Goal: Information Seeking & Learning: Learn about a topic

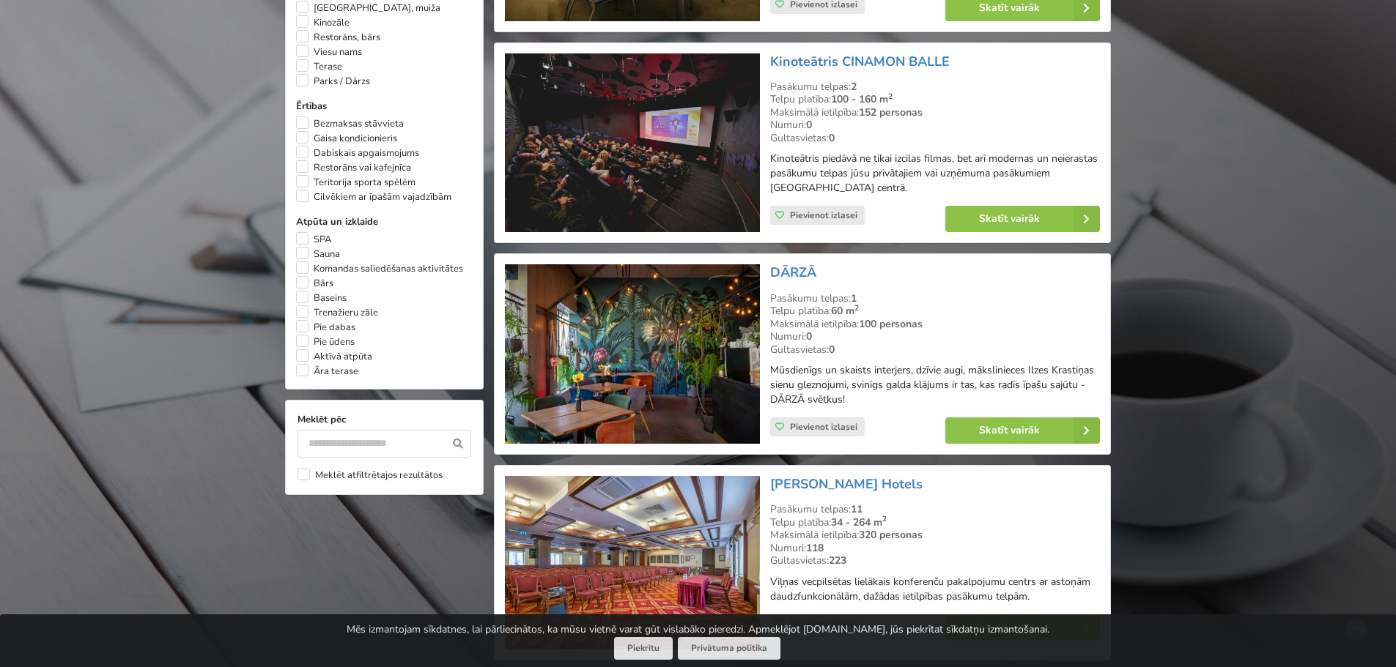
scroll to position [1026, 0]
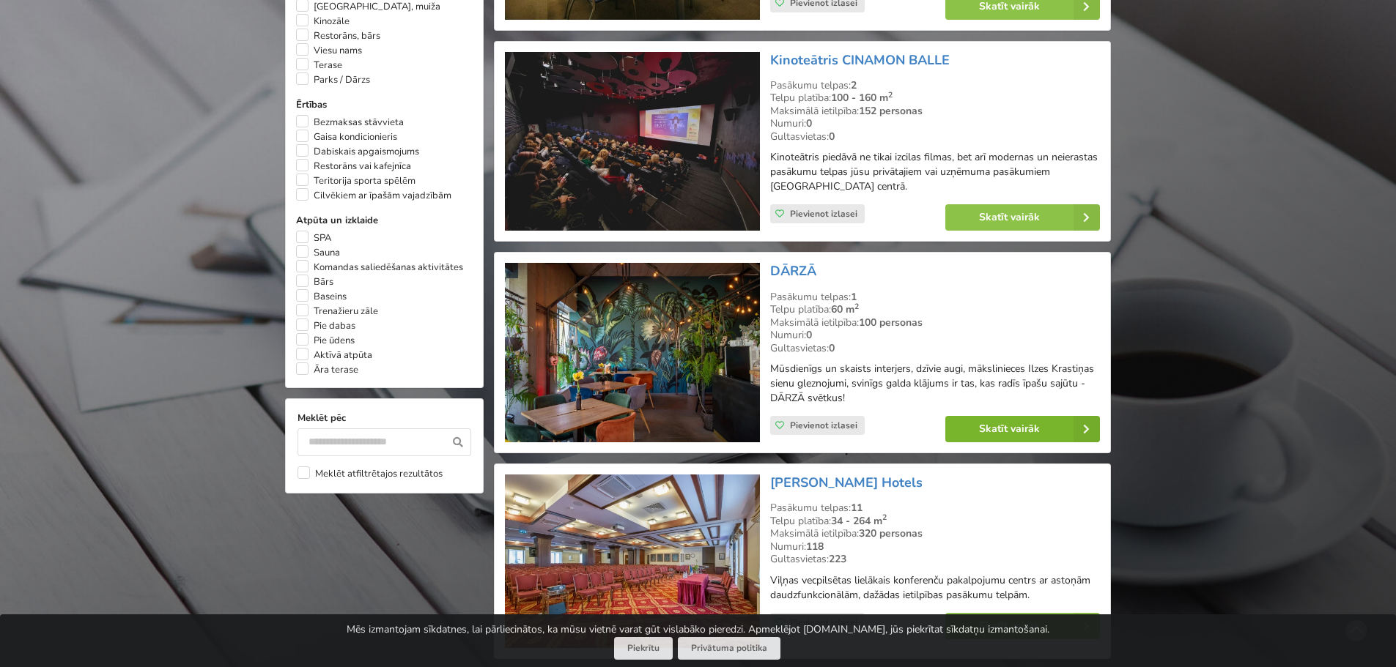
click at [1020, 416] on link "Skatīt vairāk" at bounding box center [1022, 429] width 155 height 26
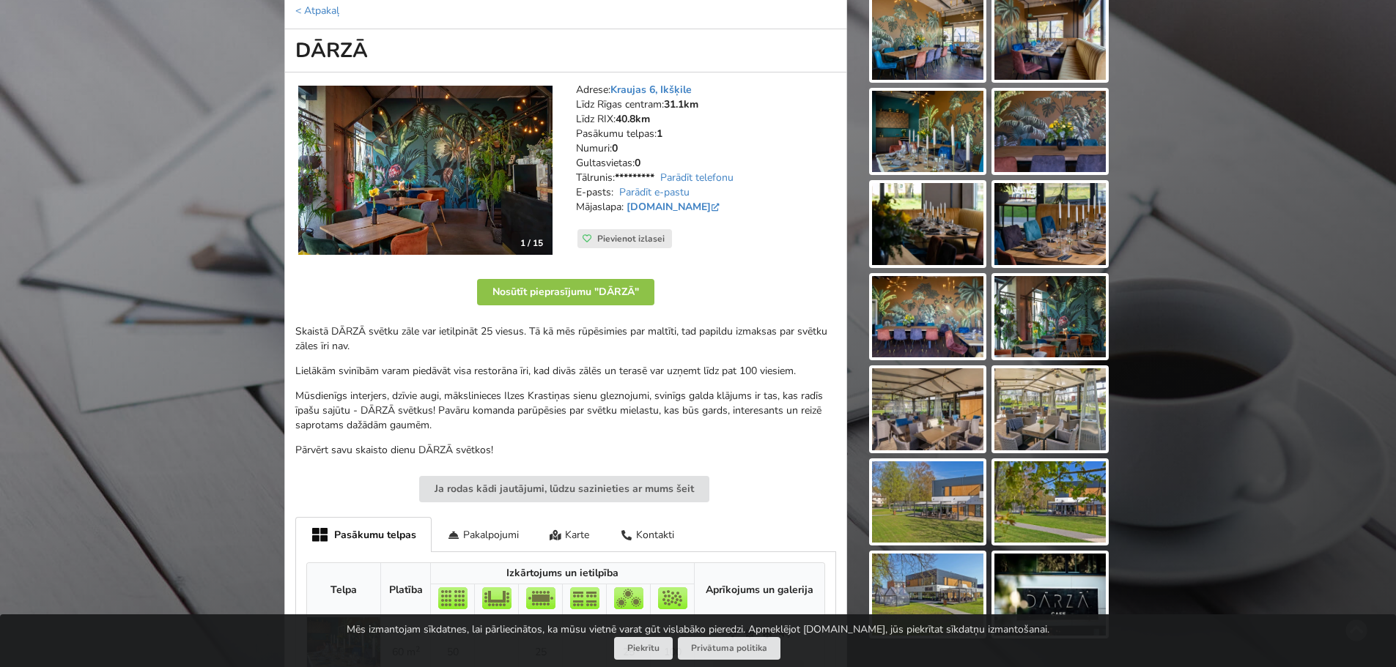
scroll to position [147, 0]
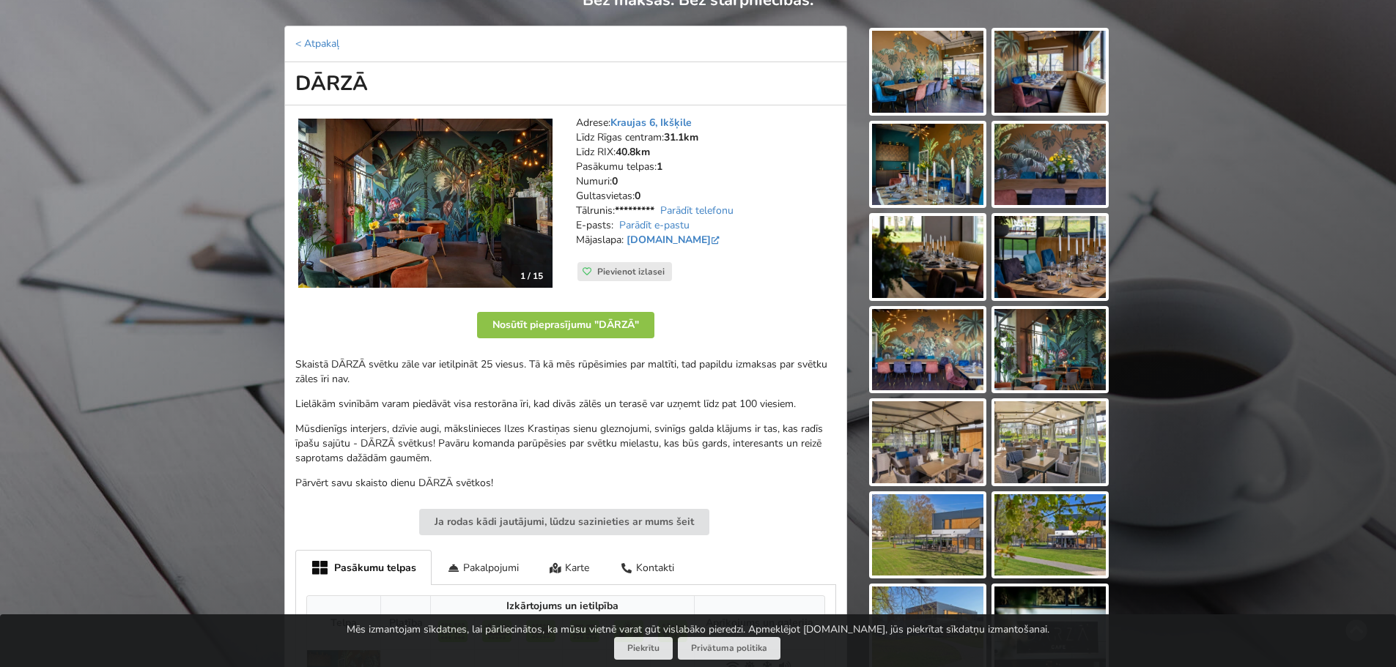
click at [928, 43] on img at bounding box center [927, 72] width 111 height 82
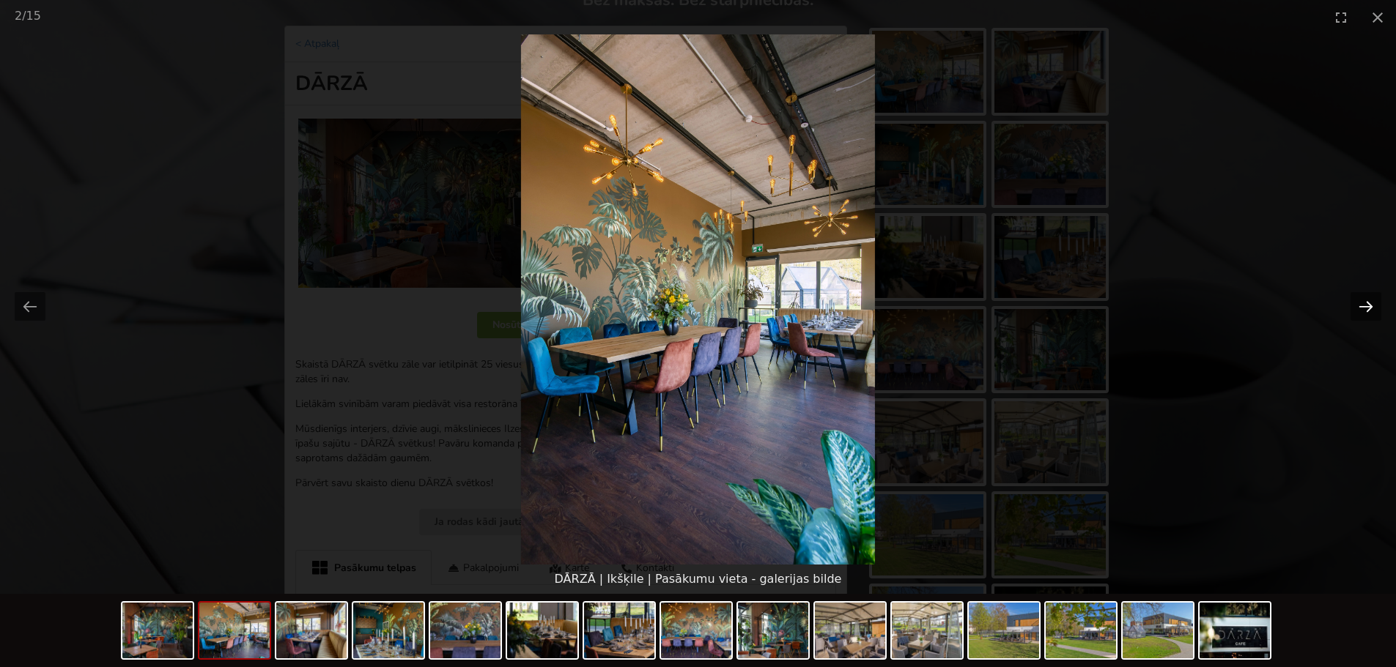
click at [1373, 303] on button "Next slide" at bounding box center [1365, 306] width 31 height 29
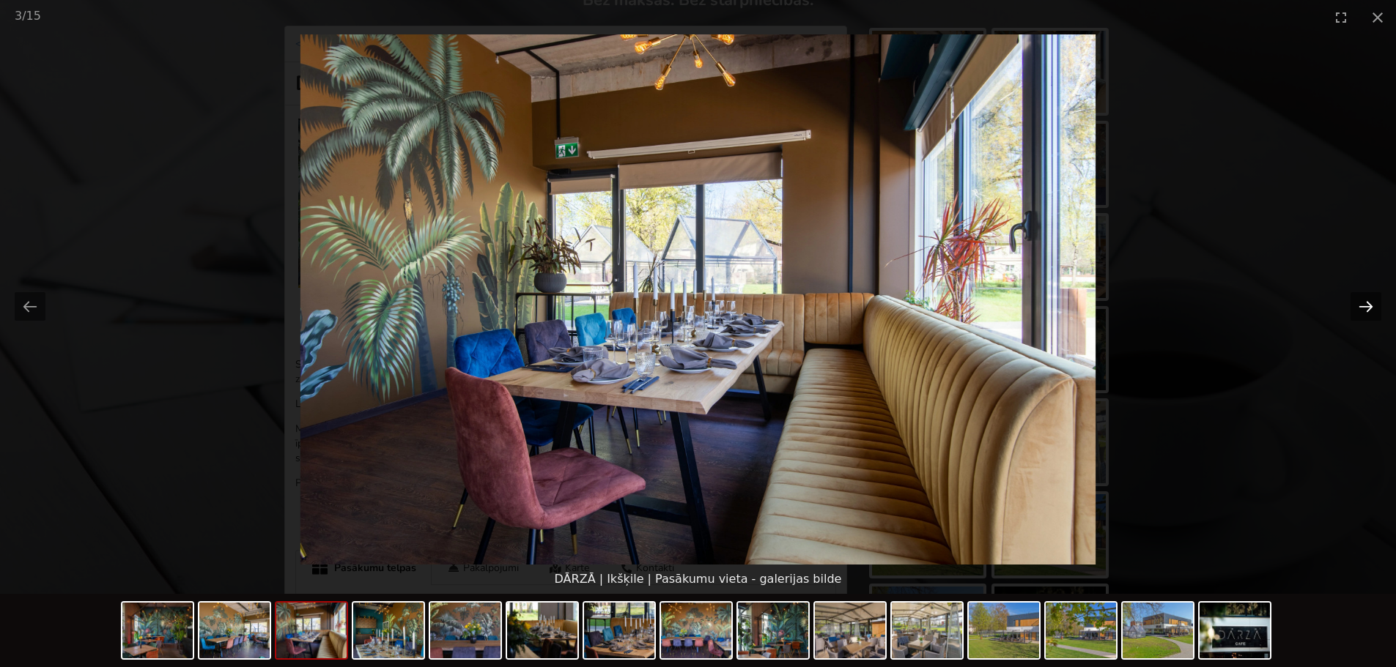
click at [1373, 303] on button "Next slide" at bounding box center [1365, 306] width 31 height 29
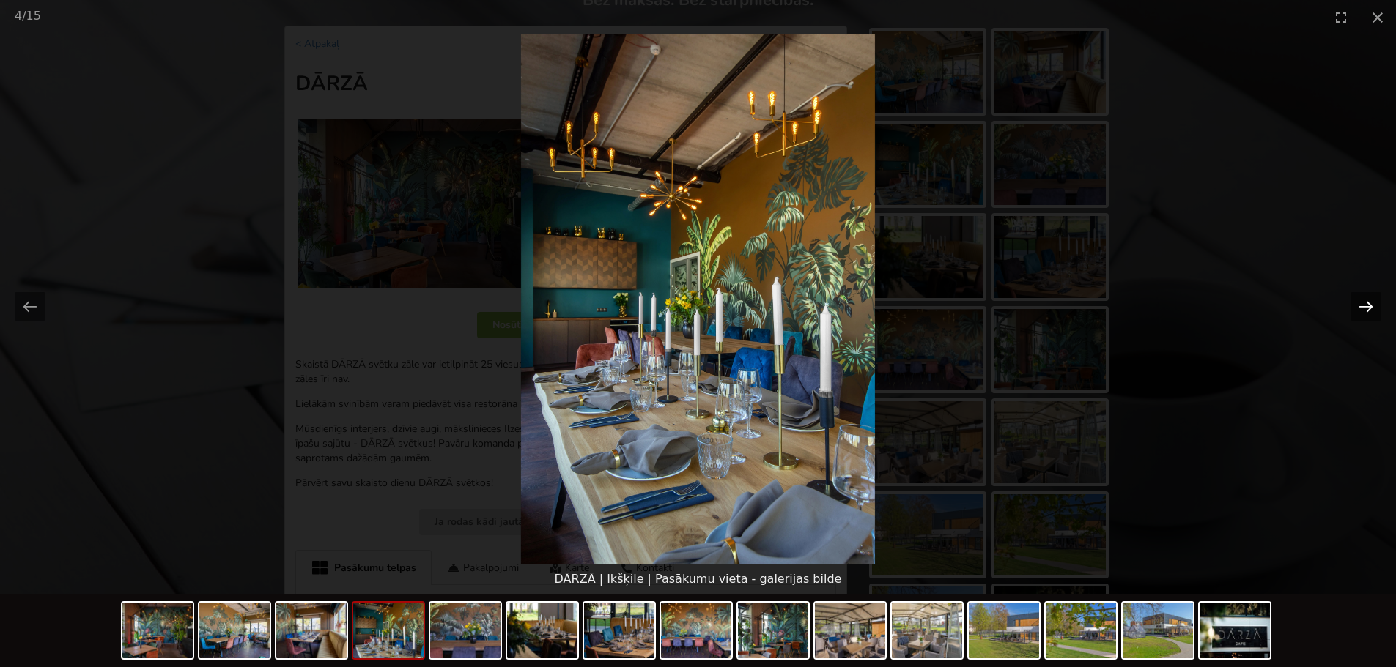
click at [1373, 303] on button "Next slide" at bounding box center [1365, 306] width 31 height 29
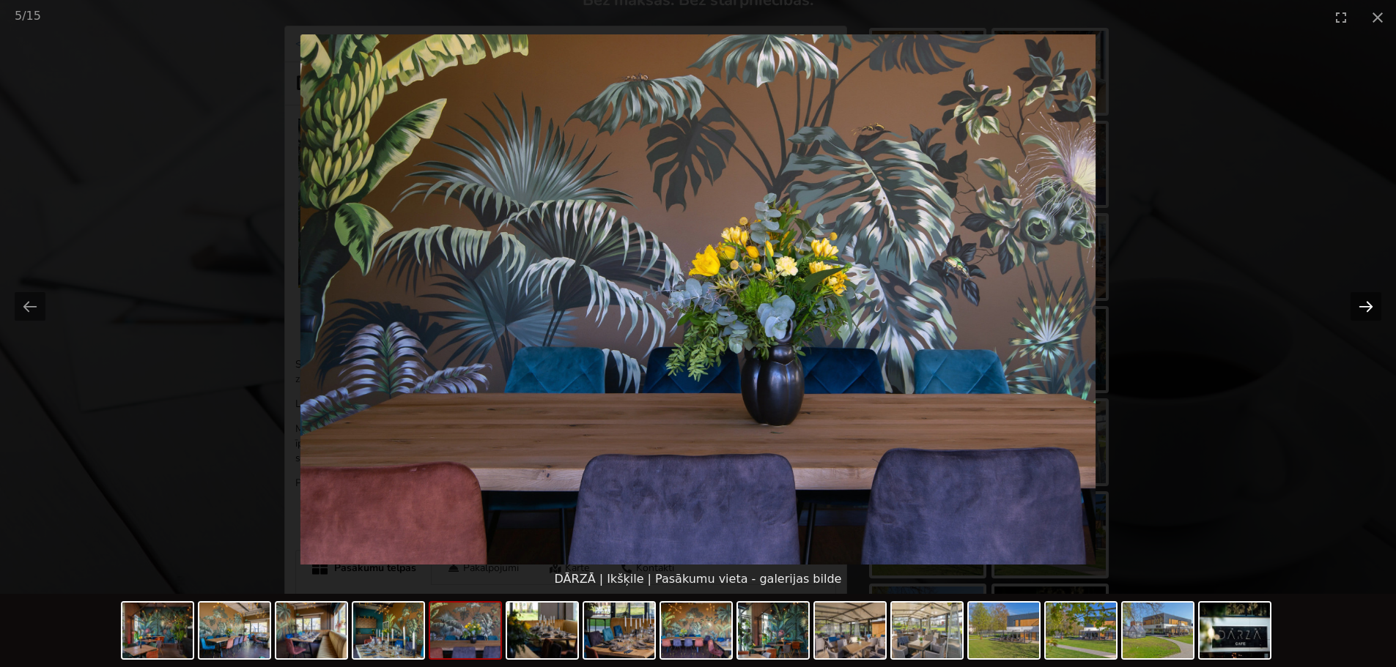
click at [1373, 303] on button "Next slide" at bounding box center [1365, 306] width 31 height 29
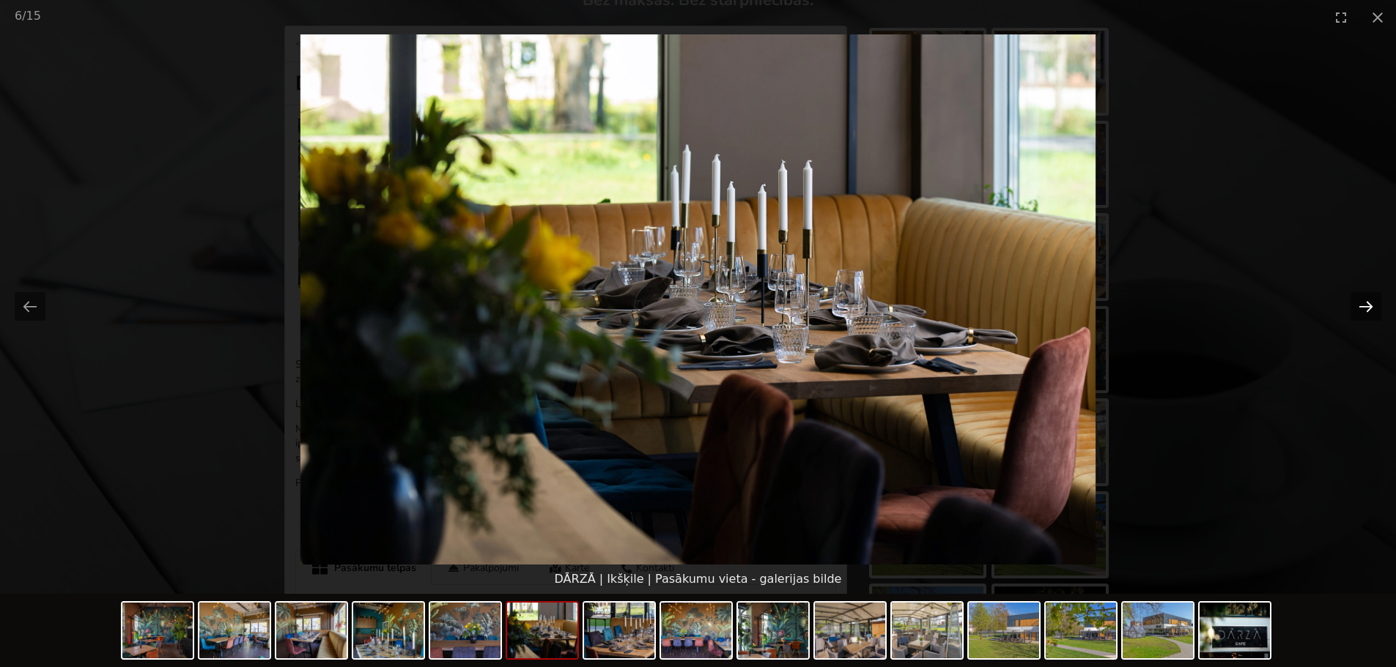
click at [1373, 303] on button "Next slide" at bounding box center [1365, 306] width 31 height 29
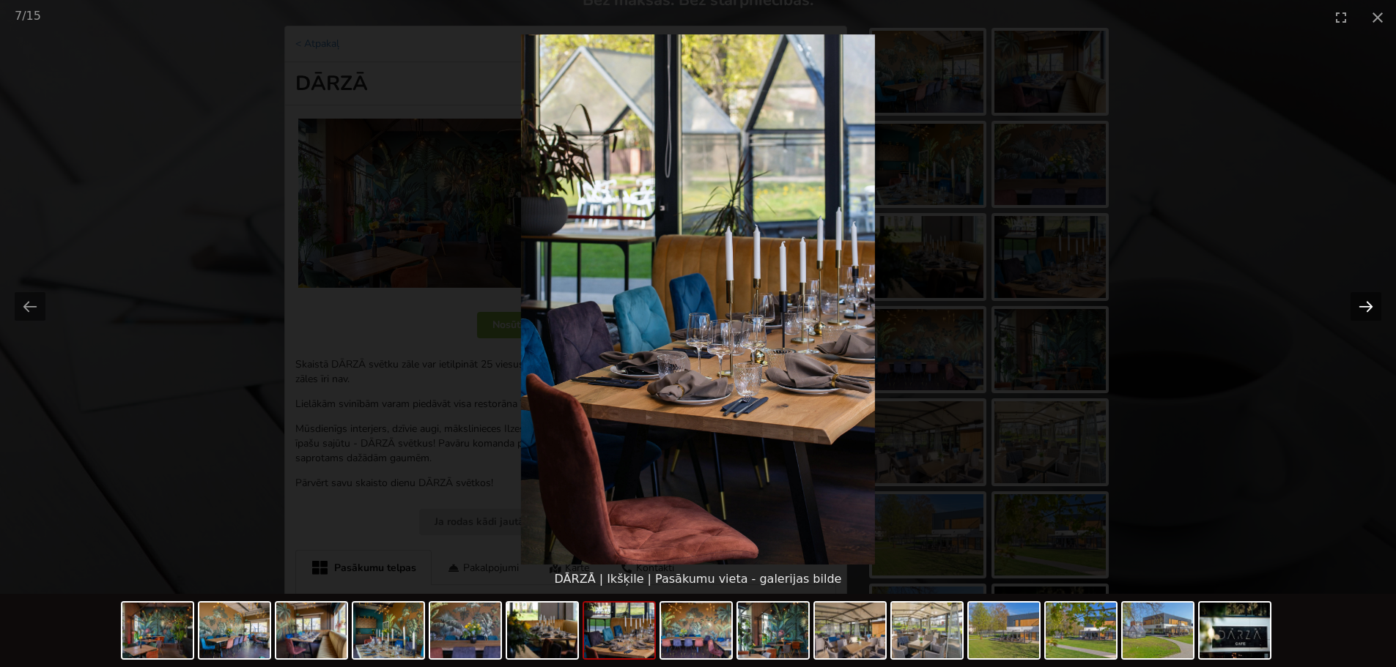
click at [1373, 303] on button "Next slide" at bounding box center [1365, 306] width 31 height 29
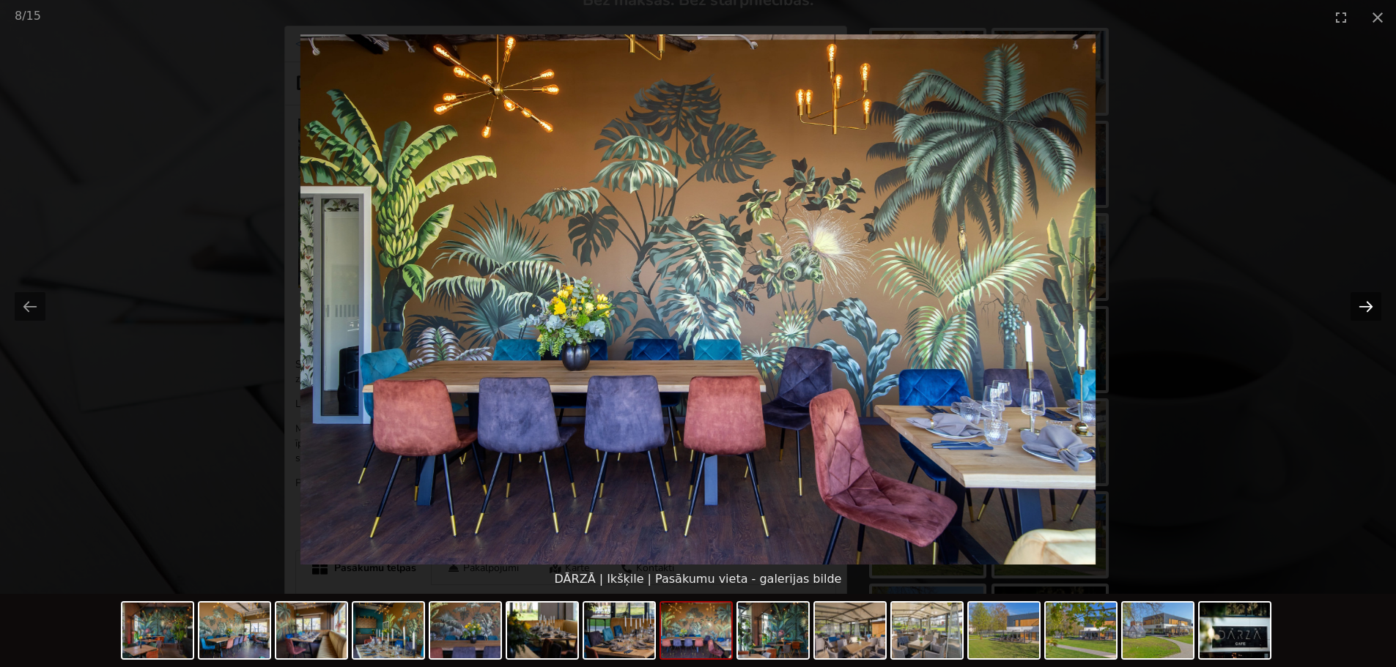
click at [1373, 303] on button "Next slide" at bounding box center [1365, 306] width 31 height 29
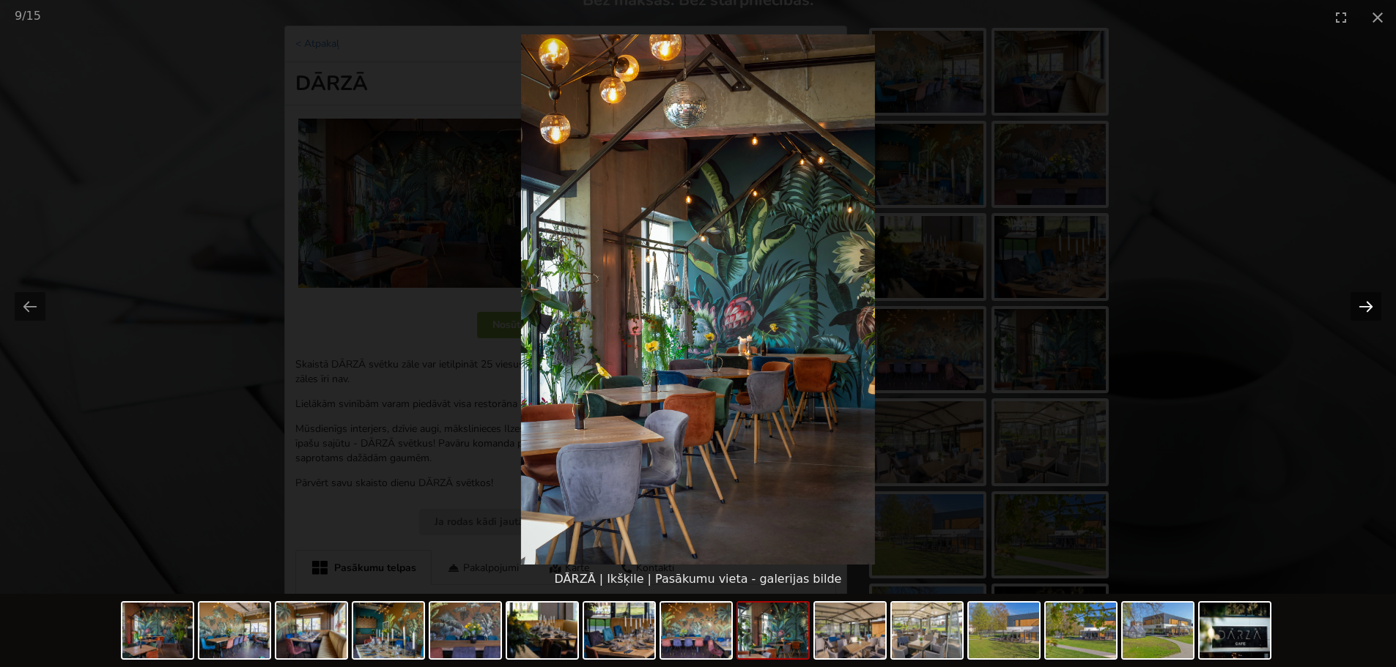
click at [1373, 303] on button "Next slide" at bounding box center [1365, 306] width 31 height 29
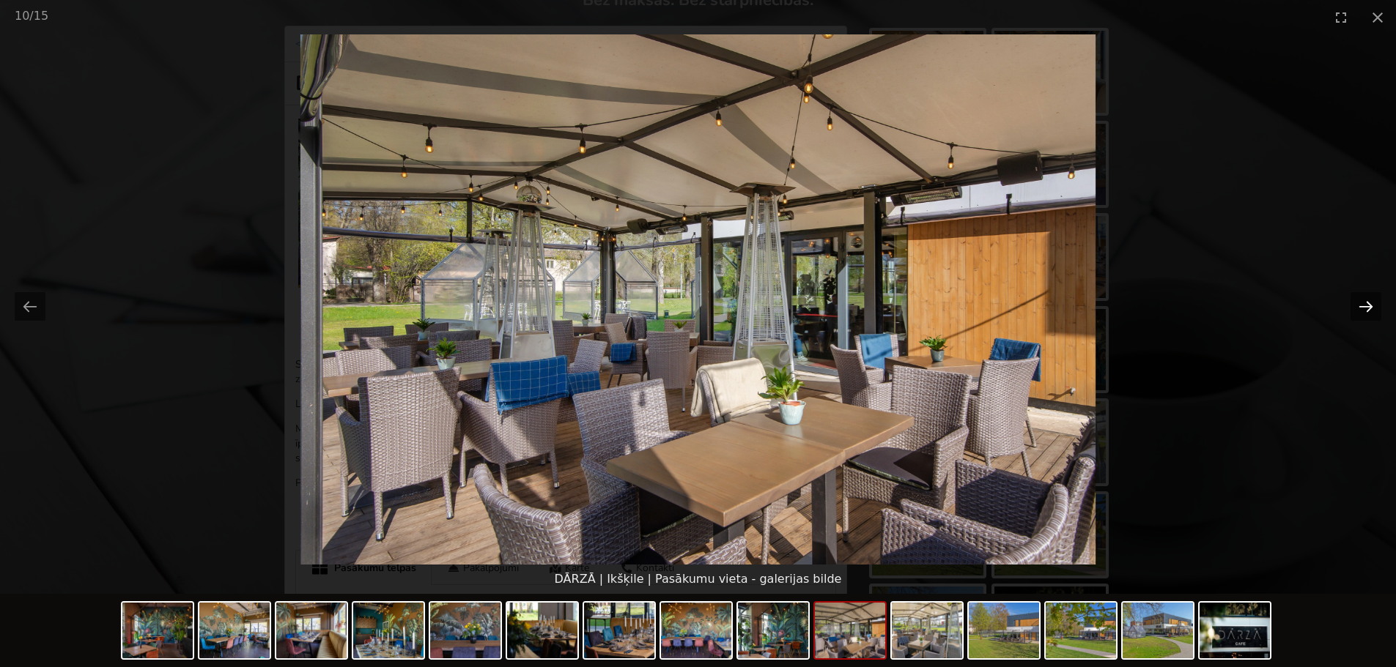
click at [1373, 303] on button "Next slide" at bounding box center [1365, 306] width 31 height 29
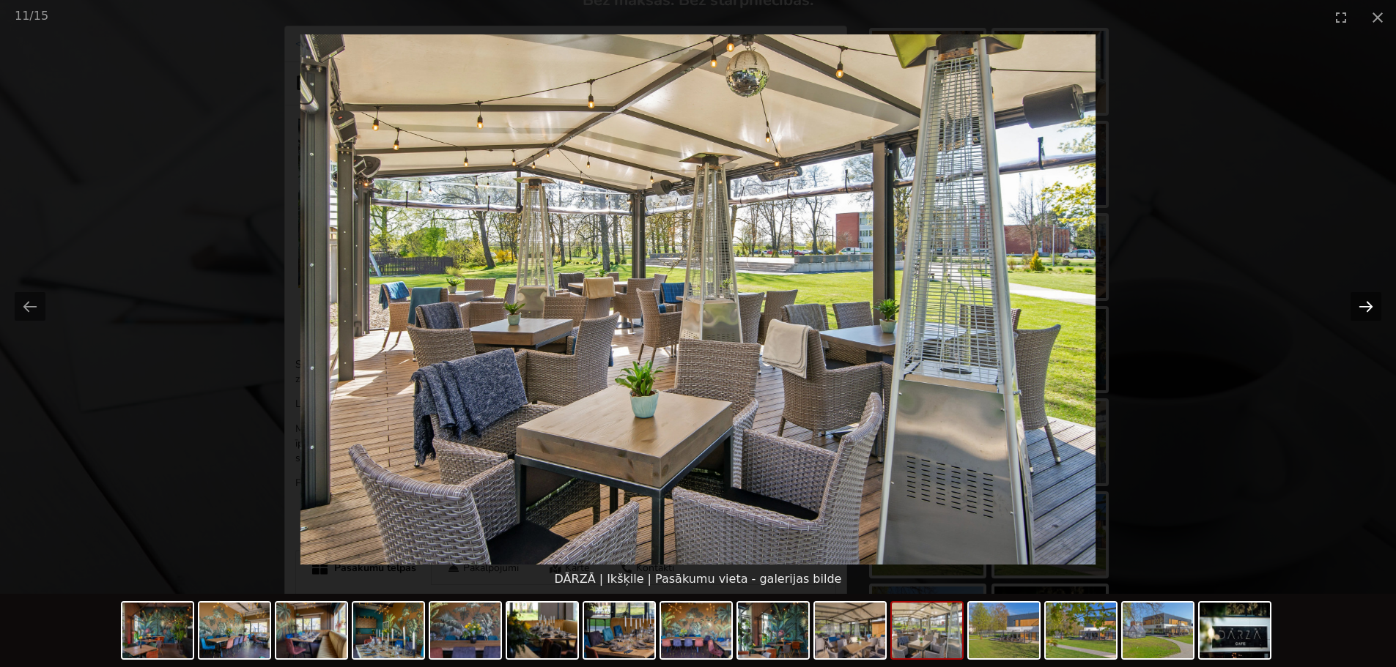
click at [1373, 303] on button "Next slide" at bounding box center [1365, 306] width 31 height 29
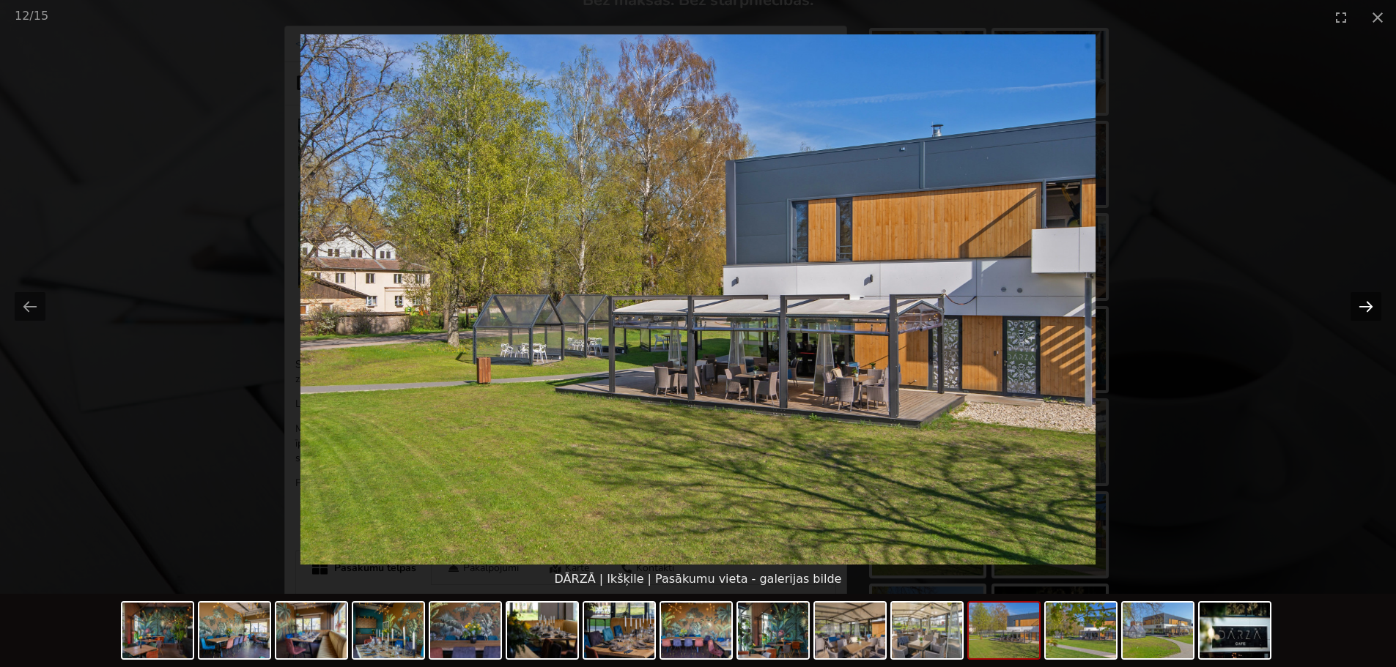
click at [1373, 303] on button "Next slide" at bounding box center [1365, 306] width 31 height 29
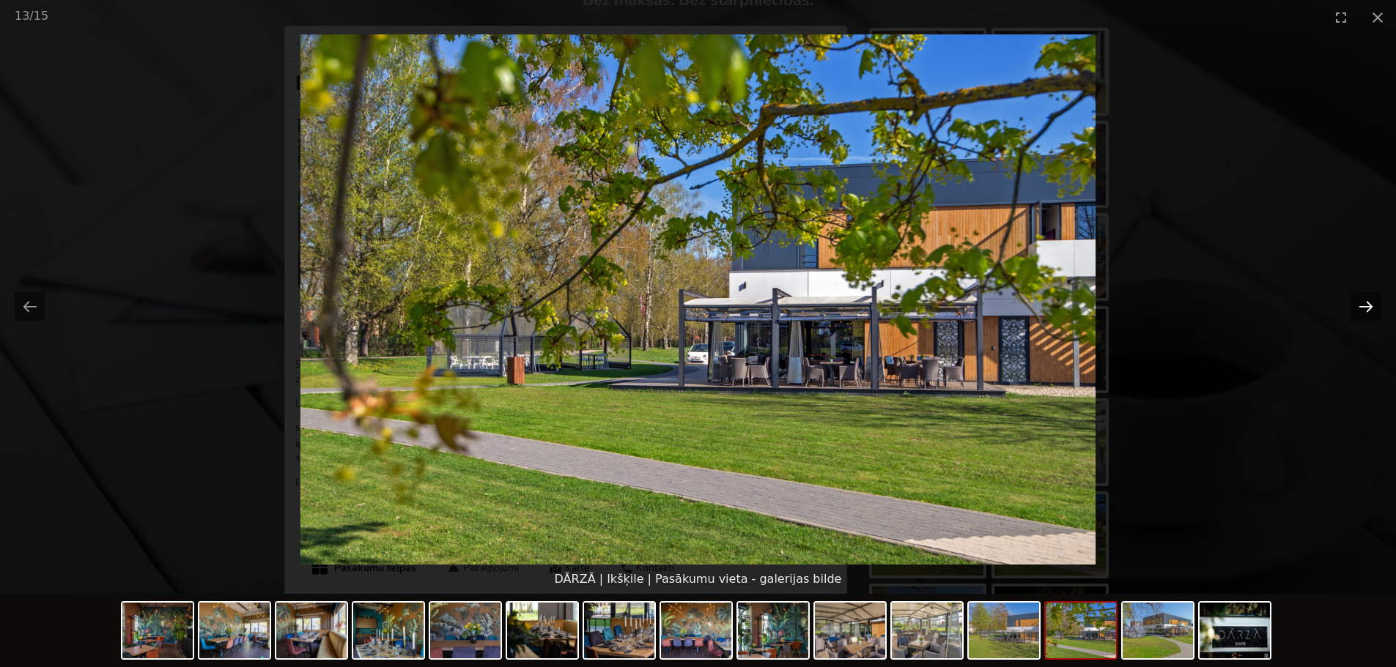
click at [1373, 303] on button "Next slide" at bounding box center [1365, 306] width 31 height 29
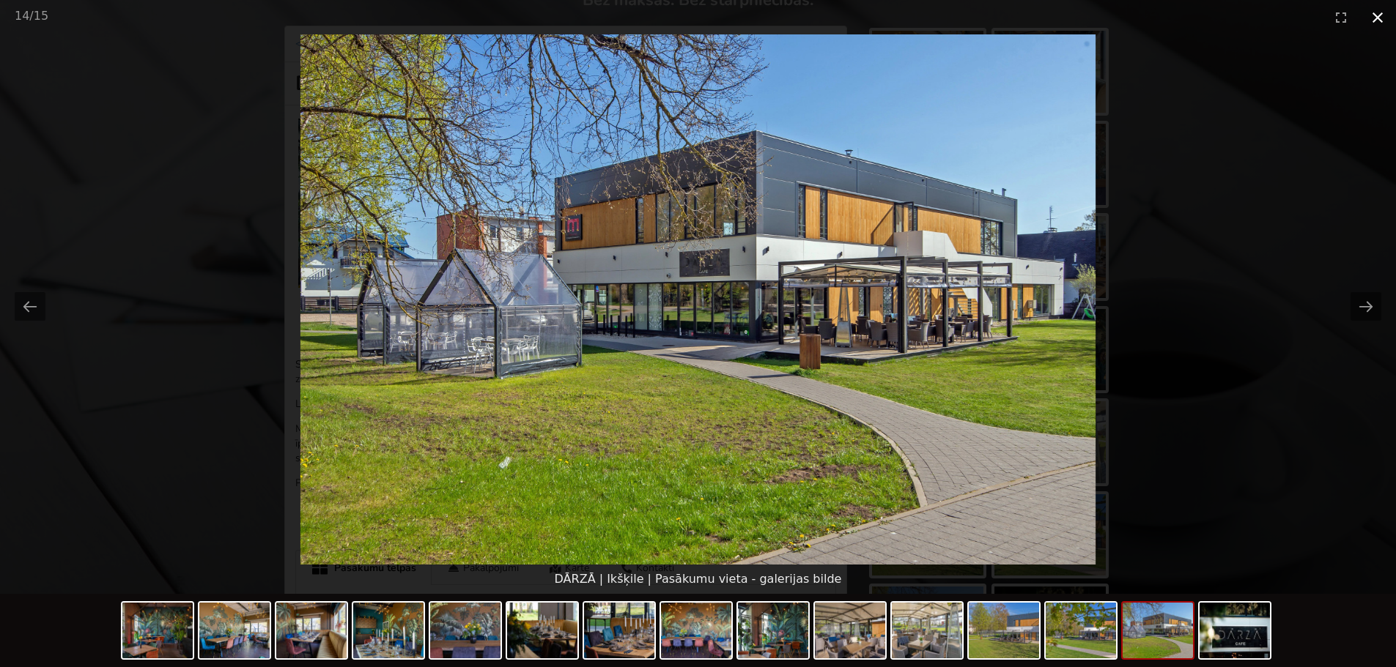
click at [1373, 10] on button "Close gallery" at bounding box center [1377, 17] width 37 height 34
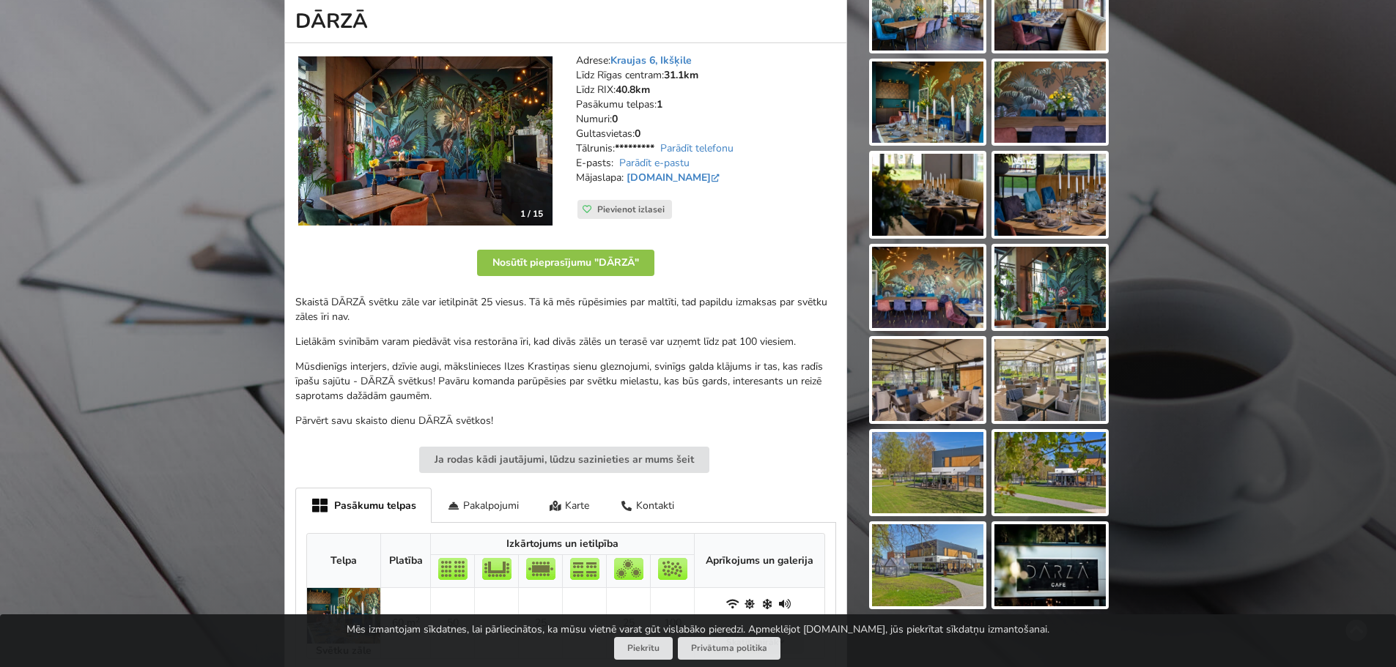
scroll to position [73, 0]
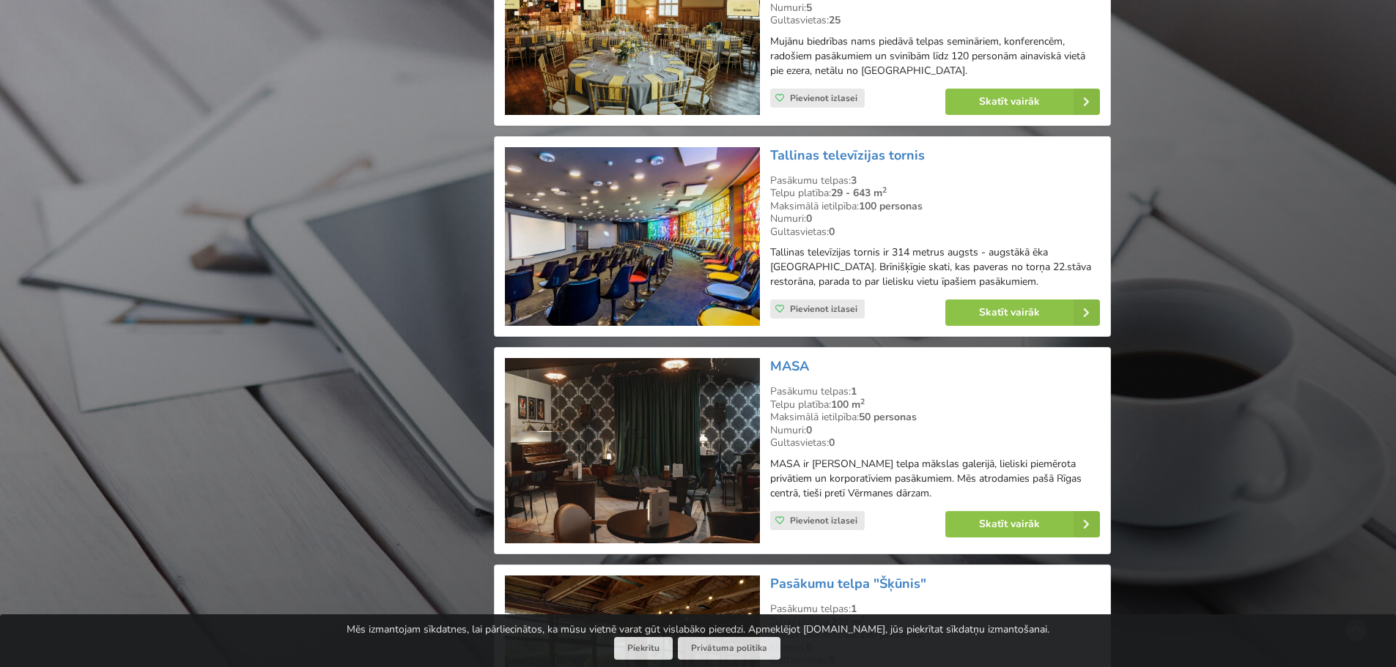
scroll to position [2784, 0]
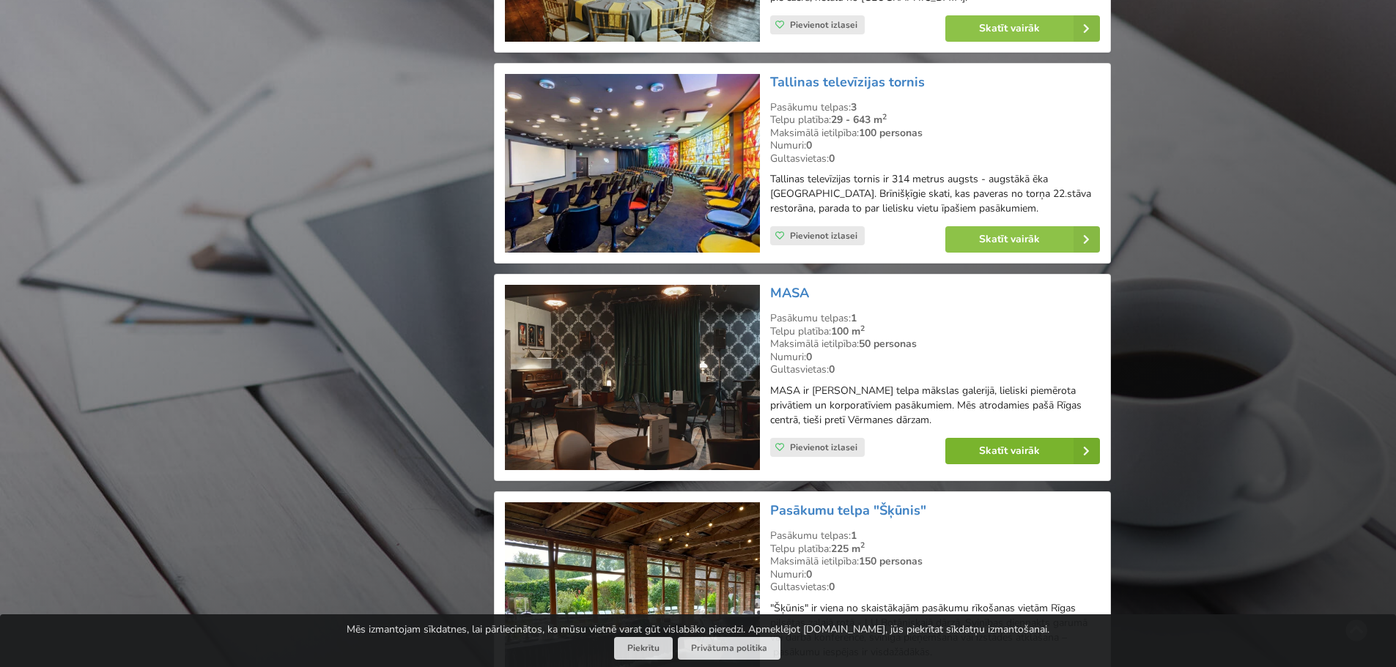
click at [1012, 438] on link "Skatīt vairāk" at bounding box center [1022, 451] width 155 height 26
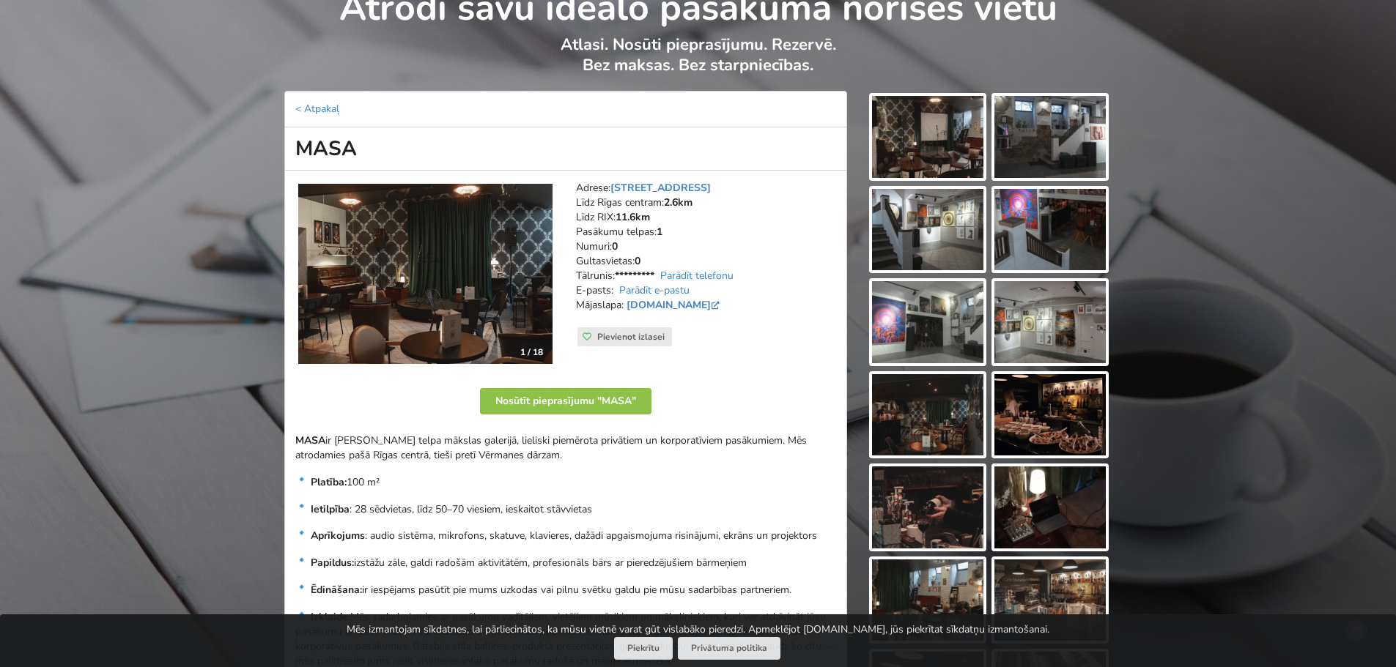
scroll to position [73, 0]
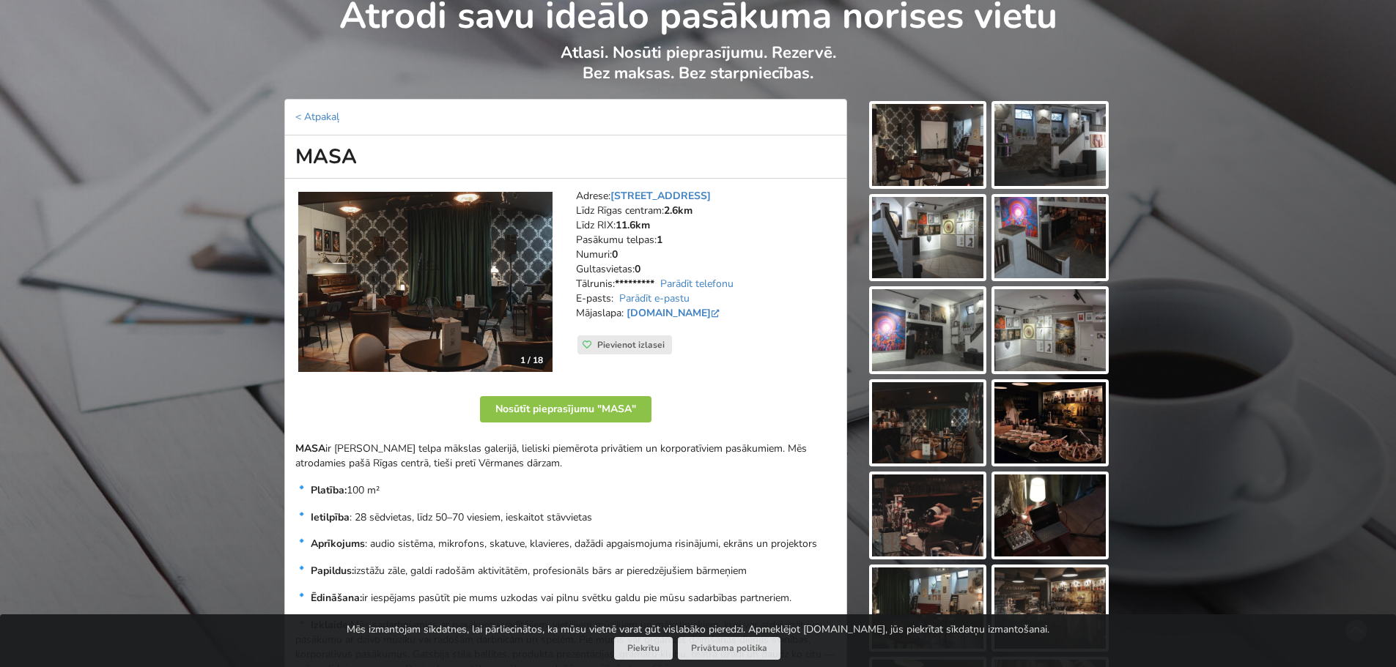
click at [905, 149] on img at bounding box center [927, 145] width 111 height 82
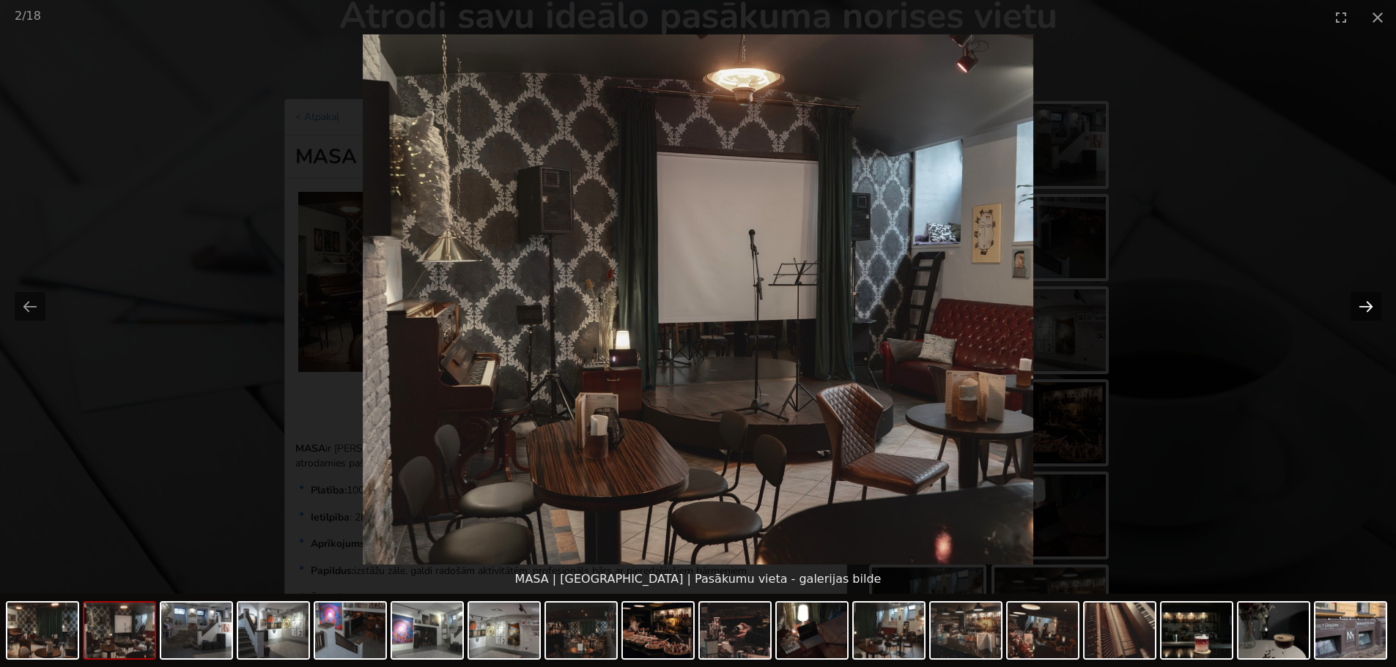
click at [1359, 303] on button "Next slide" at bounding box center [1365, 306] width 31 height 29
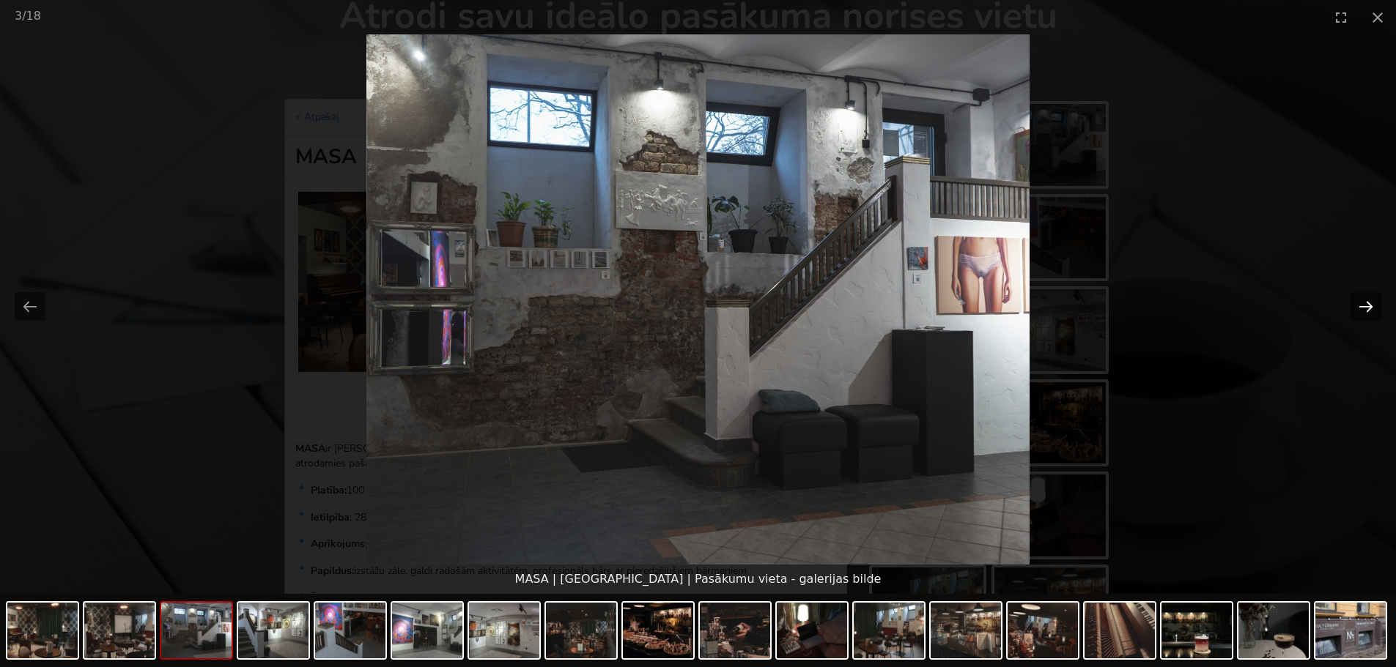
click at [1359, 303] on button "Next slide" at bounding box center [1365, 306] width 31 height 29
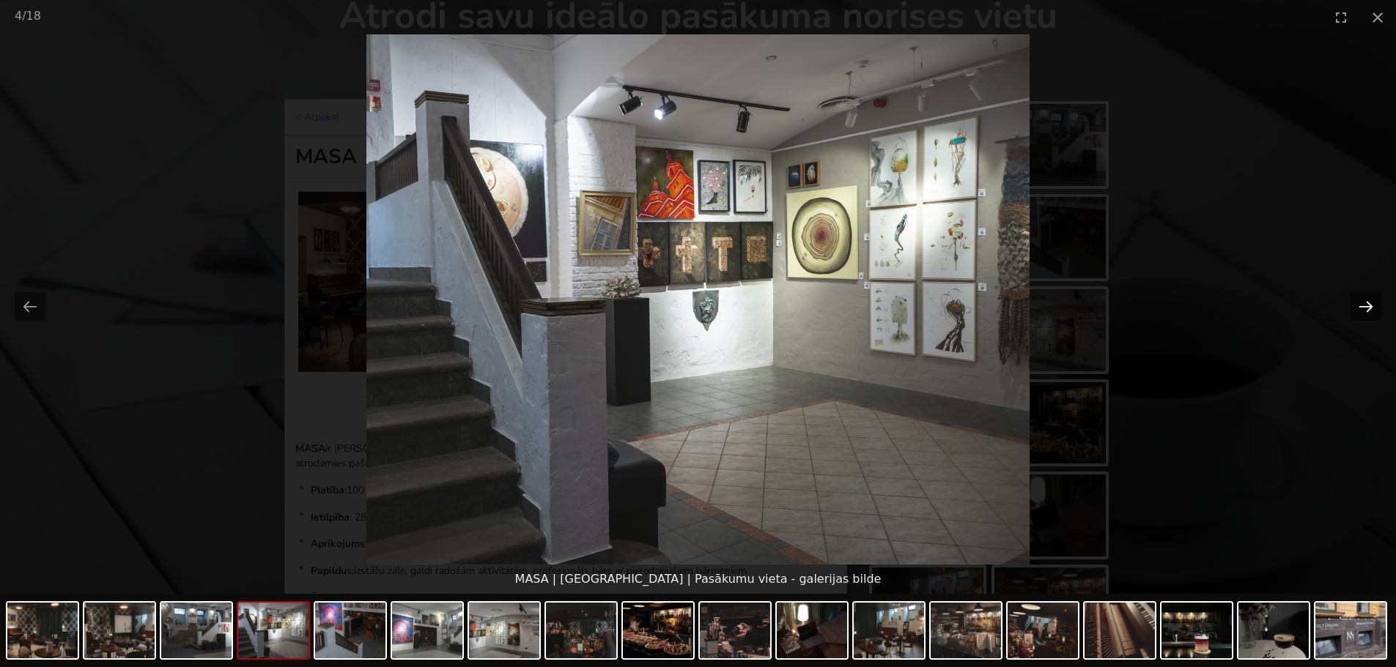
click at [1359, 303] on button "Next slide" at bounding box center [1365, 306] width 31 height 29
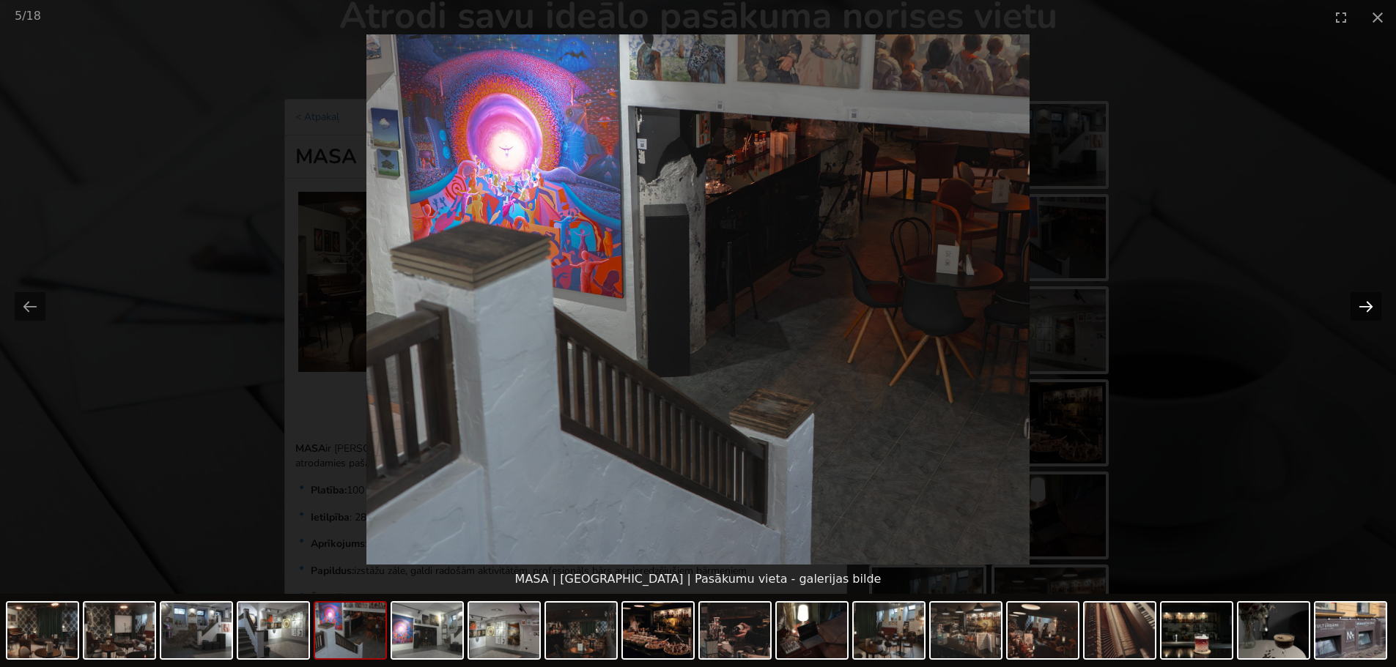
click at [1359, 303] on button "Next slide" at bounding box center [1365, 306] width 31 height 29
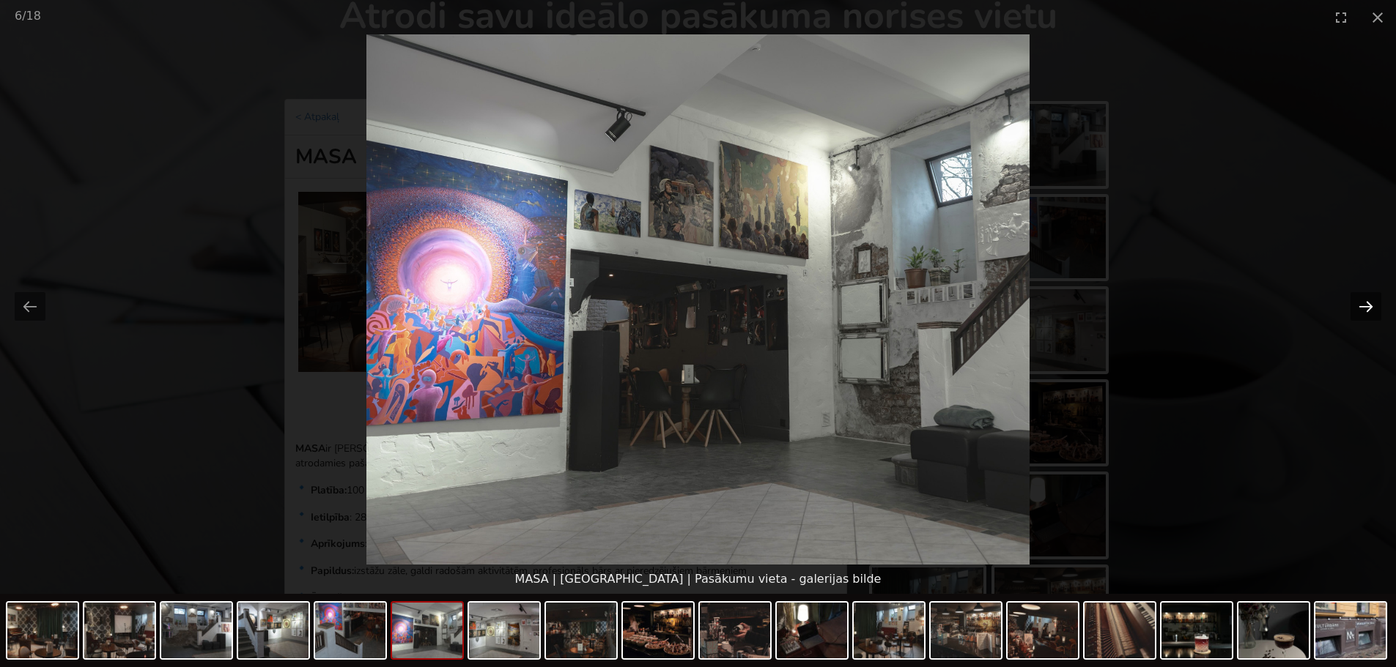
click at [1359, 303] on button "Next slide" at bounding box center [1365, 306] width 31 height 29
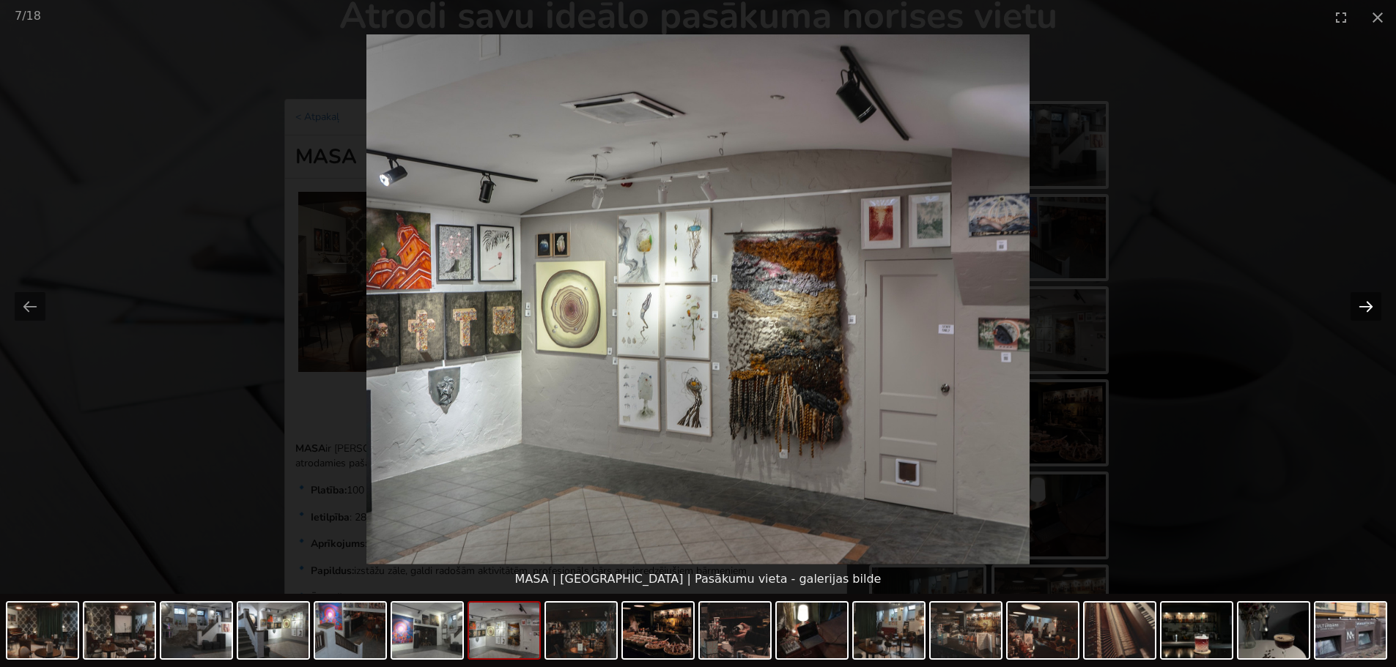
click at [1359, 303] on button "Next slide" at bounding box center [1365, 306] width 31 height 29
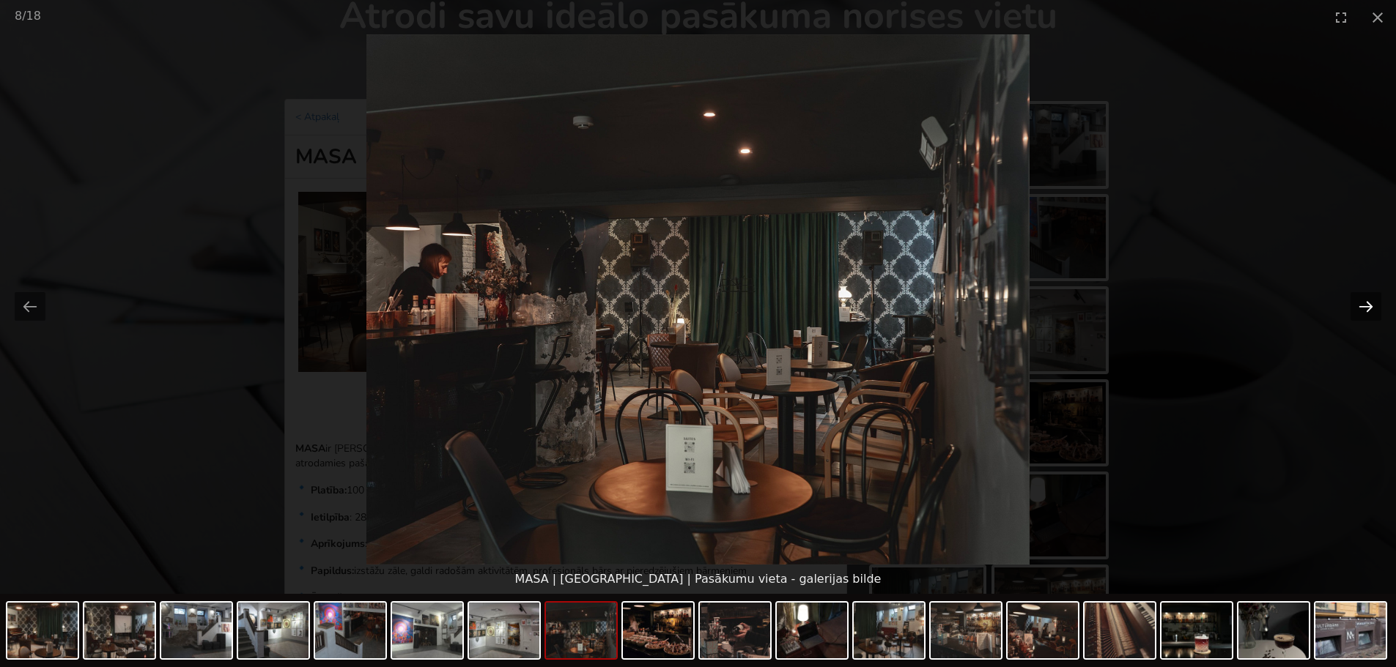
click at [1359, 303] on button "Next slide" at bounding box center [1365, 306] width 31 height 29
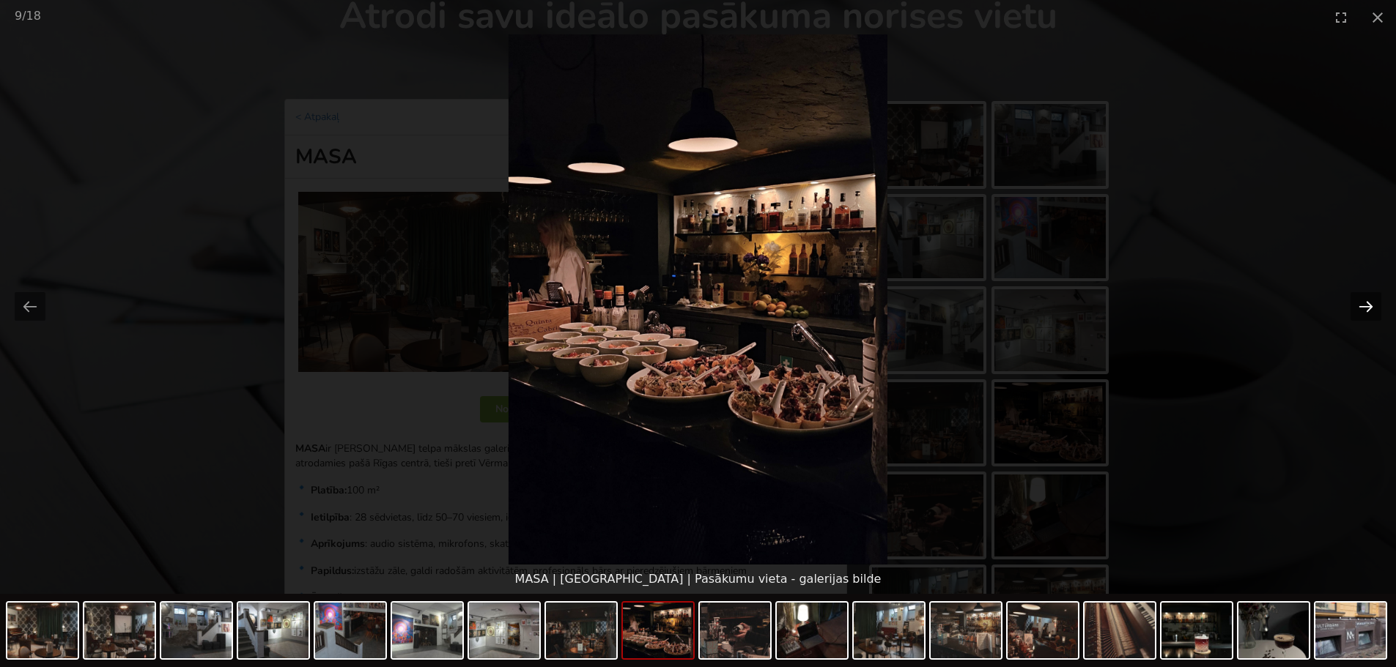
click at [1359, 303] on button "Next slide" at bounding box center [1365, 306] width 31 height 29
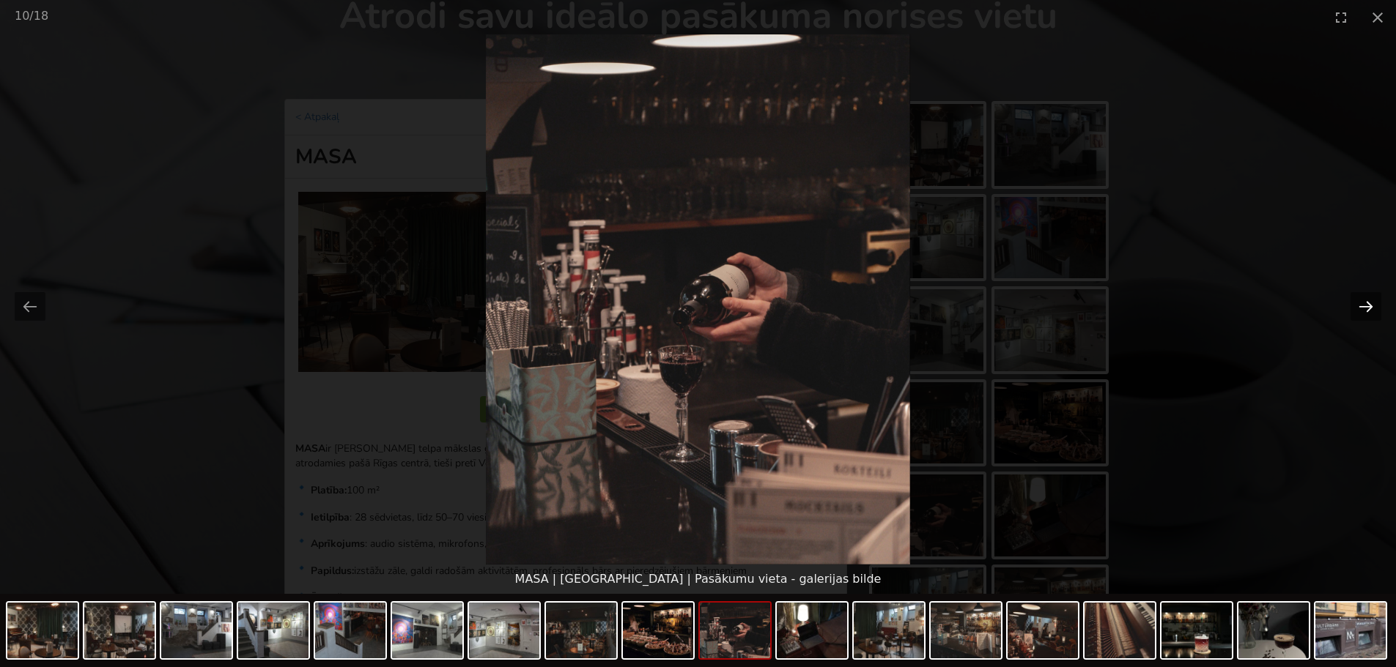
click at [1359, 303] on button "Next slide" at bounding box center [1365, 306] width 31 height 29
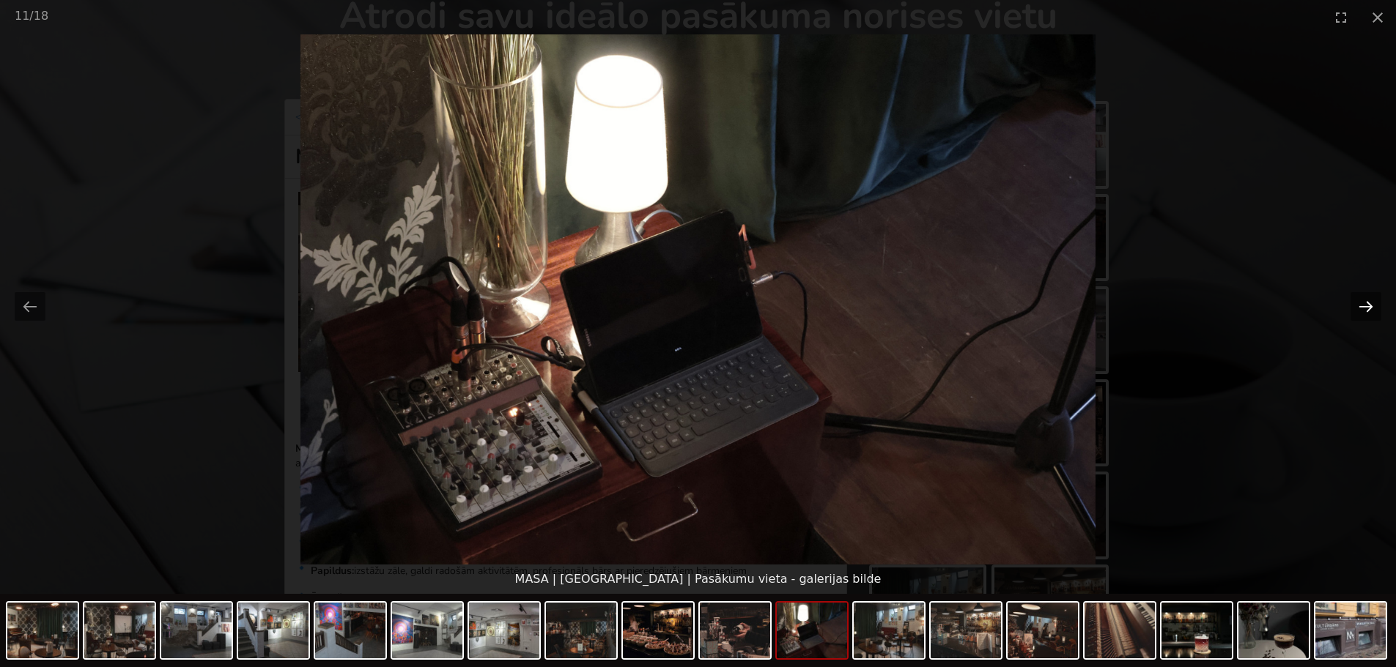
click at [1359, 303] on button "Next slide" at bounding box center [1365, 306] width 31 height 29
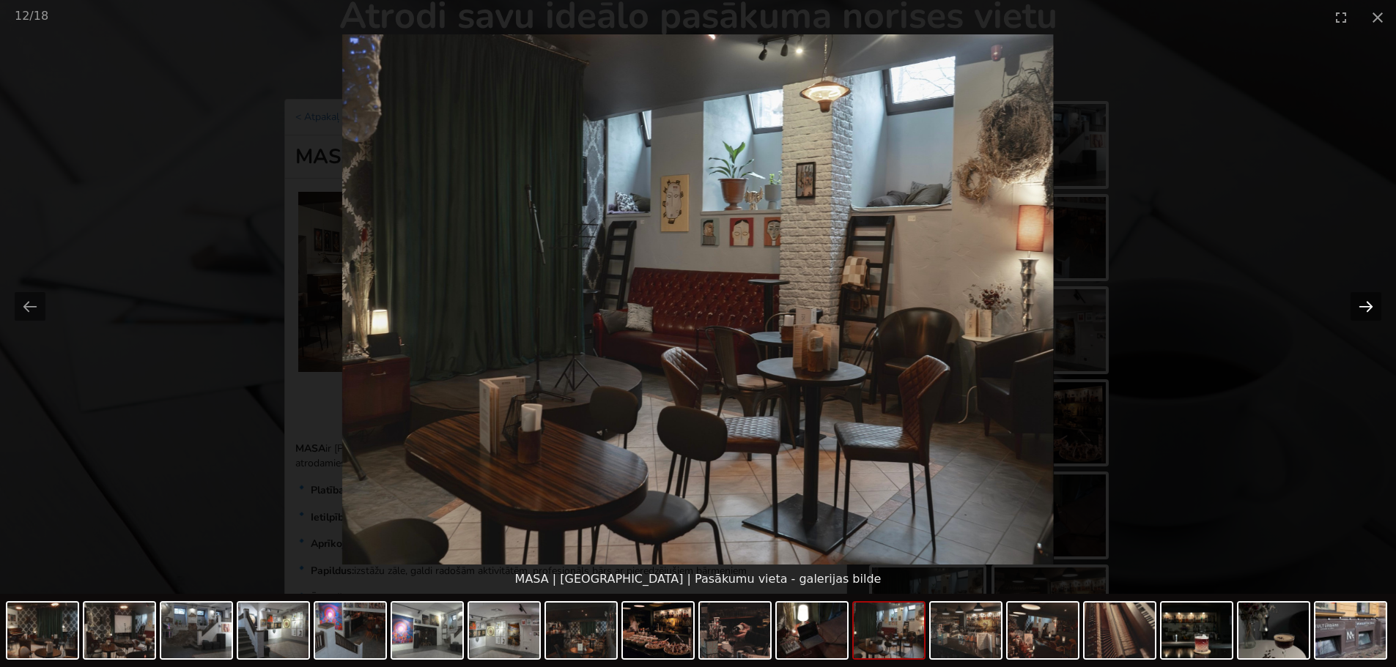
click at [1359, 303] on button "Next slide" at bounding box center [1365, 306] width 31 height 29
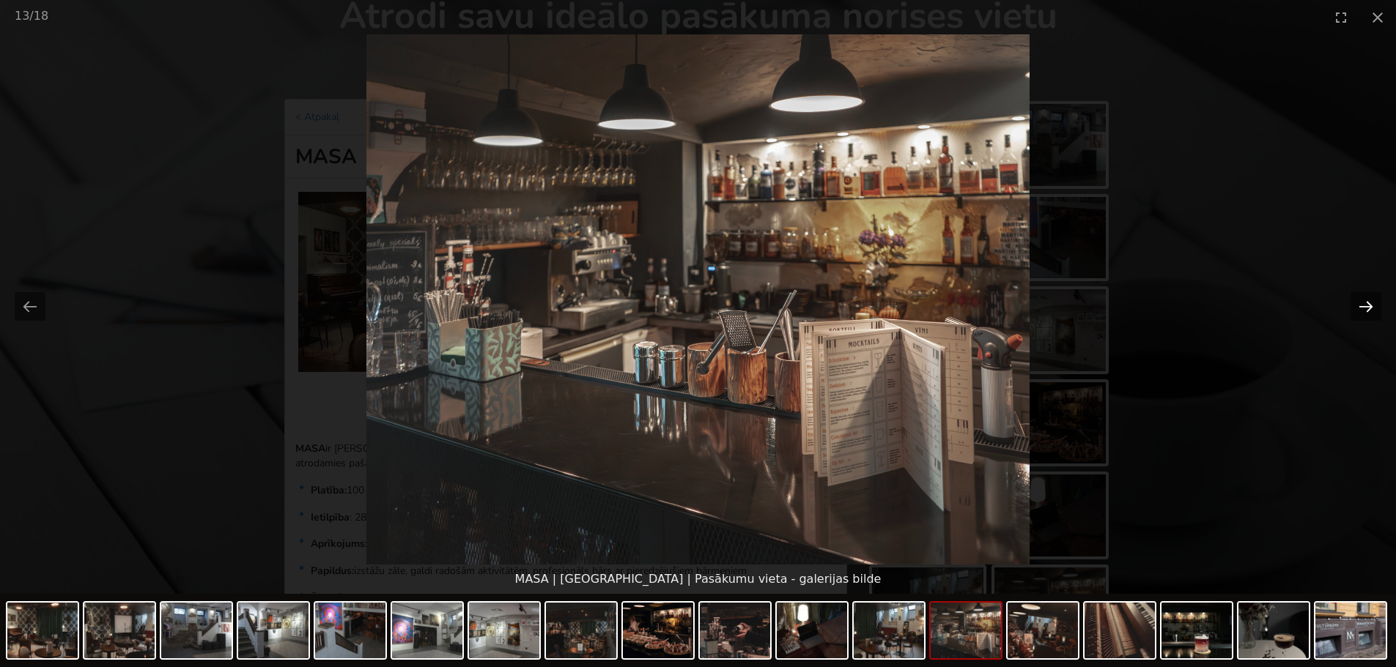
click at [1359, 303] on button "Next slide" at bounding box center [1365, 306] width 31 height 29
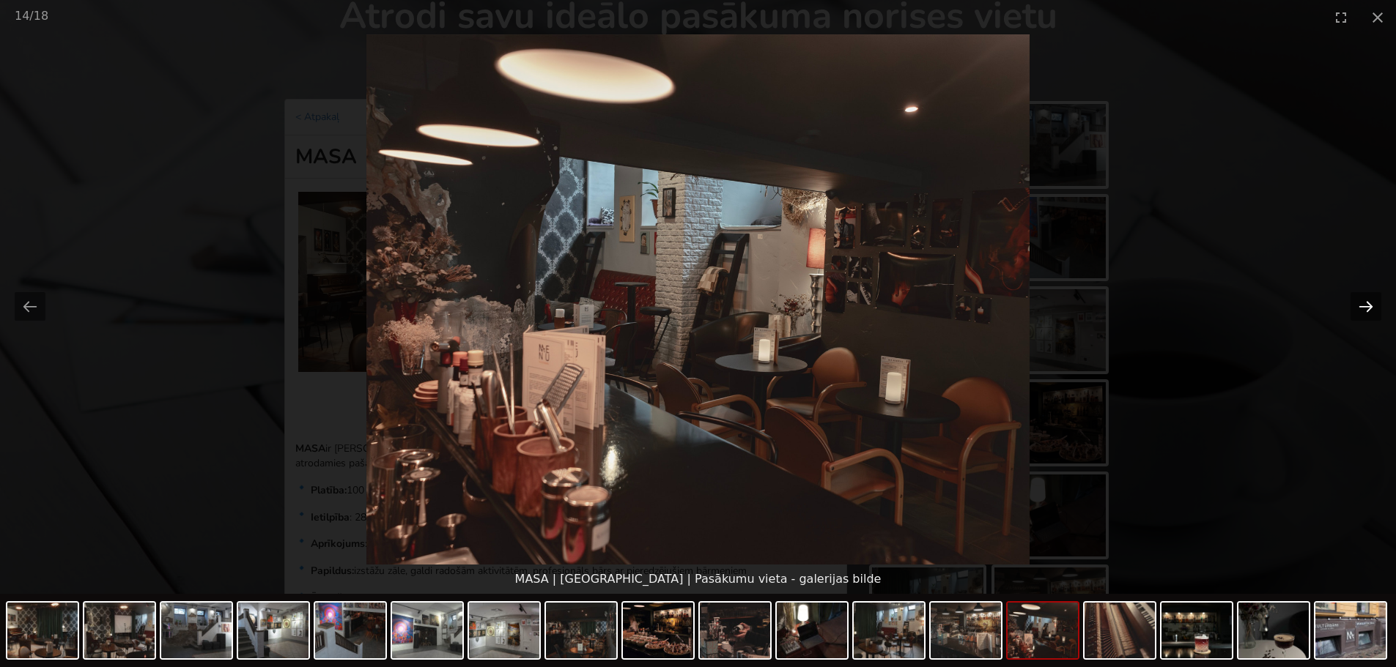
click at [1359, 303] on button "Next slide" at bounding box center [1365, 306] width 31 height 29
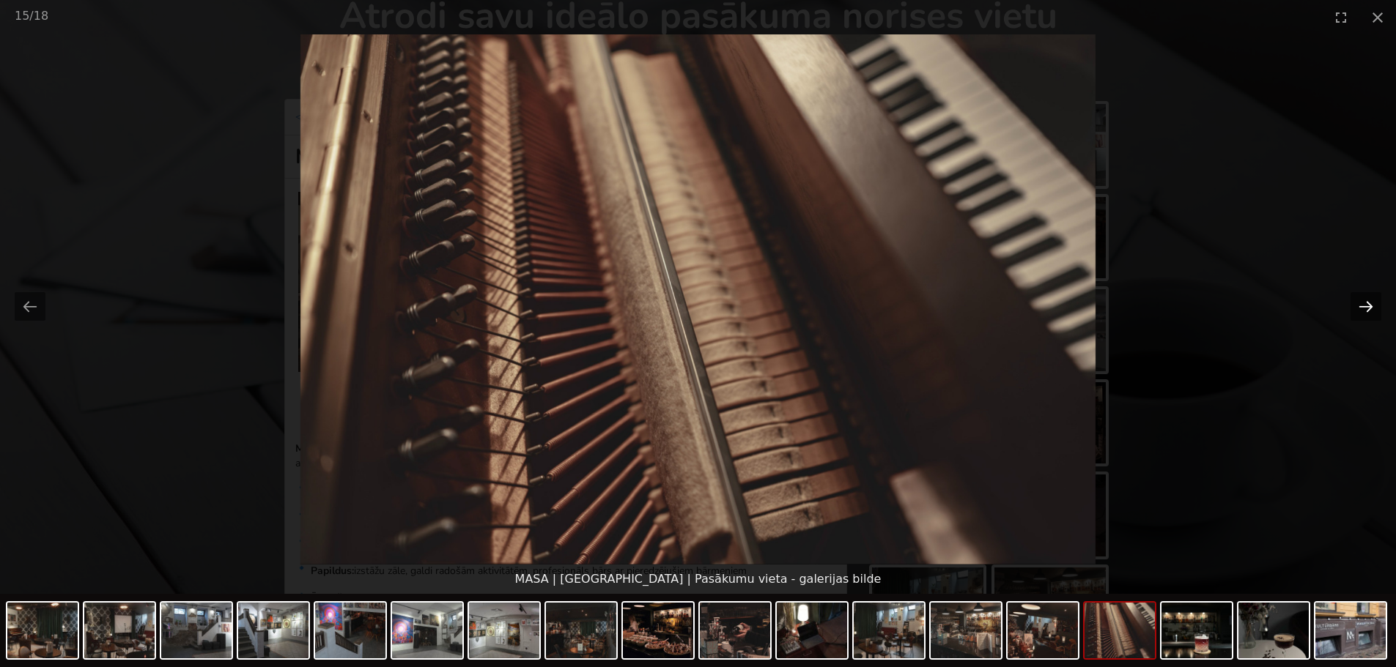
click at [1359, 303] on button "Next slide" at bounding box center [1365, 306] width 31 height 29
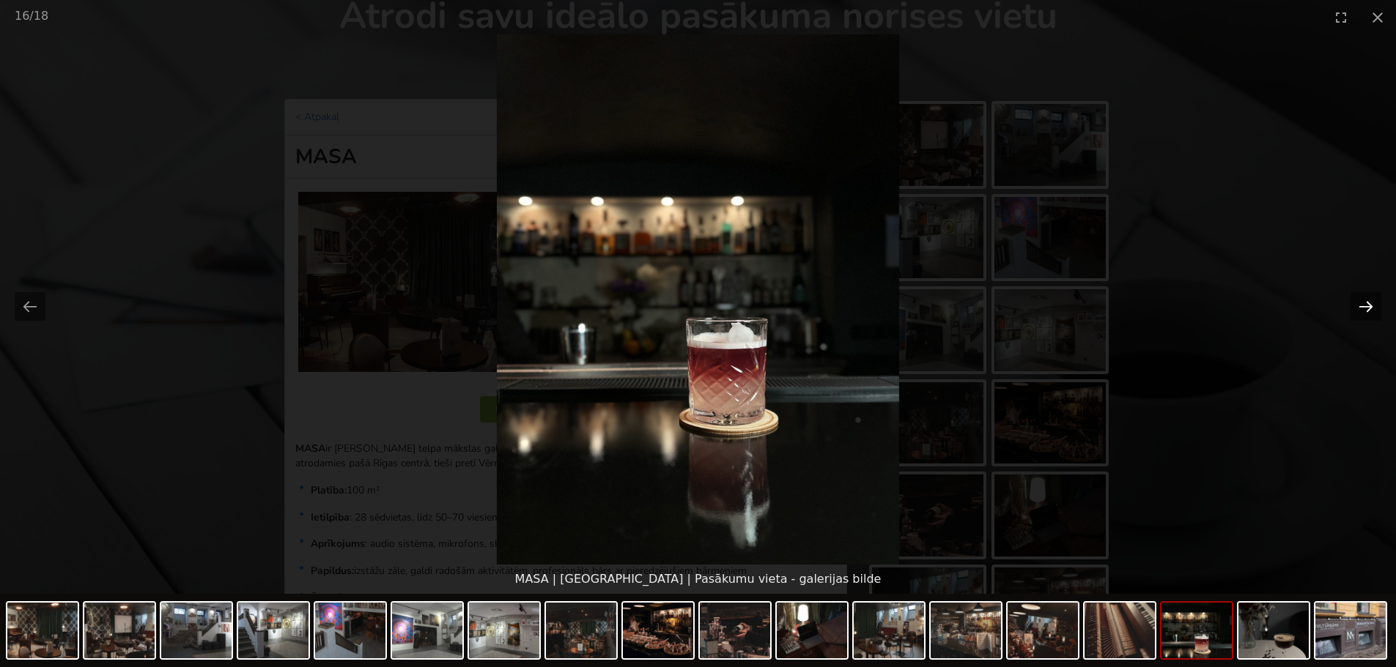
click at [1359, 303] on button "Next slide" at bounding box center [1365, 306] width 31 height 29
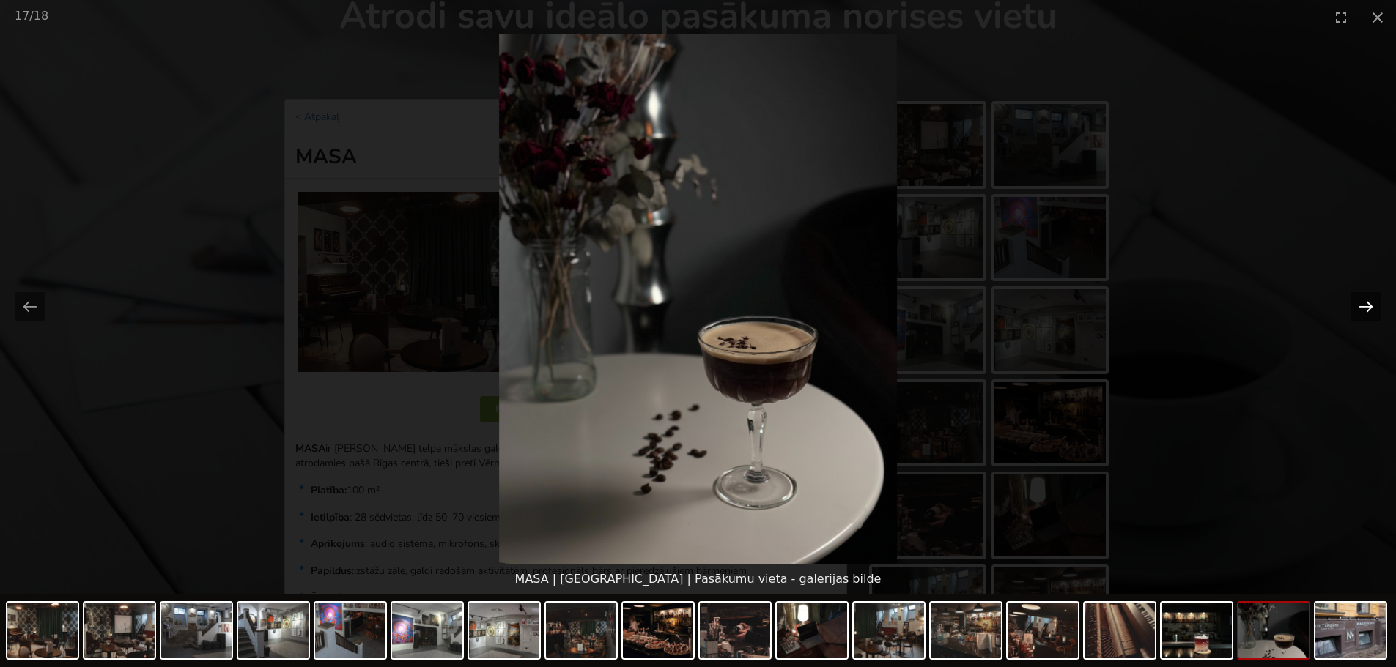
click at [1359, 303] on button "Next slide" at bounding box center [1365, 306] width 31 height 29
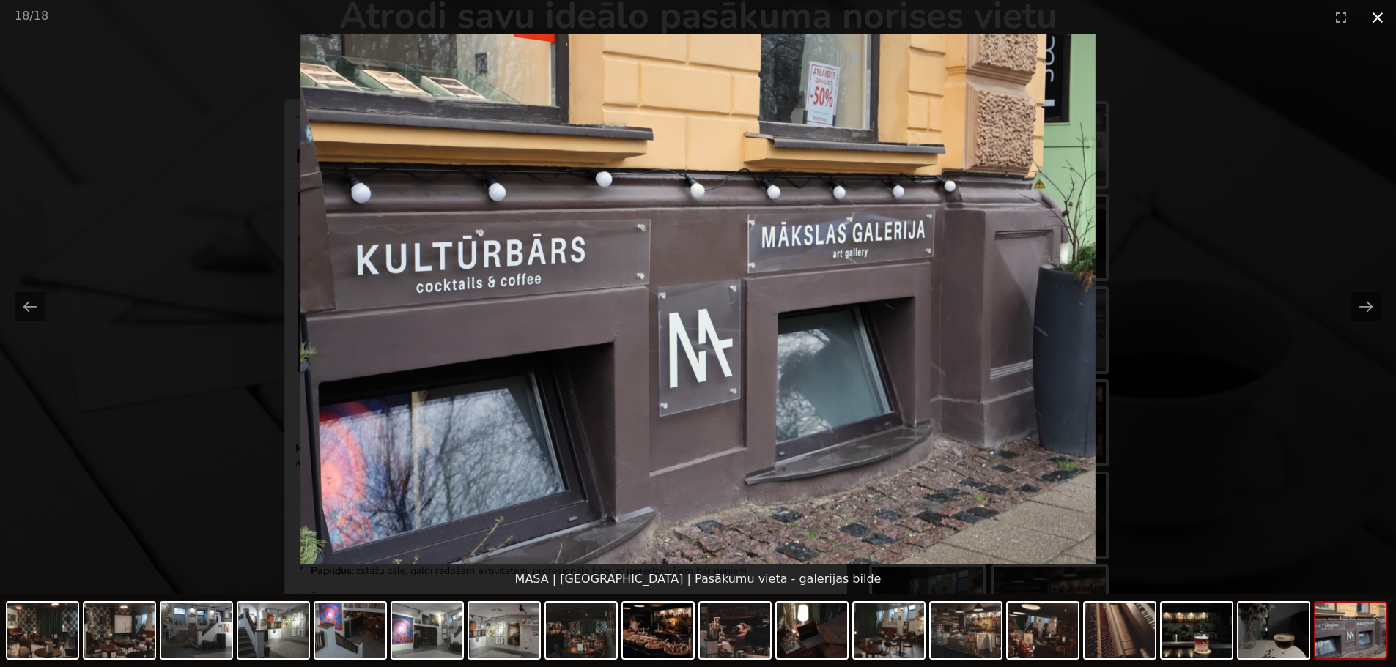
click at [1383, 10] on button "Close gallery" at bounding box center [1377, 17] width 37 height 34
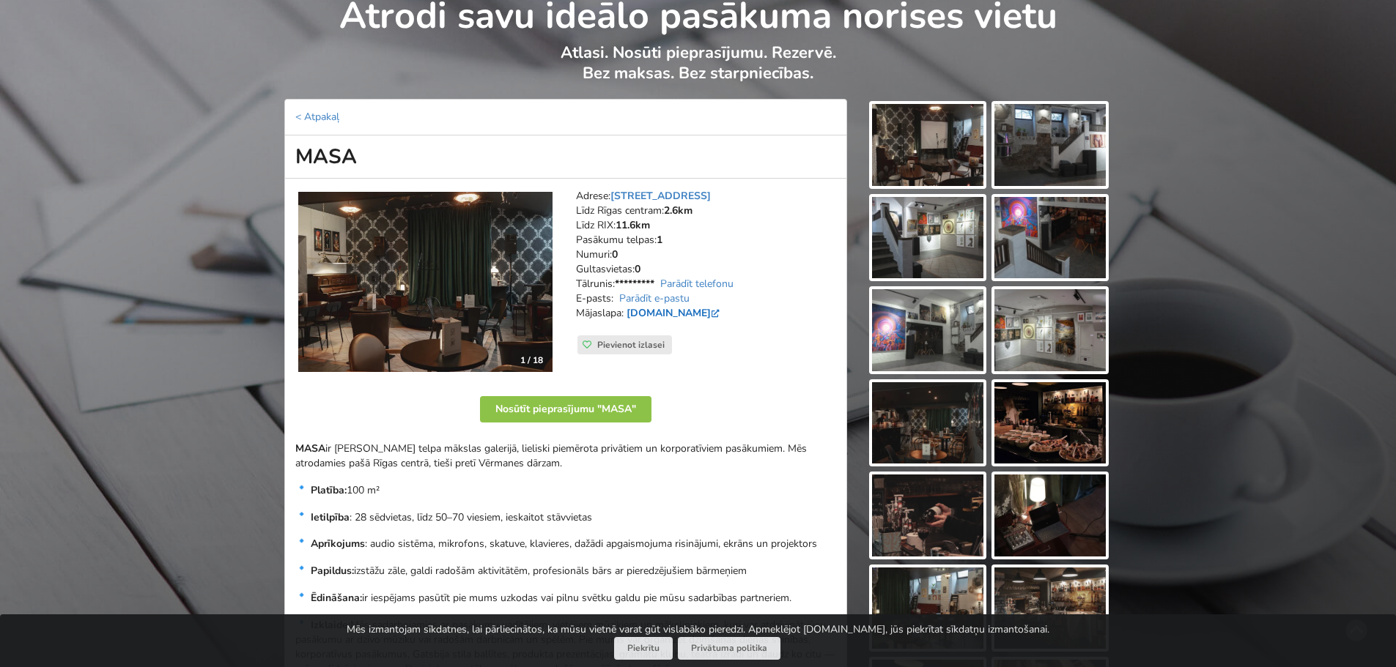
click at [640, 314] on link "masastudija.com" at bounding box center [674, 313] width 96 height 14
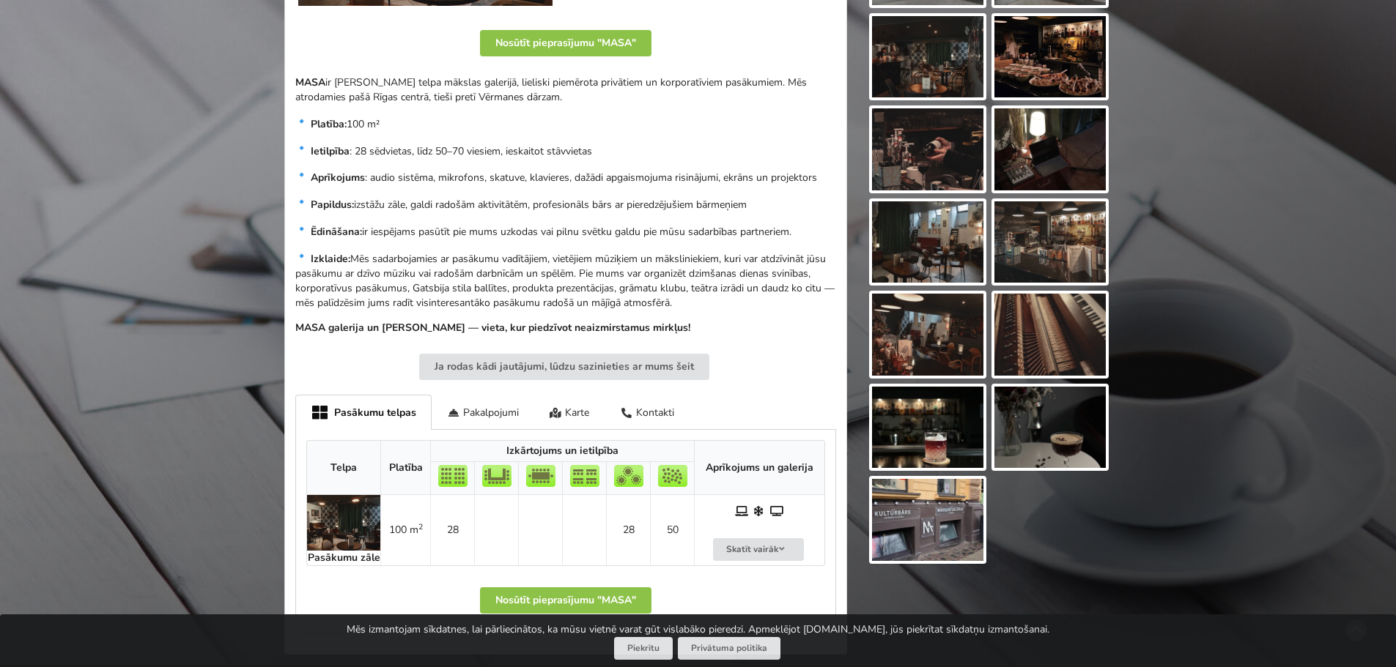
scroll to position [0, 0]
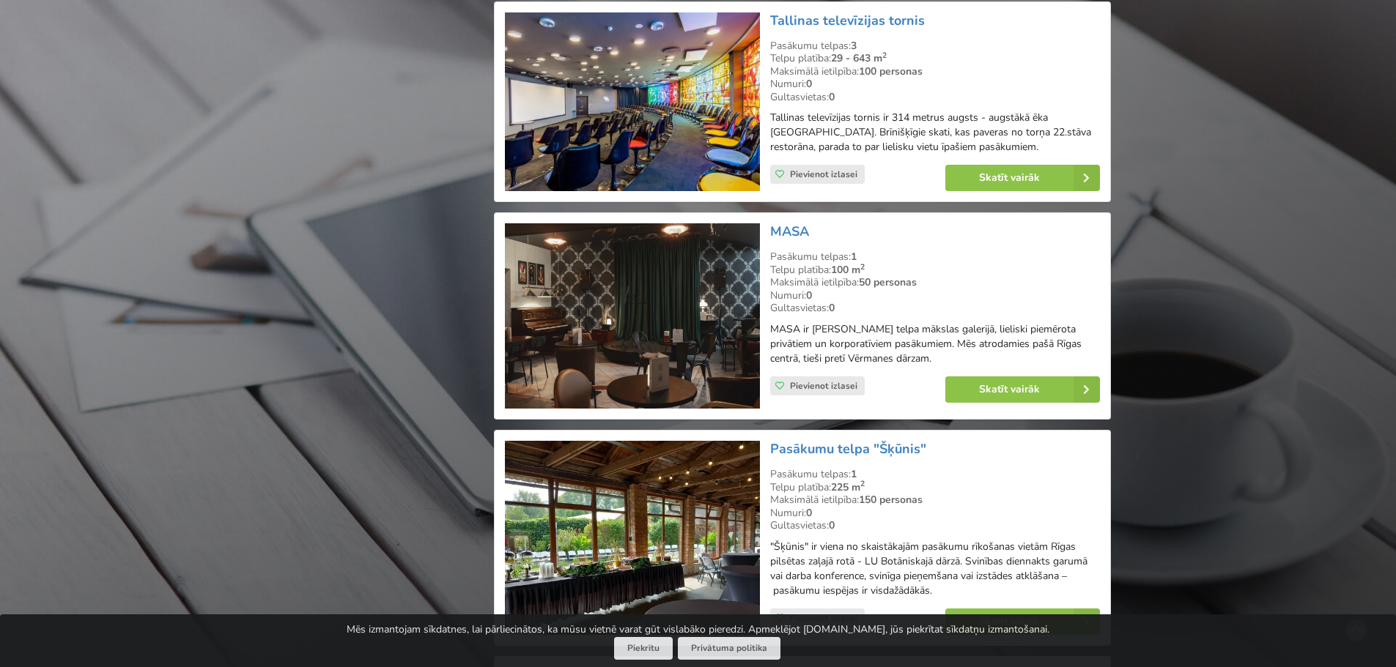
scroll to position [2930, 0]
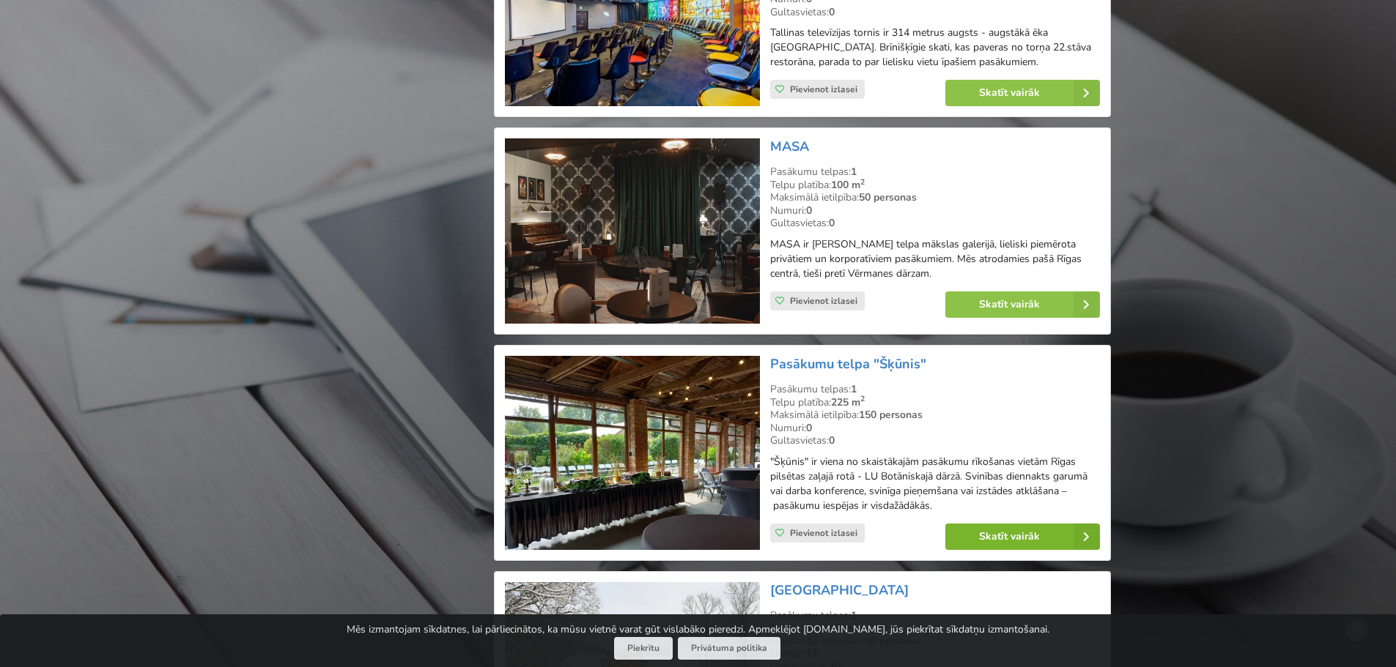
click at [977, 524] on link "Skatīt vairāk" at bounding box center [1022, 537] width 155 height 26
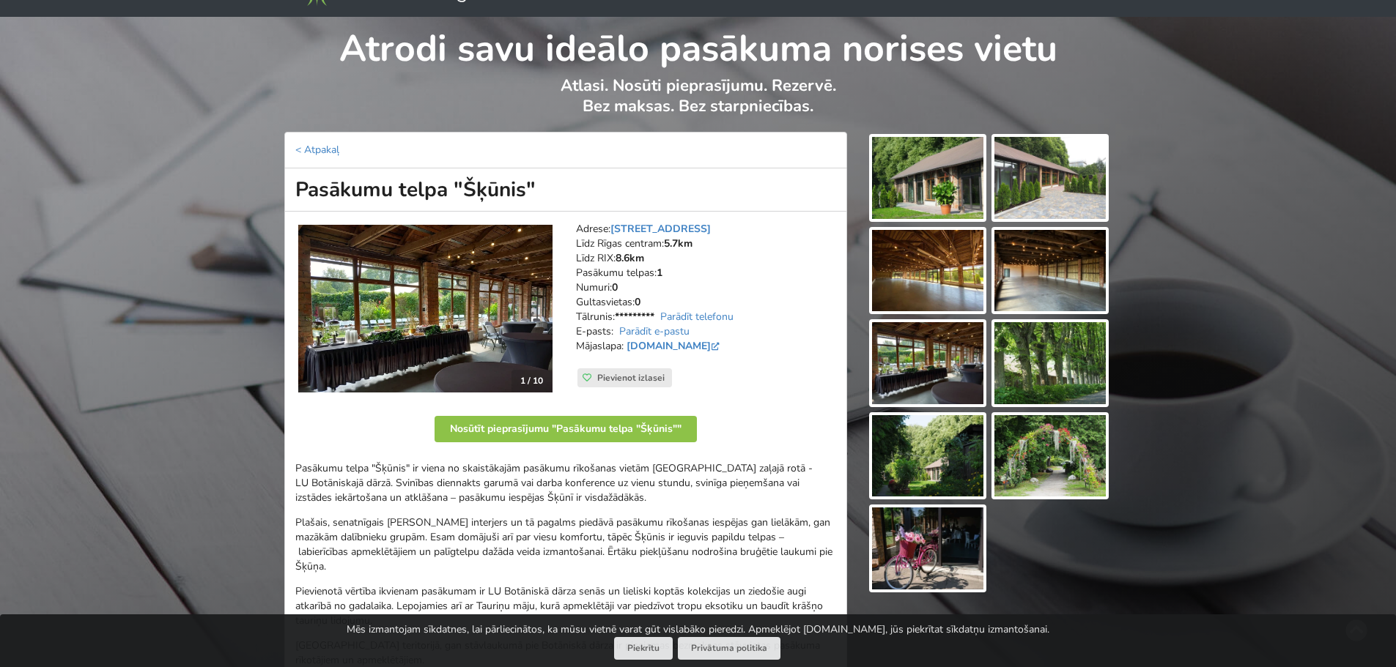
scroll to position [73, 0]
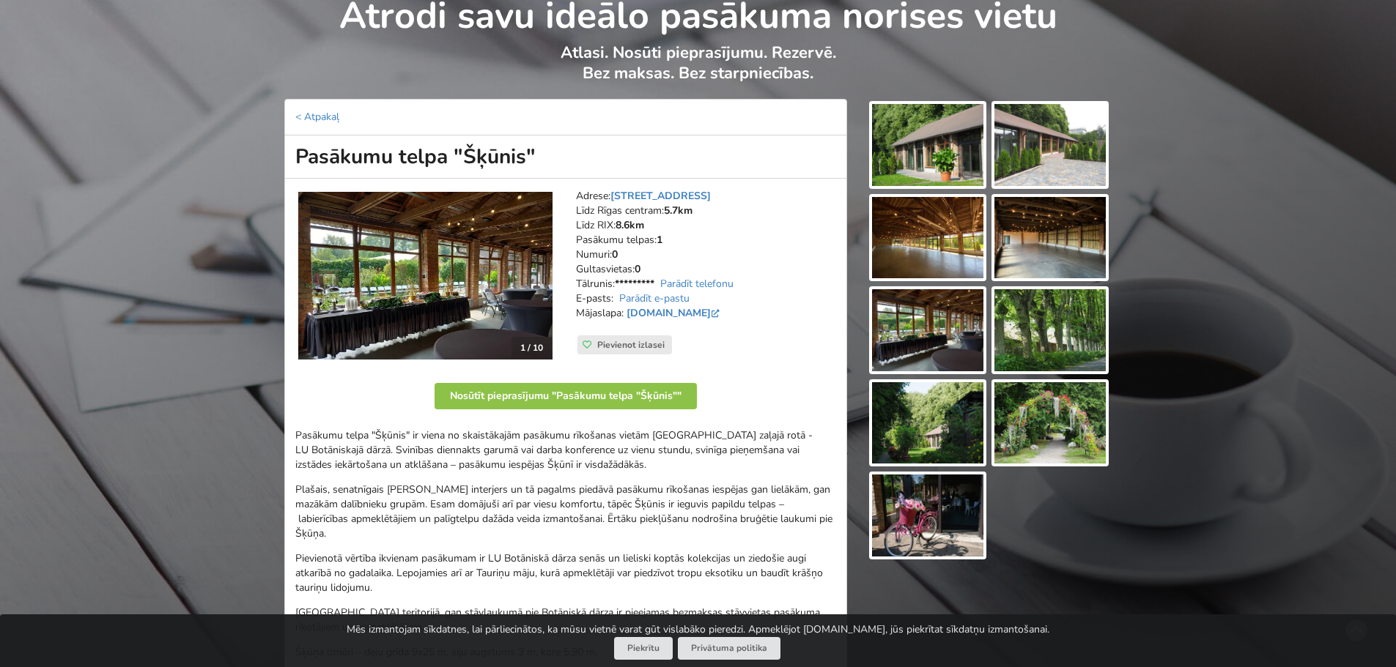
click at [917, 173] on img at bounding box center [927, 145] width 111 height 82
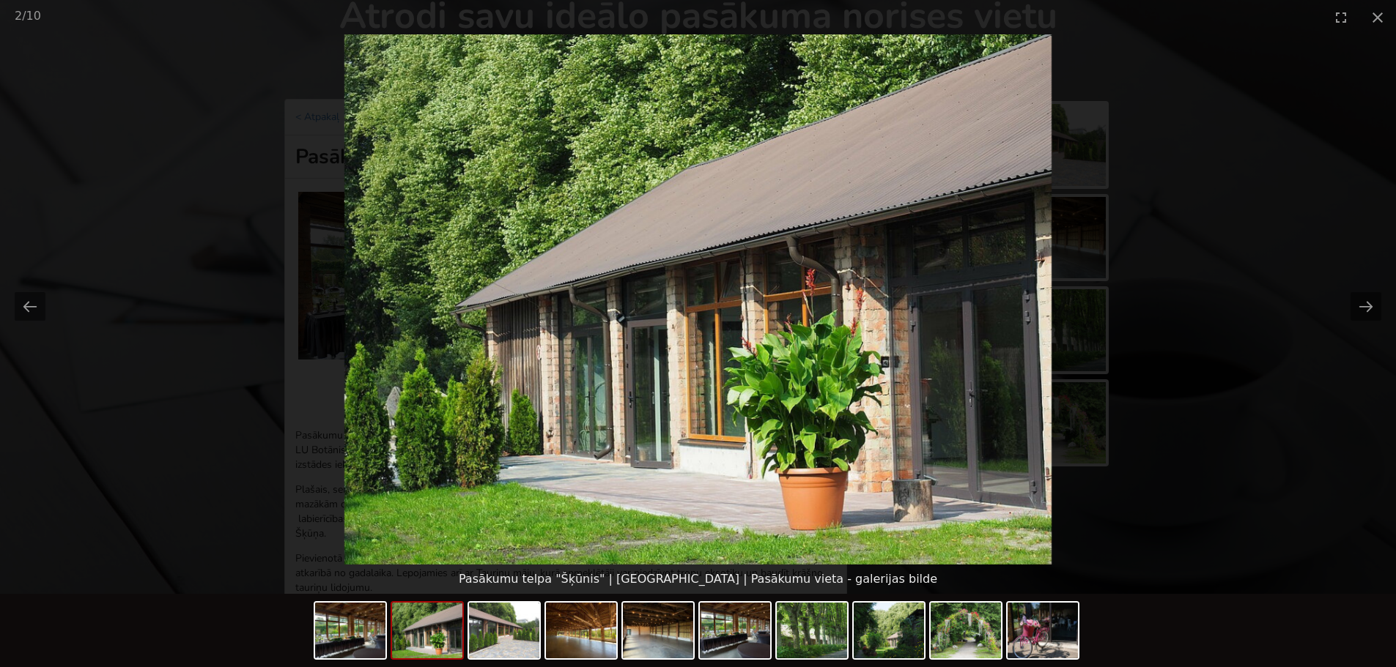
click at [1368, 325] on picture at bounding box center [698, 299] width 1396 height 530
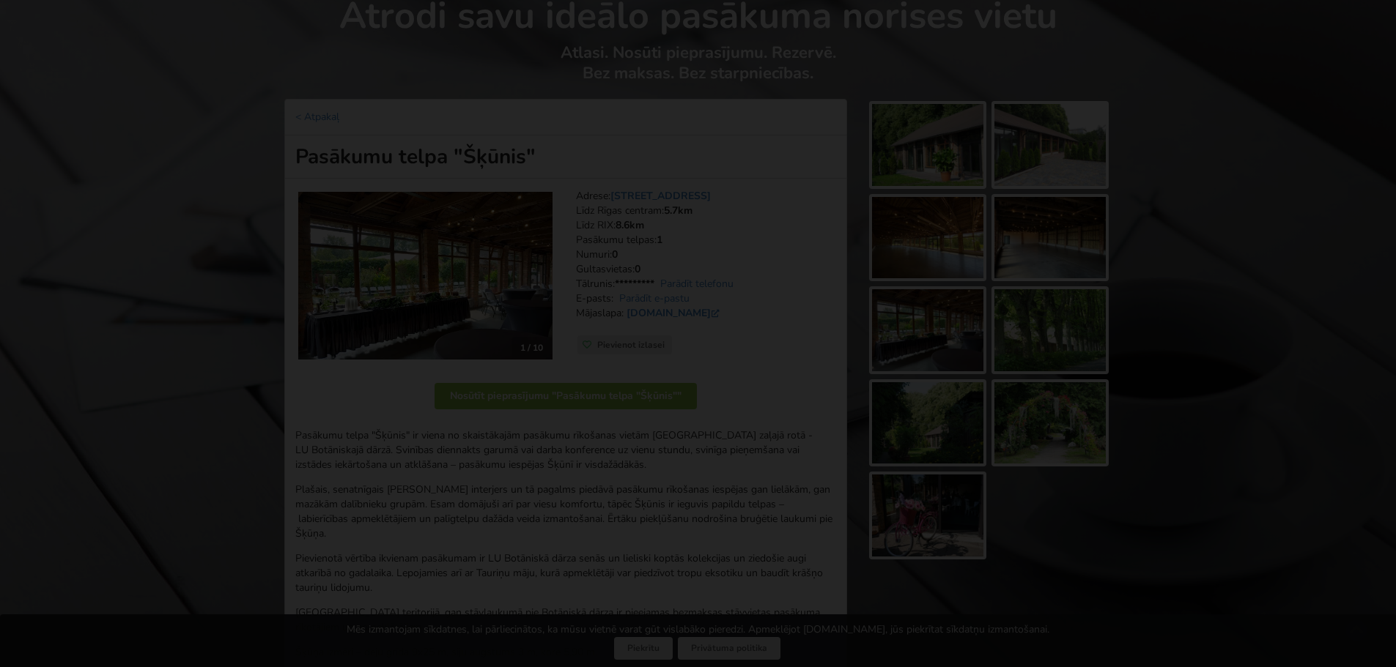
click at [1369, 309] on button "Next slide" at bounding box center [1365, 306] width 31 height 29
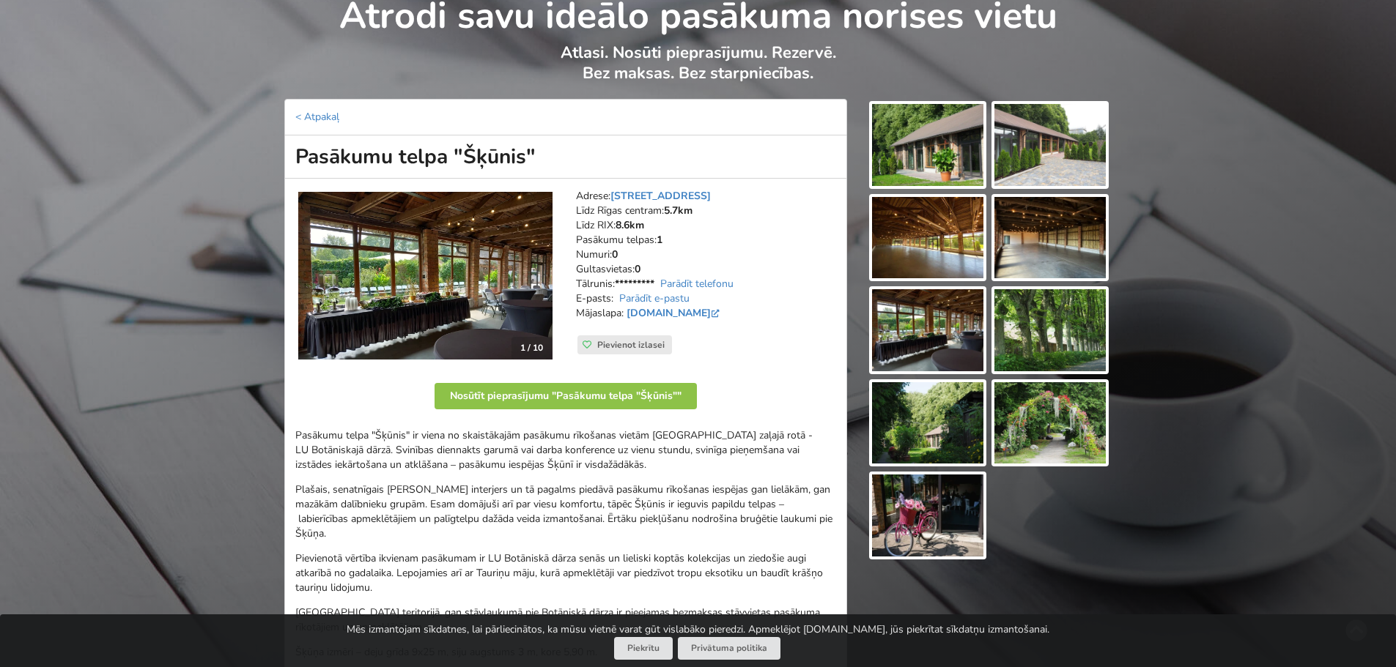
click at [1369, 309] on div "Atrodi savu ideālo pasākuma norises vietu Atlasi. Nosūti pieprasījumu. Rezervē.…" at bounding box center [698, 504] width 1396 height 1041
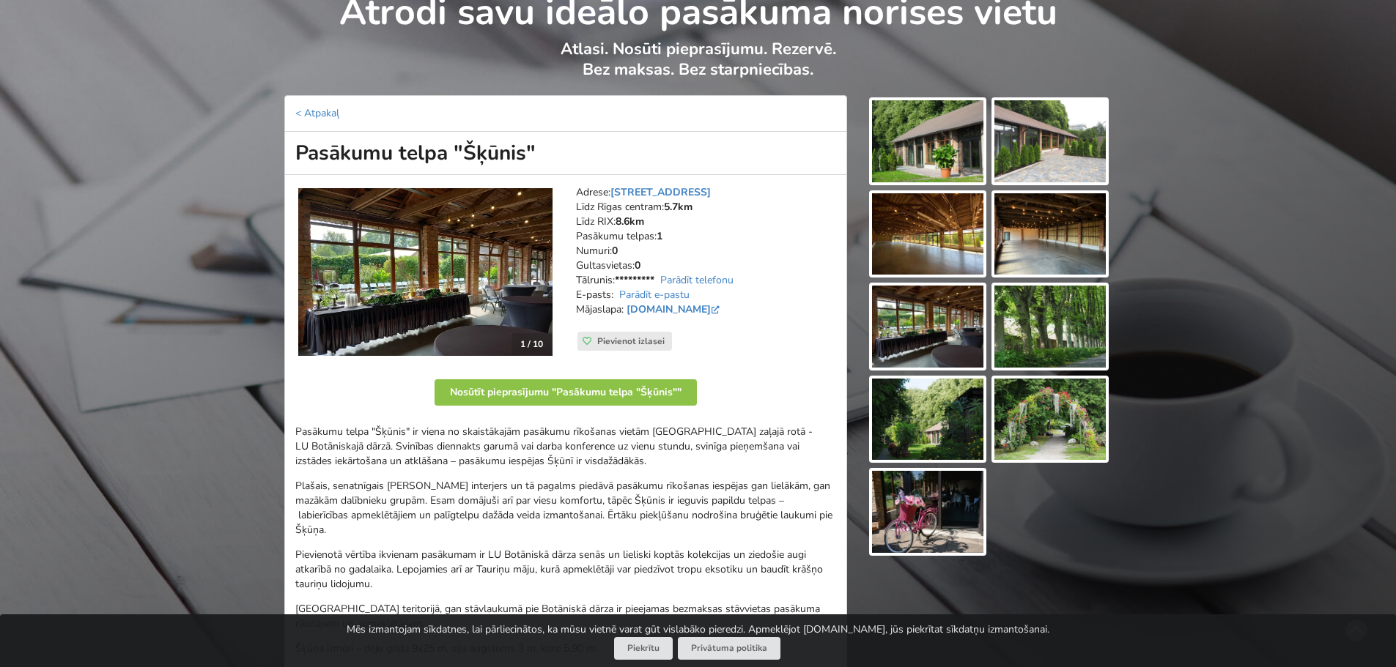
scroll to position [73, 0]
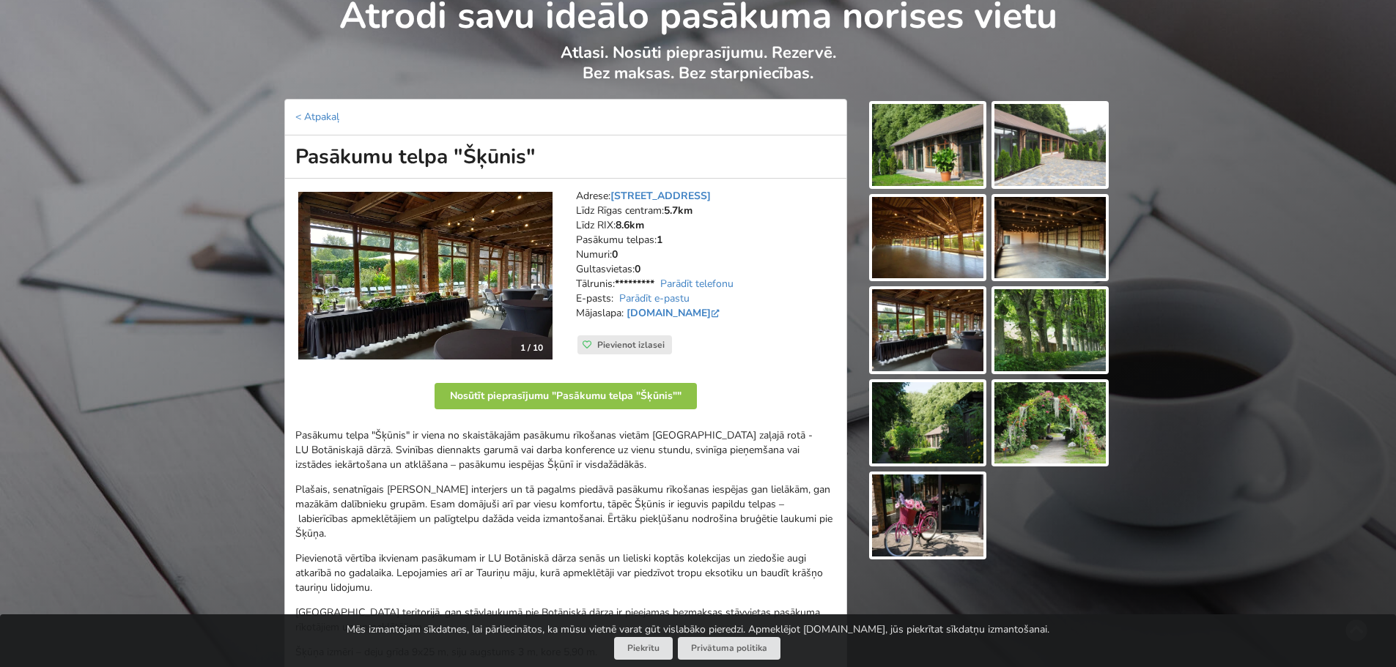
click at [470, 333] on img at bounding box center [425, 276] width 254 height 168
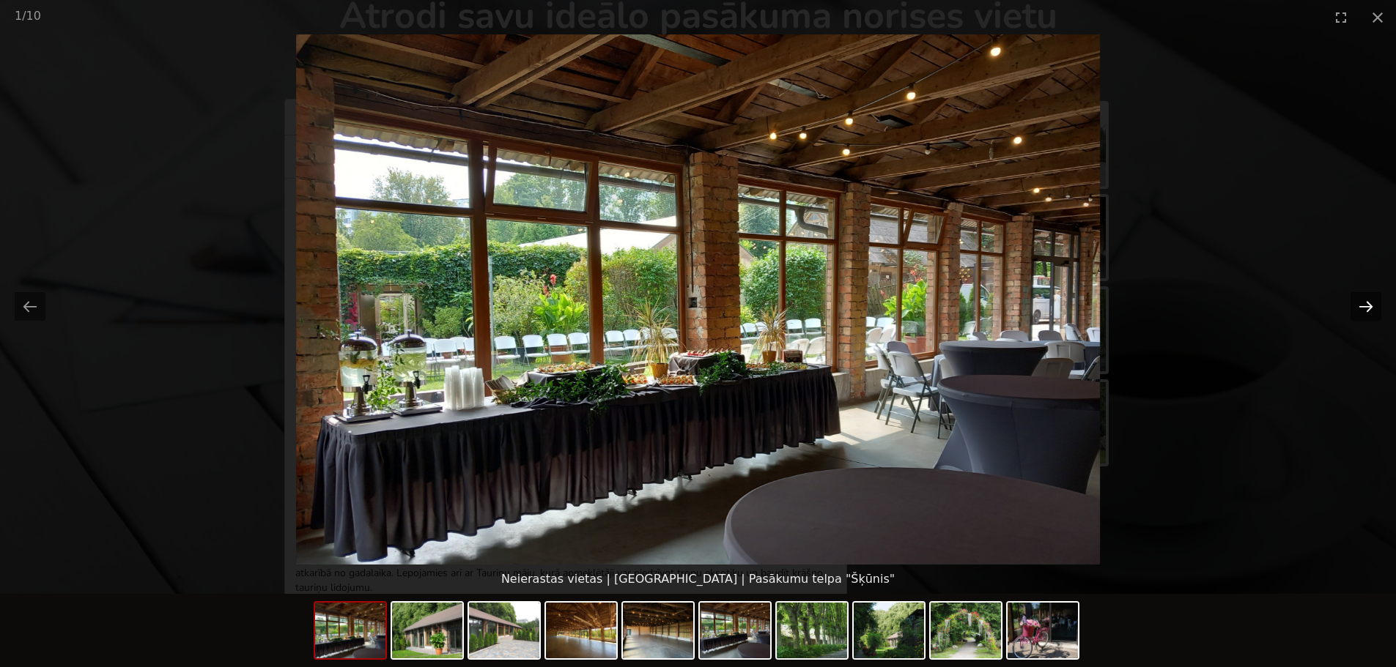
click at [1375, 303] on button "Next slide" at bounding box center [1365, 306] width 31 height 29
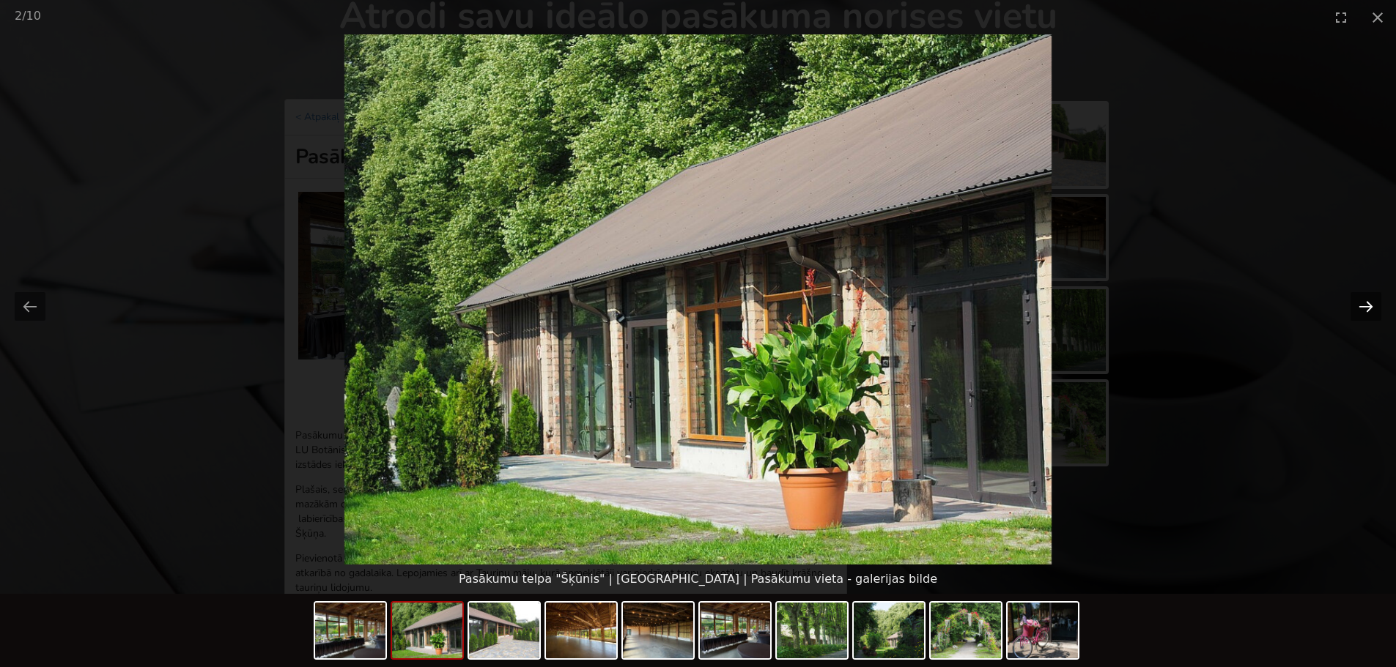
click at [1374, 303] on button "Next slide" at bounding box center [1365, 306] width 31 height 29
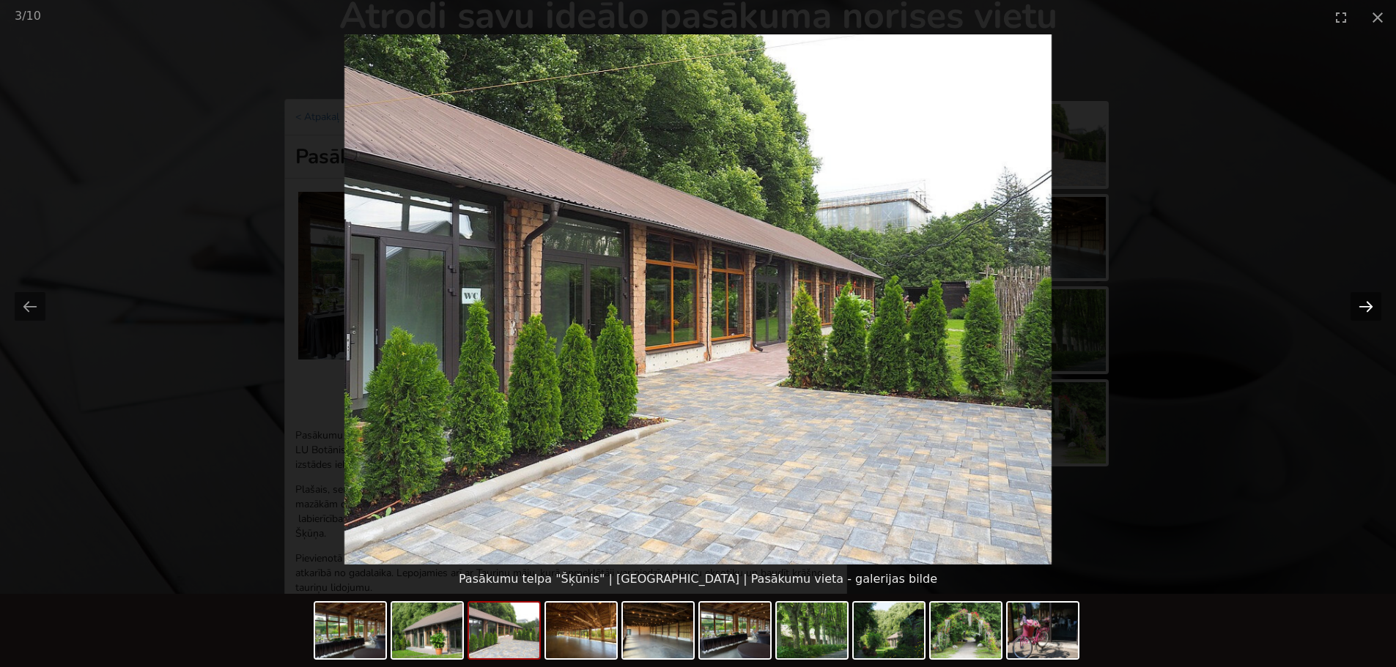
click at [1374, 303] on button "Next slide" at bounding box center [1365, 306] width 31 height 29
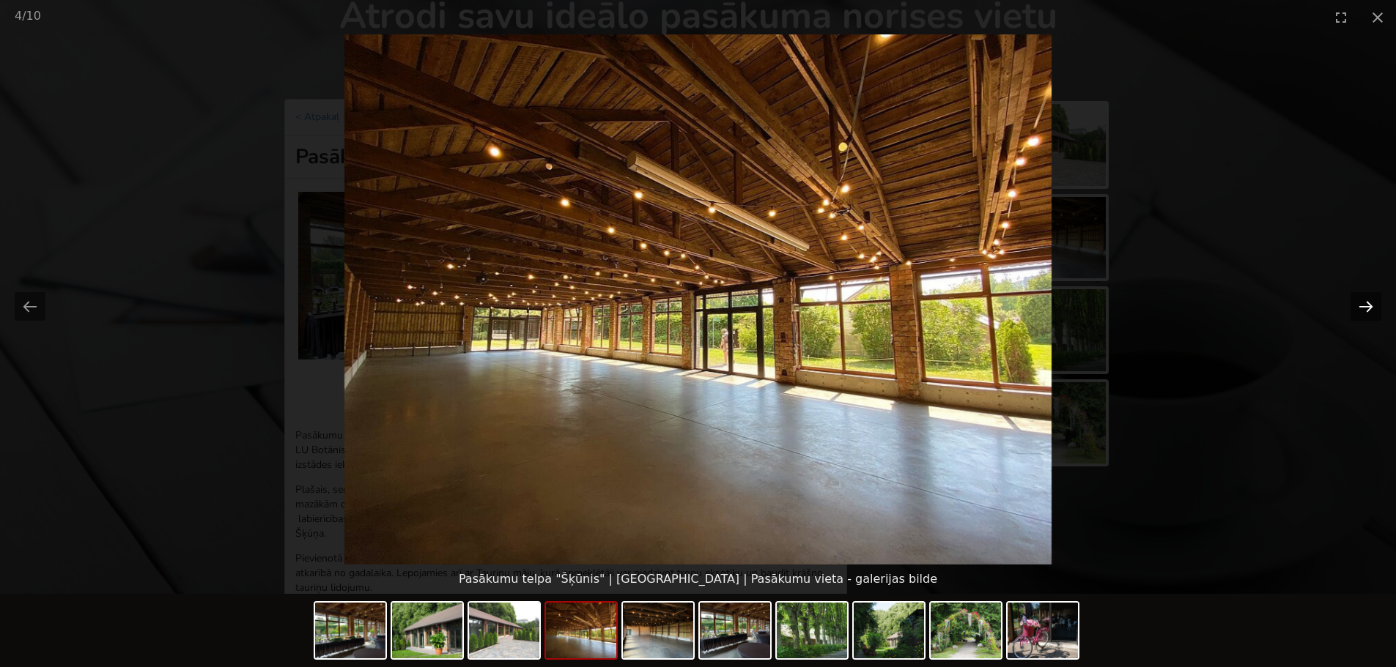
click at [1374, 303] on button "Next slide" at bounding box center [1365, 306] width 31 height 29
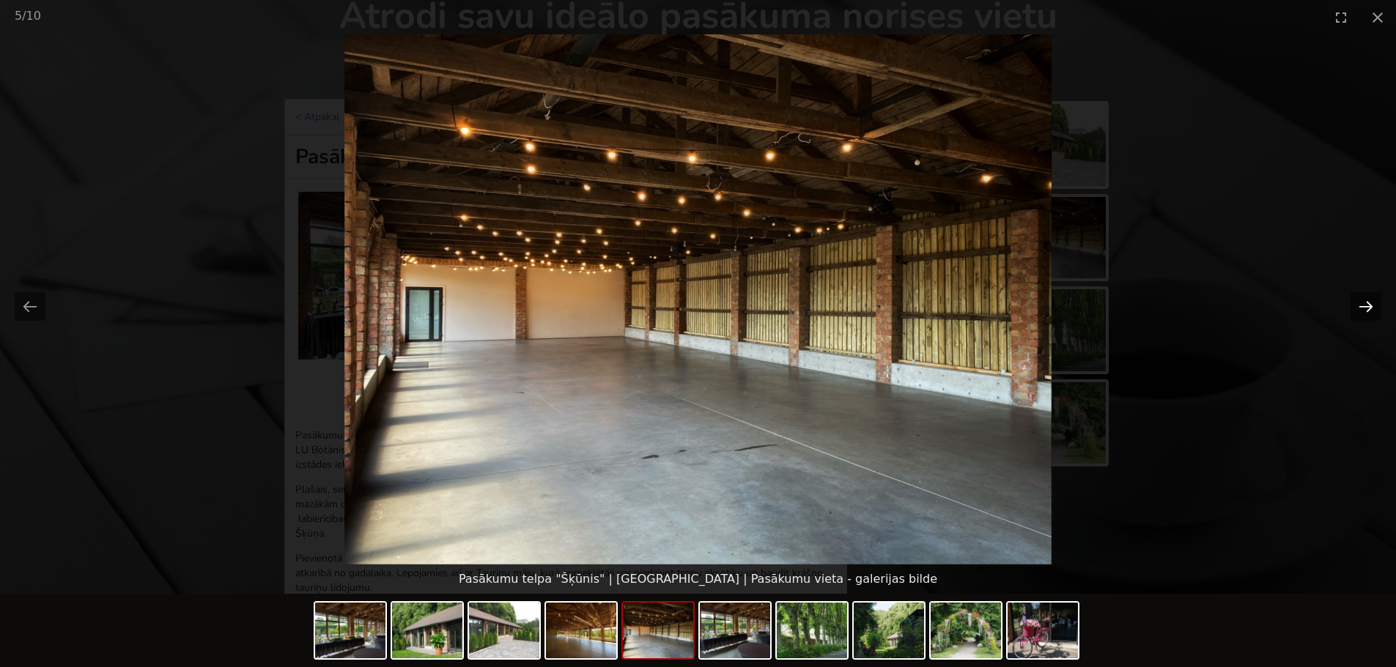
click at [1374, 303] on button "Next slide" at bounding box center [1365, 306] width 31 height 29
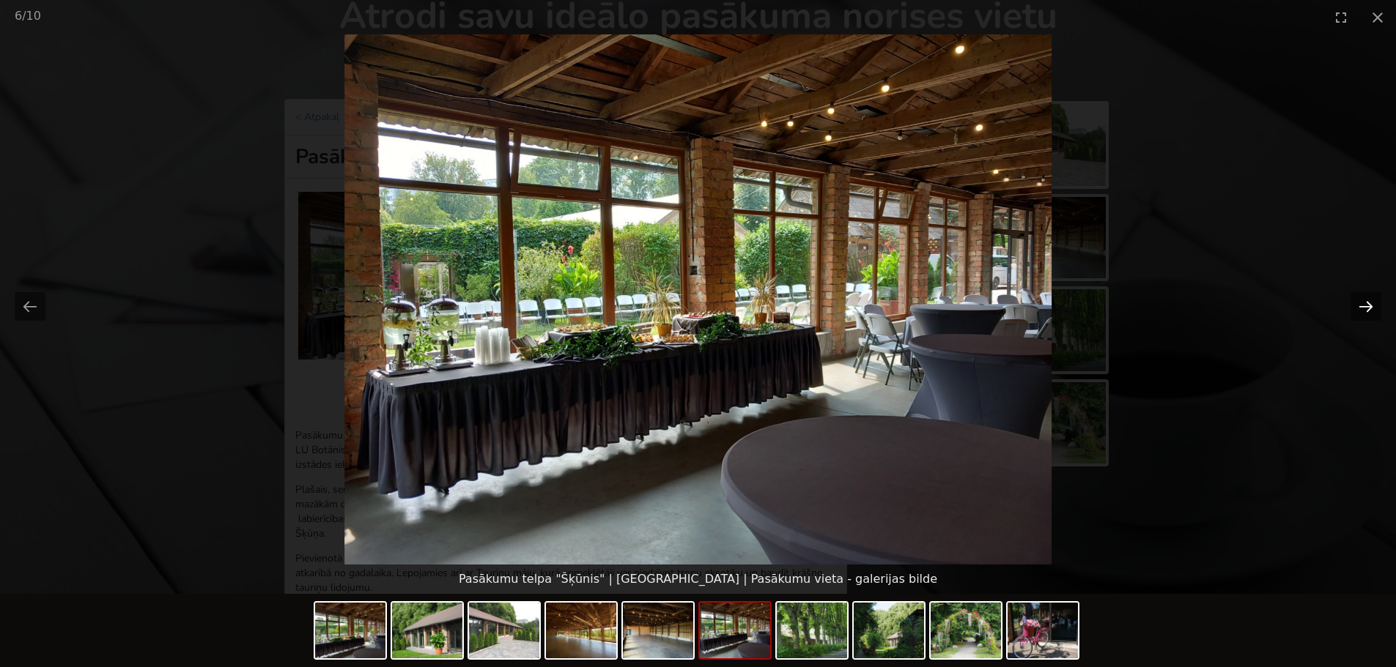
click at [1374, 303] on button "Next slide" at bounding box center [1365, 306] width 31 height 29
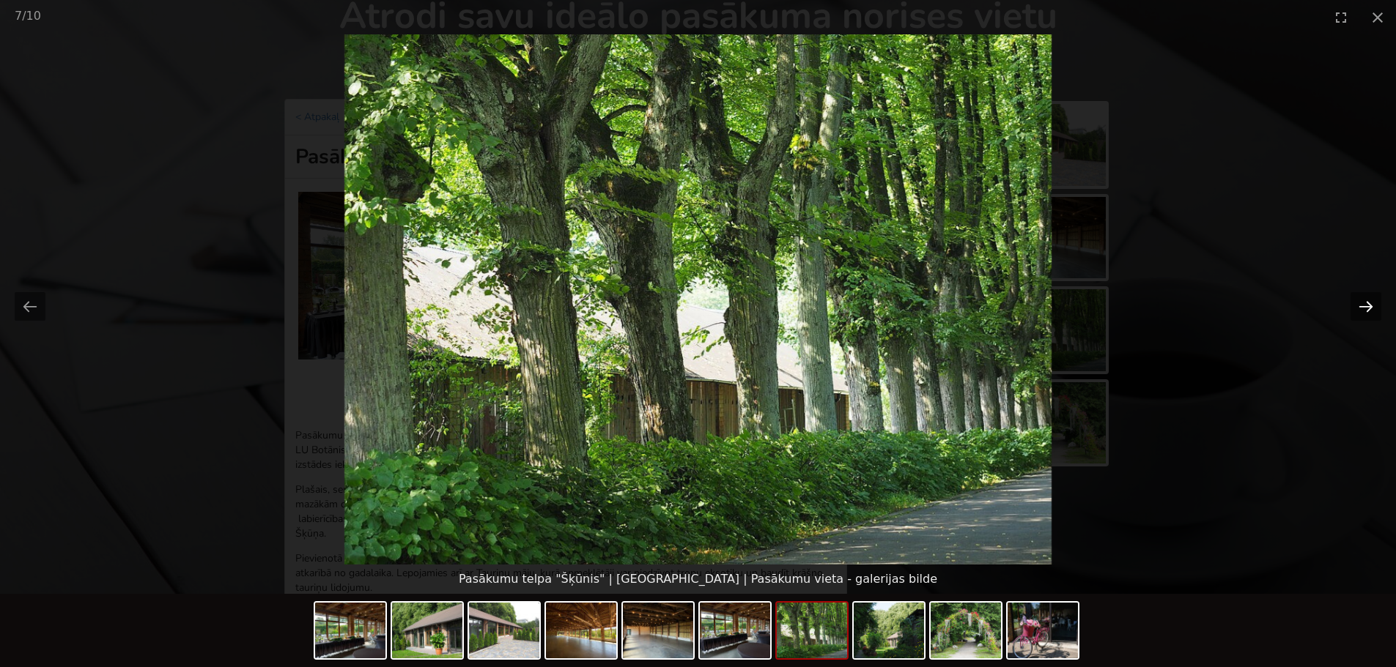
click at [1374, 303] on button "Next slide" at bounding box center [1365, 306] width 31 height 29
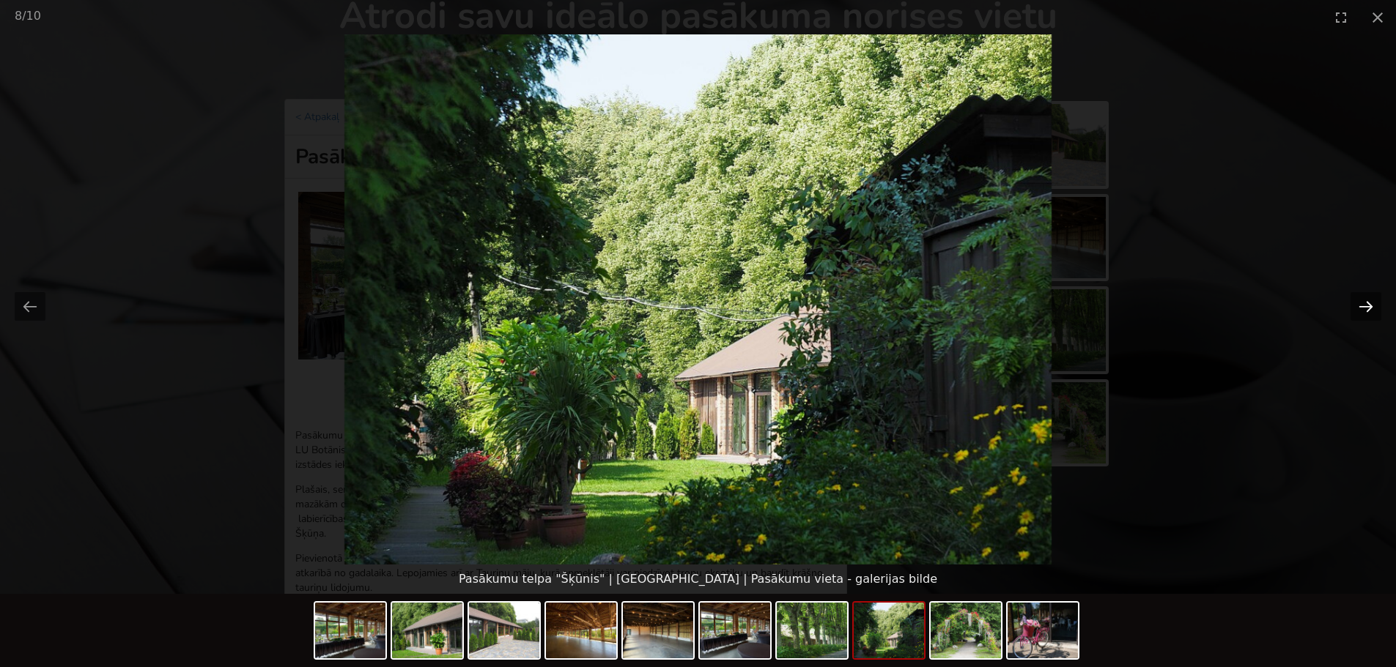
click at [1374, 303] on button "Next slide" at bounding box center [1365, 306] width 31 height 29
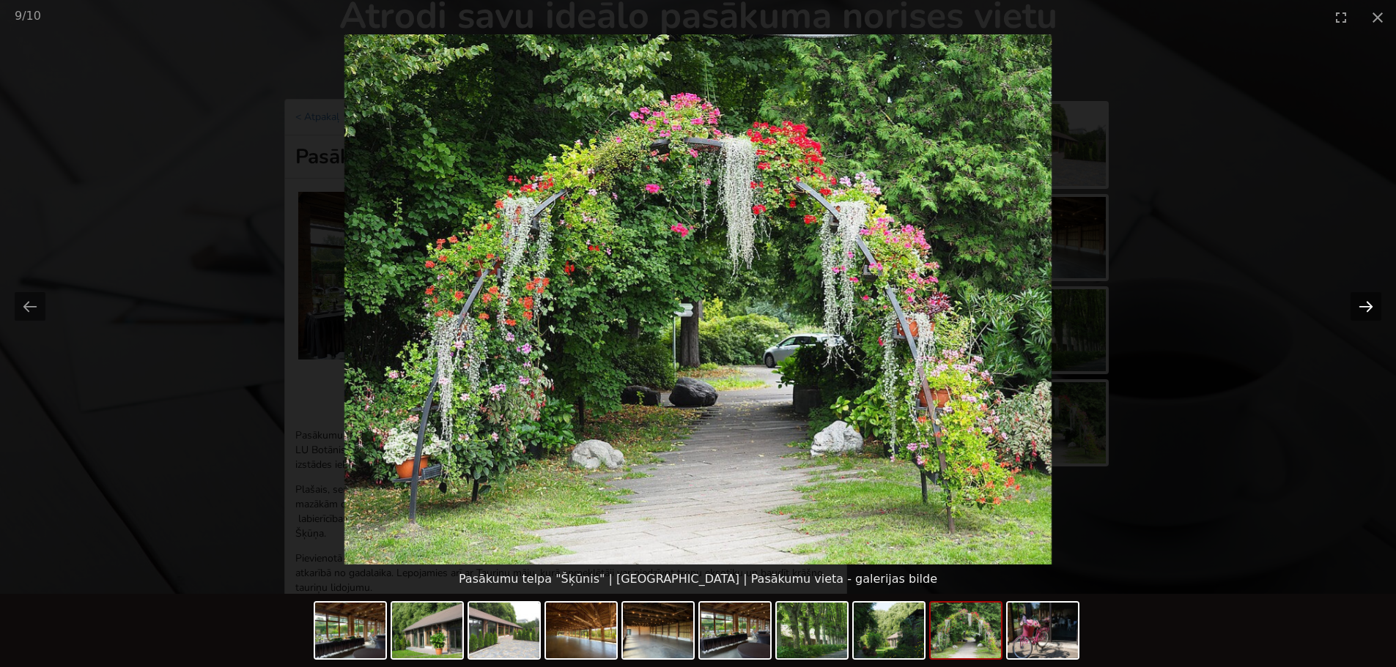
click at [1374, 303] on button "Next slide" at bounding box center [1365, 306] width 31 height 29
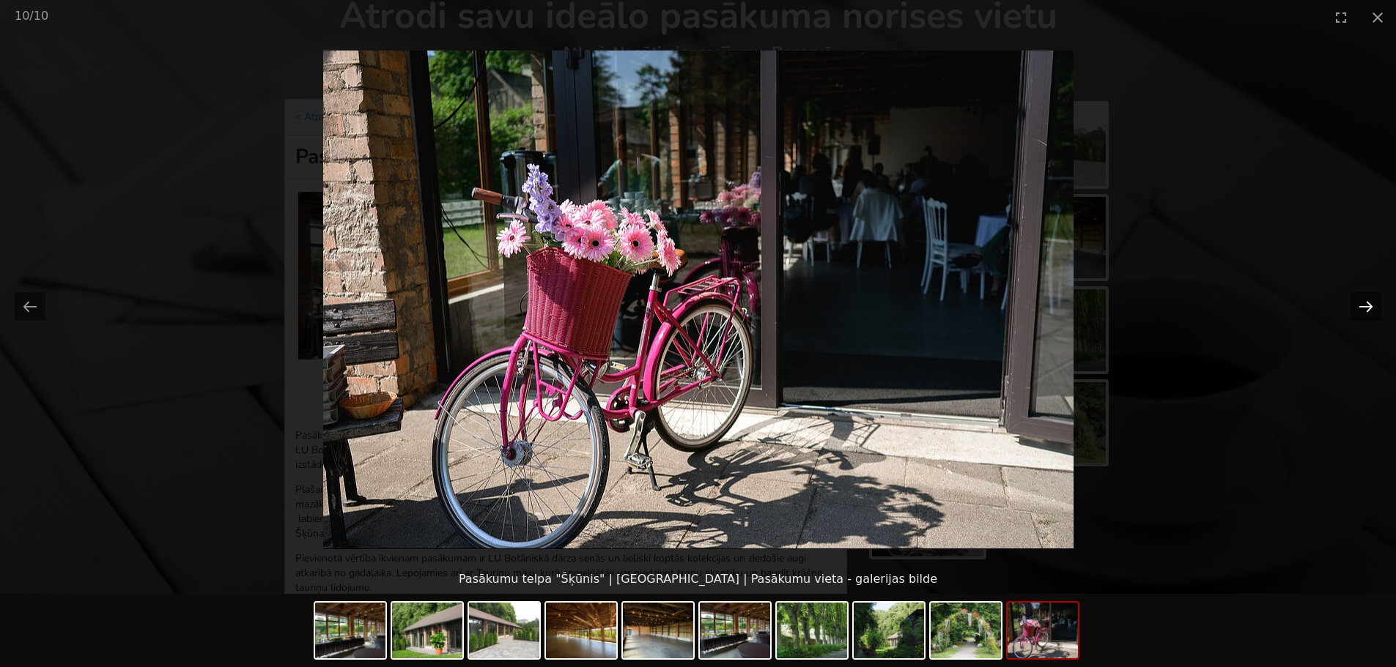
click at [1374, 303] on button "Next slide" at bounding box center [1365, 306] width 31 height 29
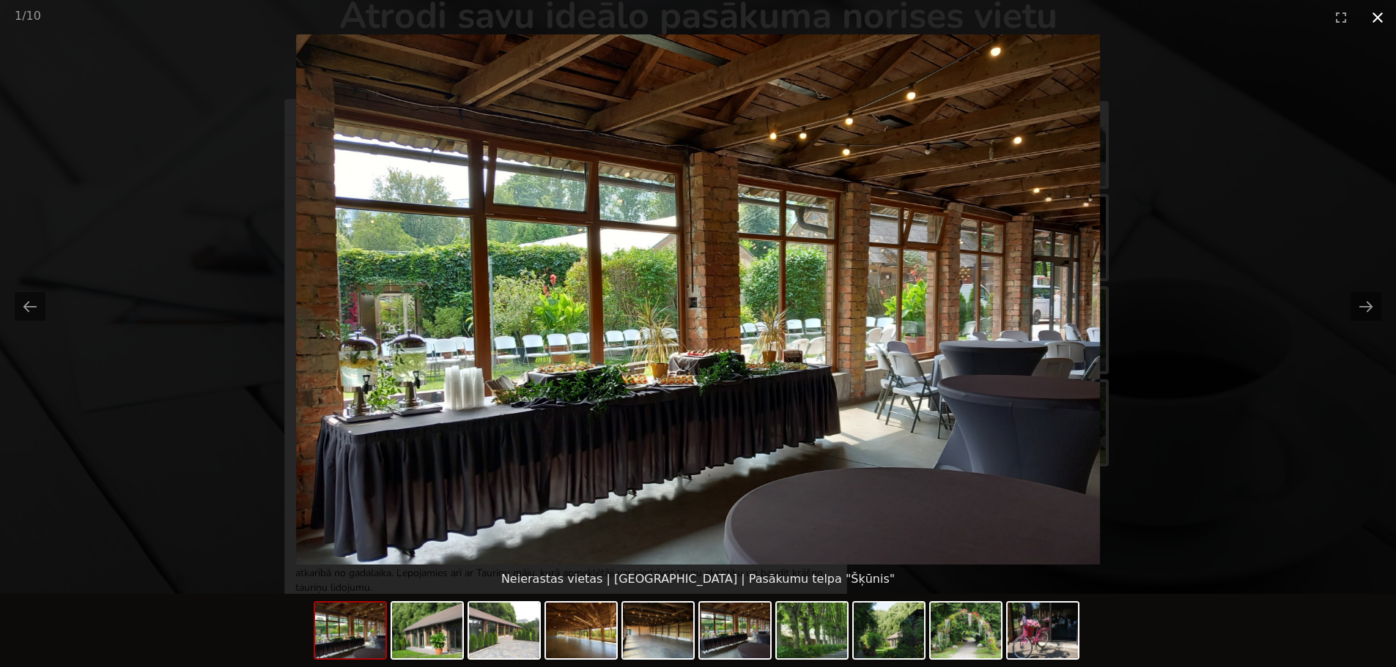
click at [1375, 17] on button "Close gallery" at bounding box center [1377, 17] width 37 height 34
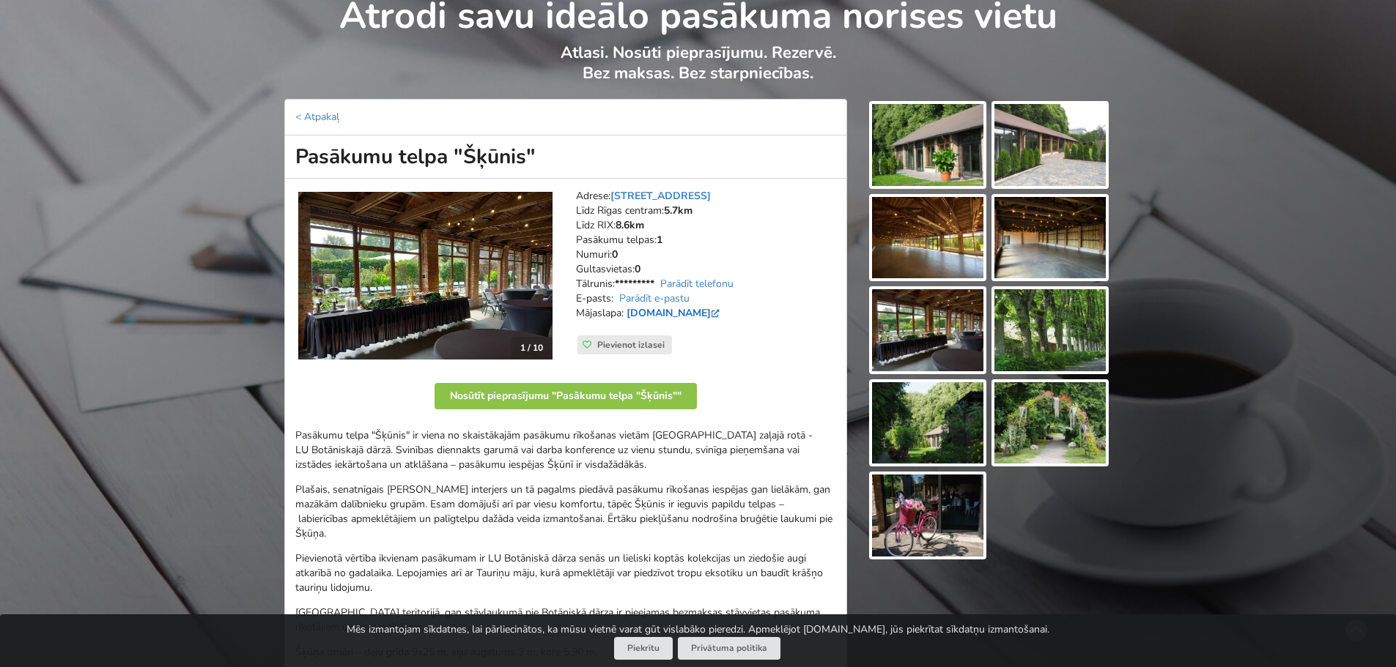
click at [698, 311] on link "www.botanika.lu.lv" at bounding box center [674, 313] width 96 height 14
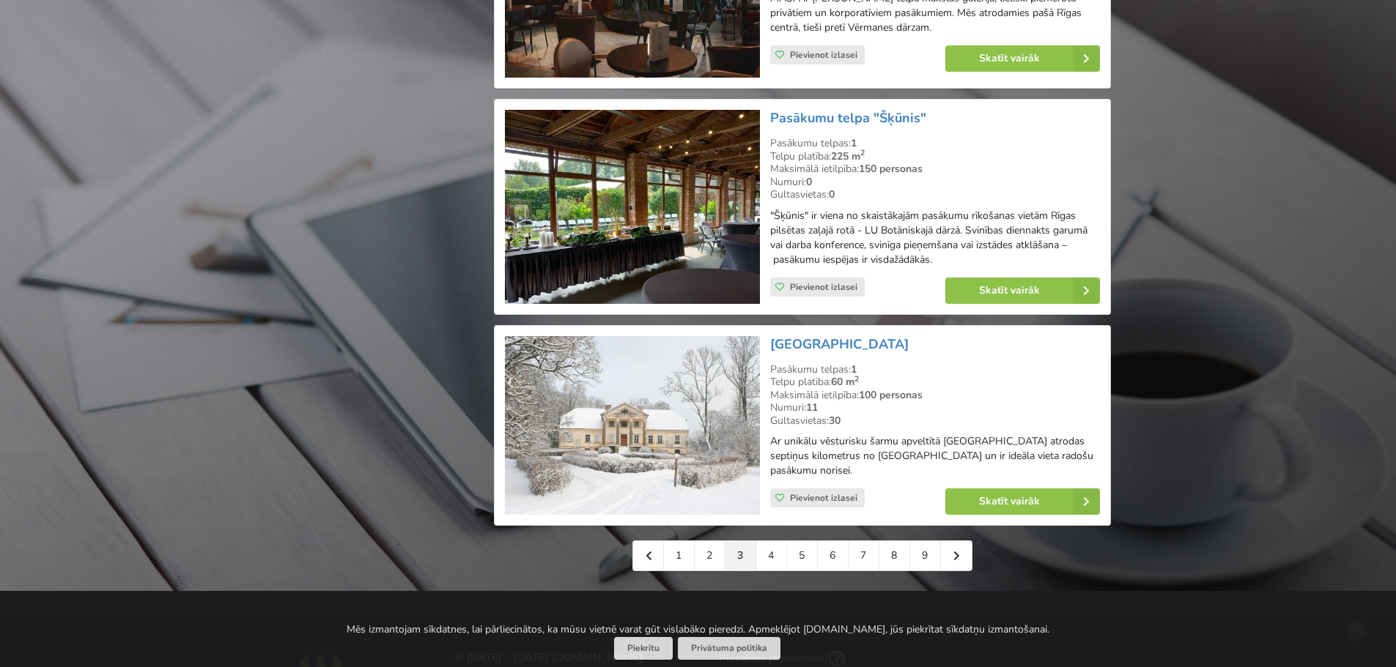
scroll to position [3223, 0]
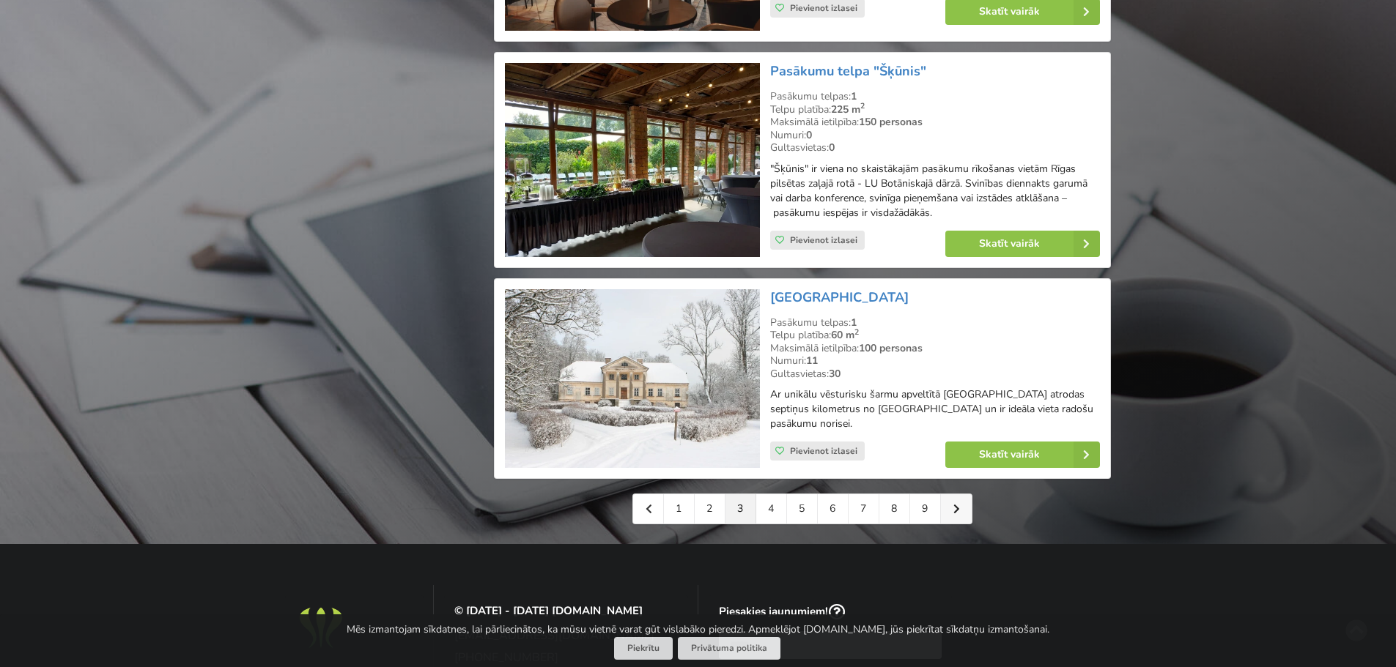
click at [953, 504] on icon at bounding box center [956, 509] width 7 height 10
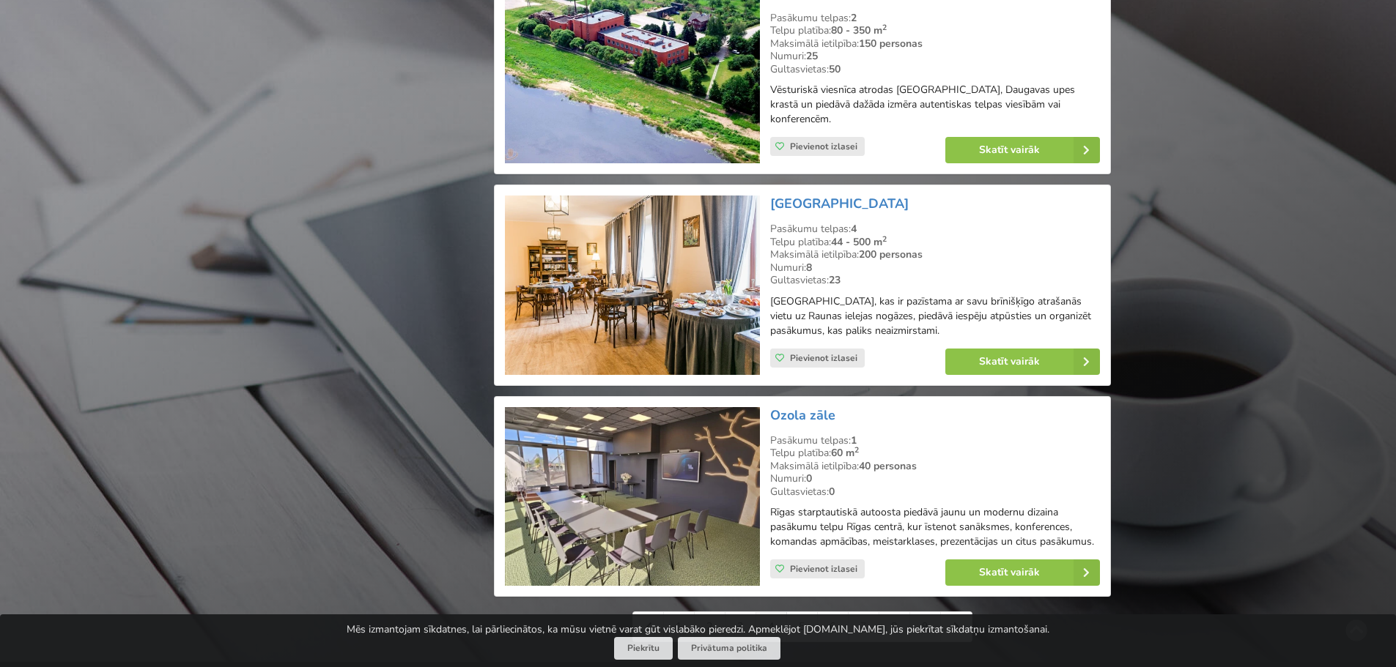
scroll to position [3077, 0]
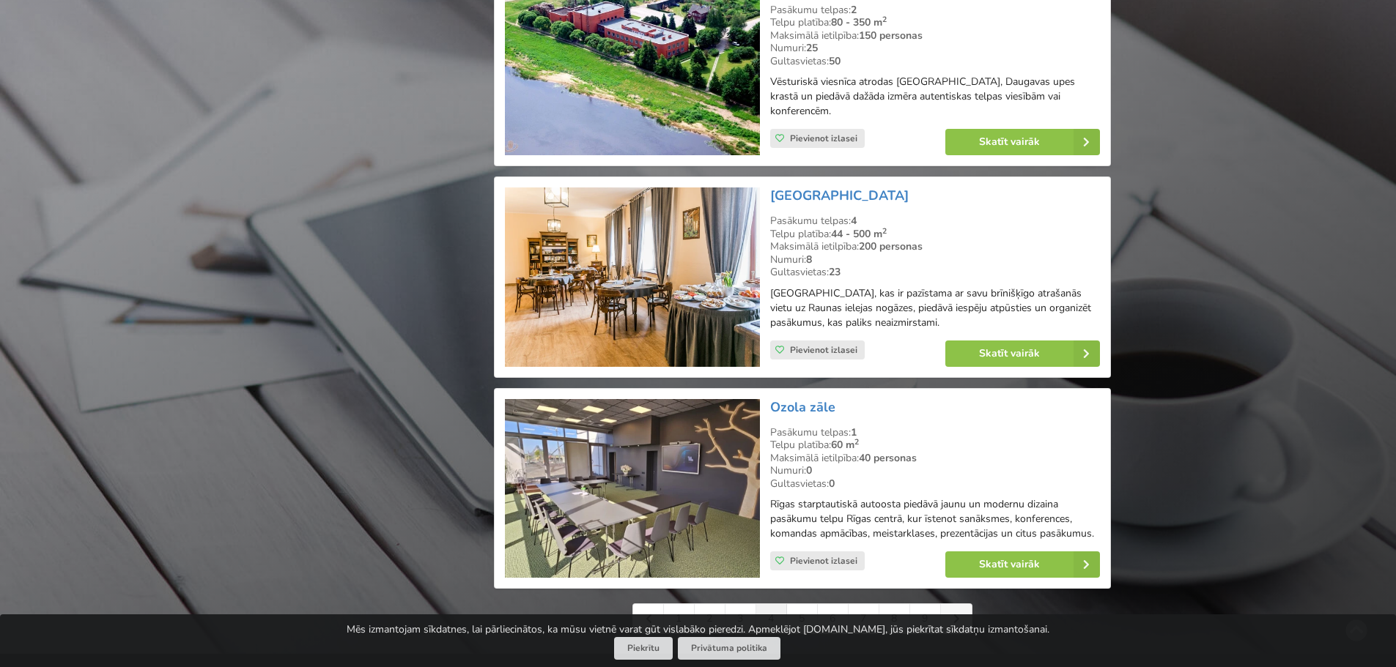
click at [960, 604] on link at bounding box center [956, 618] width 31 height 29
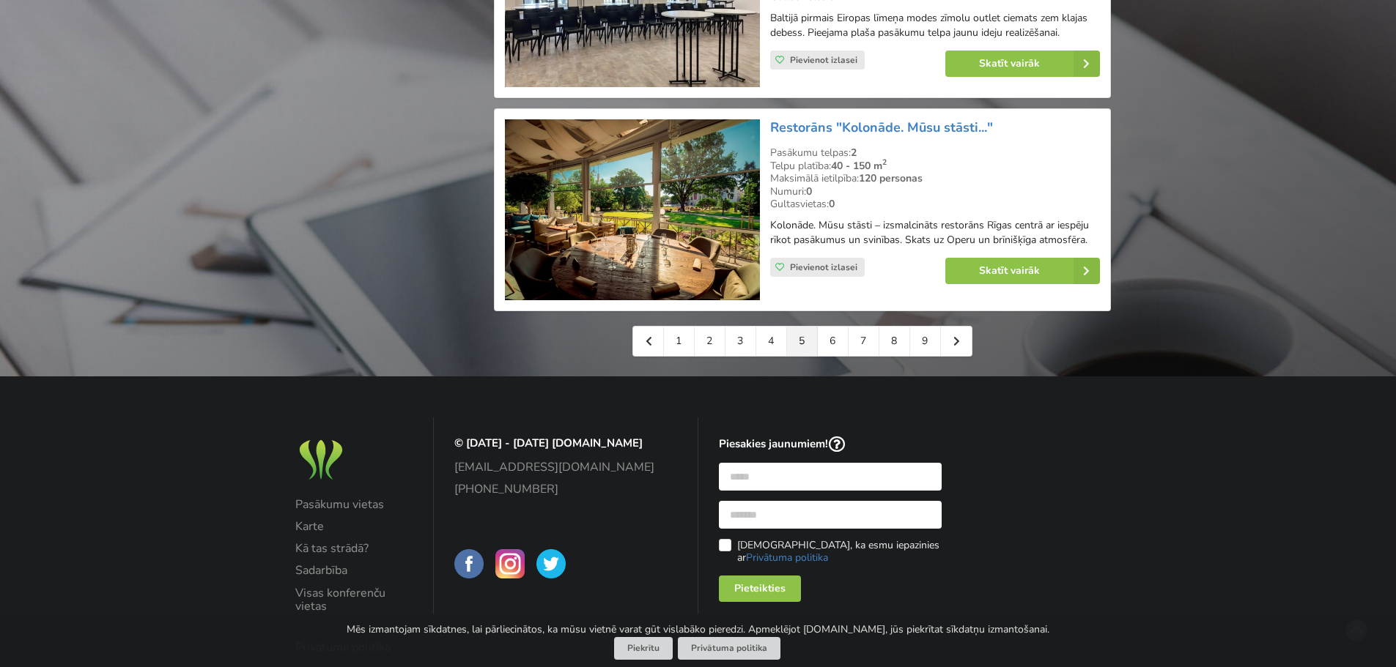
scroll to position [3355, 0]
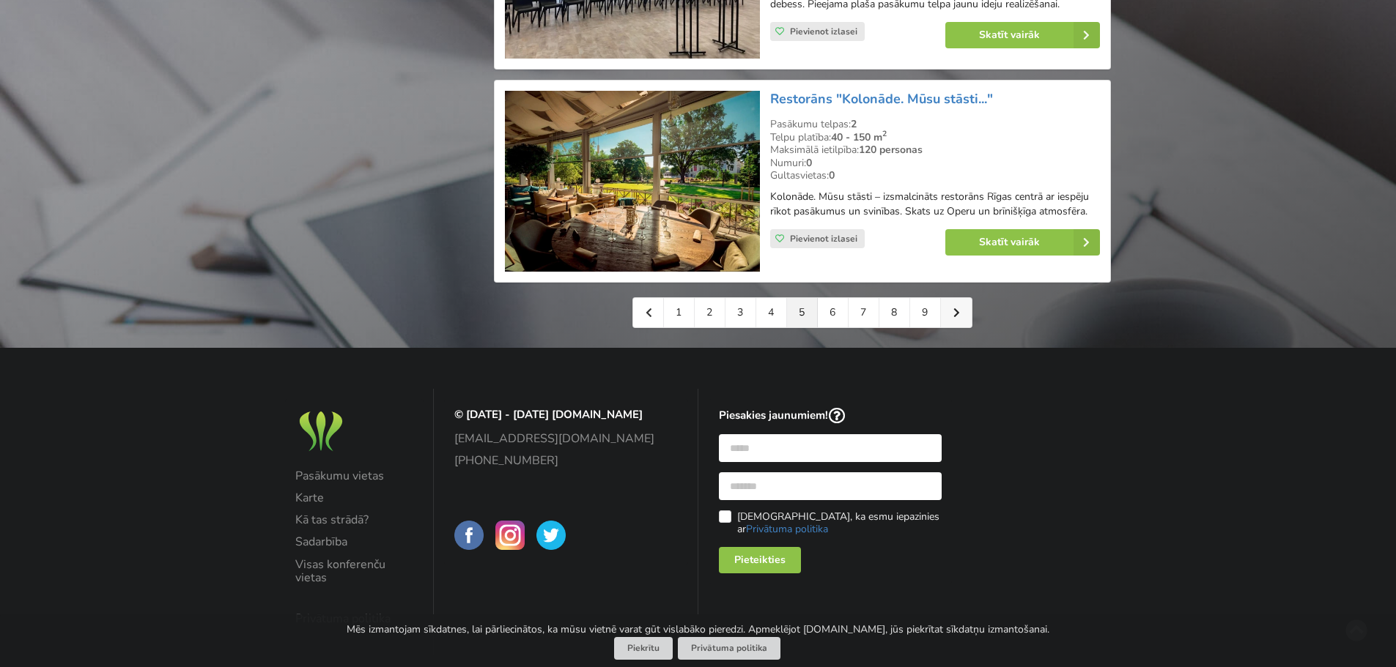
click at [955, 308] on icon at bounding box center [956, 313] width 7 height 10
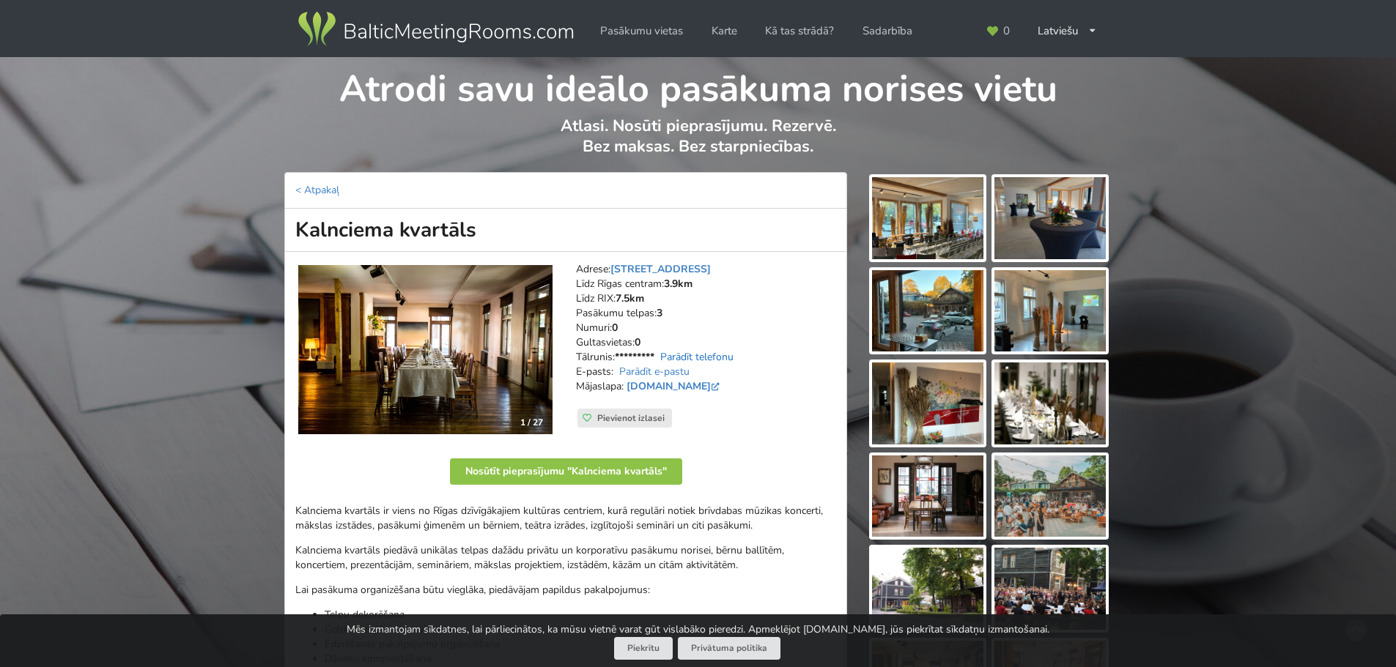
scroll to position [73, 0]
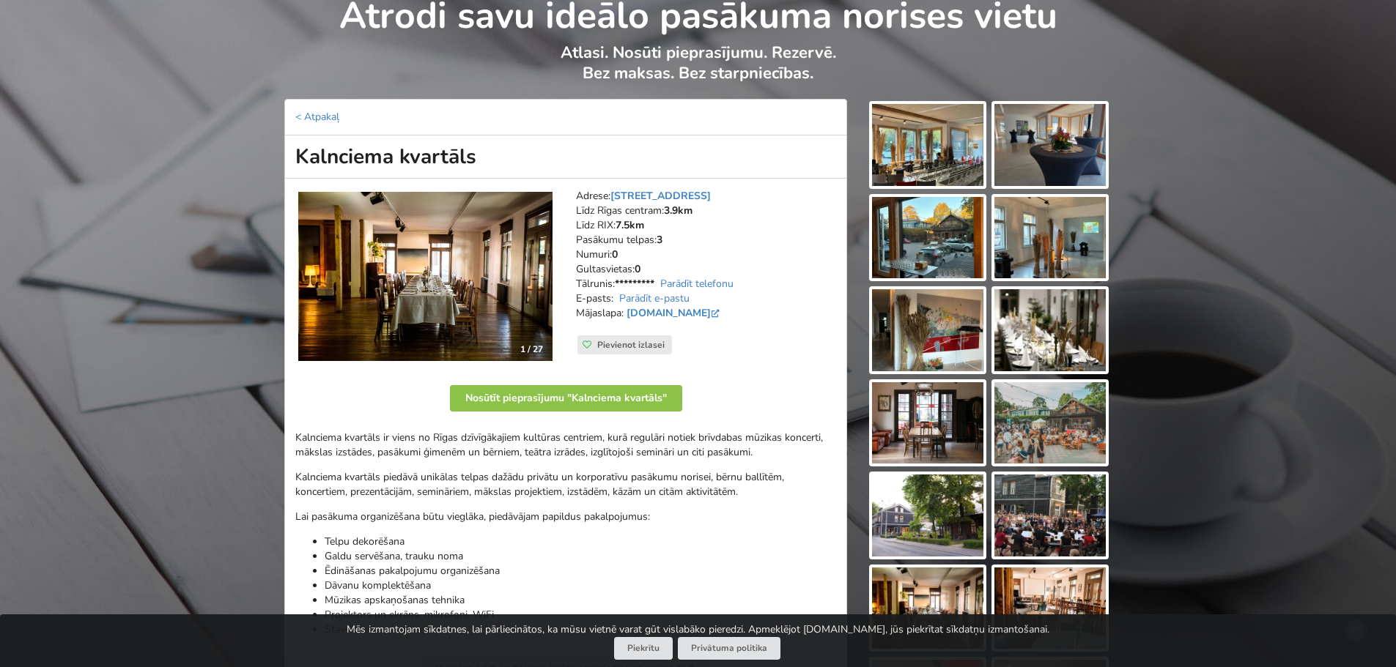
click at [917, 153] on img at bounding box center [927, 145] width 111 height 82
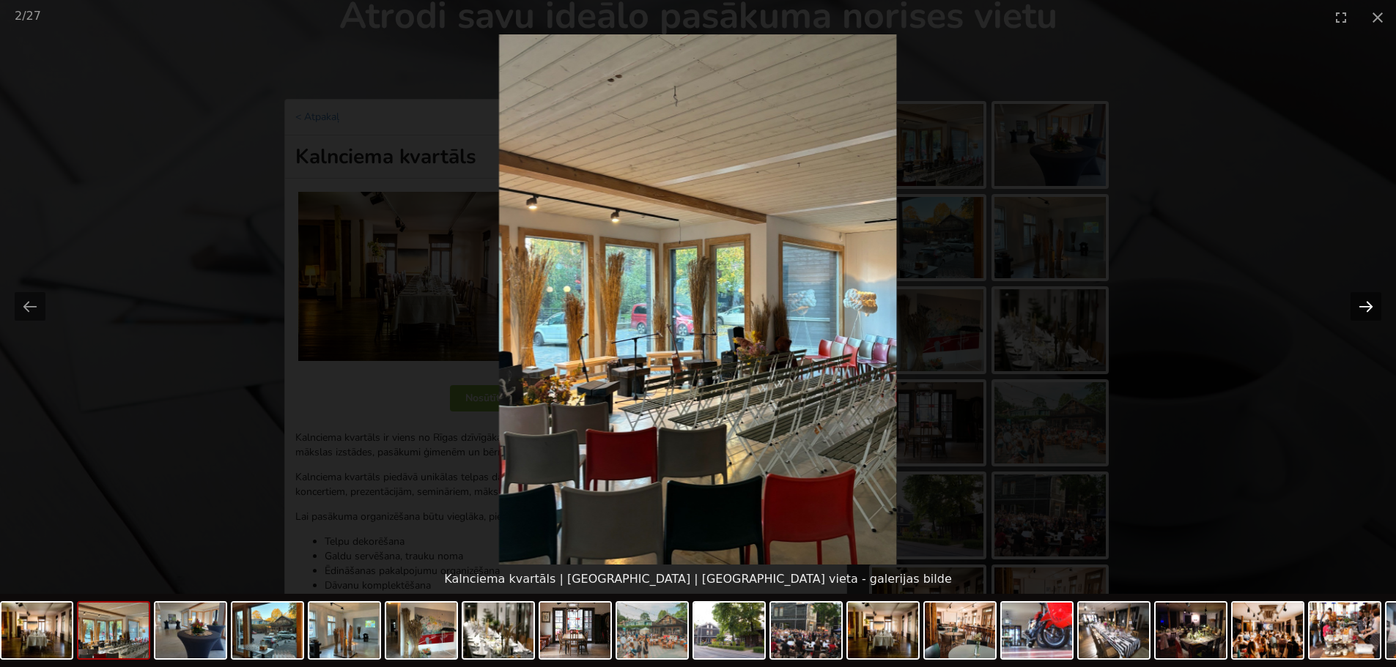
click at [1361, 299] on button "Next slide" at bounding box center [1365, 306] width 31 height 29
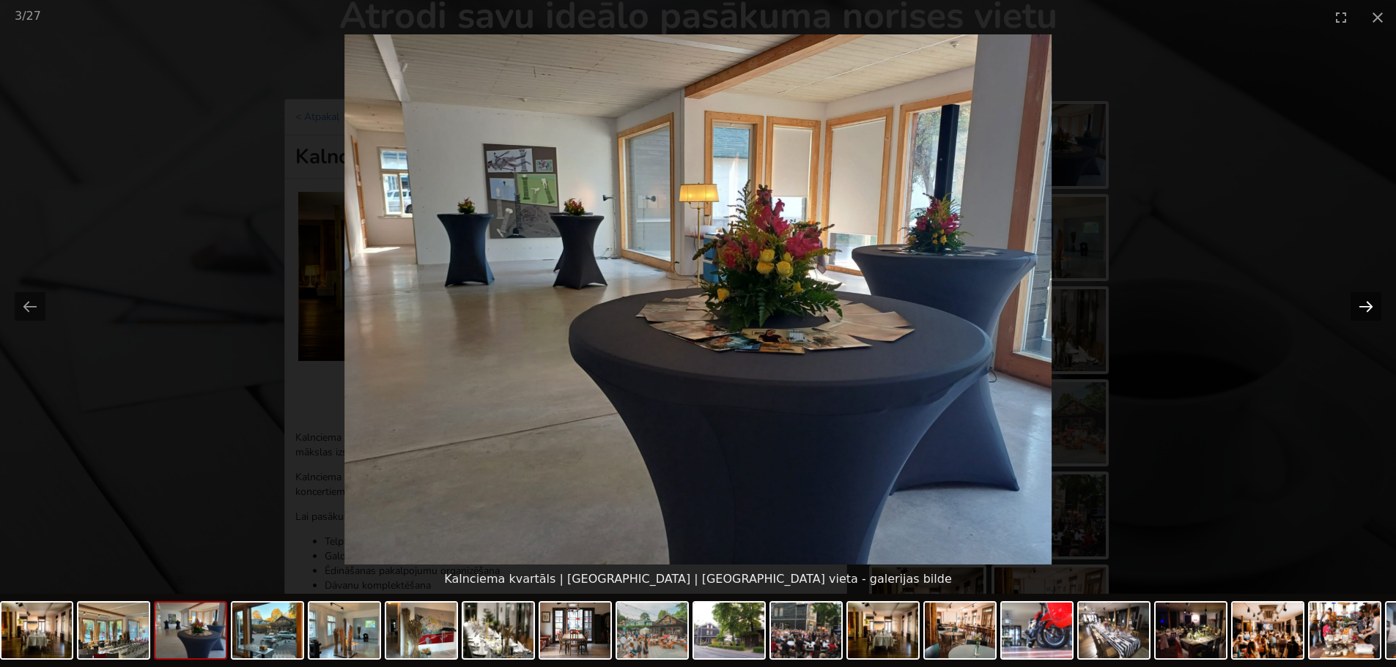
click at [1360, 304] on button "Next slide" at bounding box center [1365, 306] width 31 height 29
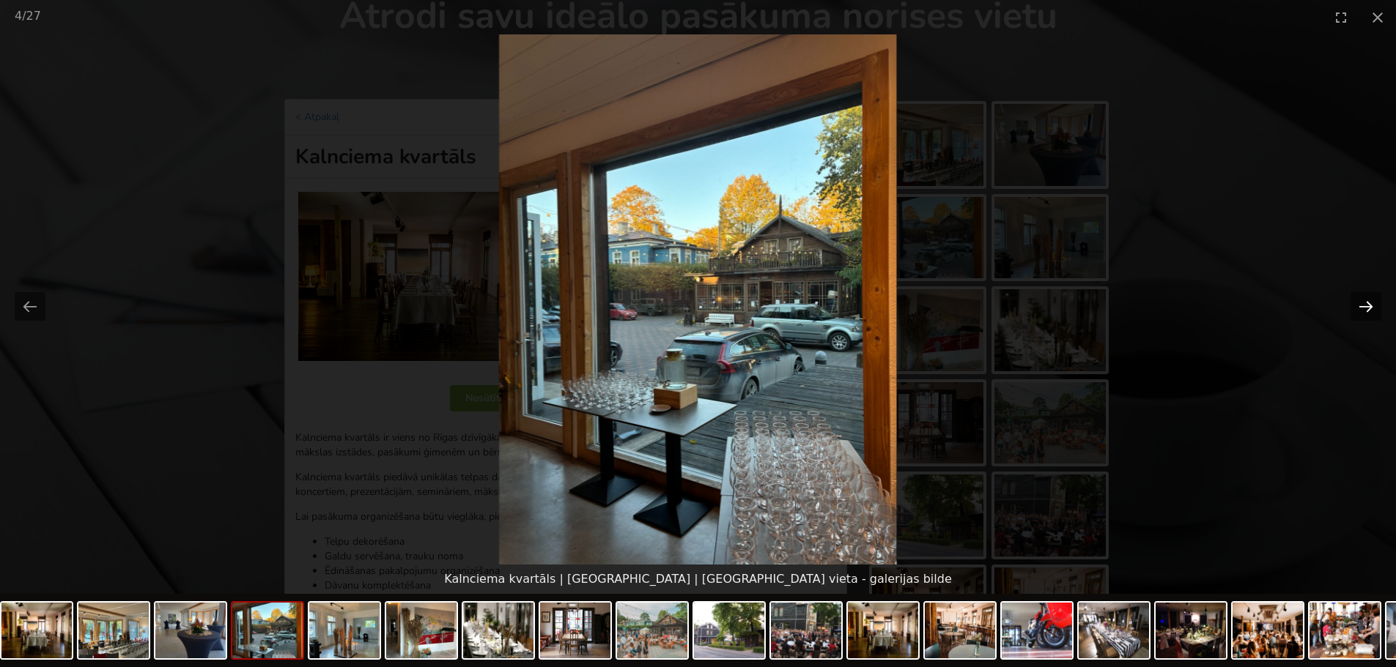
click at [1360, 304] on button "Next slide" at bounding box center [1365, 306] width 31 height 29
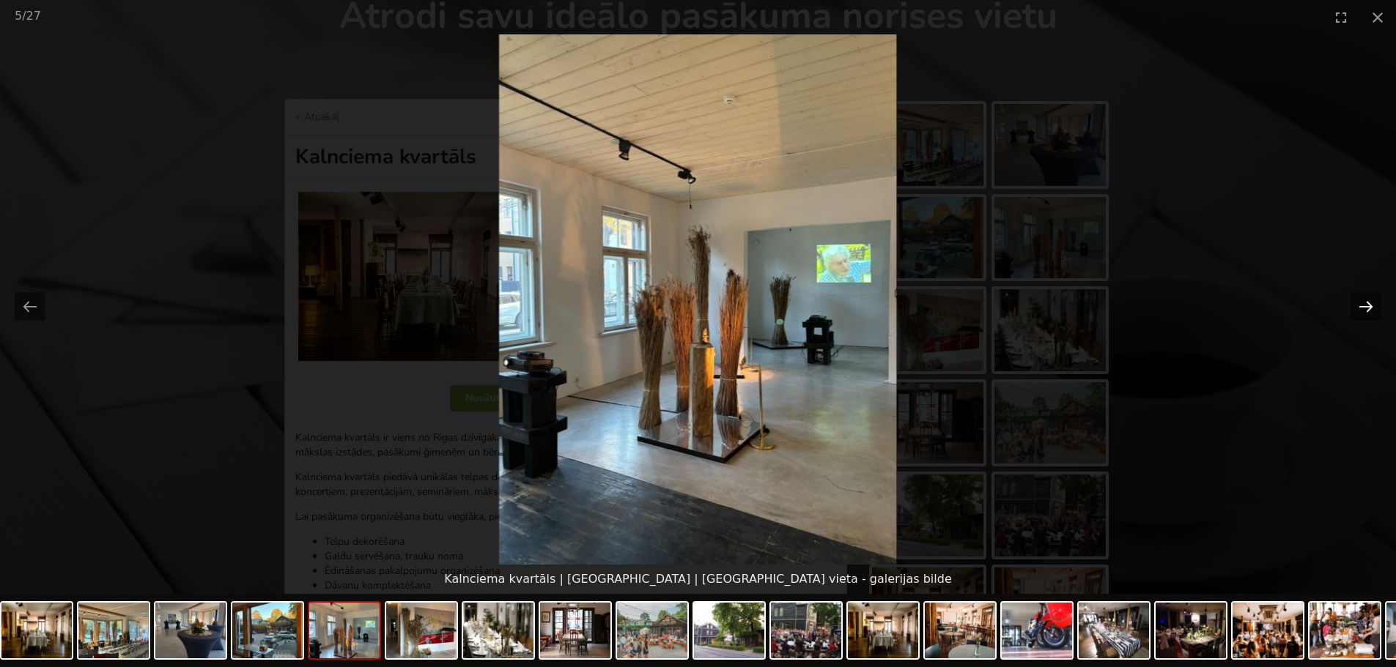
click at [1360, 304] on button "Next slide" at bounding box center [1365, 306] width 31 height 29
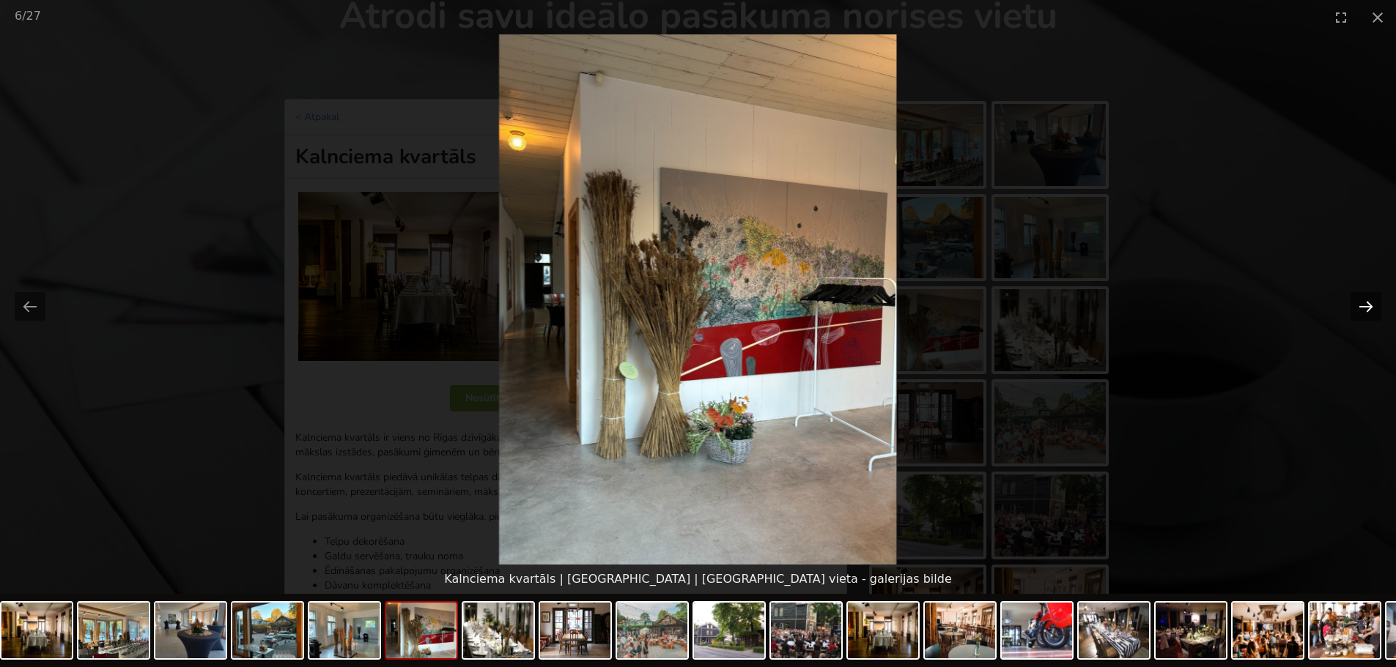
click at [1360, 304] on button "Next slide" at bounding box center [1365, 306] width 31 height 29
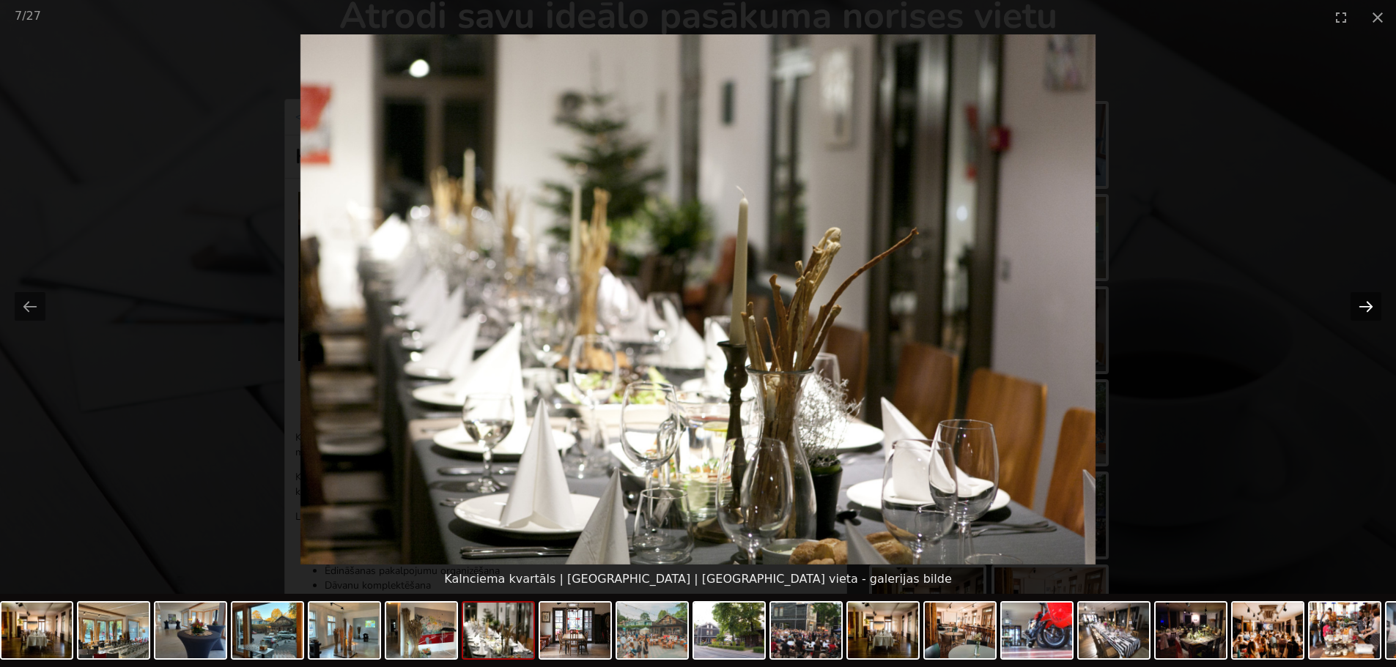
click at [1360, 304] on button "Next slide" at bounding box center [1365, 306] width 31 height 29
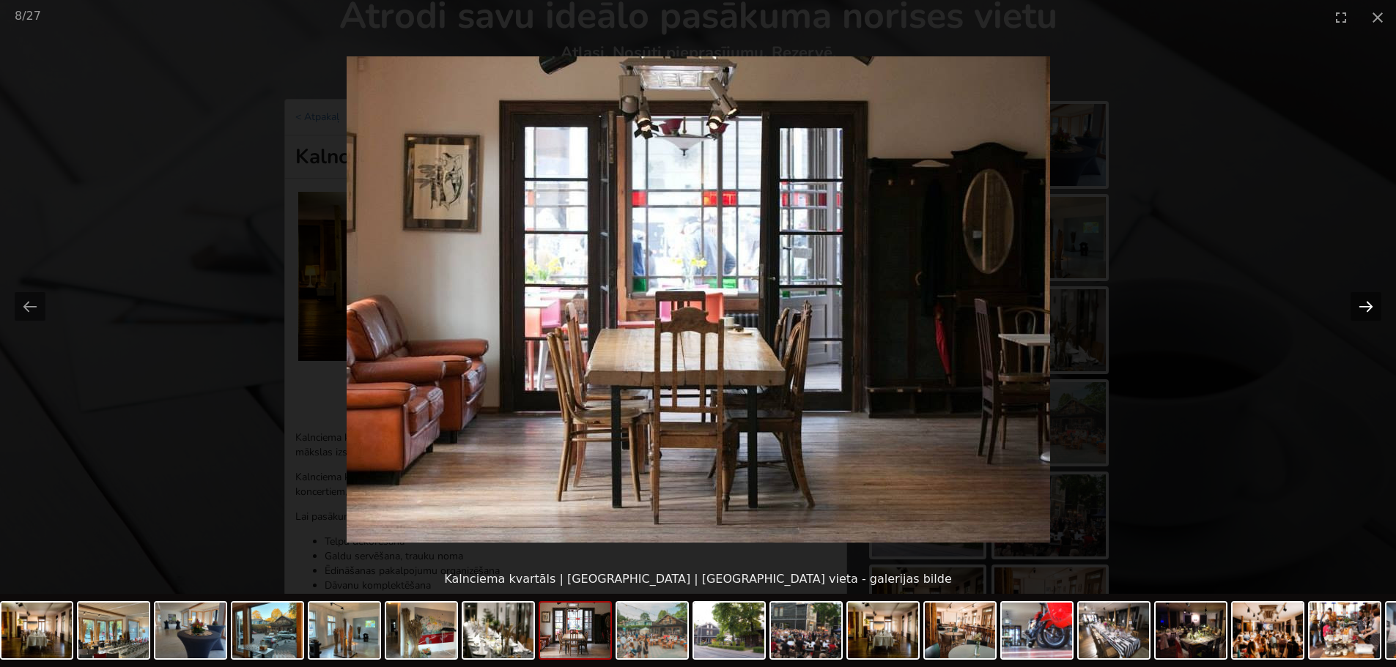
click at [1360, 304] on button "Next slide" at bounding box center [1365, 306] width 31 height 29
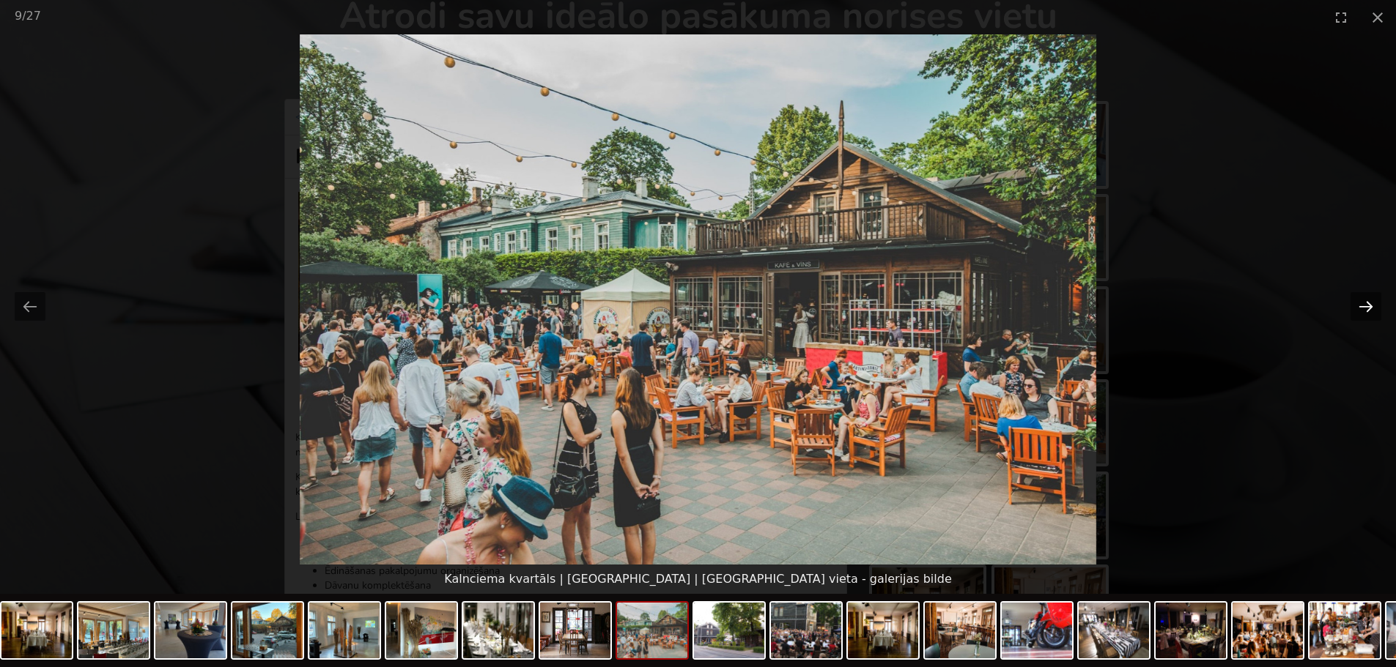
click at [1360, 304] on button "Next slide" at bounding box center [1365, 306] width 31 height 29
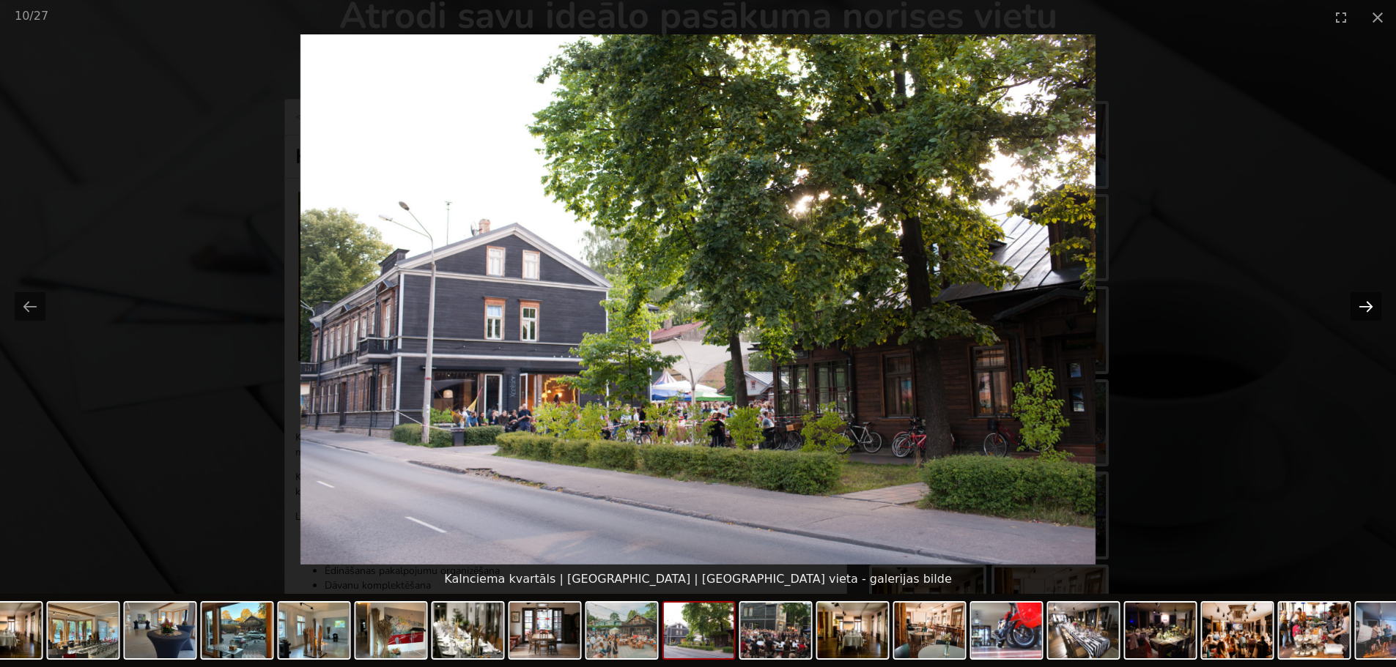
click at [1360, 304] on button "Next slide" at bounding box center [1365, 306] width 31 height 29
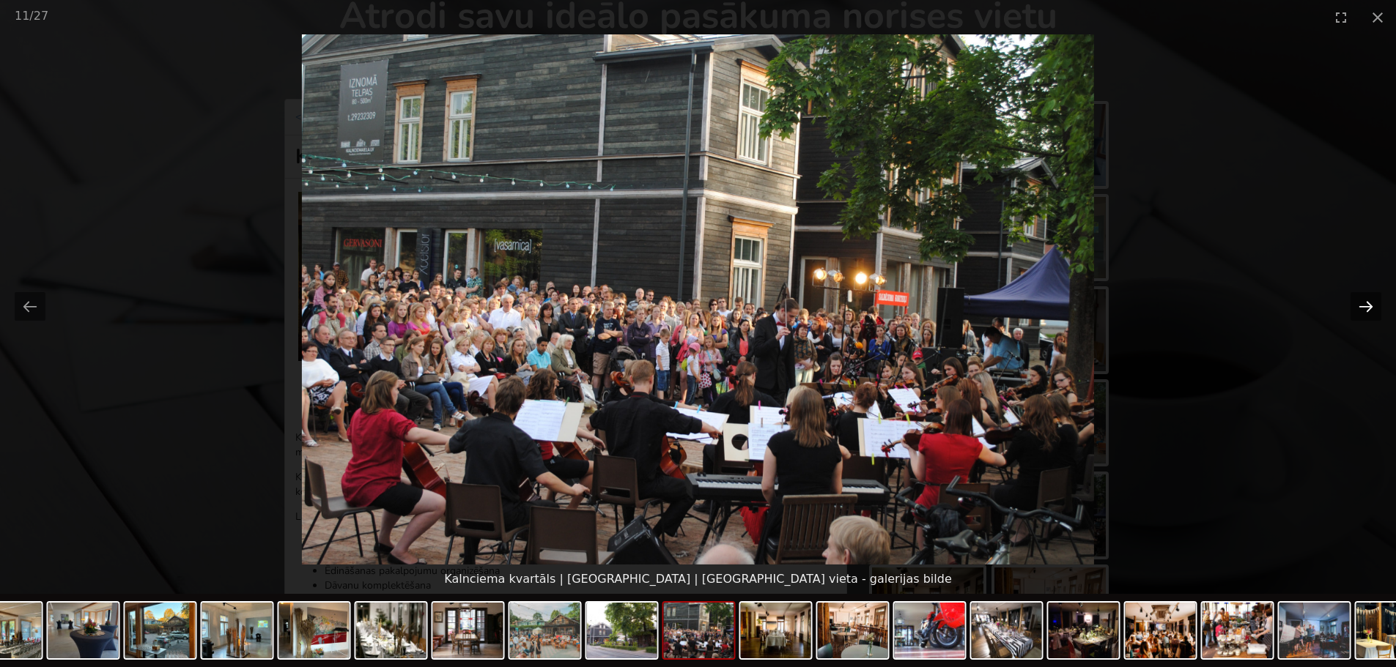
click at [1360, 304] on button "Next slide" at bounding box center [1365, 306] width 31 height 29
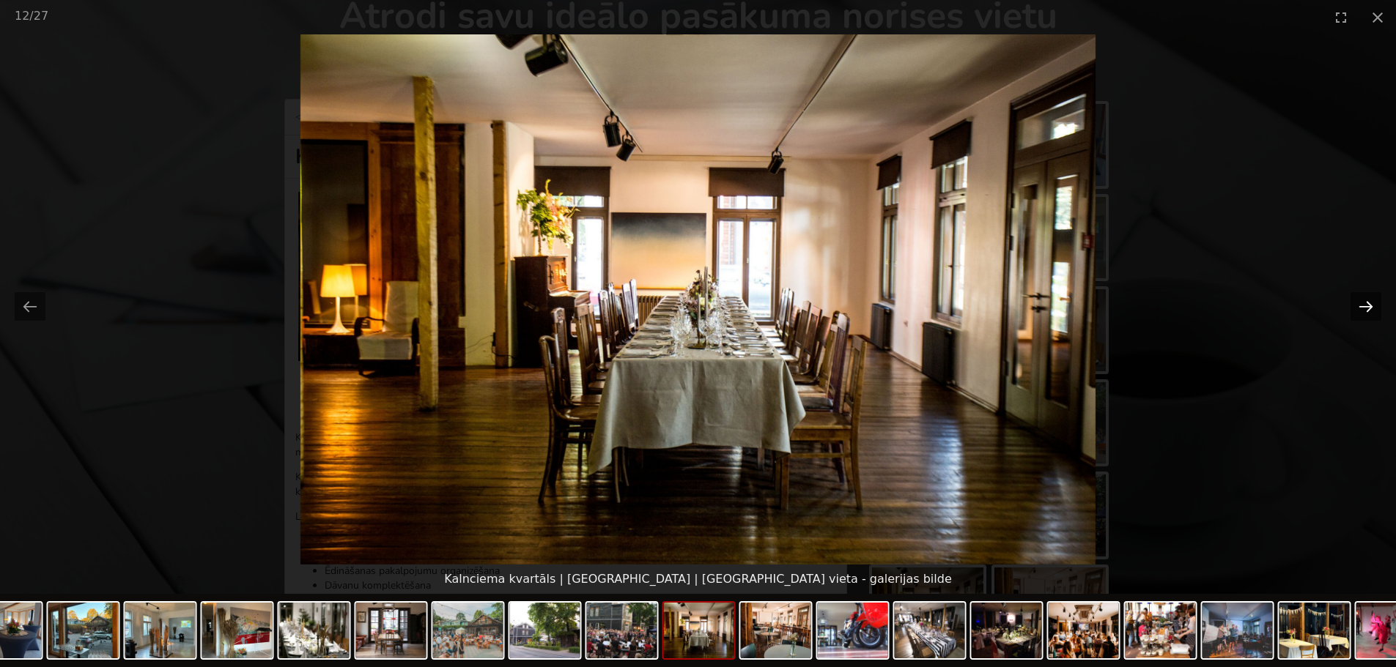
click at [1360, 304] on button "Next slide" at bounding box center [1365, 306] width 31 height 29
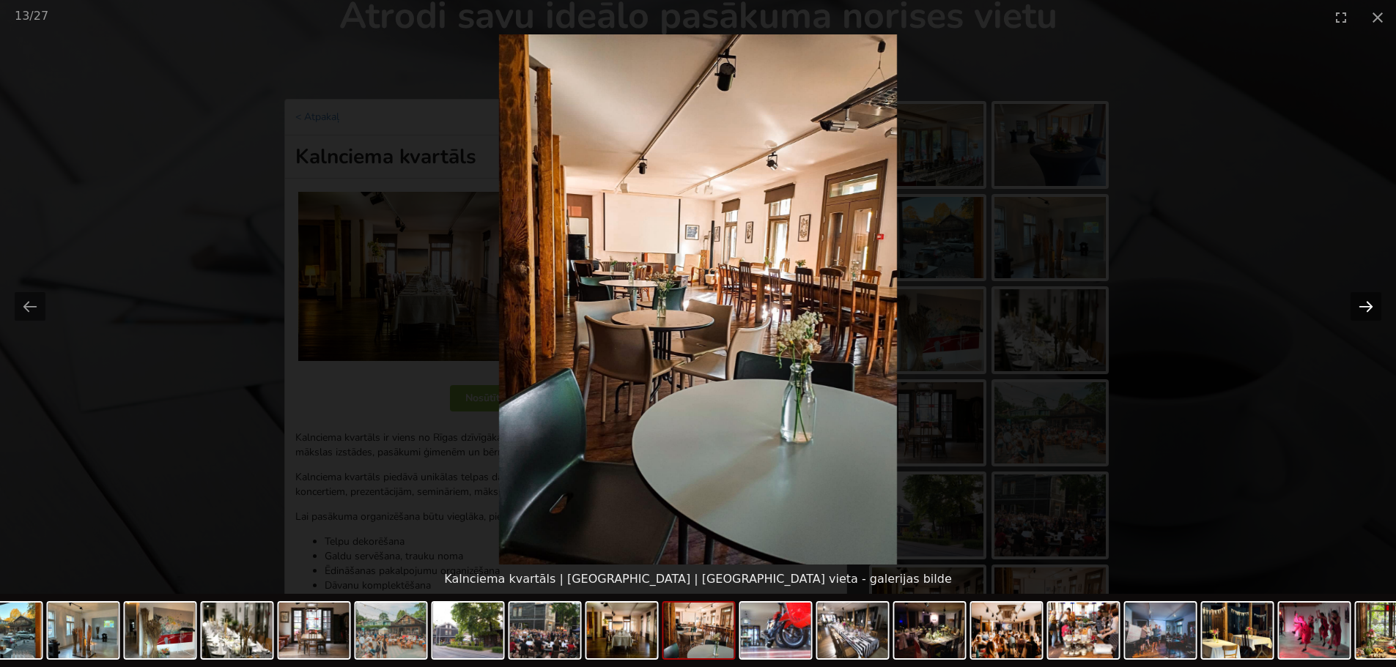
click at [1360, 304] on button "Next slide" at bounding box center [1365, 306] width 31 height 29
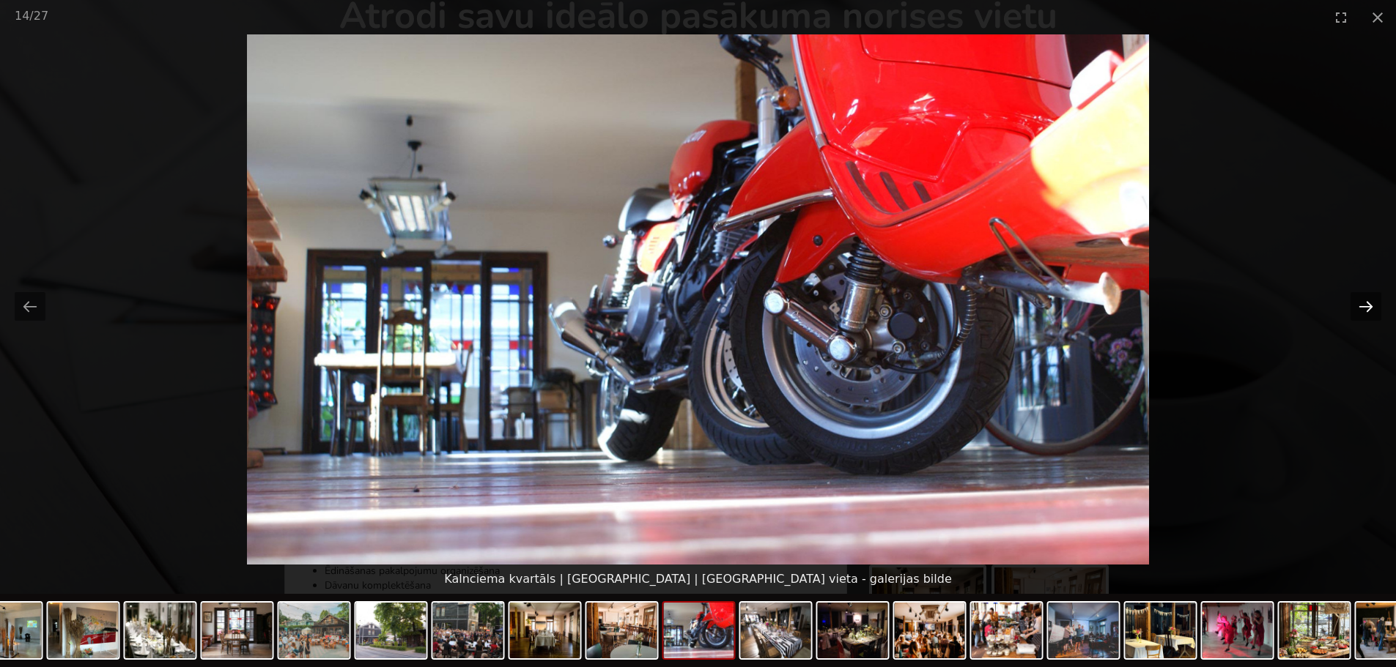
click at [1362, 312] on button "Next slide" at bounding box center [1365, 306] width 31 height 29
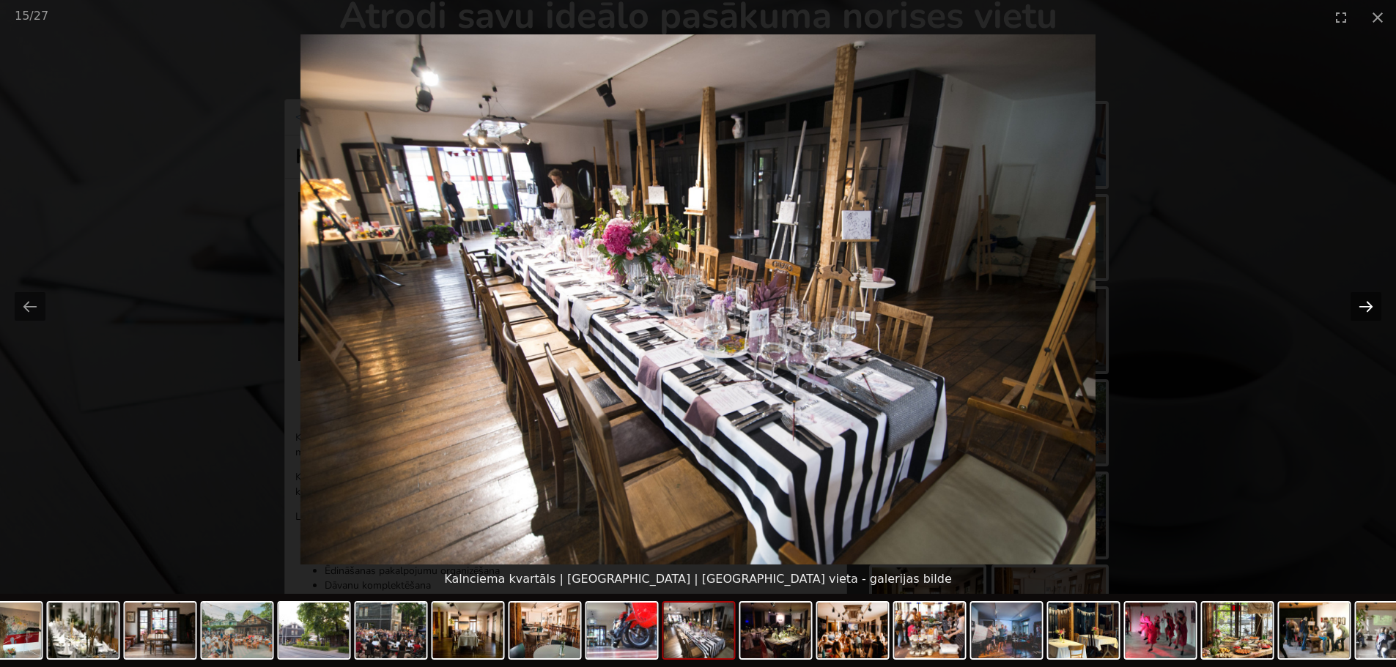
click at [1360, 305] on button "Next slide" at bounding box center [1365, 306] width 31 height 29
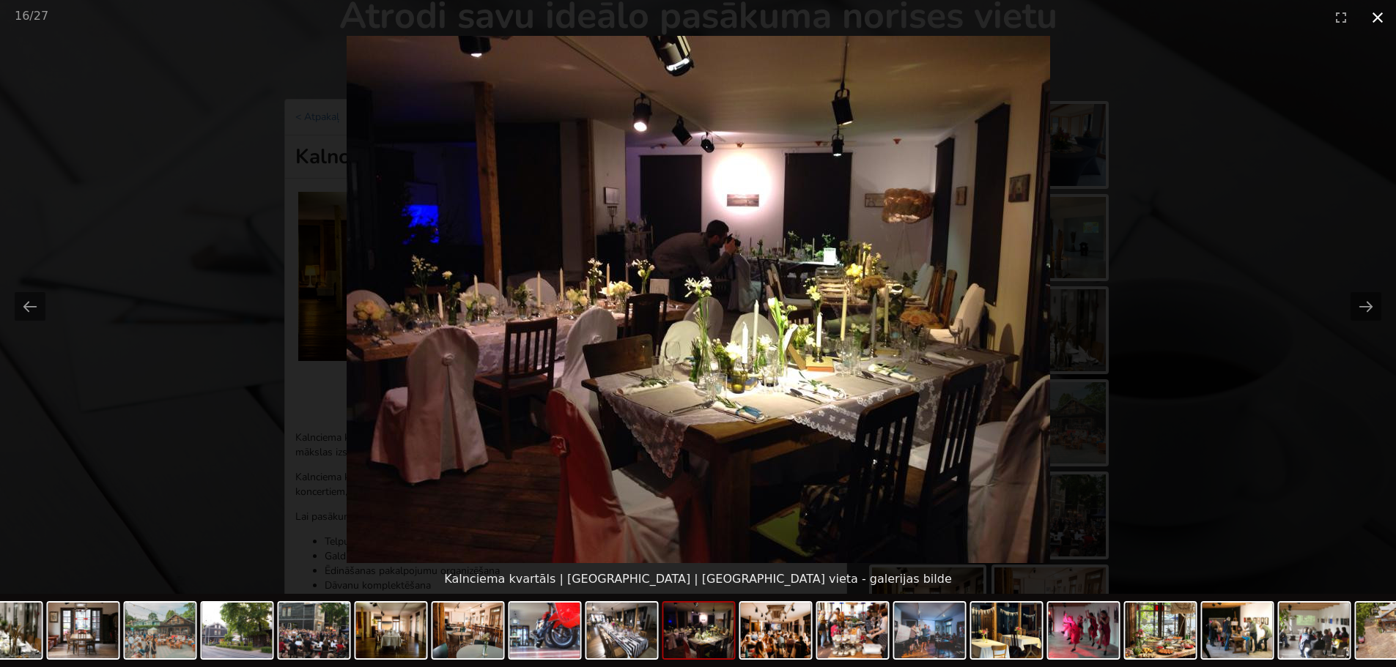
click at [1376, 9] on button "Close gallery" at bounding box center [1377, 17] width 37 height 34
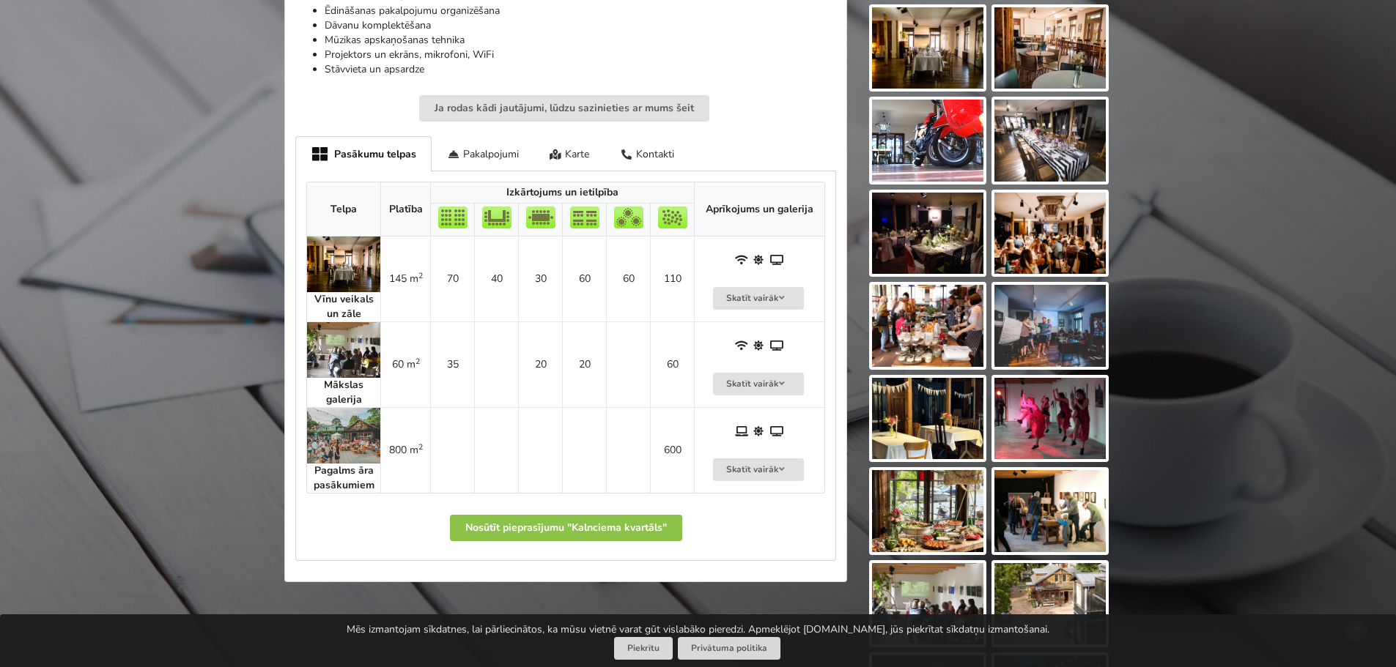
scroll to position [659, 0]
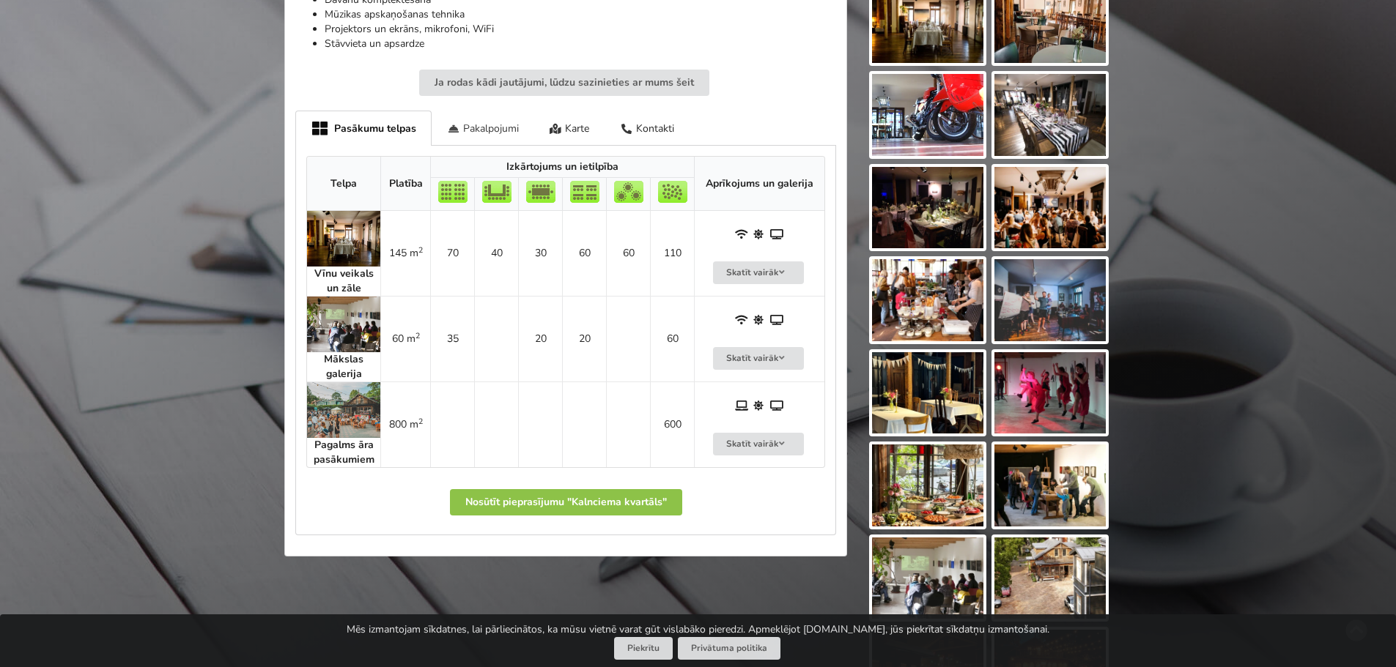
click at [484, 141] on div "Pakalpojumi" at bounding box center [482, 128] width 103 height 34
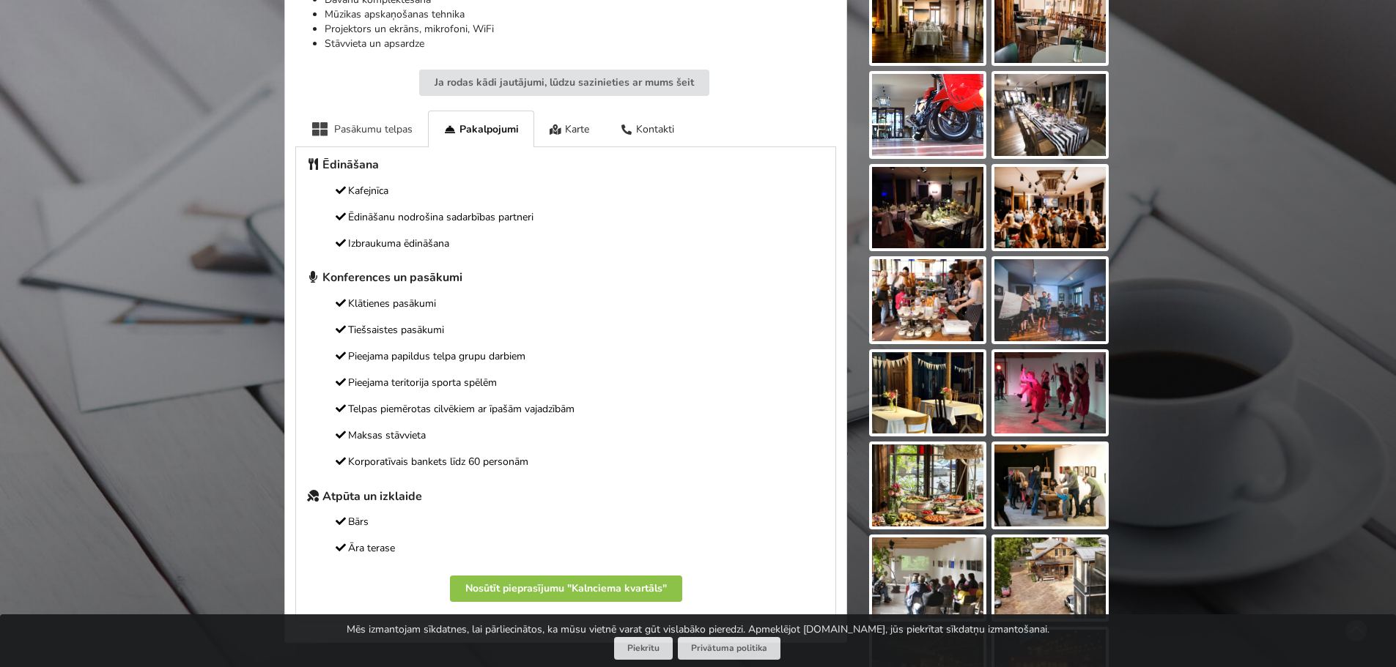
click at [389, 138] on div "Pasākumu telpas" at bounding box center [361, 129] width 133 height 36
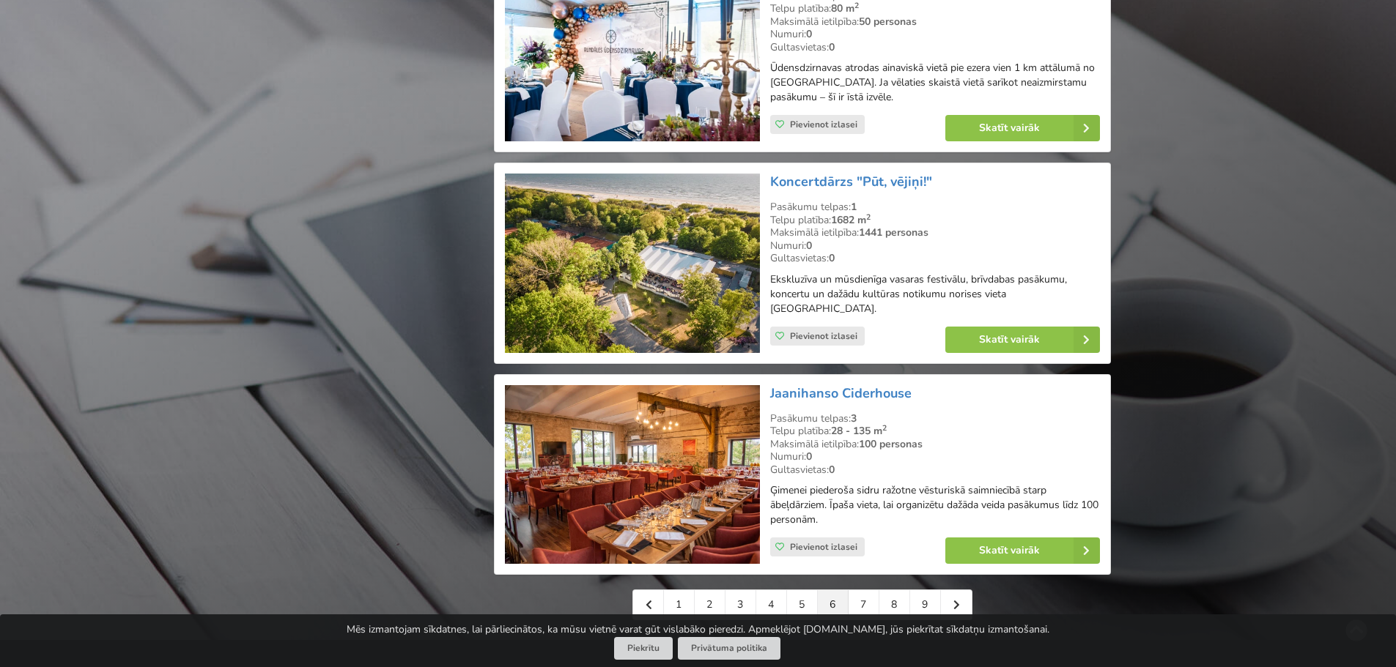
scroll to position [3077, 0]
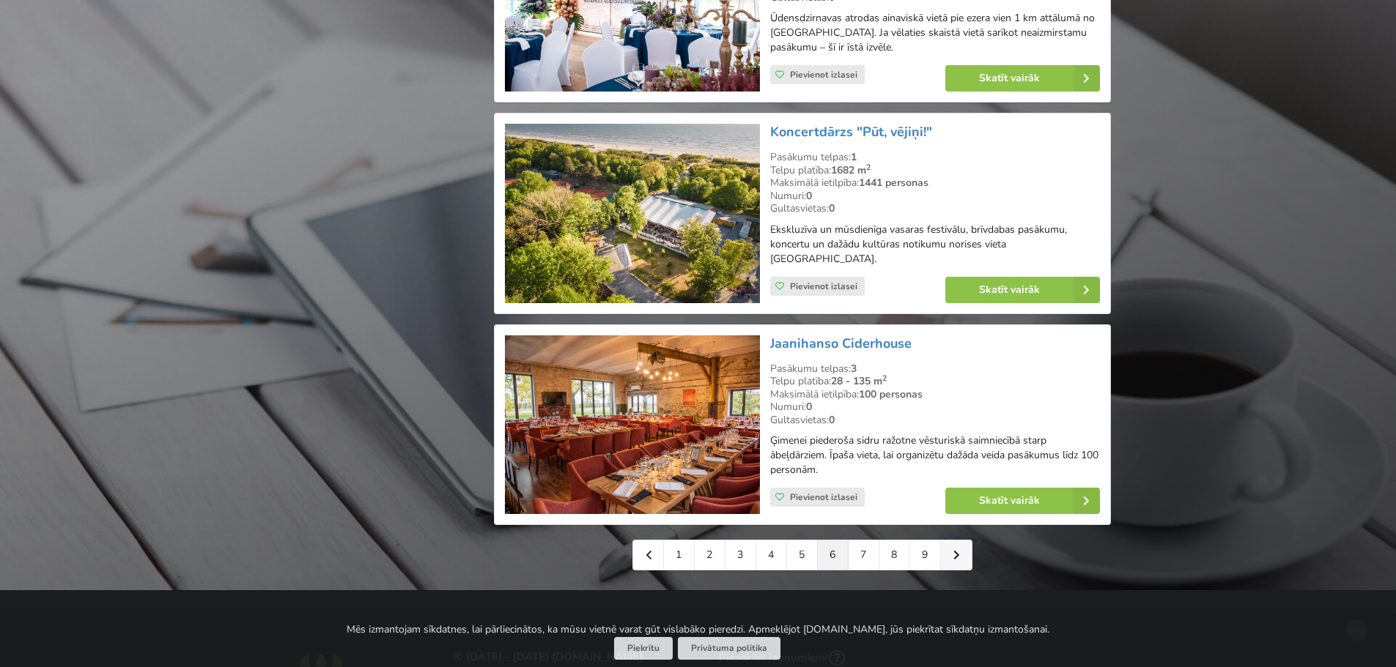
click at [960, 541] on link at bounding box center [956, 555] width 31 height 29
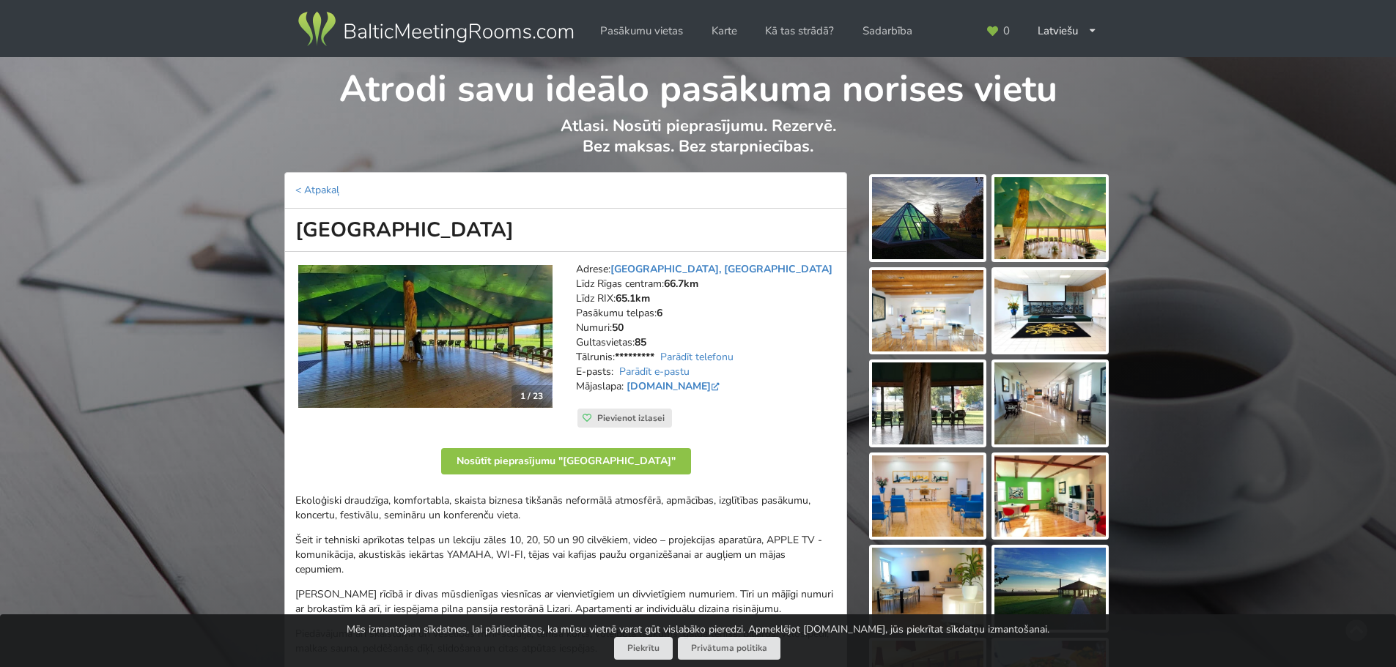
click at [971, 228] on img at bounding box center [927, 218] width 111 height 82
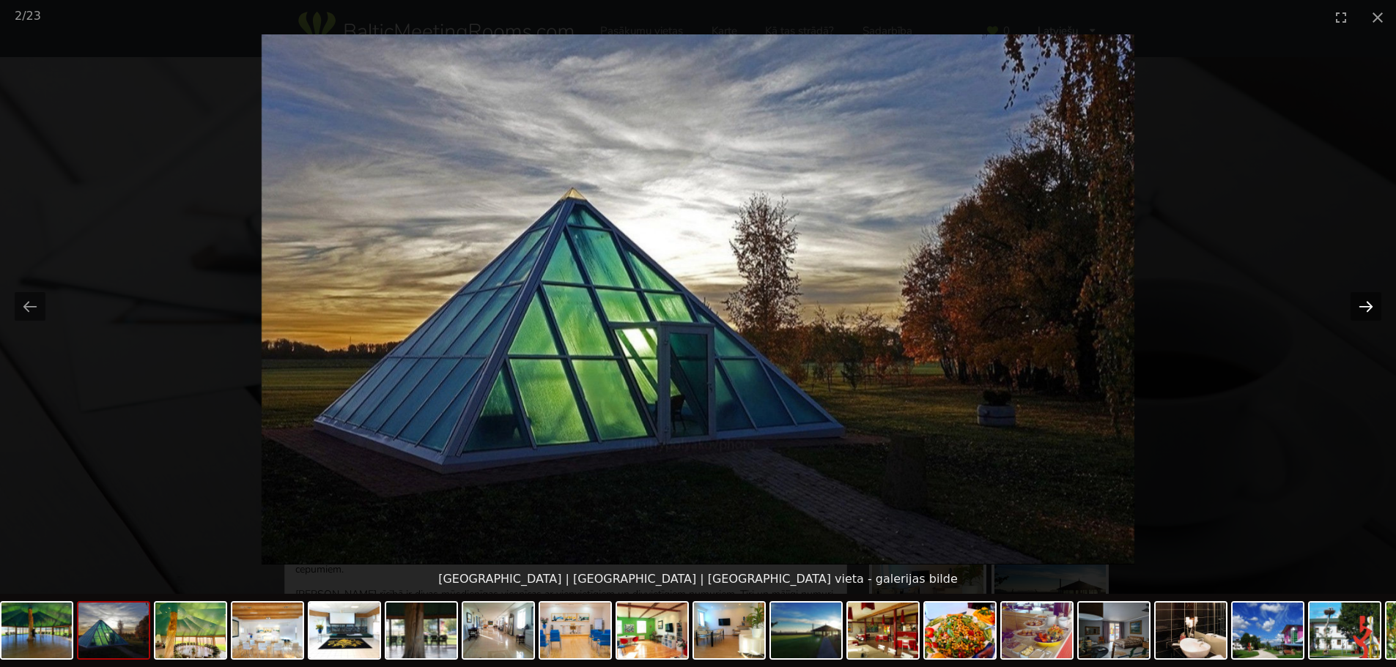
click at [1374, 309] on button "Next slide" at bounding box center [1365, 306] width 31 height 29
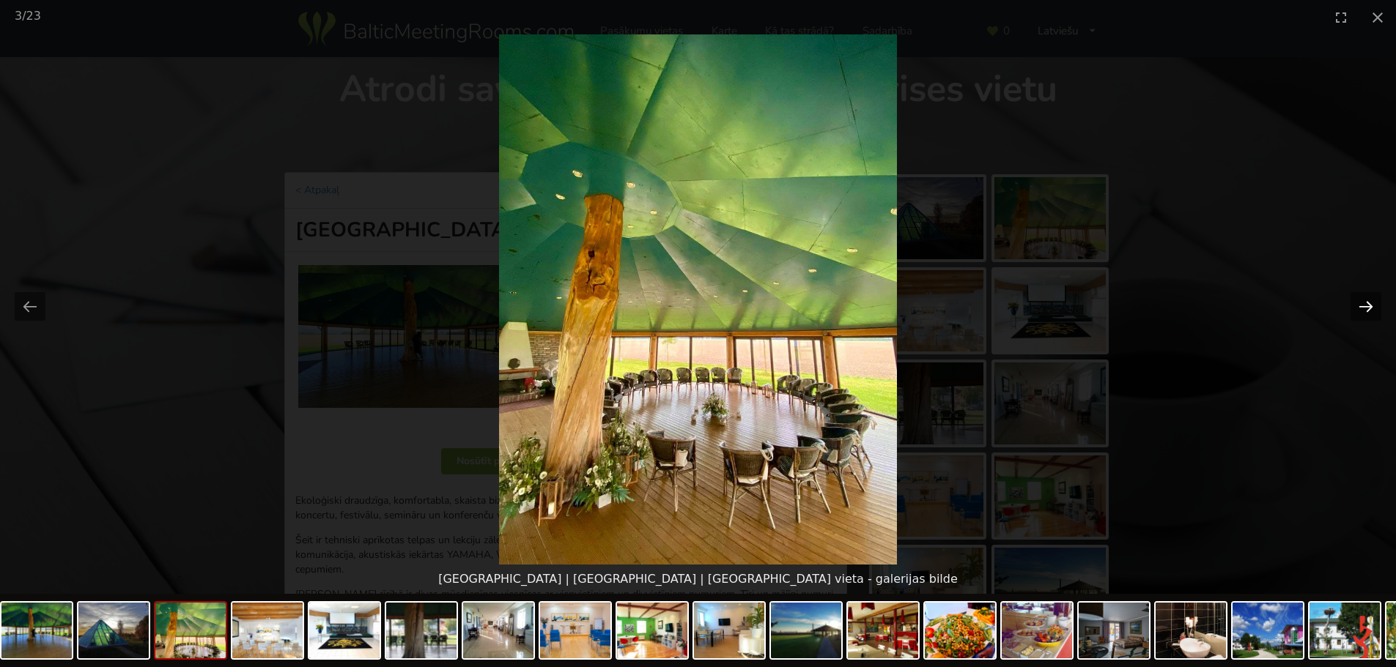
click at [1374, 309] on button "Next slide" at bounding box center [1365, 306] width 31 height 29
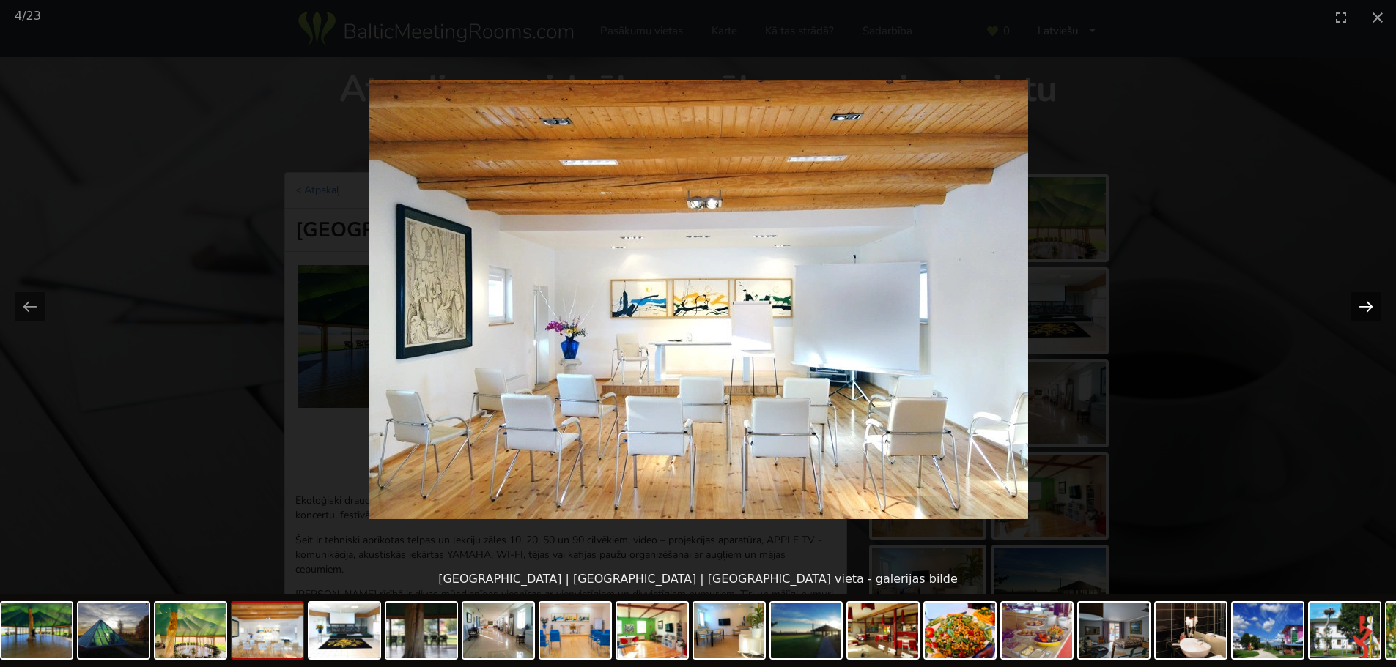
click at [1374, 309] on button "Next slide" at bounding box center [1365, 306] width 31 height 29
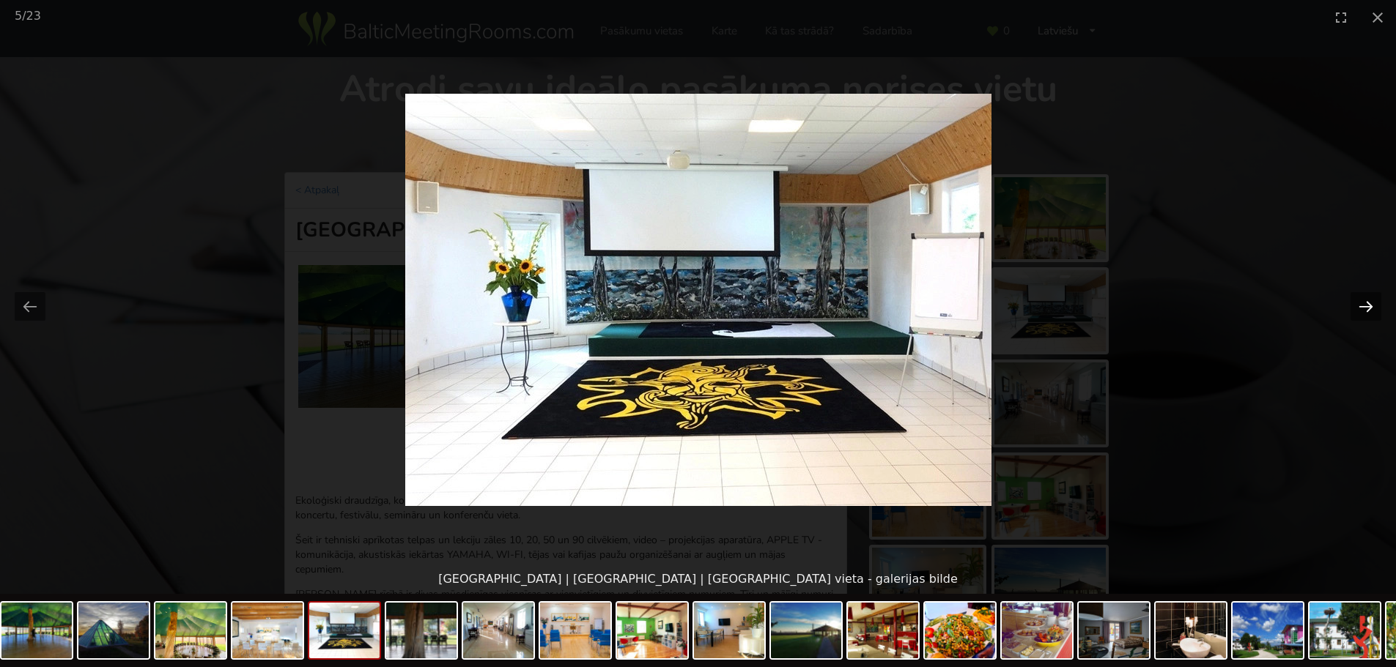
click at [1374, 309] on button "Next slide" at bounding box center [1365, 306] width 31 height 29
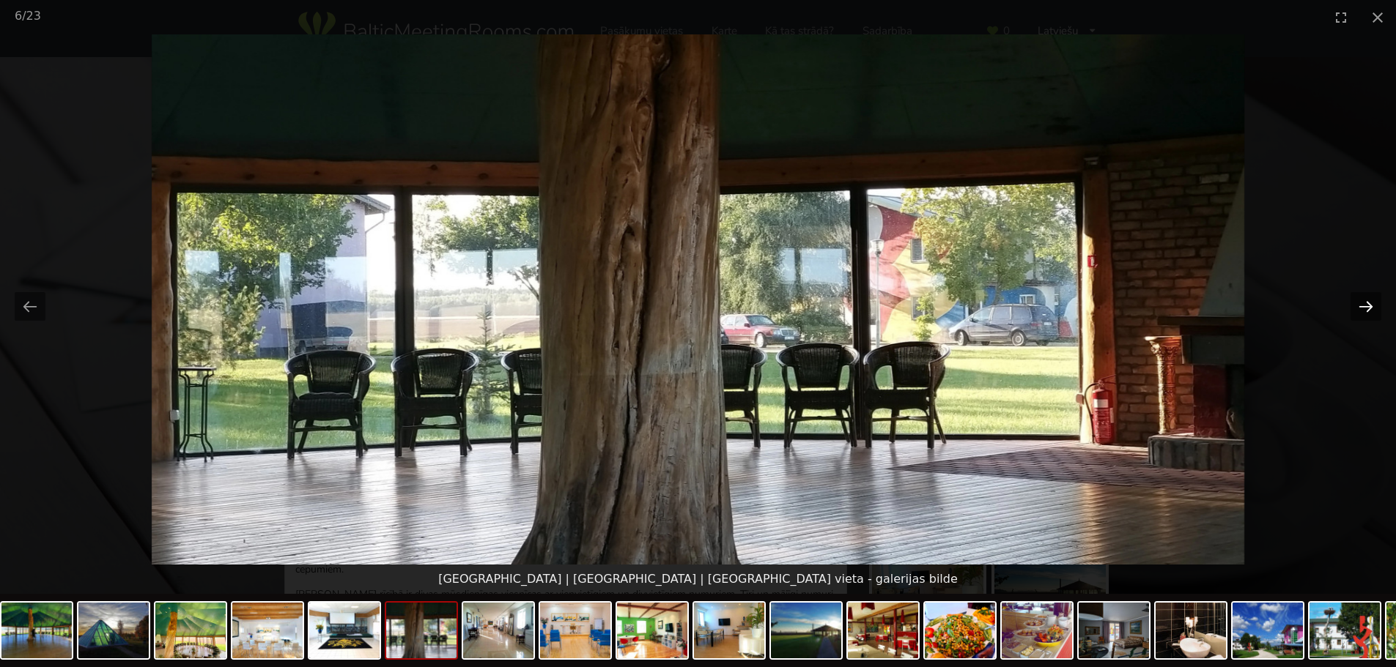
click at [1374, 309] on button "Next slide" at bounding box center [1365, 306] width 31 height 29
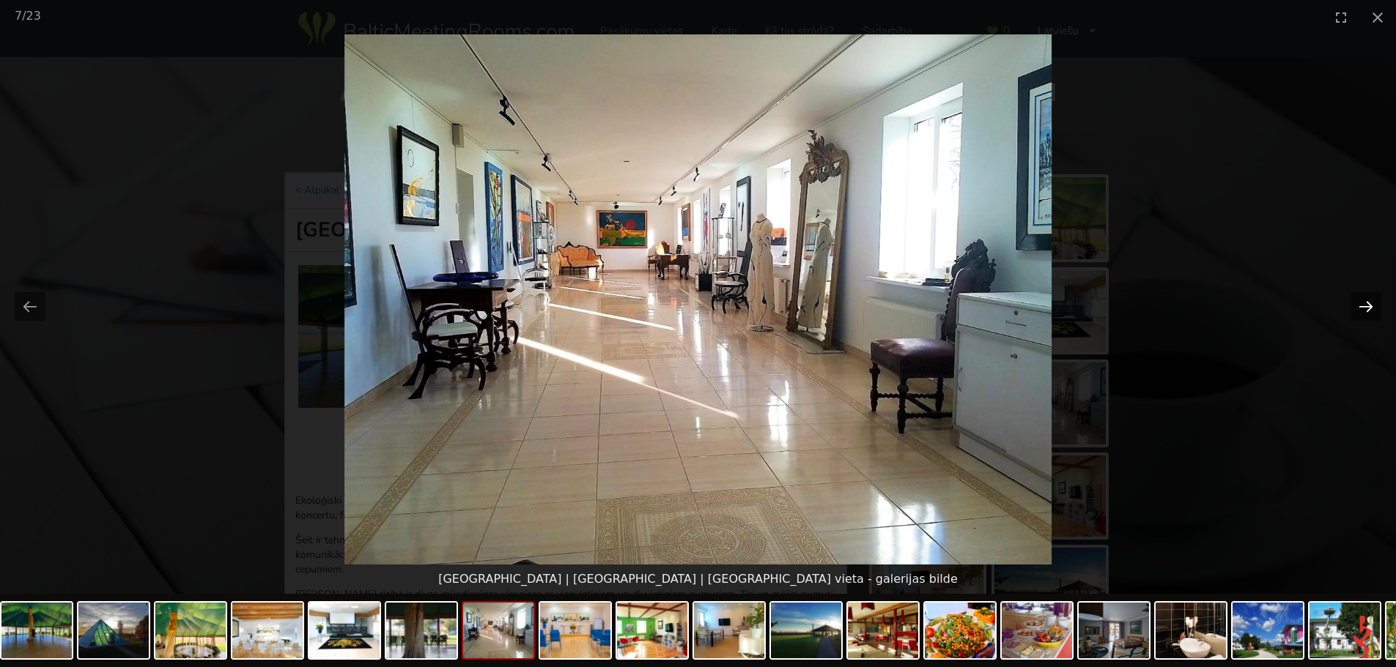
click at [1374, 309] on button "Next slide" at bounding box center [1365, 306] width 31 height 29
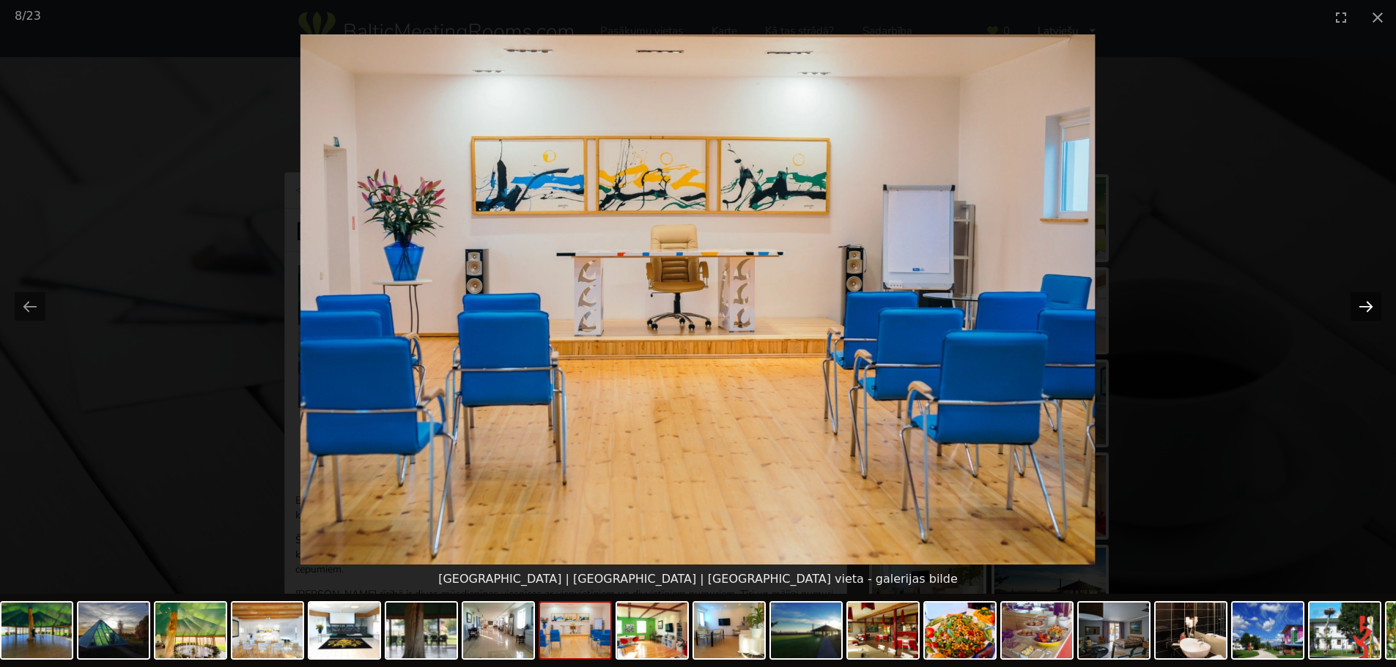
click at [1374, 309] on button "Next slide" at bounding box center [1365, 306] width 31 height 29
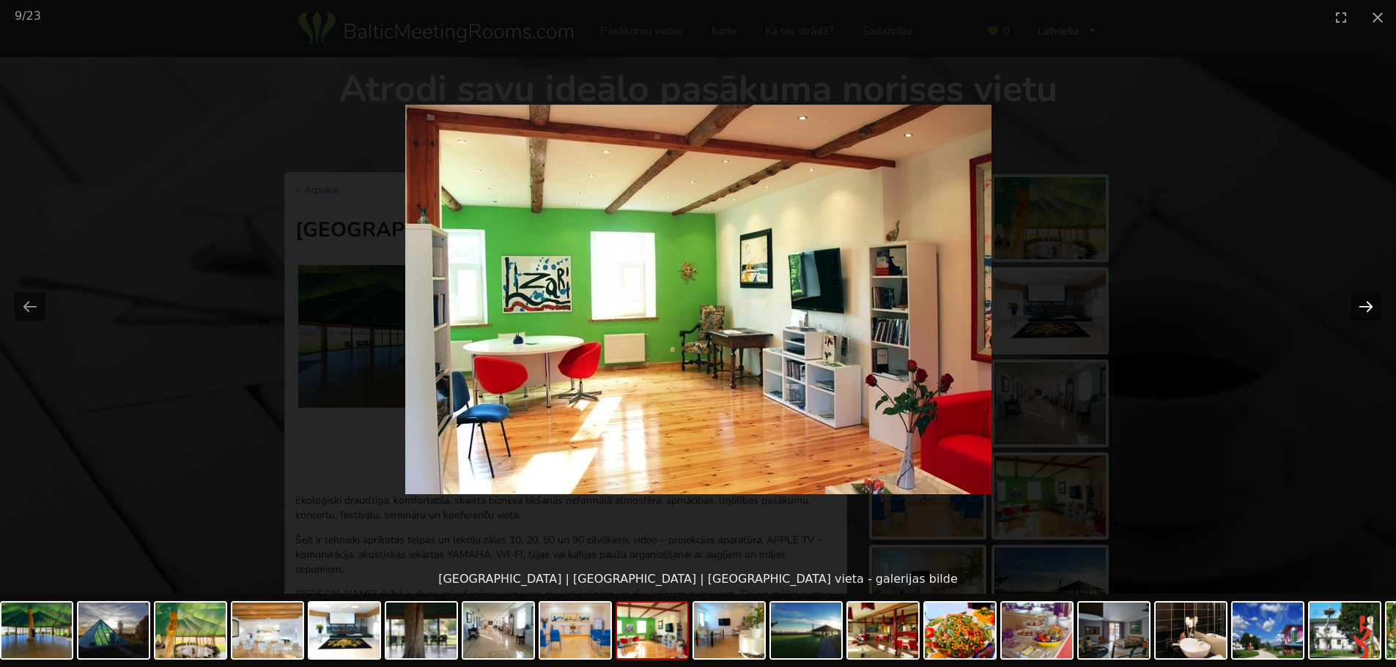
click at [1374, 309] on button "Next slide" at bounding box center [1365, 306] width 31 height 29
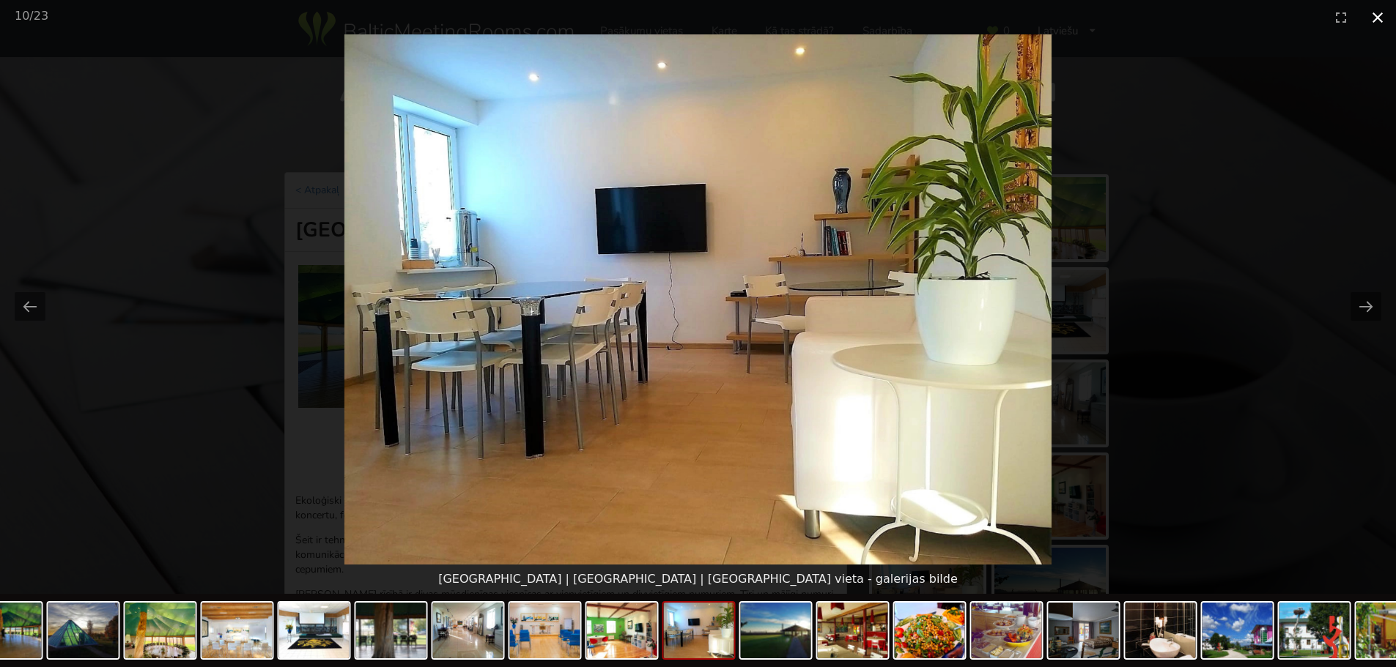
click at [1374, 18] on button "Close gallery" at bounding box center [1377, 17] width 37 height 34
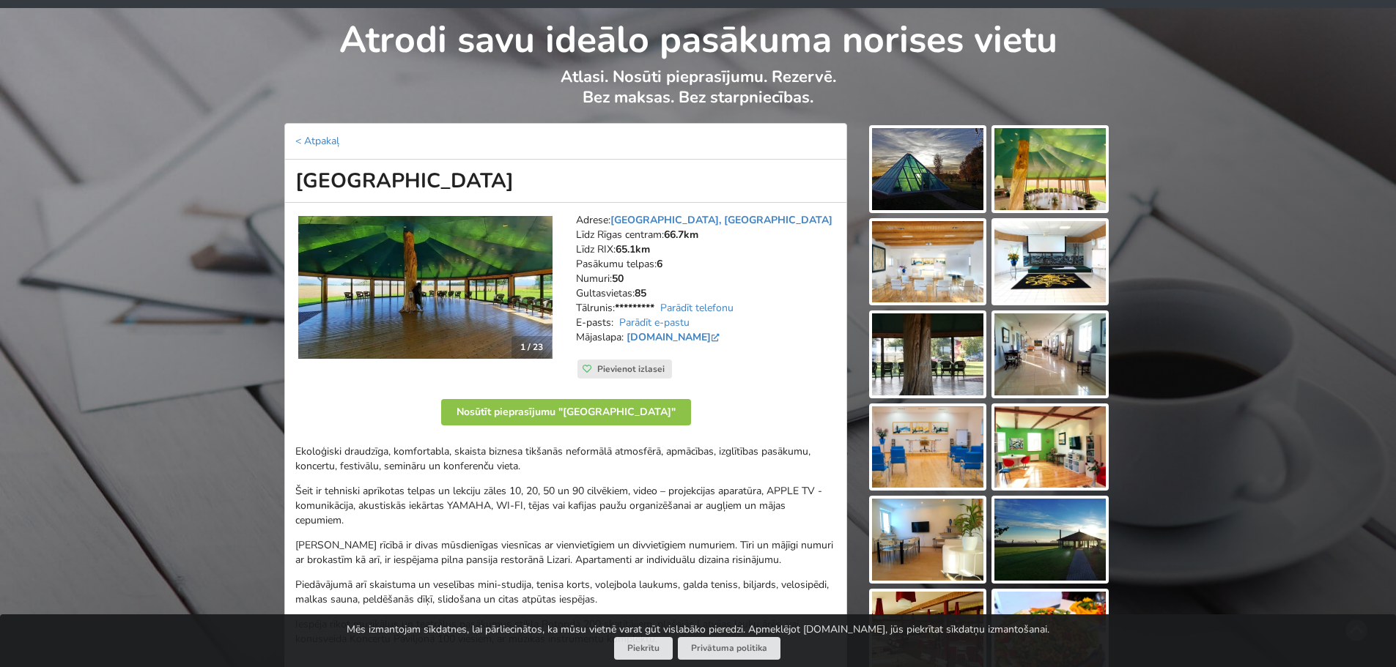
scroll to position [73, 0]
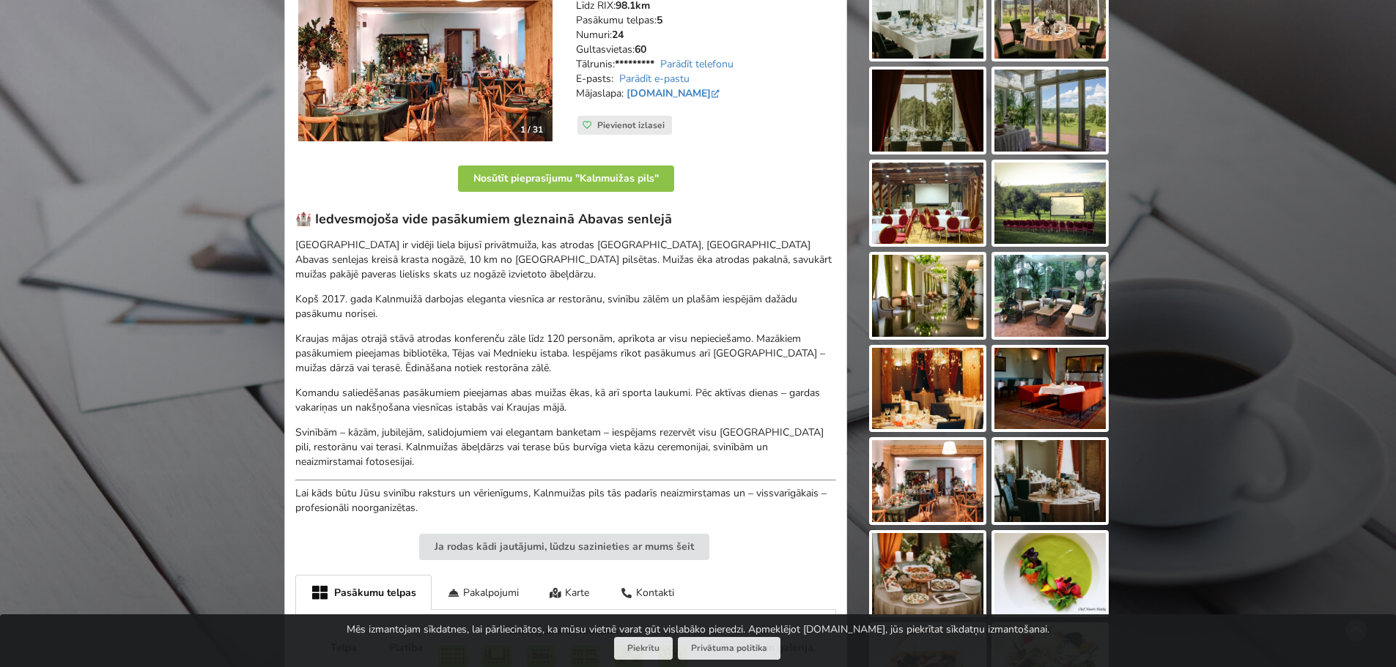
scroll to position [220, 0]
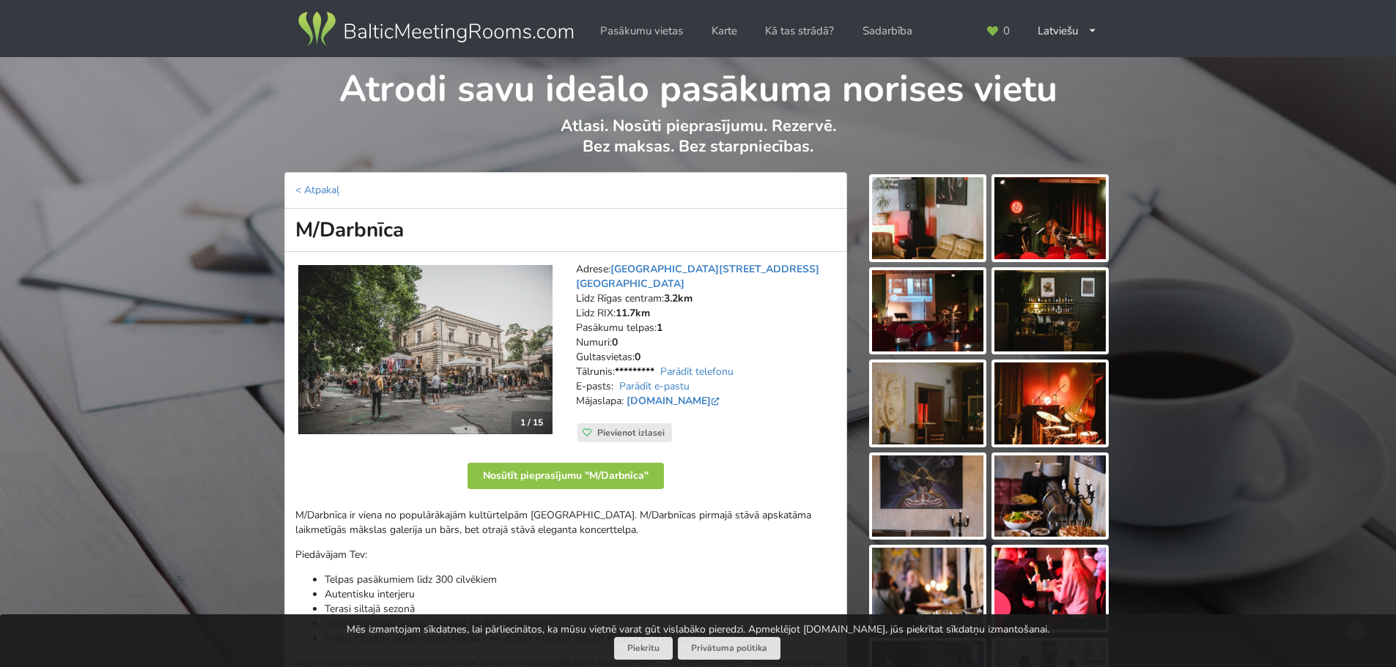
click at [927, 226] on img at bounding box center [927, 218] width 111 height 82
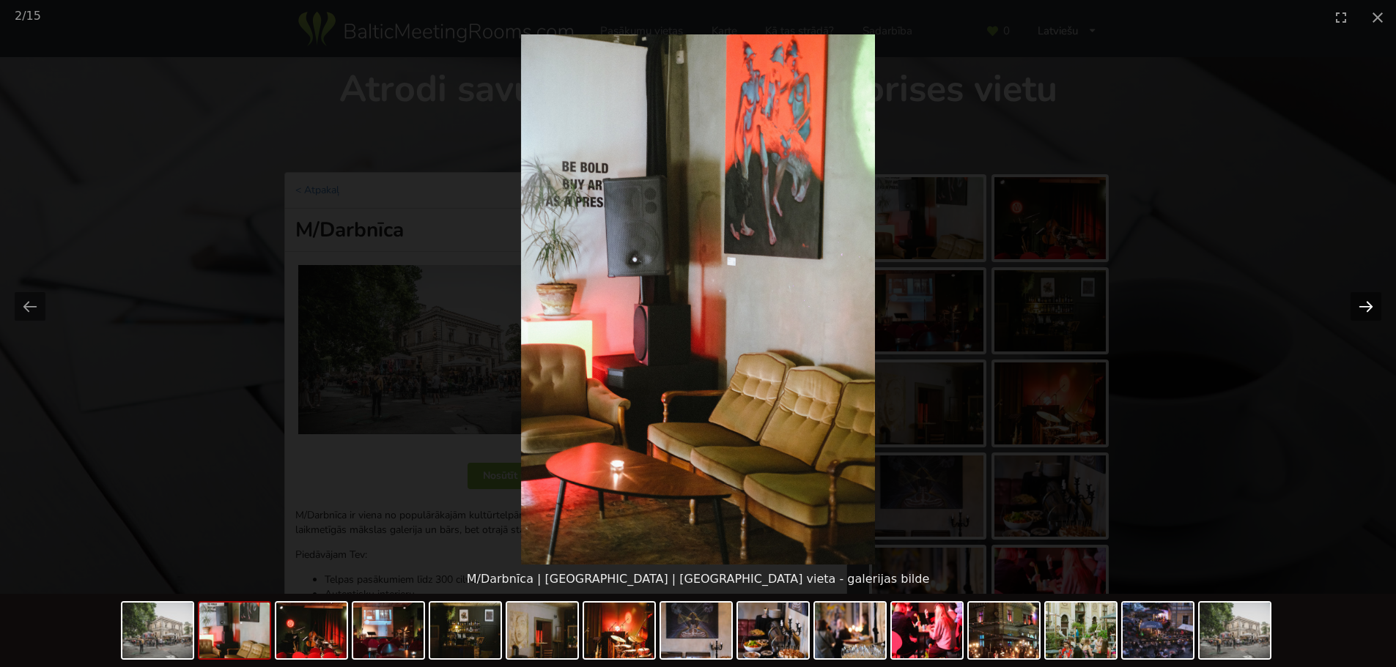
click at [1366, 310] on button "Next slide" at bounding box center [1365, 306] width 31 height 29
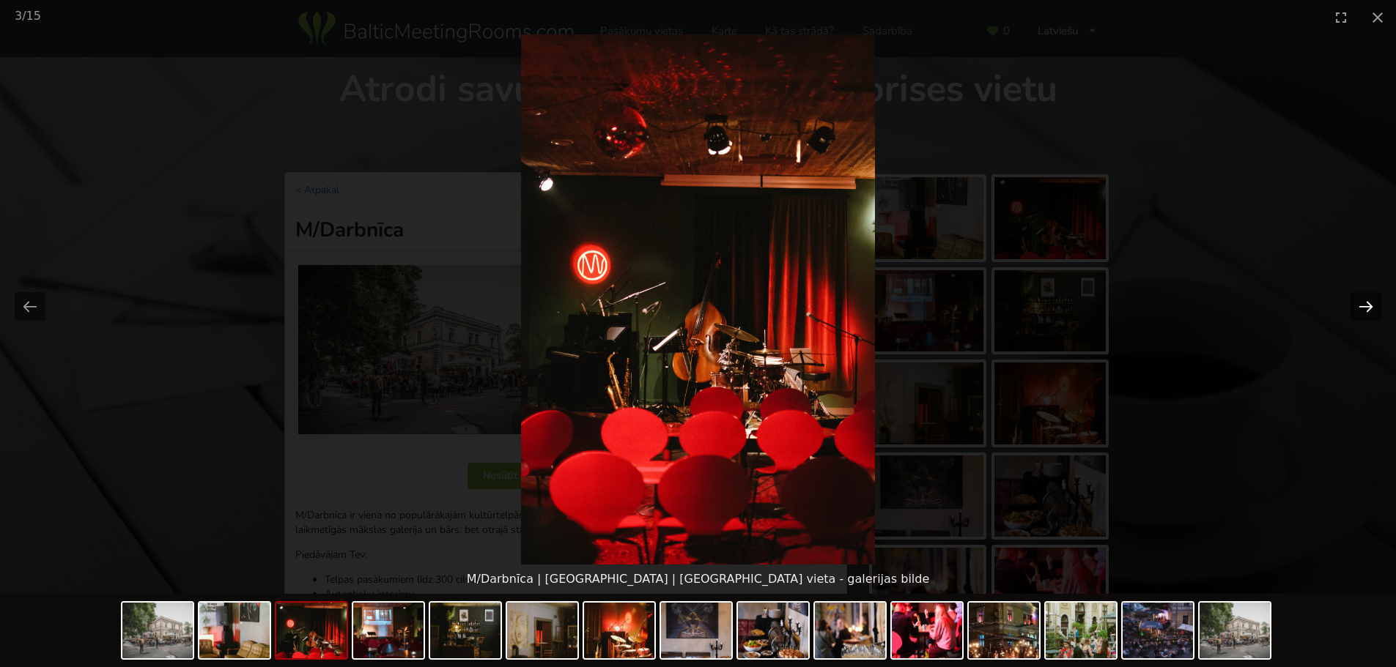
click at [1366, 310] on button "Next slide" at bounding box center [1365, 306] width 31 height 29
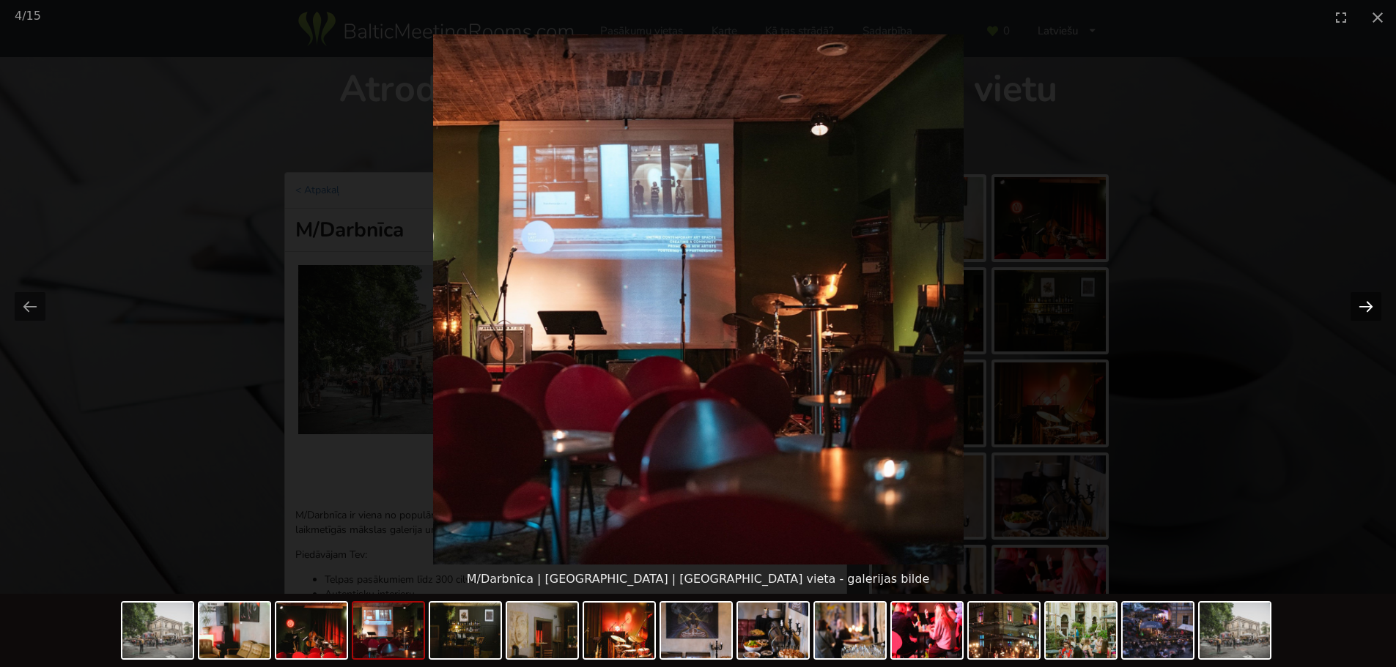
click at [1366, 310] on button "Next slide" at bounding box center [1365, 306] width 31 height 29
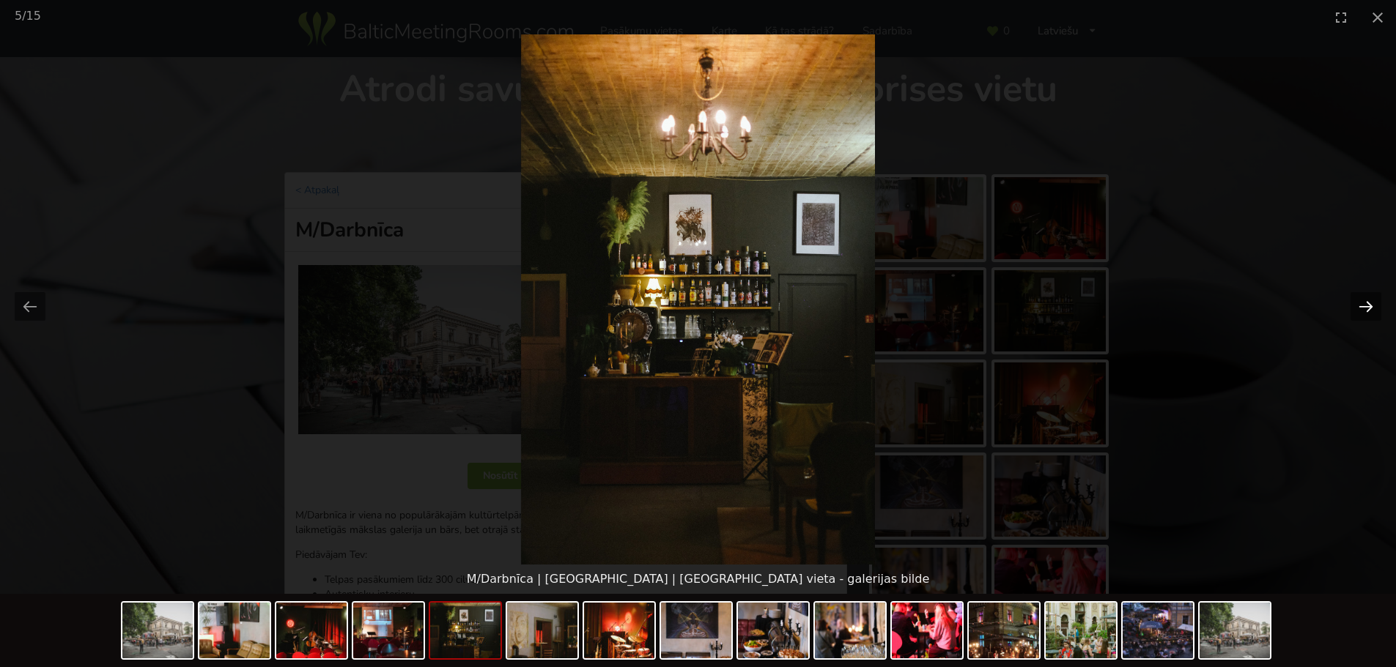
click at [1366, 310] on button "Next slide" at bounding box center [1365, 306] width 31 height 29
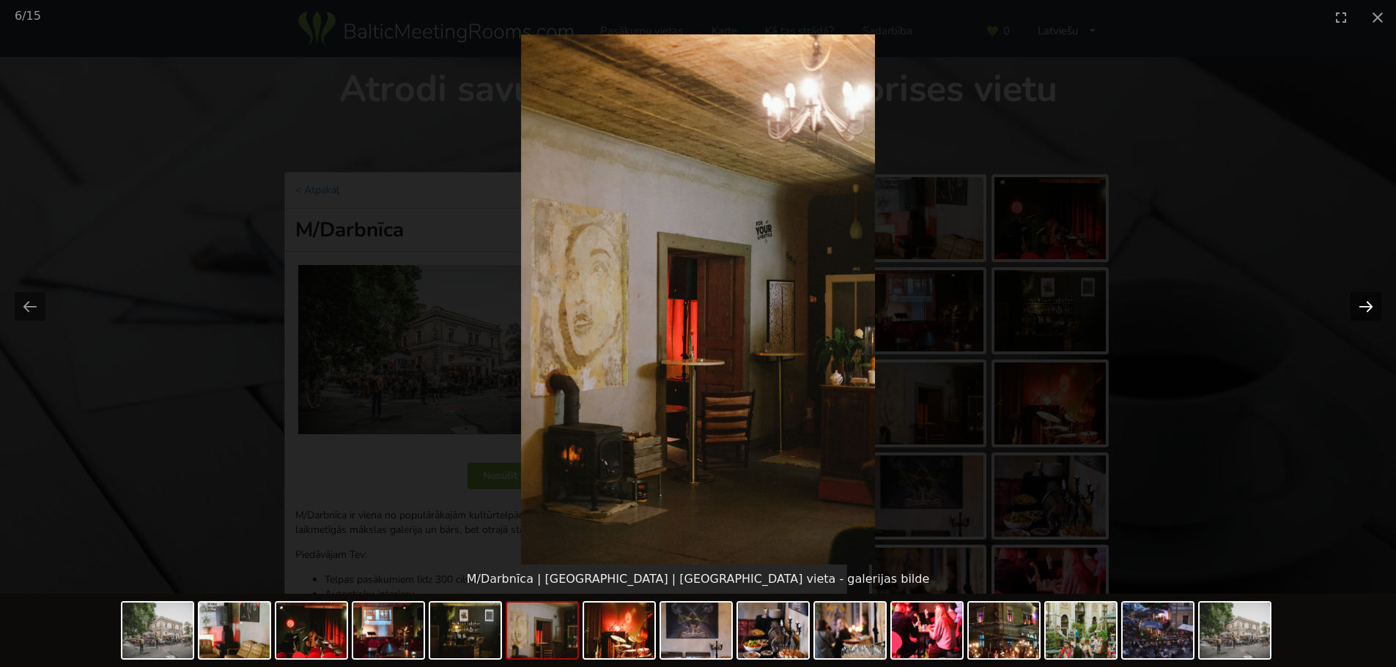
click at [1365, 314] on button "Next slide" at bounding box center [1365, 306] width 31 height 29
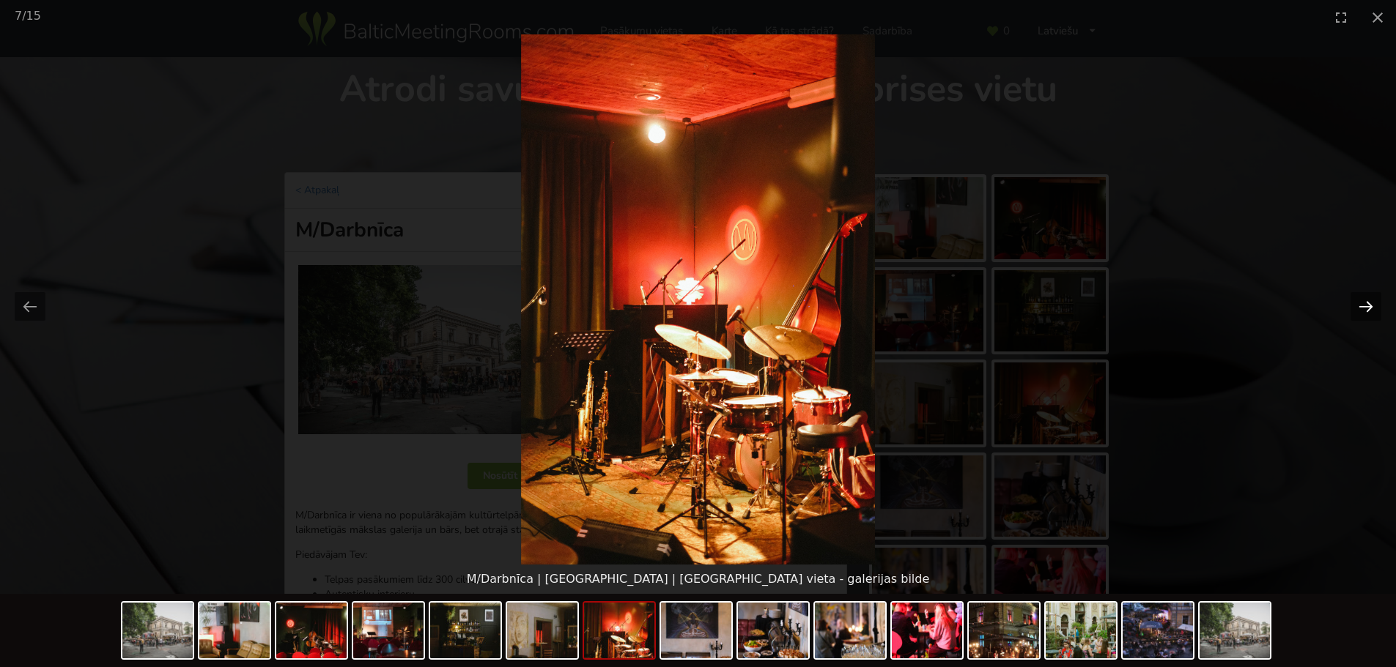
click at [1365, 314] on button "Next slide" at bounding box center [1365, 306] width 31 height 29
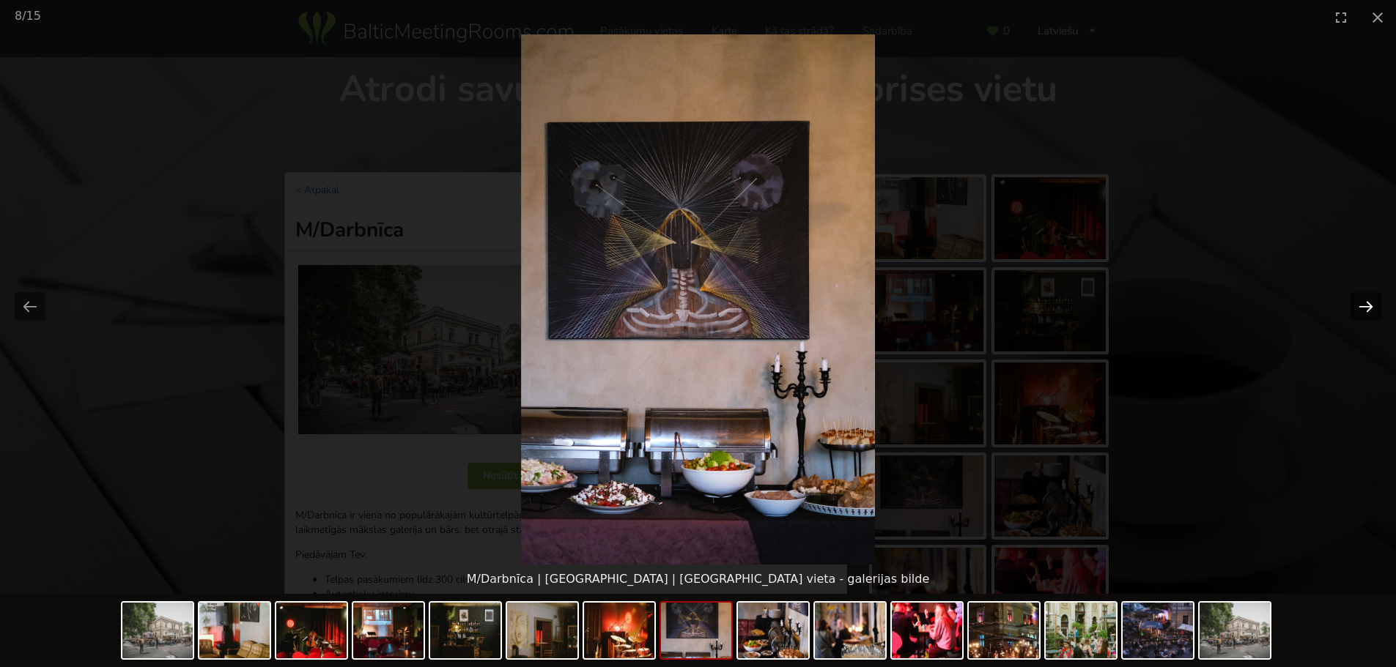
click at [1365, 314] on button "Next slide" at bounding box center [1365, 306] width 31 height 29
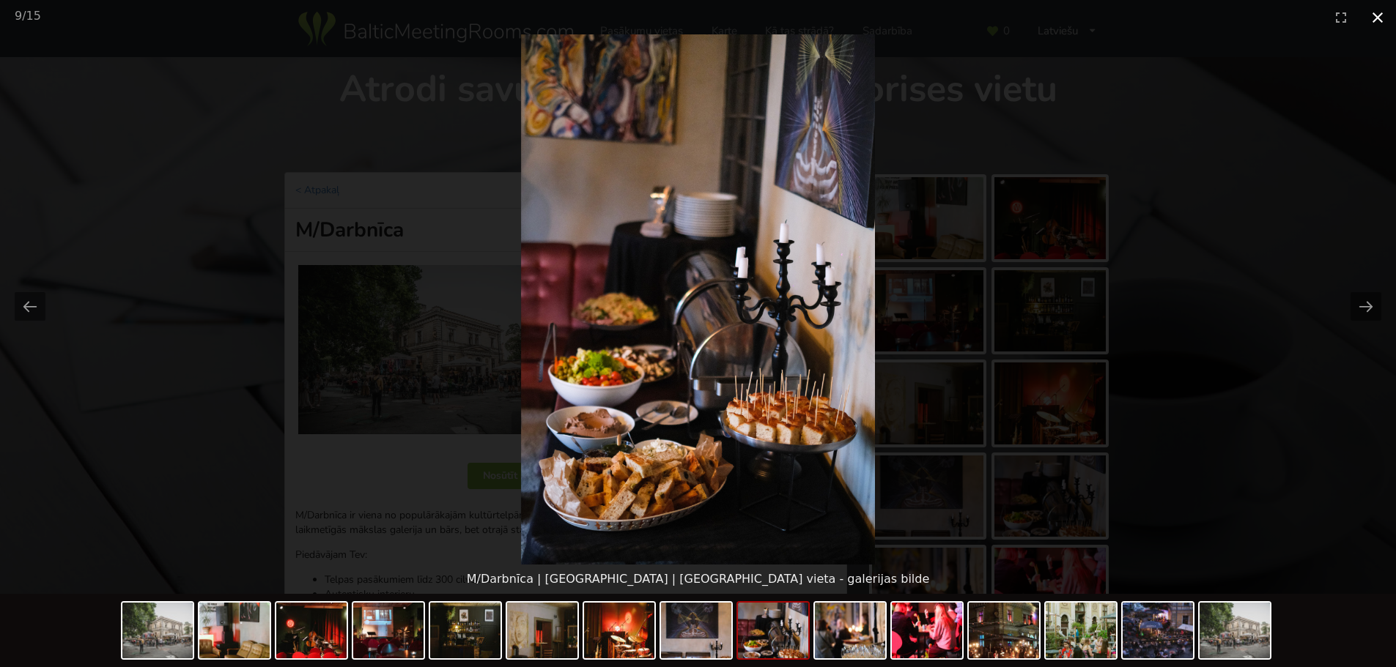
click at [1375, 25] on button "Close gallery" at bounding box center [1377, 17] width 37 height 34
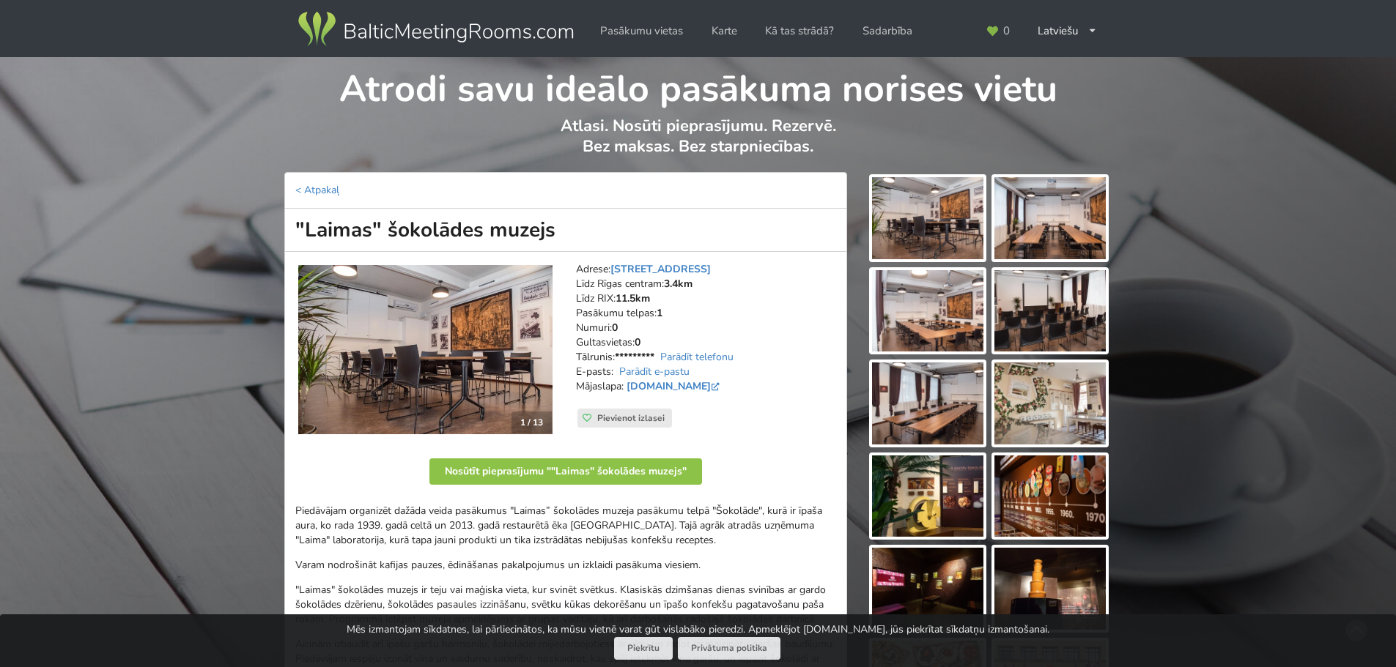
click at [946, 229] on img at bounding box center [927, 218] width 111 height 82
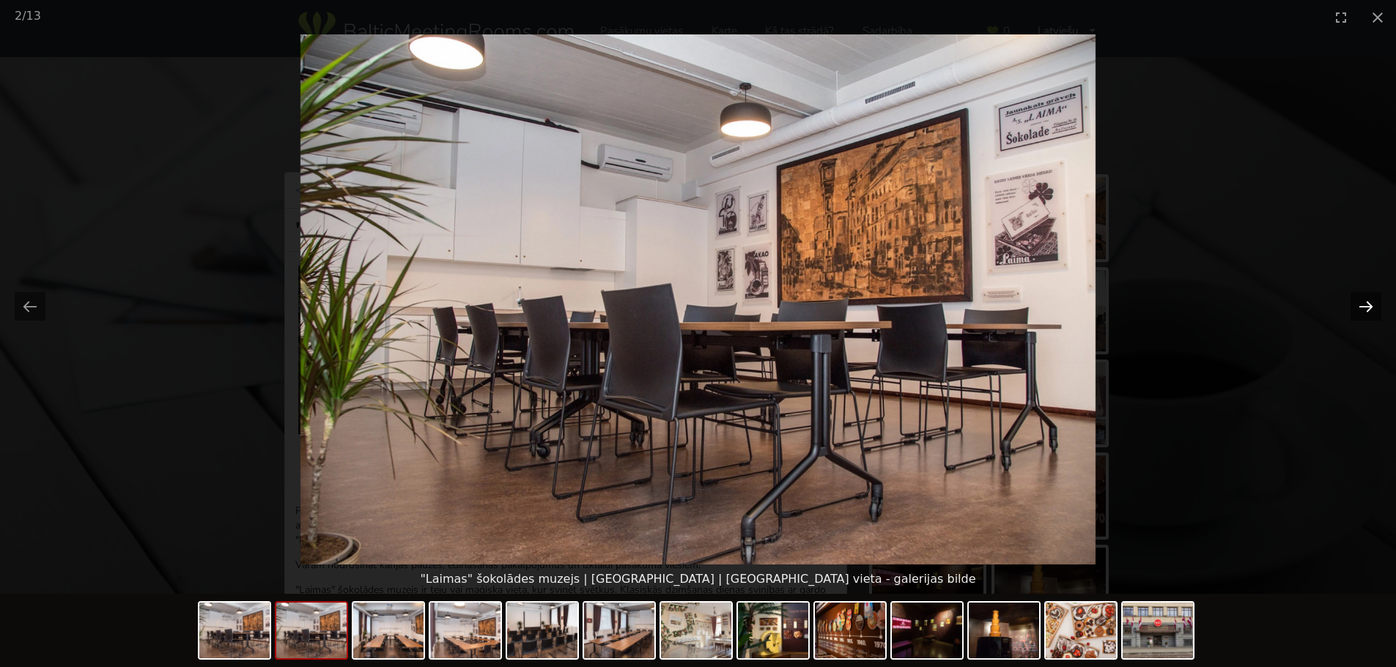
click at [1366, 296] on button "Next slide" at bounding box center [1365, 306] width 31 height 29
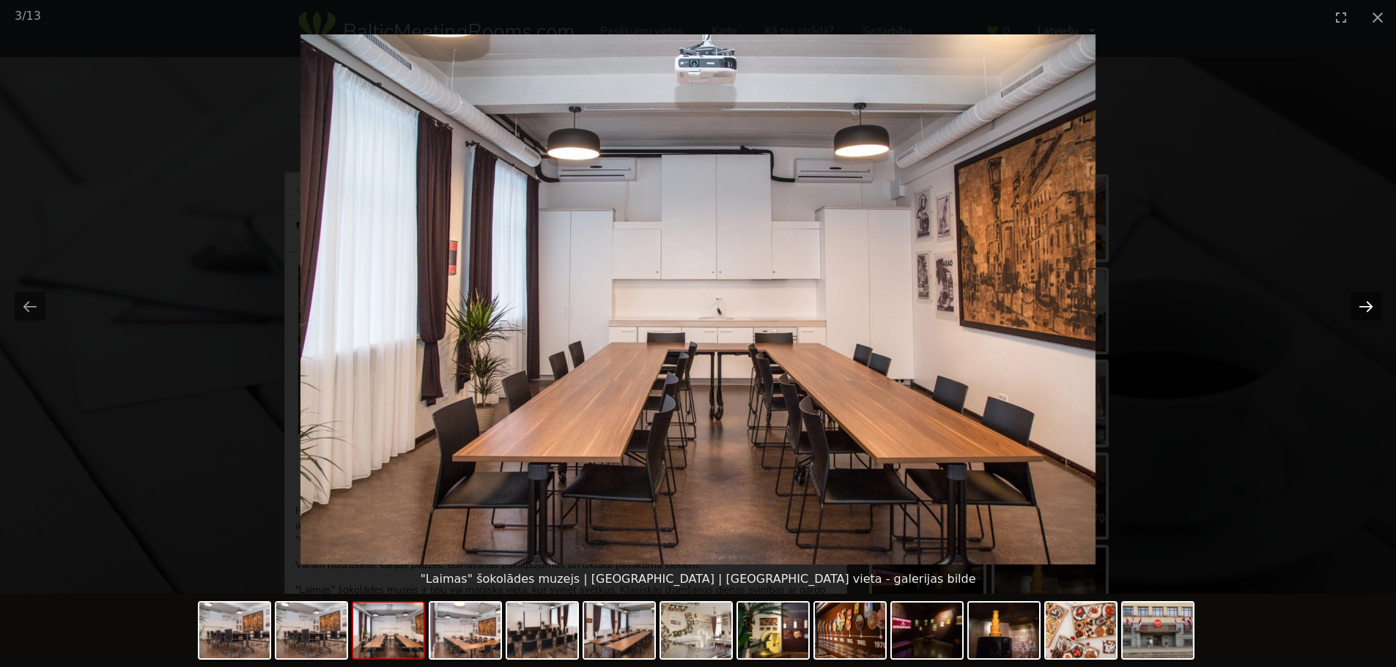
click at [1366, 296] on button "Next slide" at bounding box center [1365, 306] width 31 height 29
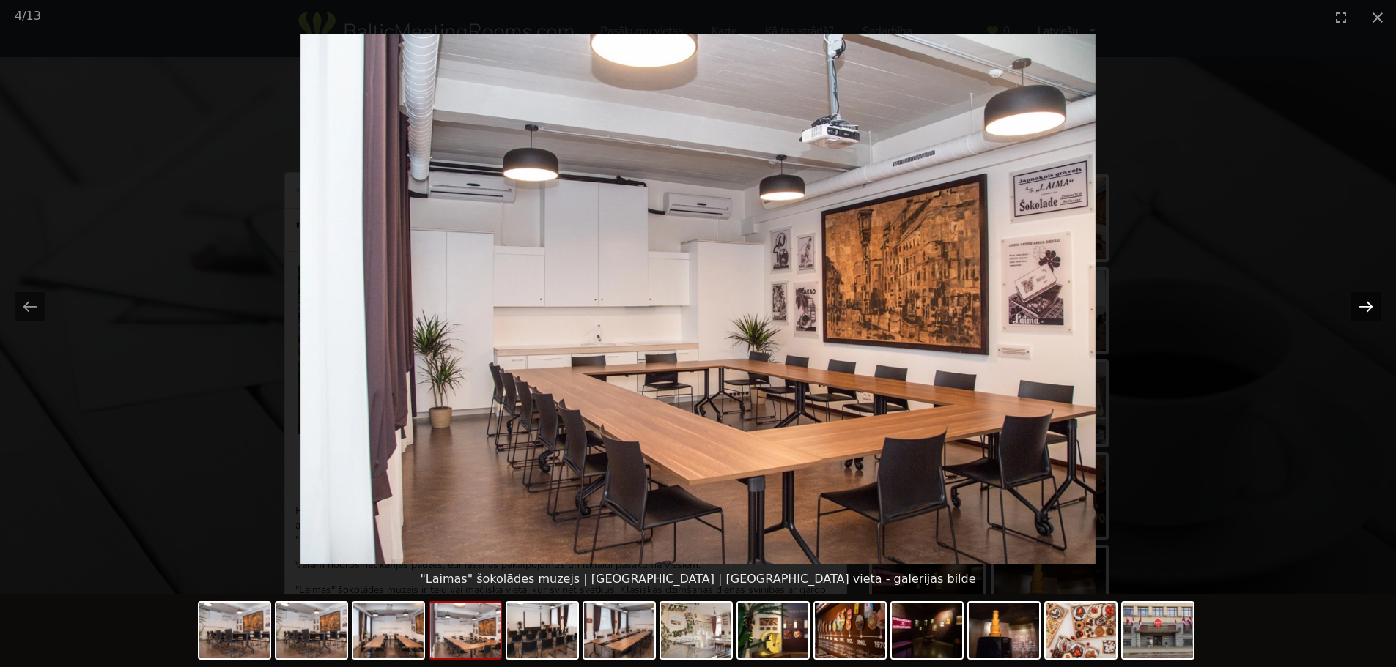
click at [1366, 296] on button "Next slide" at bounding box center [1365, 306] width 31 height 29
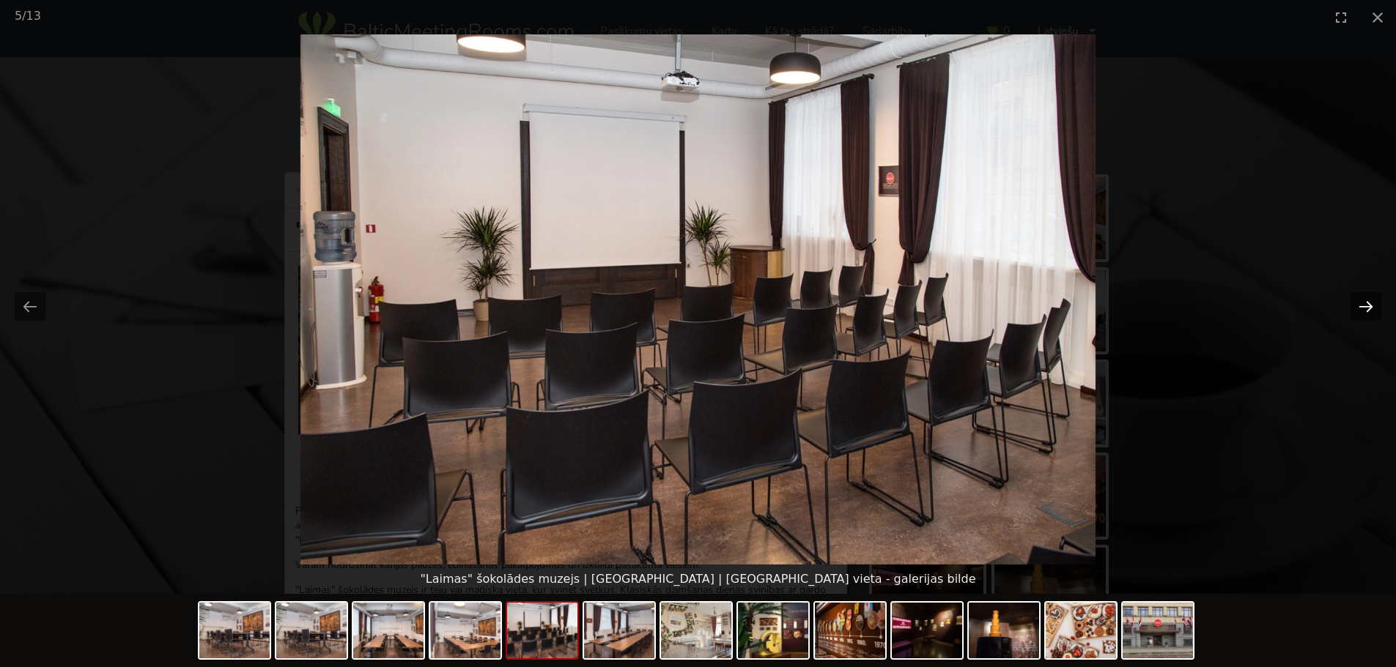
click at [1366, 296] on button "Next slide" at bounding box center [1365, 306] width 31 height 29
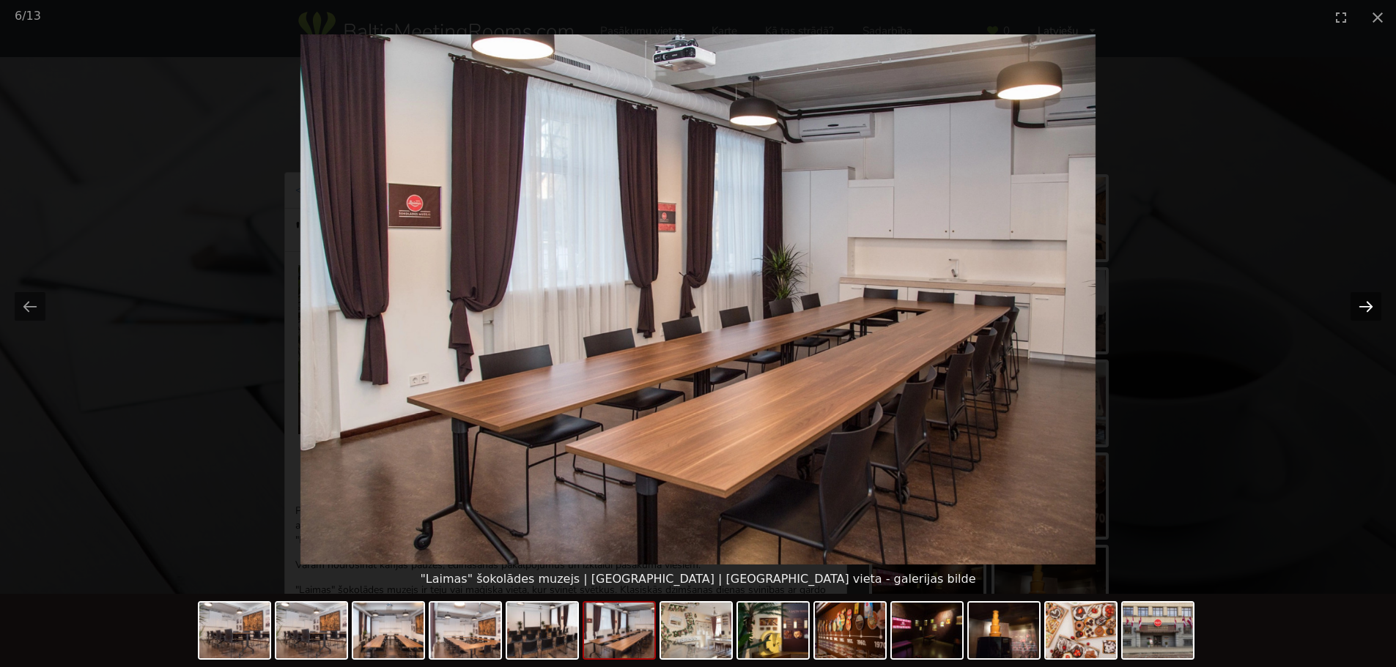
click at [1366, 296] on button "Next slide" at bounding box center [1365, 306] width 31 height 29
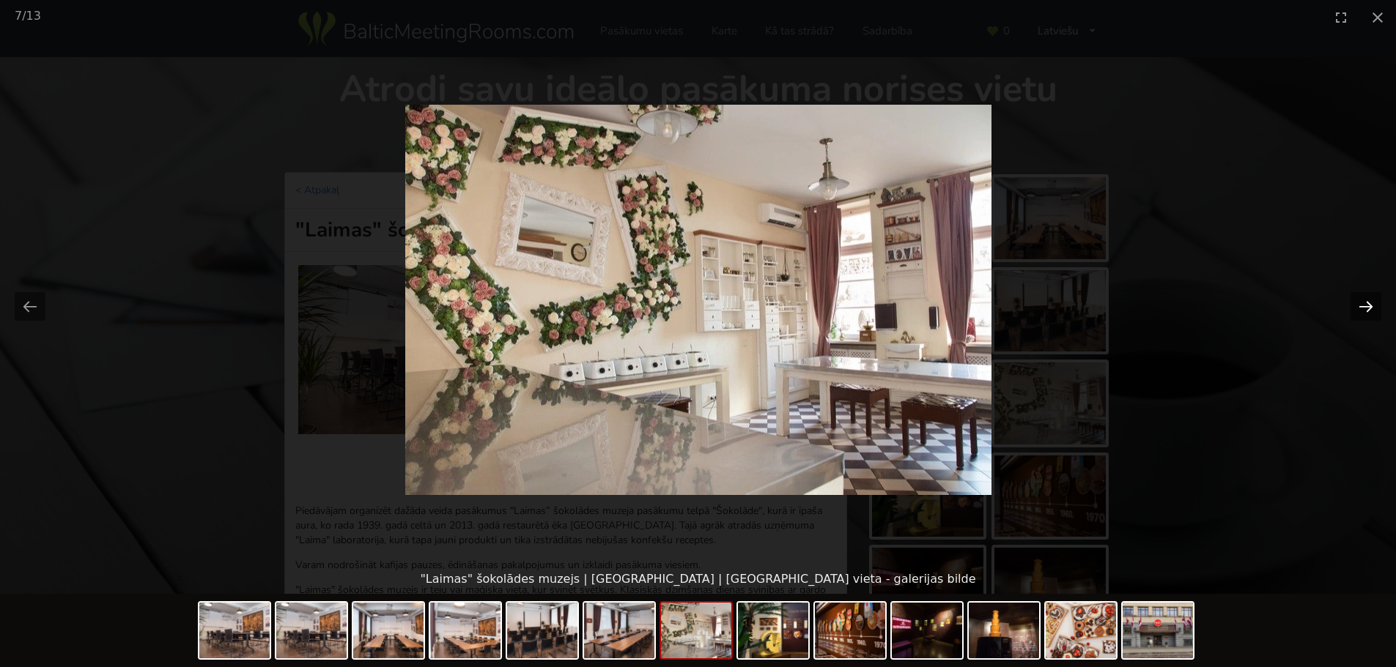
click at [1366, 296] on button "Next slide" at bounding box center [1365, 306] width 31 height 29
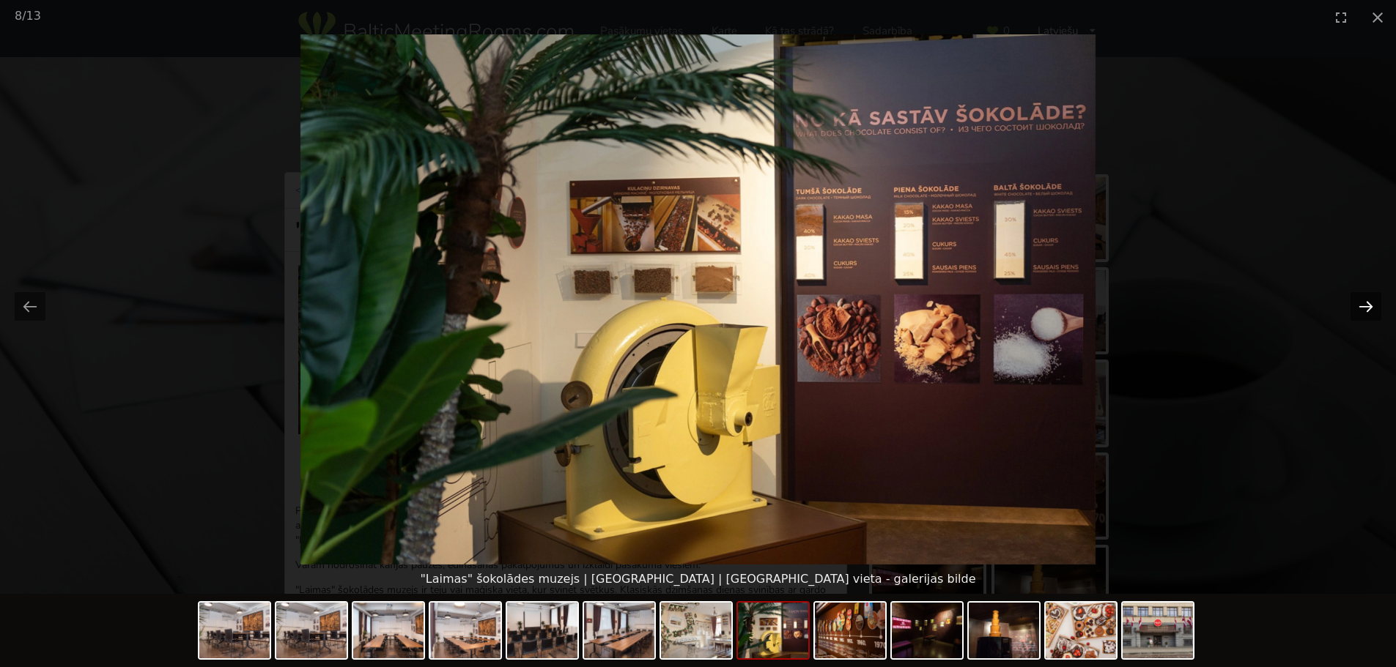
click at [1366, 296] on button "Next slide" at bounding box center [1365, 306] width 31 height 29
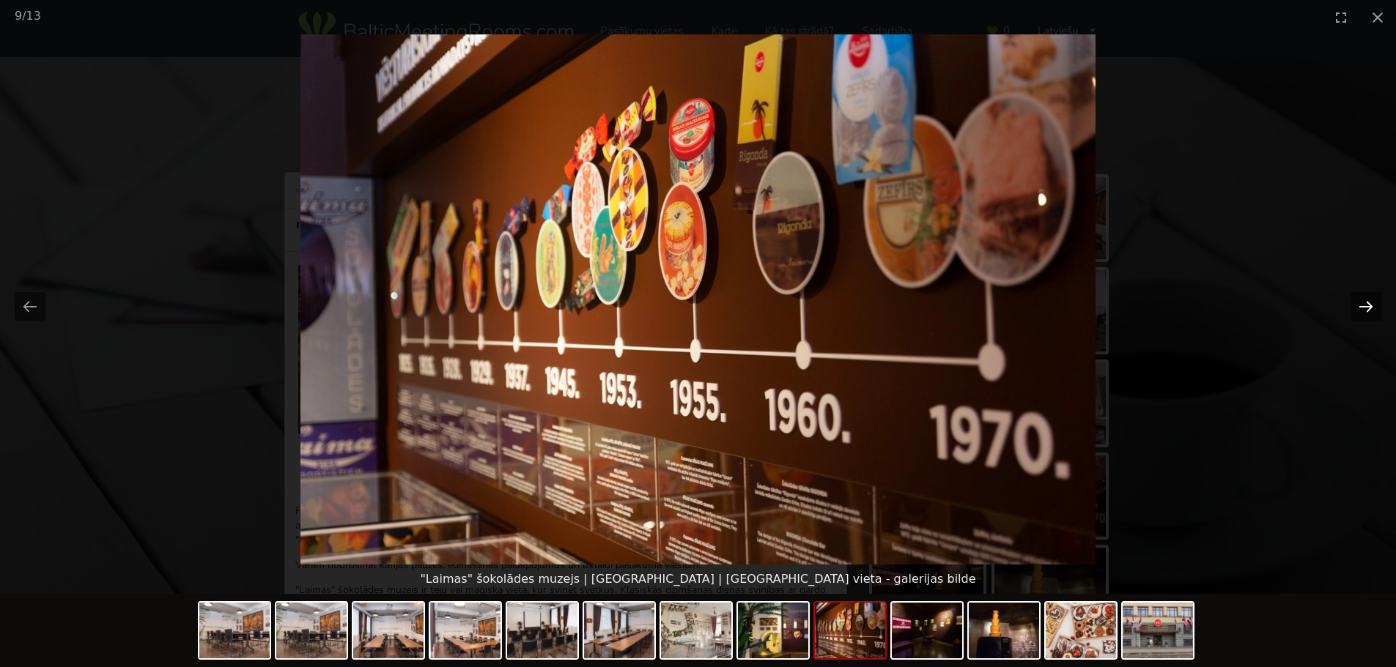
click at [1366, 296] on button "Next slide" at bounding box center [1365, 306] width 31 height 29
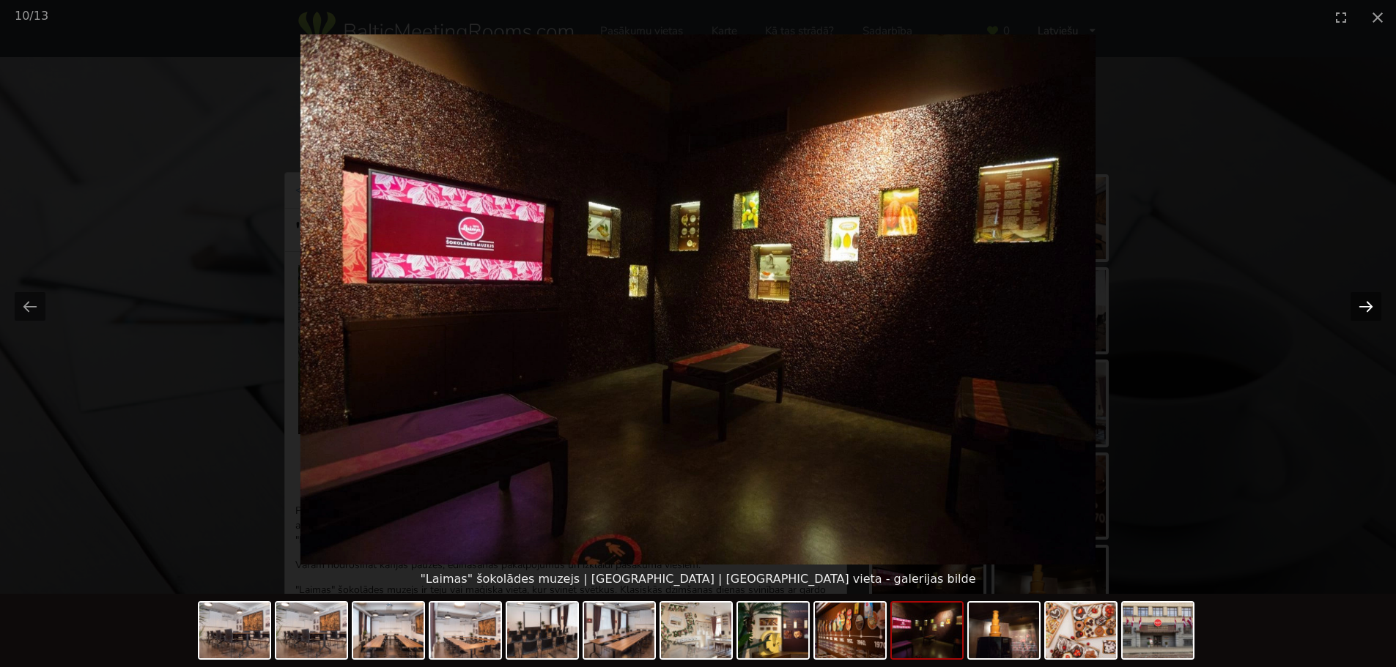
click at [1366, 296] on button "Next slide" at bounding box center [1365, 306] width 31 height 29
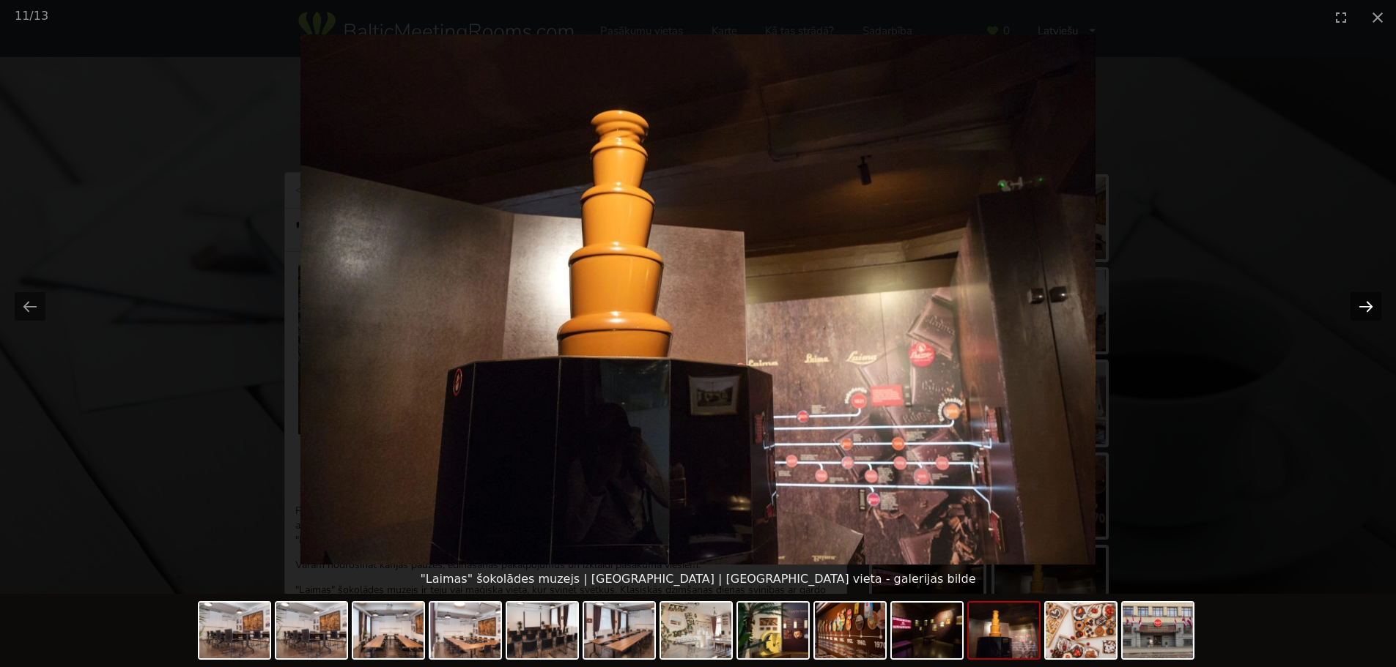
click at [1366, 296] on button "Next slide" at bounding box center [1365, 306] width 31 height 29
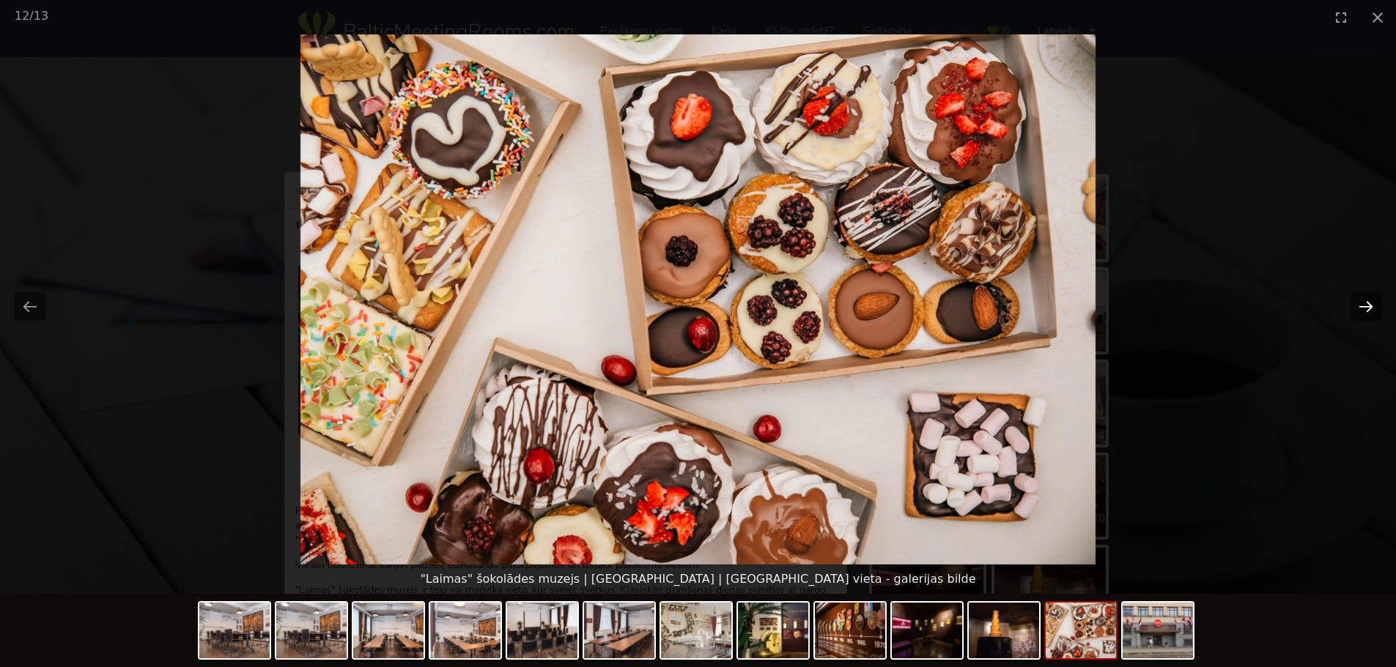
click at [1366, 296] on button "Next slide" at bounding box center [1365, 306] width 31 height 29
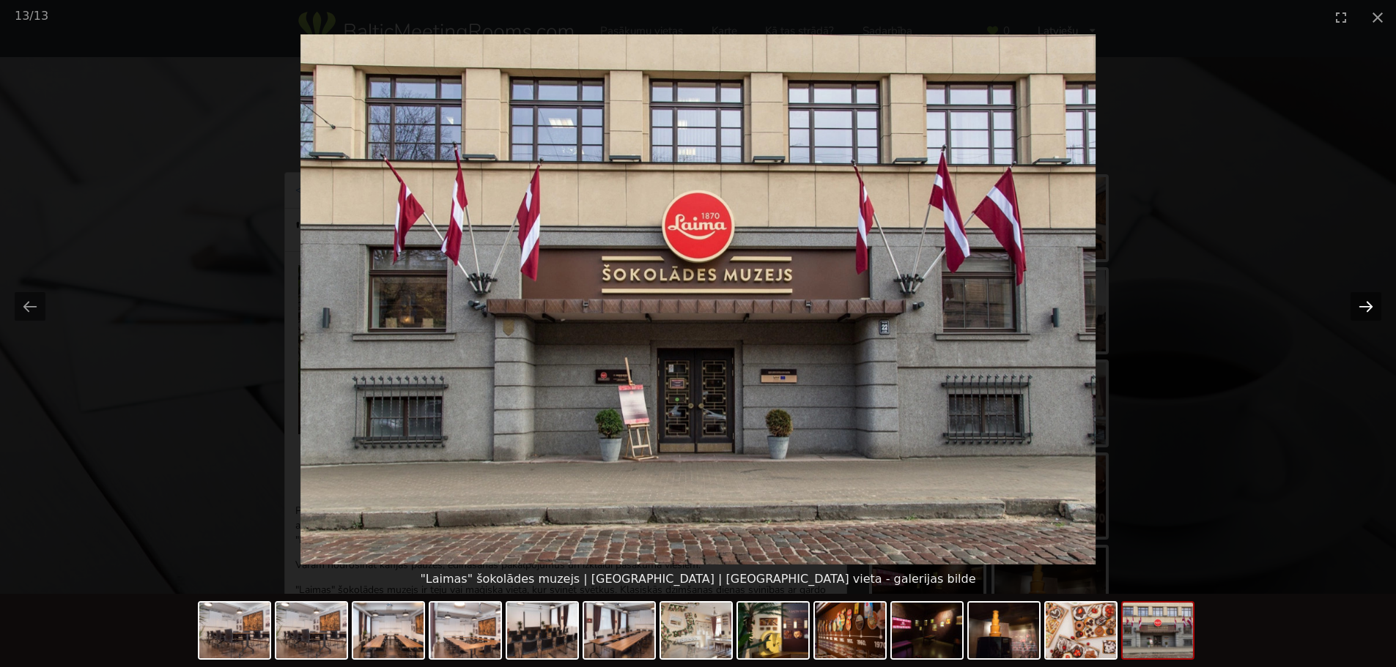
click at [1366, 296] on button "Next slide" at bounding box center [1365, 306] width 31 height 29
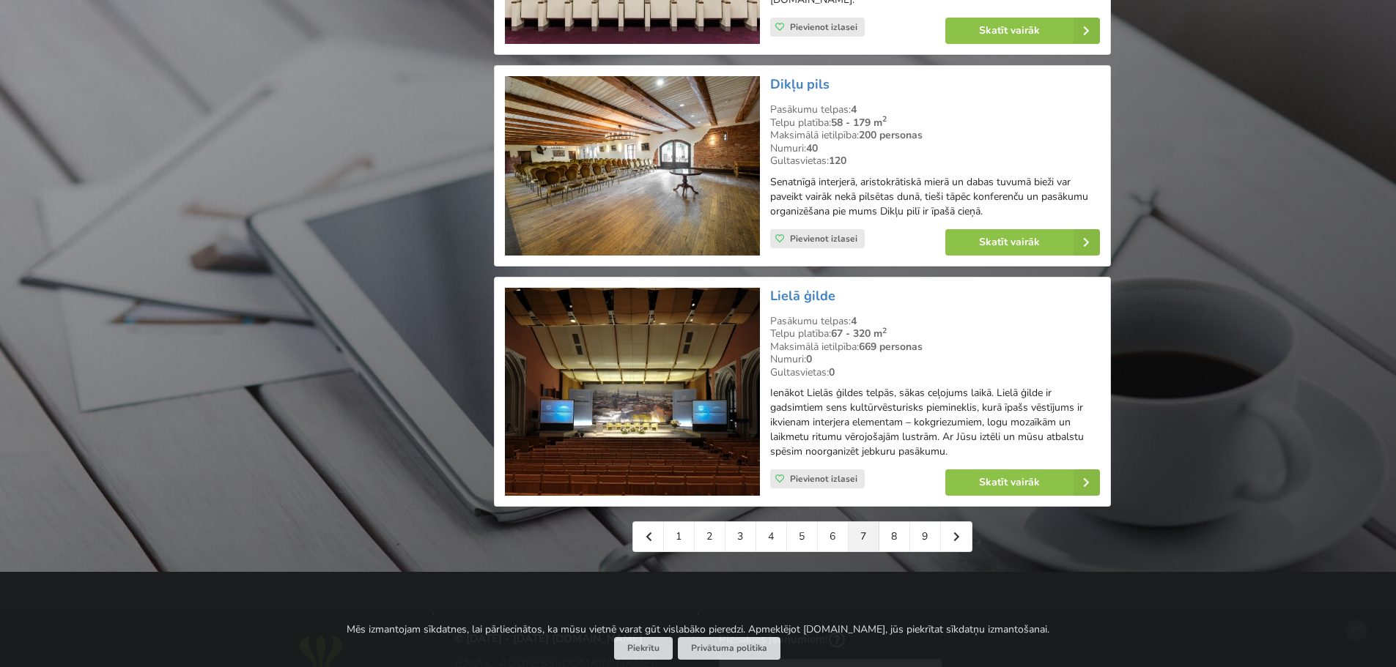
scroll to position [3223, 0]
click at [962, 522] on link at bounding box center [956, 536] width 31 height 29
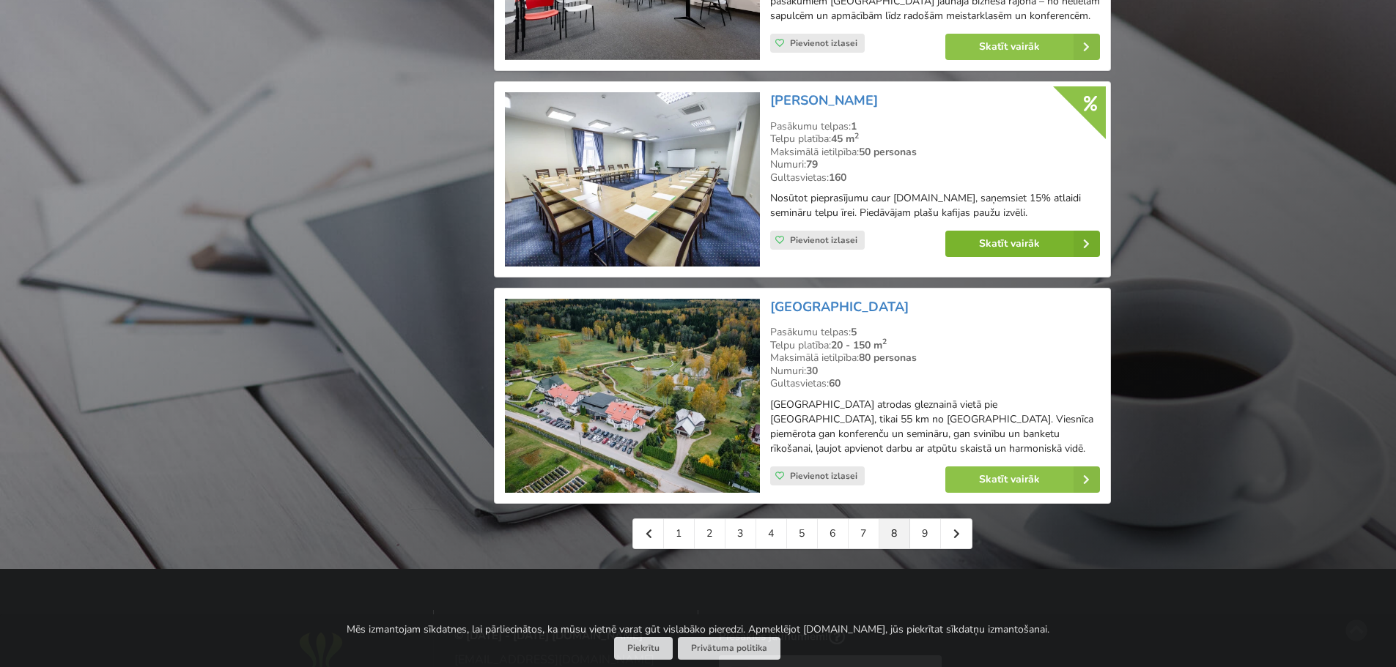
scroll to position [3150, 0]
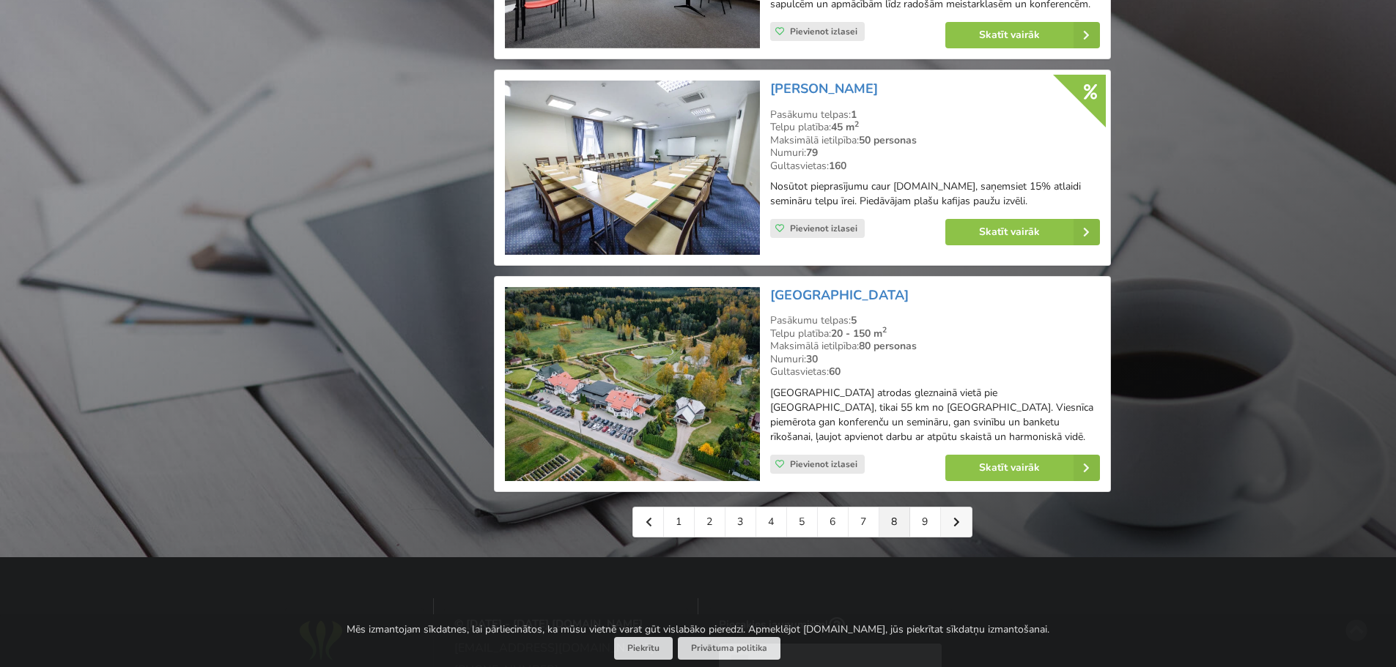
click at [958, 517] on icon at bounding box center [956, 522] width 7 height 10
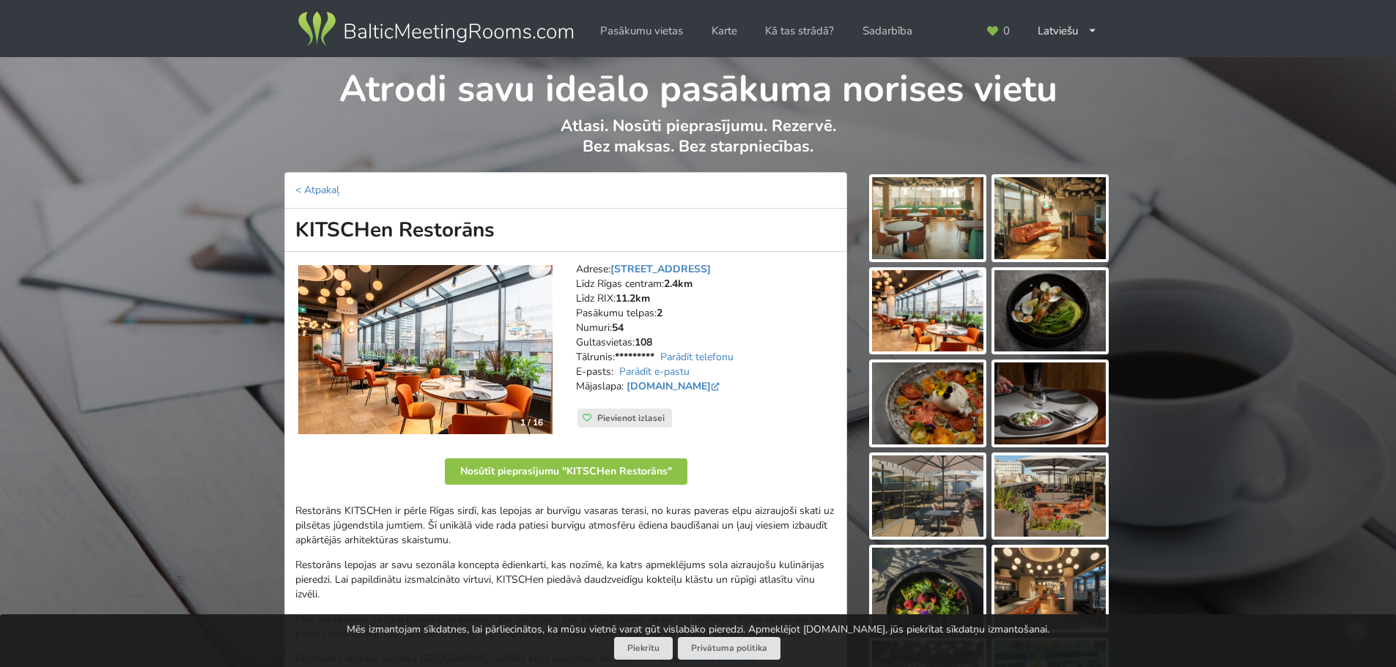
click at [893, 226] on img at bounding box center [927, 218] width 111 height 82
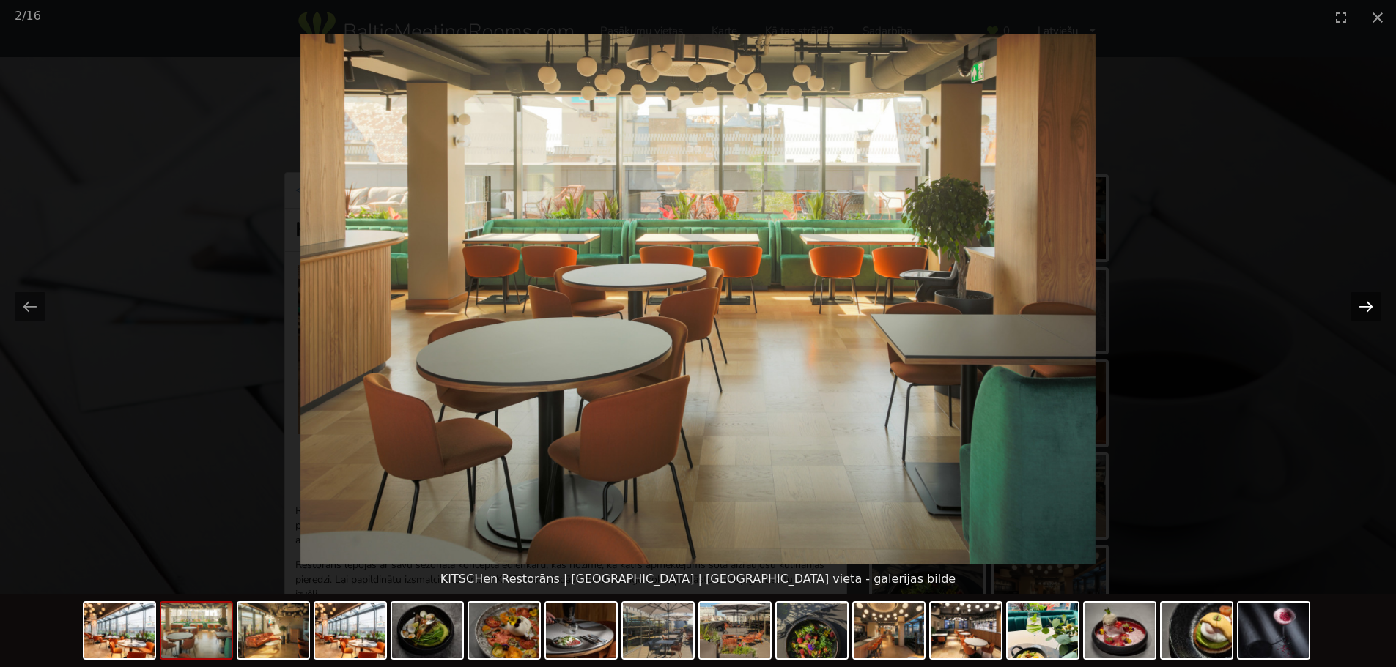
click at [1360, 313] on button "Next slide" at bounding box center [1365, 306] width 31 height 29
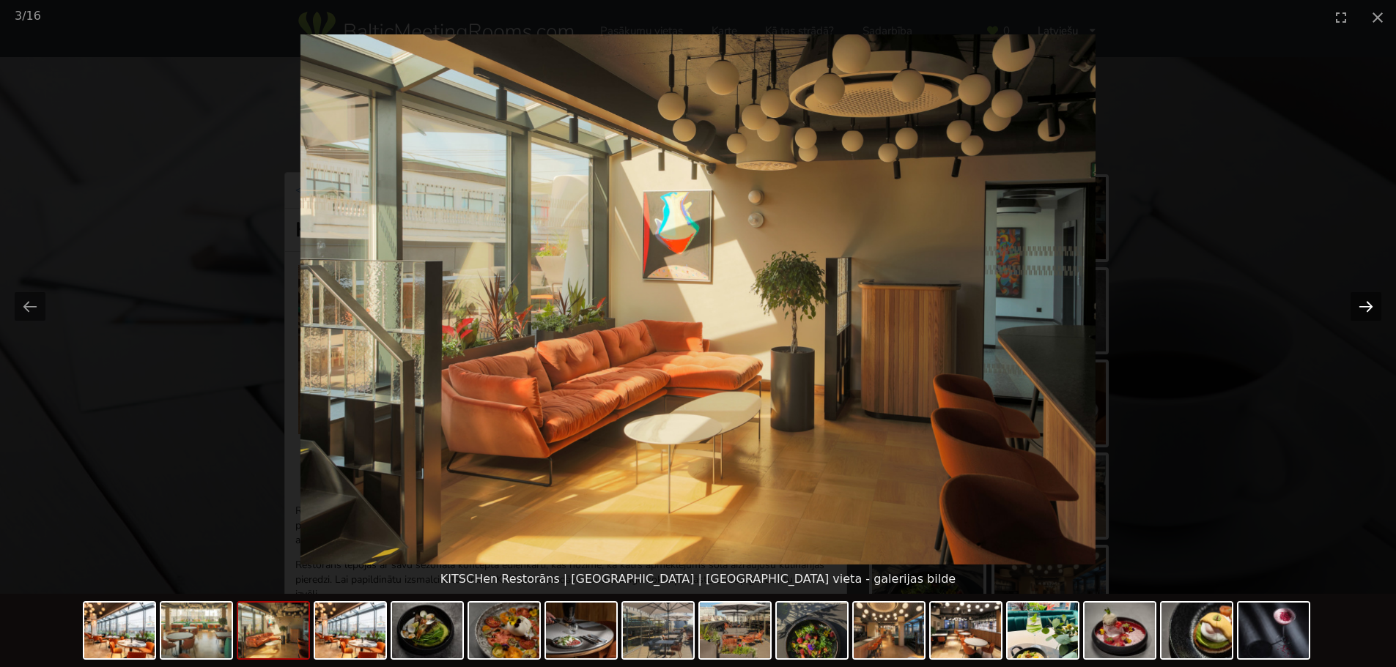
click at [1360, 313] on button "Next slide" at bounding box center [1365, 306] width 31 height 29
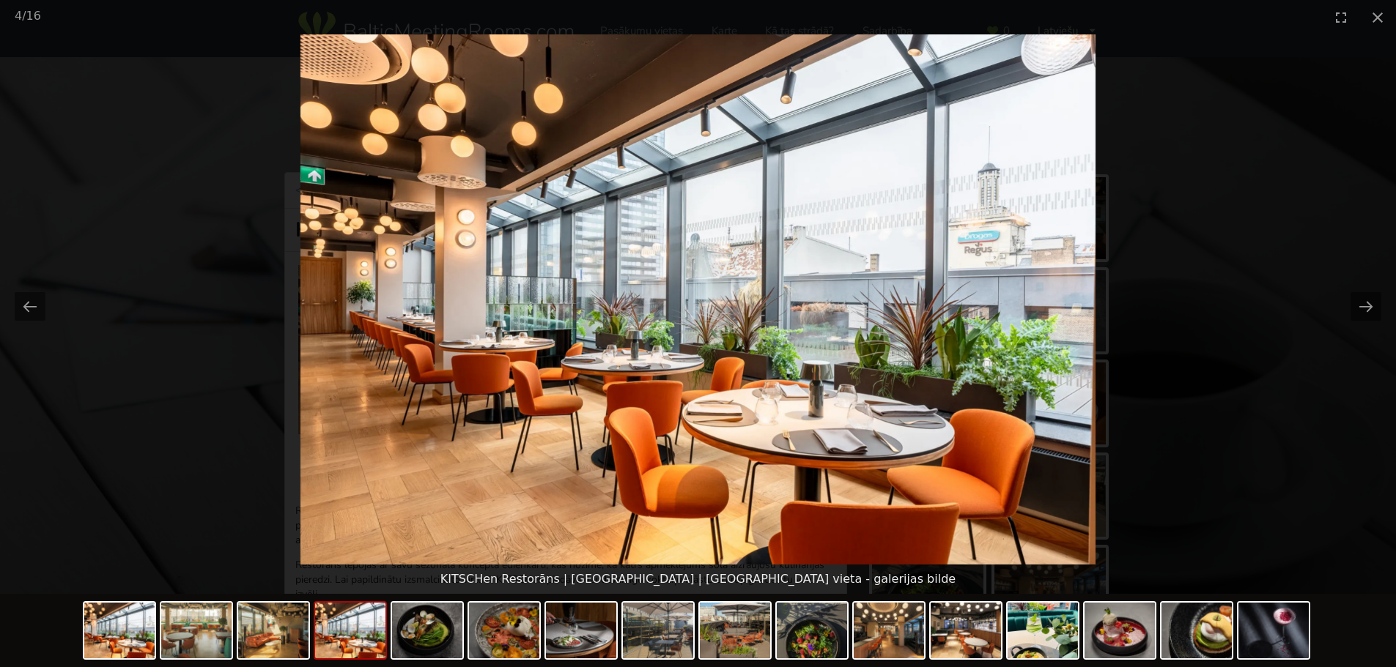
drag, startPoint x: 1360, startPoint y: 313, endPoint x: 1256, endPoint y: 348, distance: 109.8
click at [1256, 348] on div at bounding box center [698, 299] width 1396 height 530
click at [1369, 305] on button "Next slide" at bounding box center [1365, 306] width 31 height 29
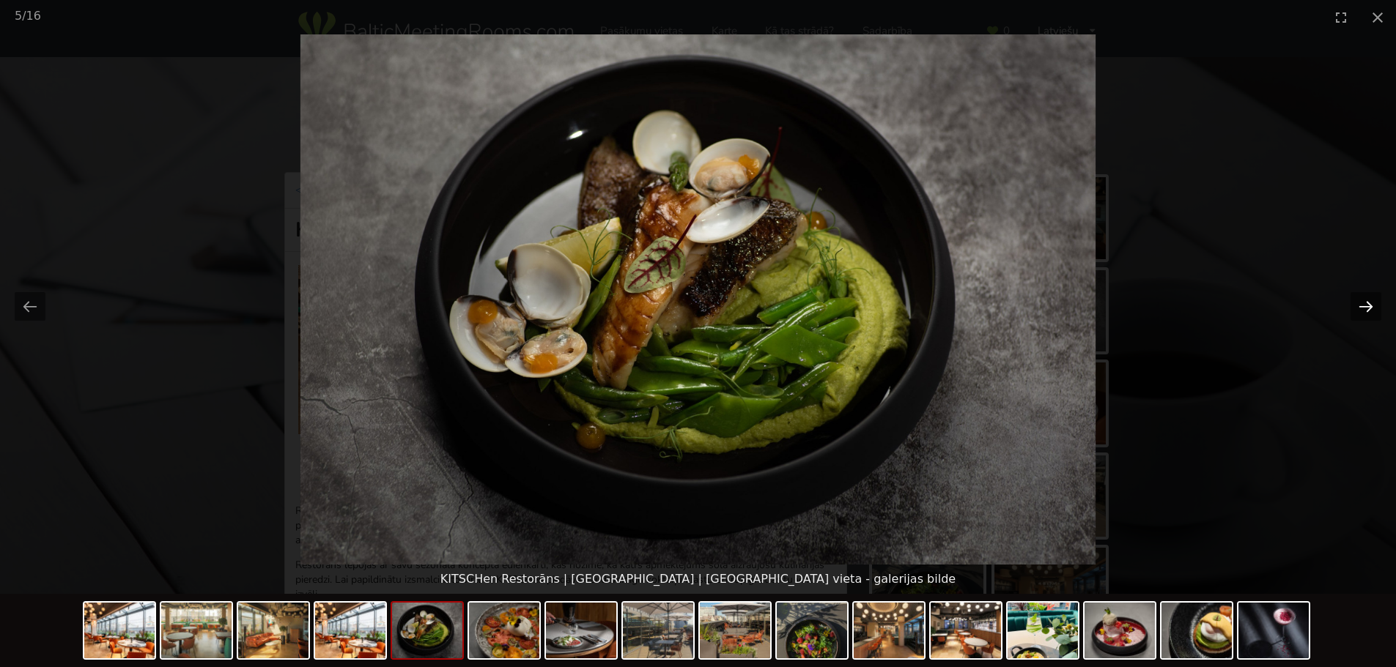
click at [1369, 305] on button "Next slide" at bounding box center [1365, 306] width 31 height 29
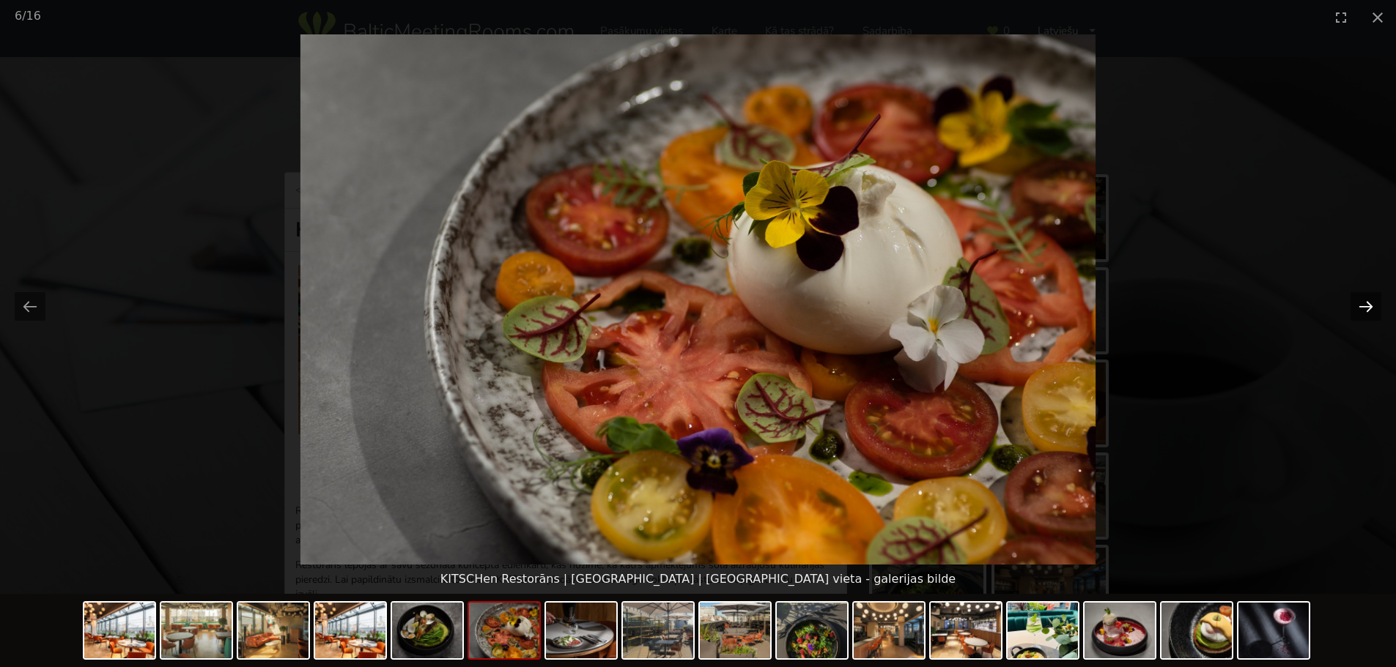
click at [1369, 305] on button "Next slide" at bounding box center [1365, 306] width 31 height 29
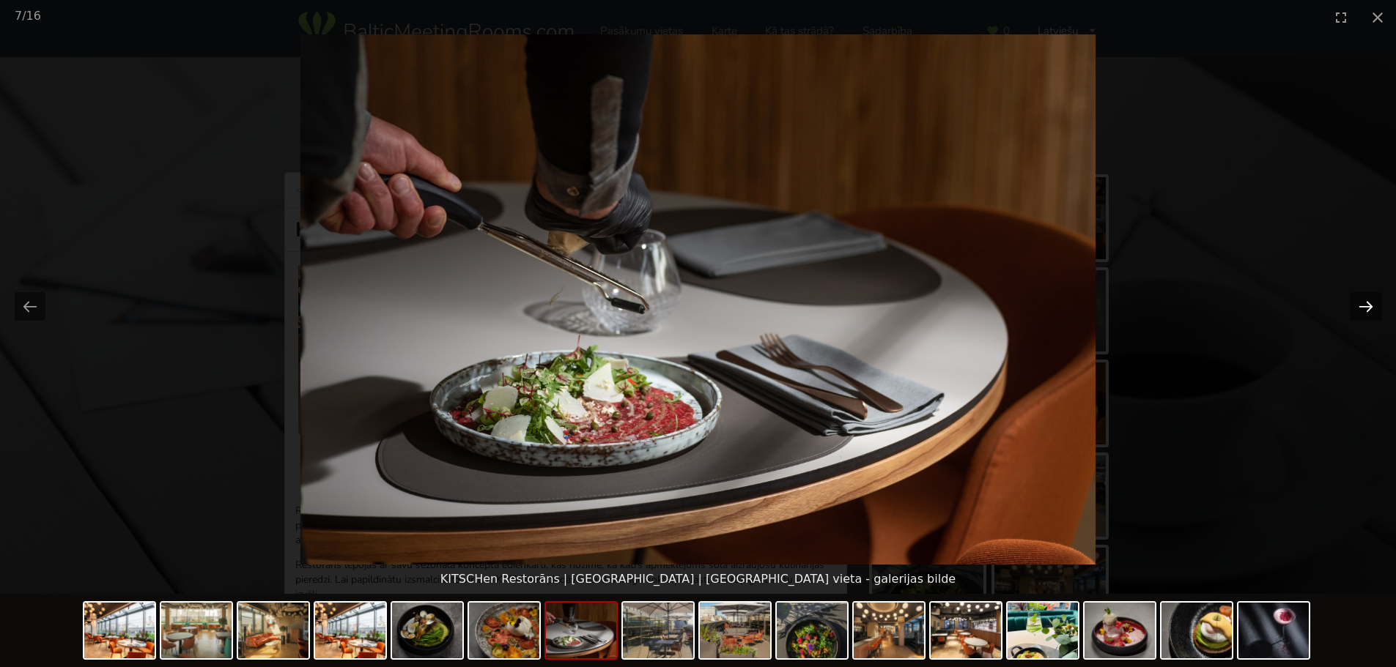
click at [1369, 305] on button "Next slide" at bounding box center [1365, 306] width 31 height 29
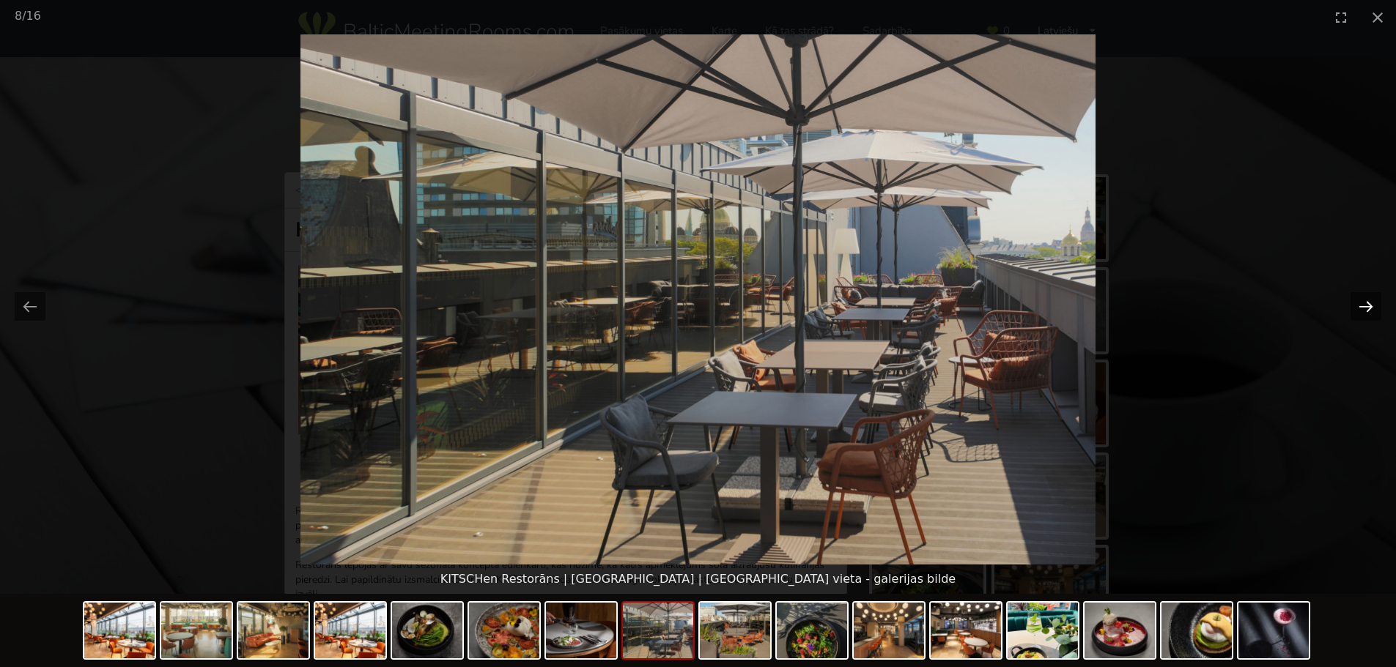
click at [1369, 305] on button "Next slide" at bounding box center [1365, 306] width 31 height 29
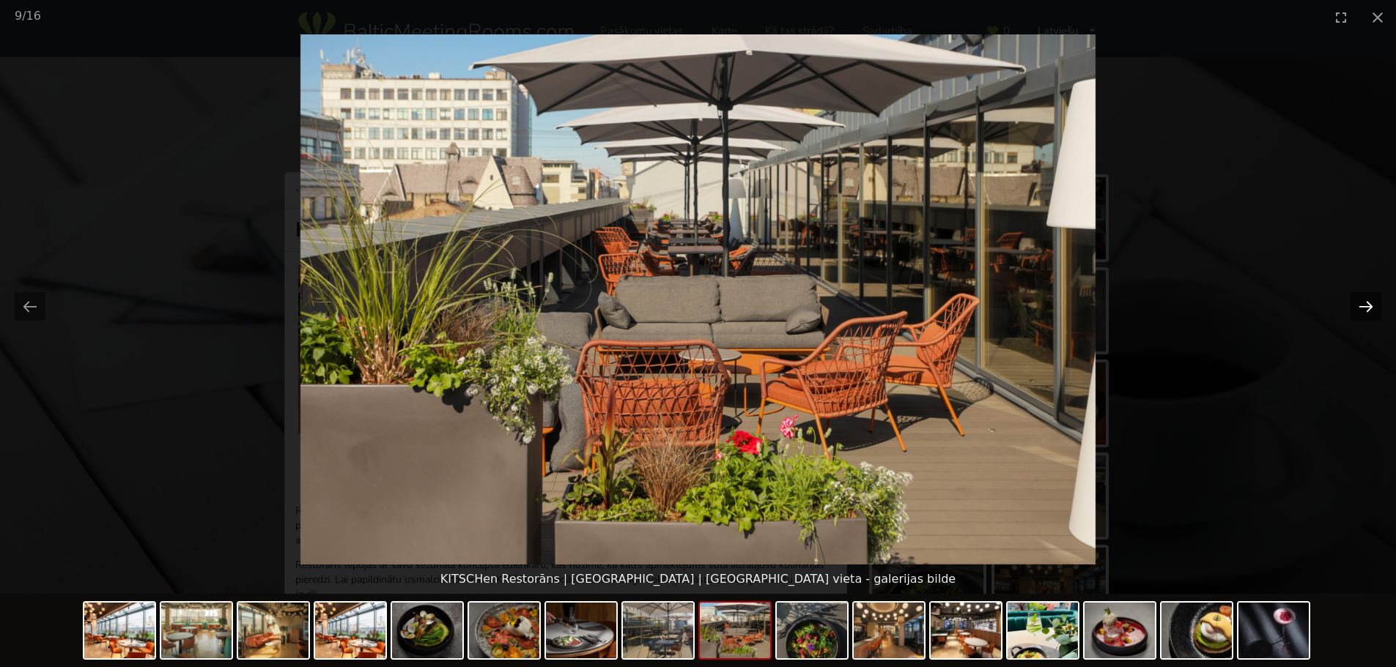
click at [1369, 304] on button "Next slide" at bounding box center [1365, 306] width 31 height 29
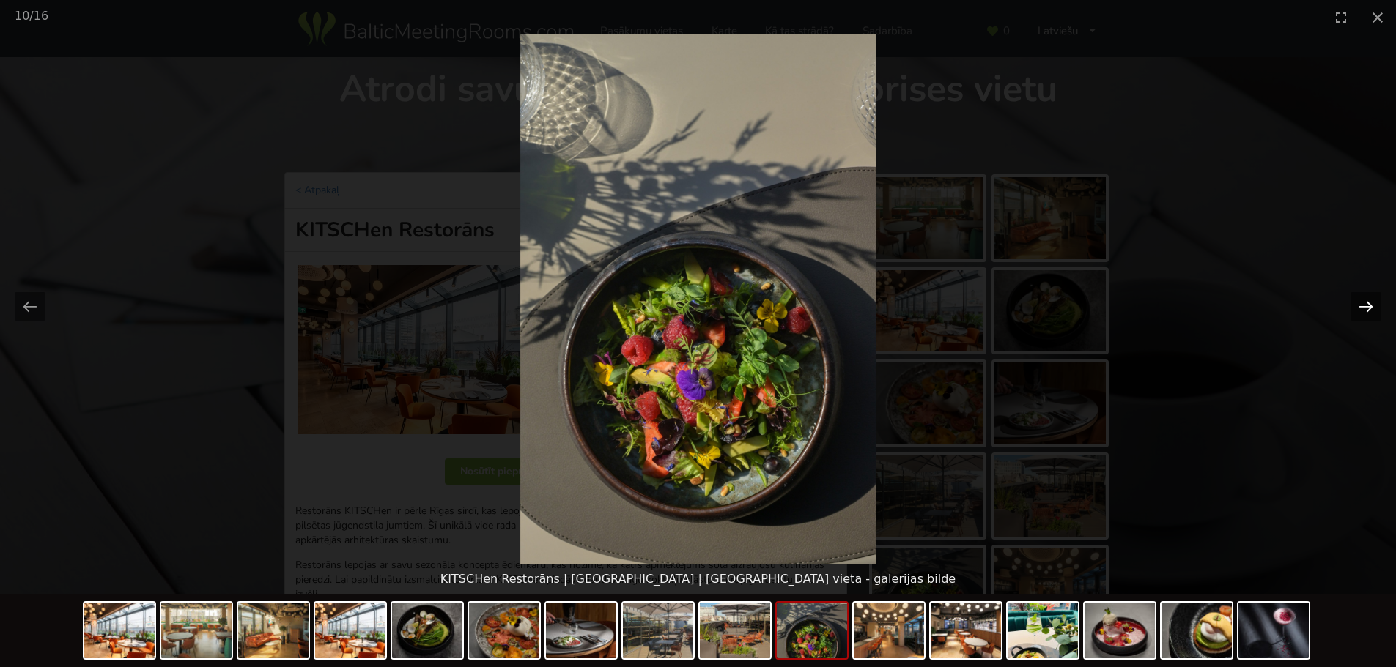
click at [1369, 304] on button "Next slide" at bounding box center [1365, 306] width 31 height 29
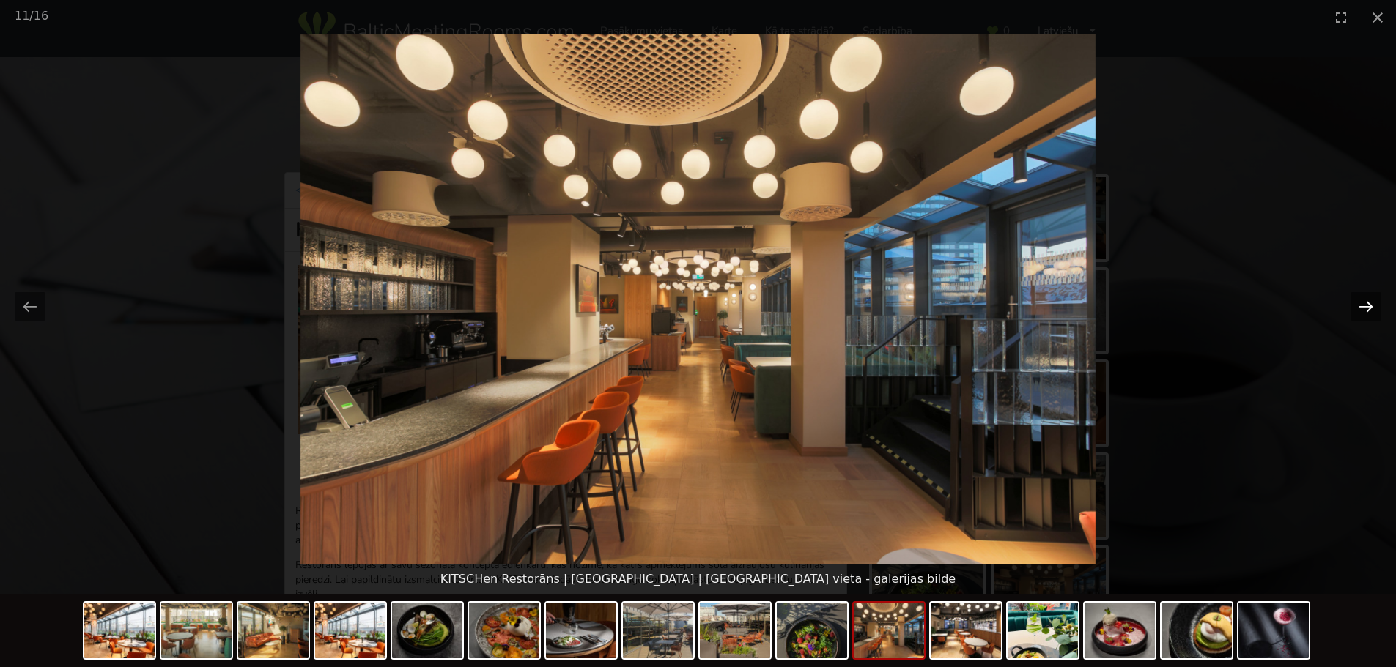
click at [1369, 304] on button "Next slide" at bounding box center [1365, 306] width 31 height 29
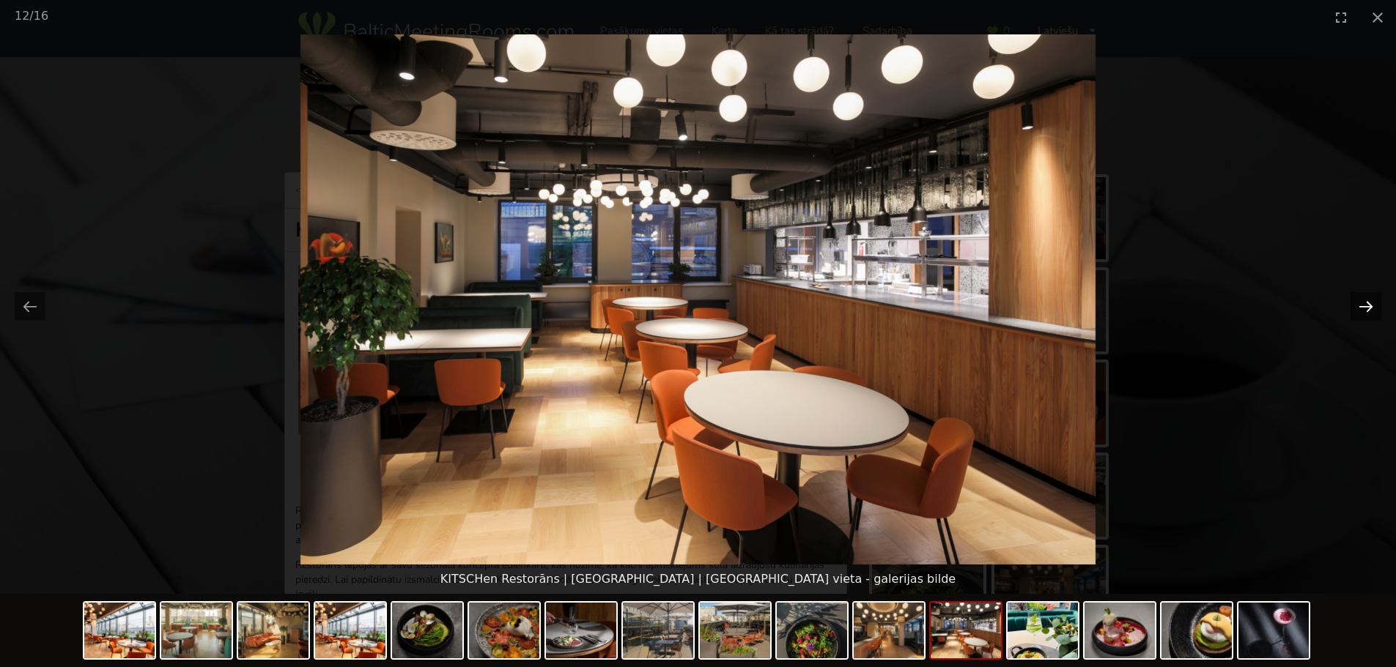
click at [1369, 304] on button "Next slide" at bounding box center [1365, 306] width 31 height 29
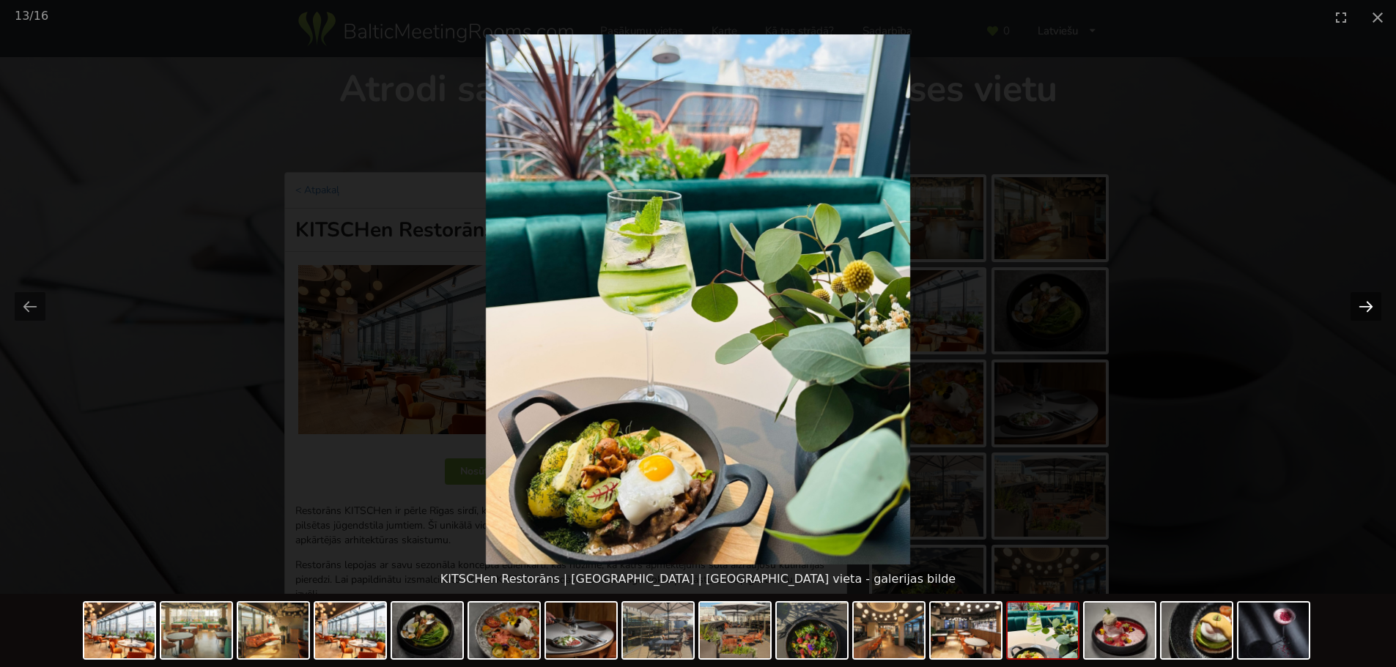
click at [1369, 304] on button "Next slide" at bounding box center [1365, 306] width 31 height 29
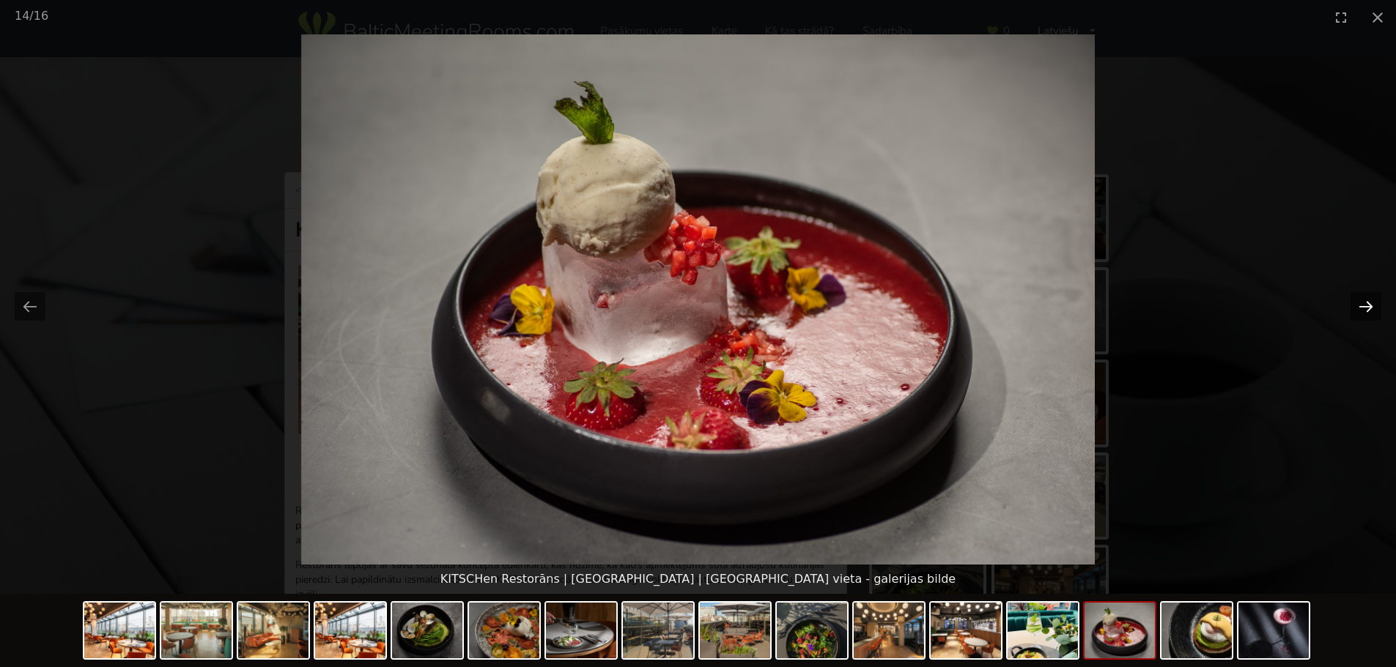
click at [1369, 304] on button "Next slide" at bounding box center [1365, 306] width 31 height 29
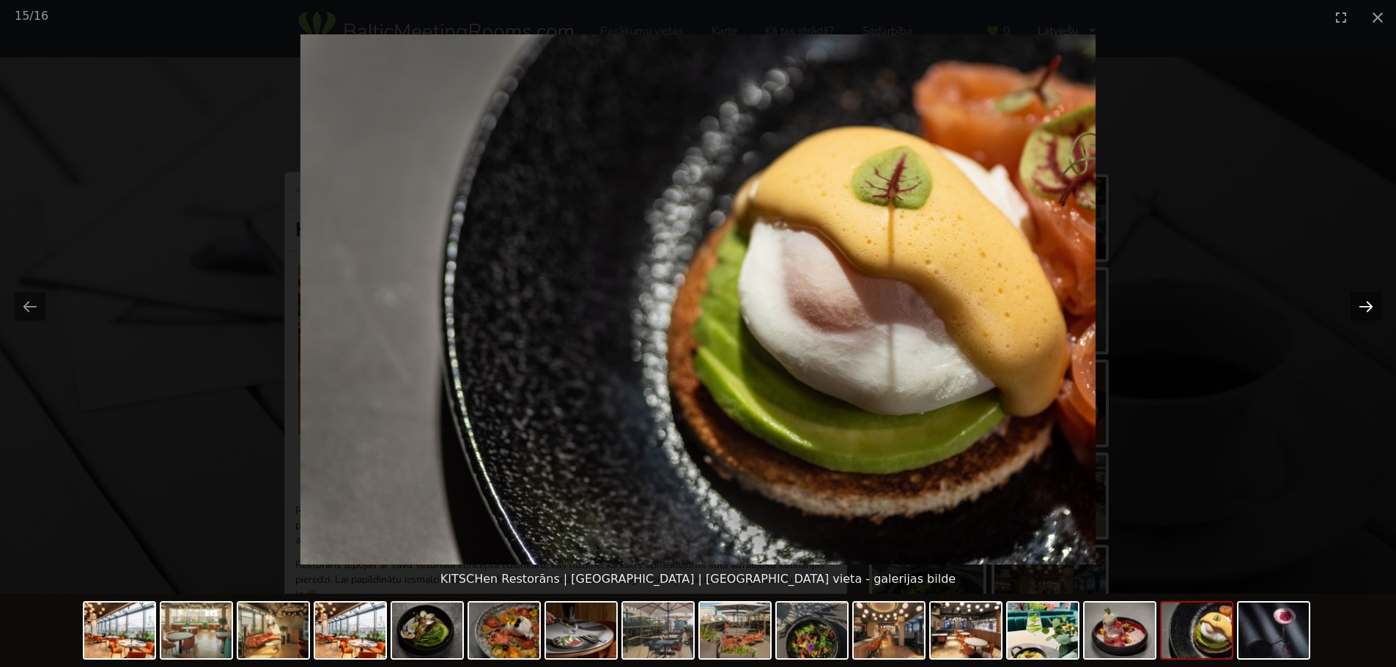
click at [1369, 304] on button "Next slide" at bounding box center [1365, 306] width 31 height 29
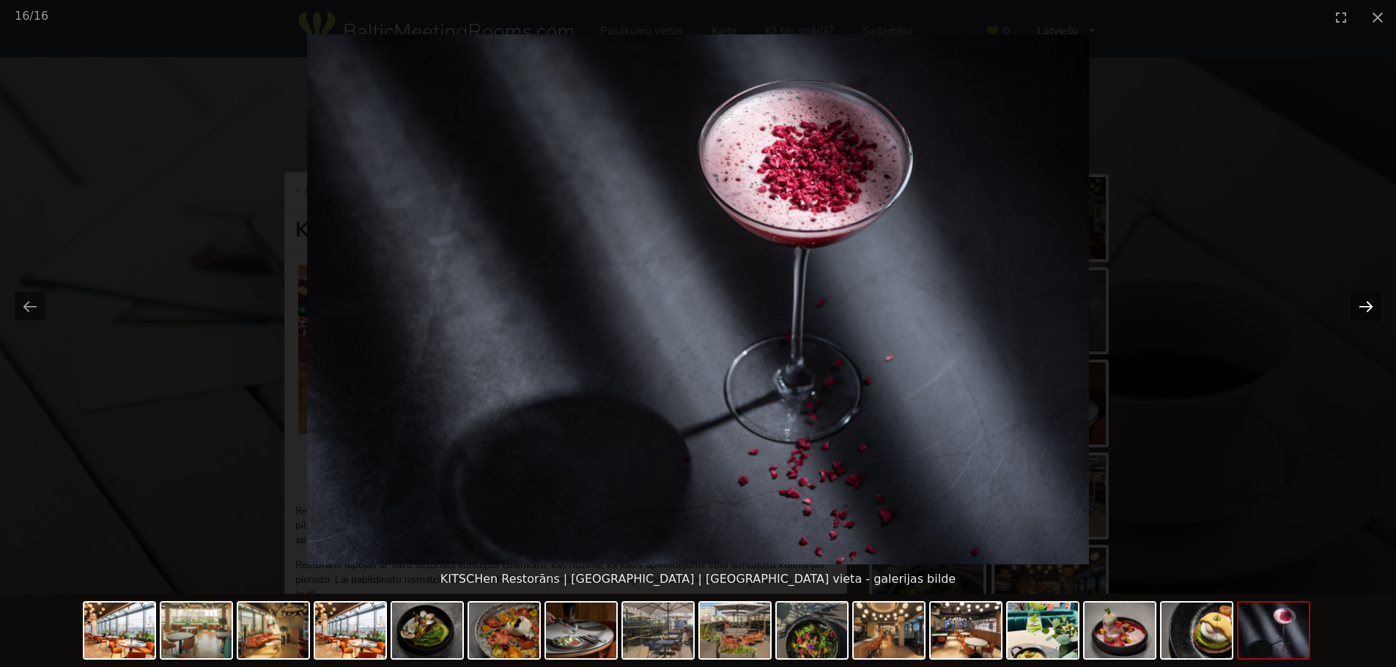
click at [1369, 304] on button "Next slide" at bounding box center [1365, 306] width 31 height 29
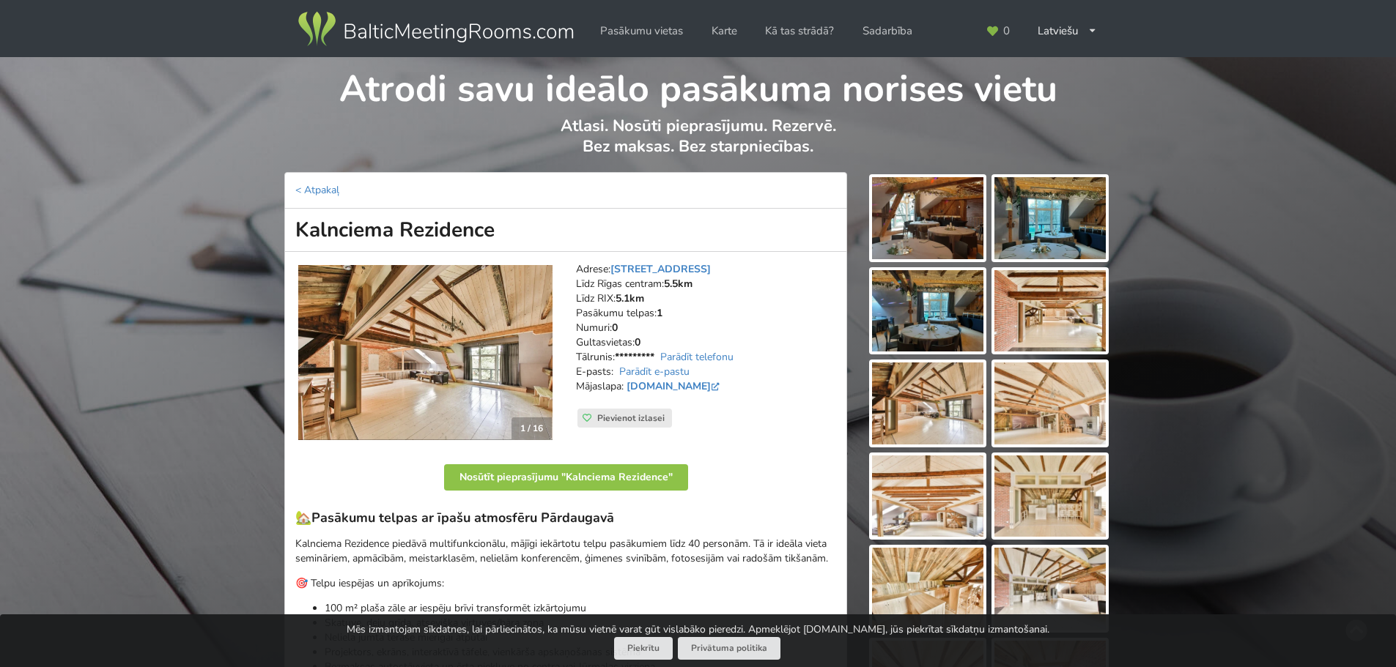
click at [876, 249] on img at bounding box center [927, 218] width 111 height 82
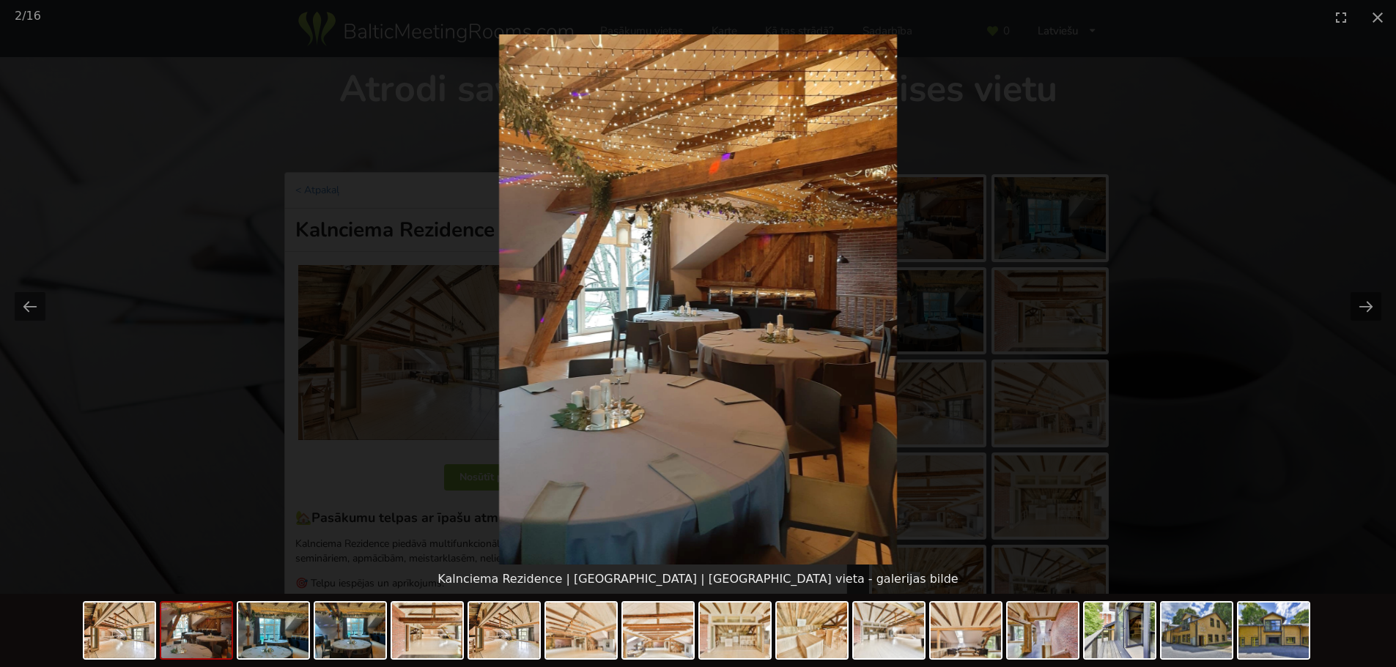
click at [1382, 314] on picture at bounding box center [698, 299] width 1396 height 530
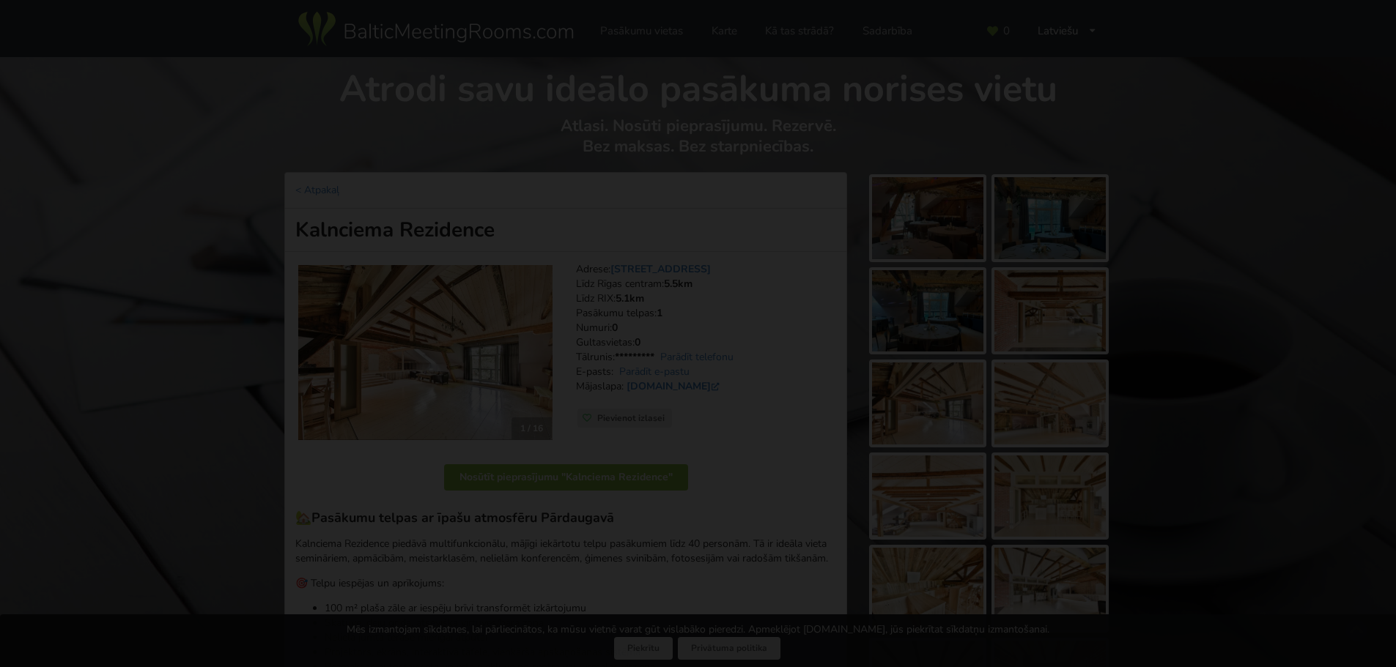
click at [1366, 311] on button "Next slide" at bounding box center [1365, 306] width 31 height 29
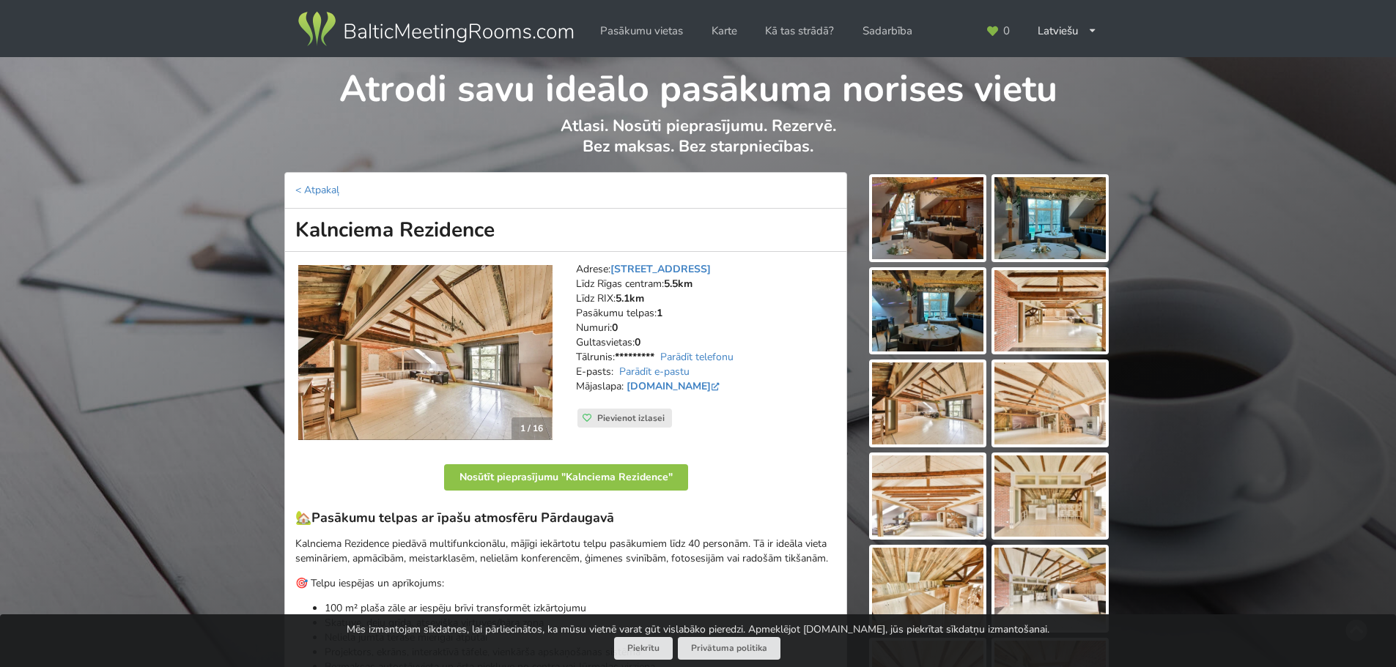
click at [979, 233] on img at bounding box center [927, 218] width 111 height 82
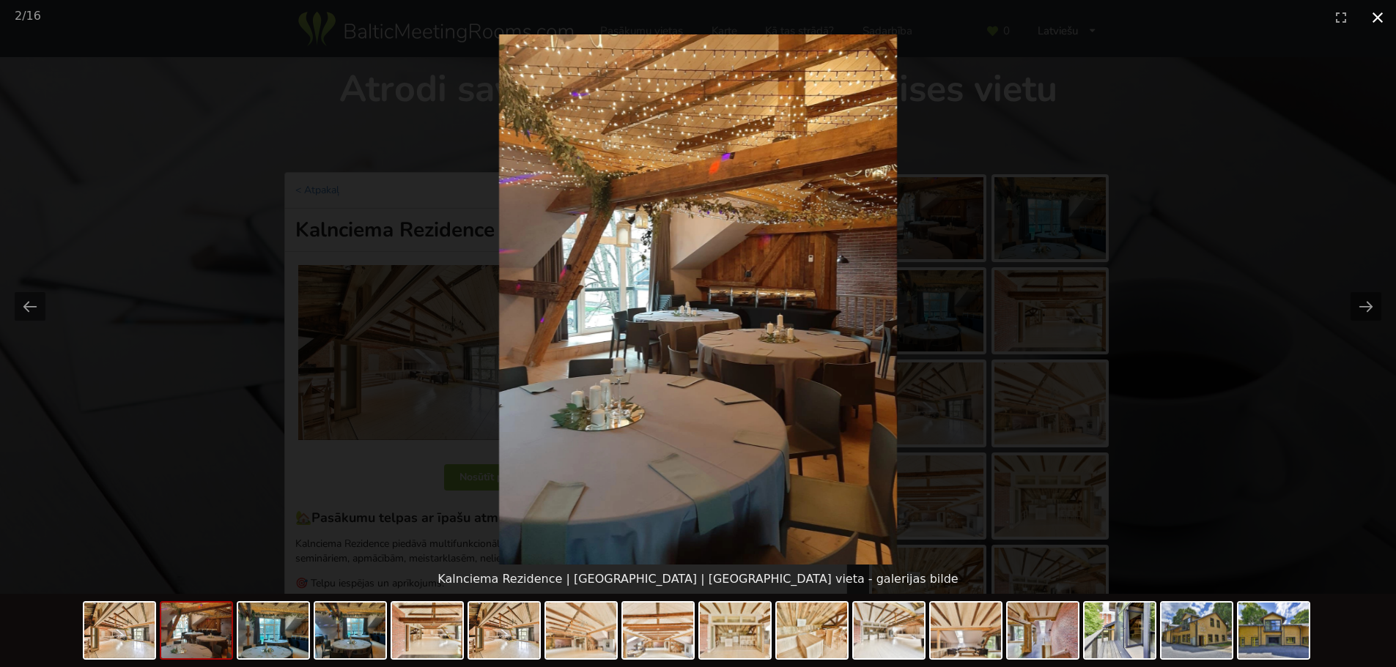
click at [1379, 20] on button "Close gallery" at bounding box center [1377, 17] width 37 height 34
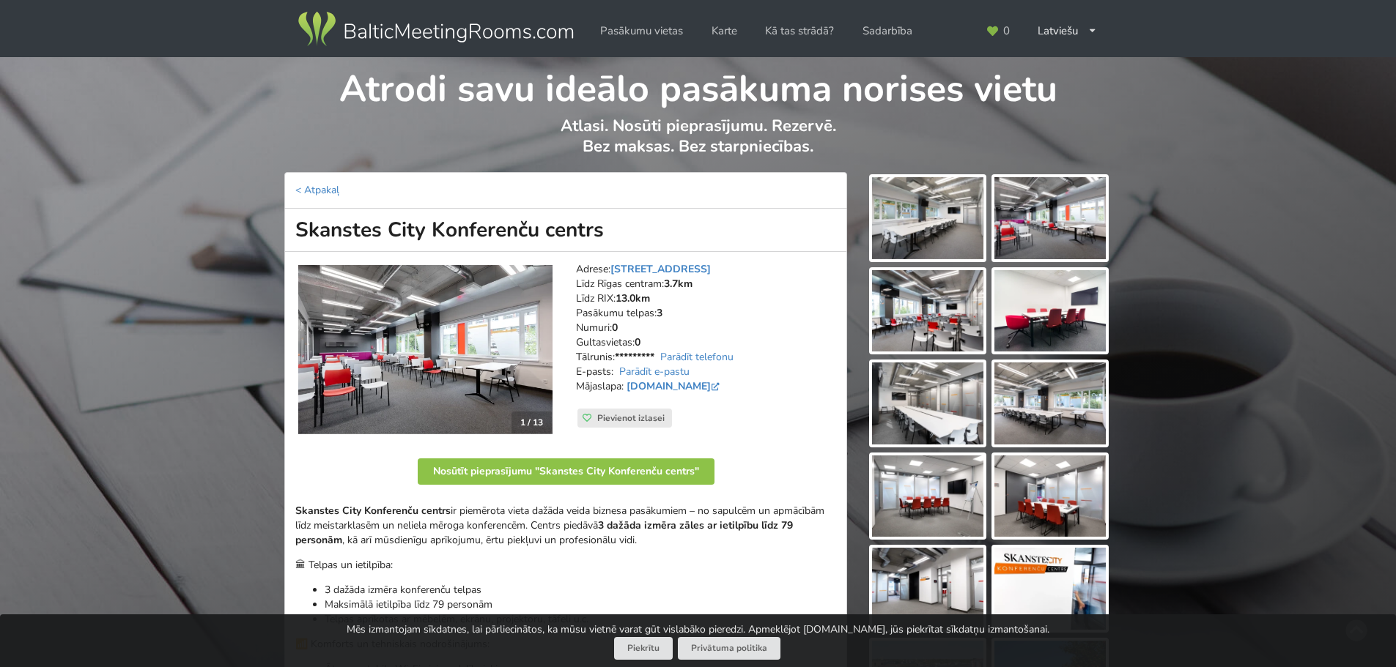
click at [897, 241] on img at bounding box center [927, 218] width 111 height 82
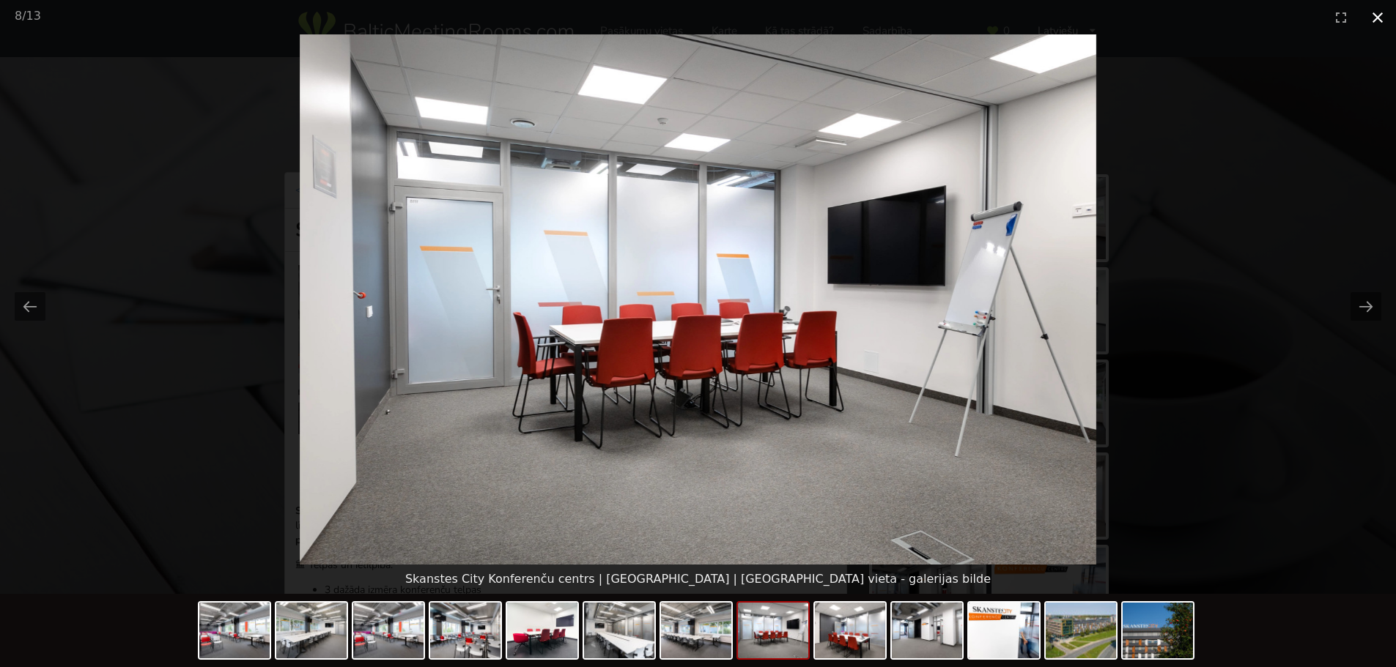
click at [1378, 18] on button "Close gallery" at bounding box center [1377, 17] width 37 height 34
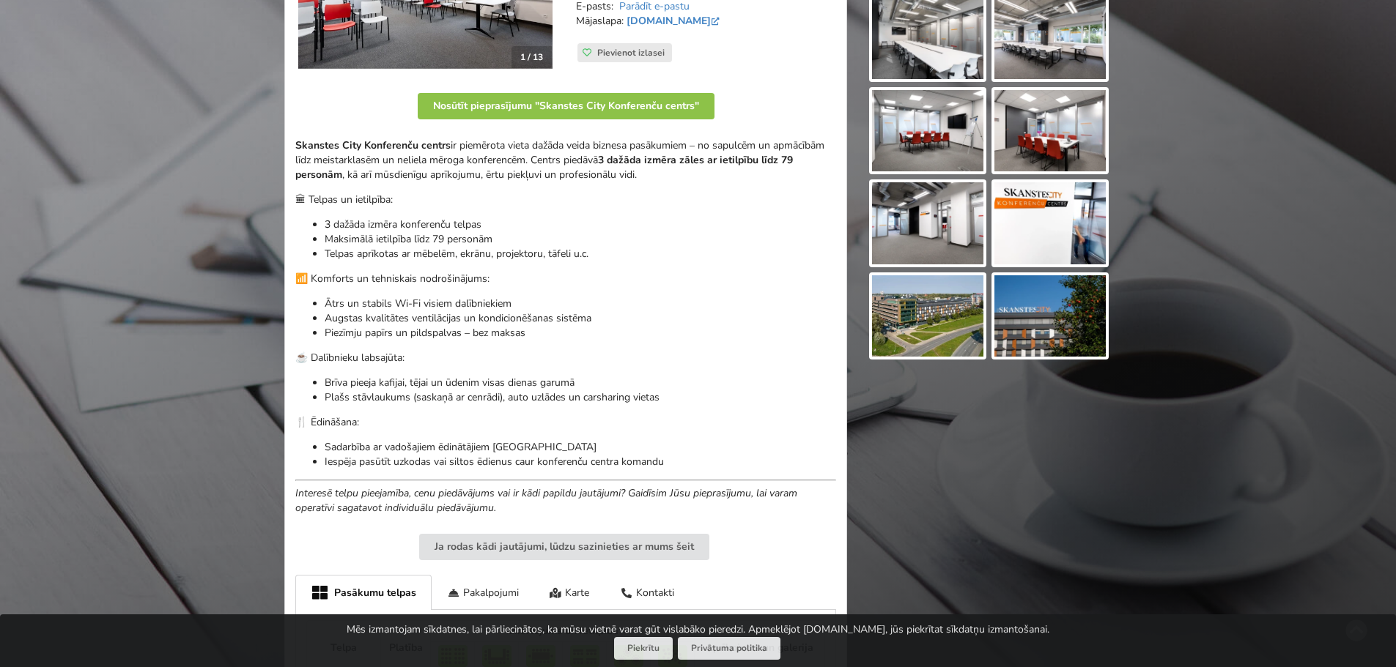
scroll to position [366, 0]
click at [935, 305] on img at bounding box center [927, 316] width 111 height 82
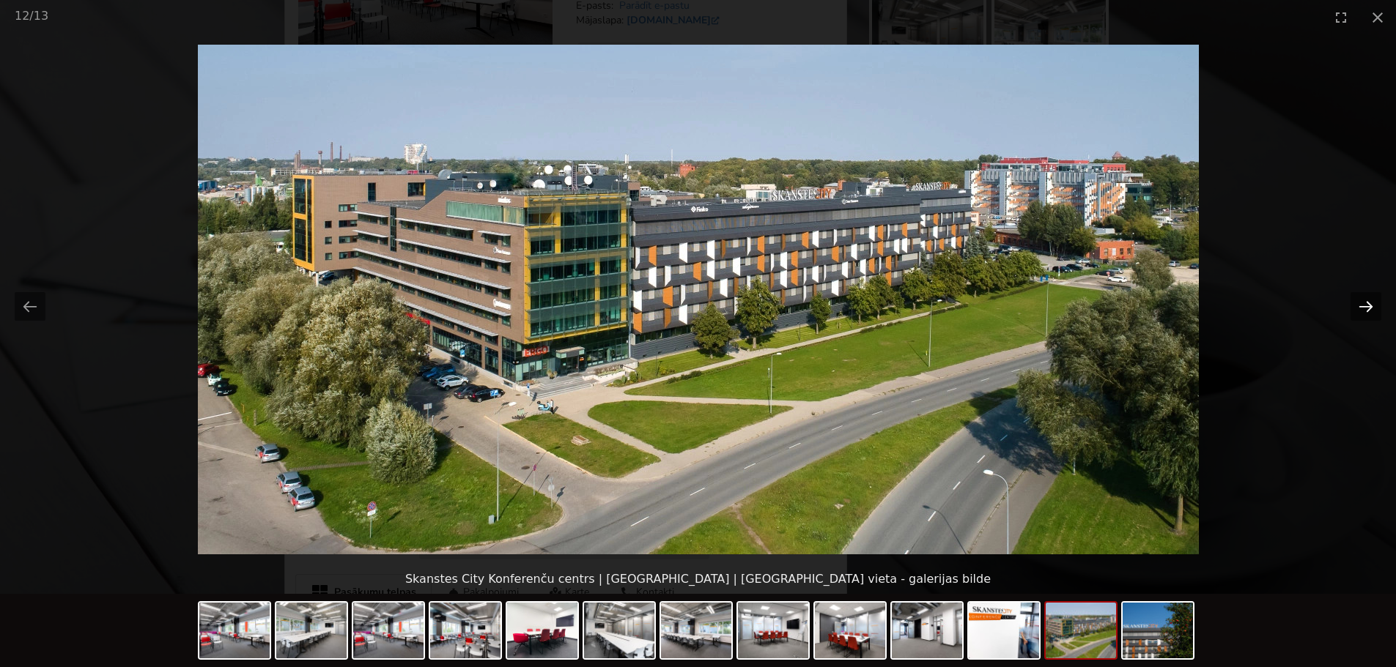
click at [1357, 298] on button "Next slide" at bounding box center [1365, 306] width 31 height 29
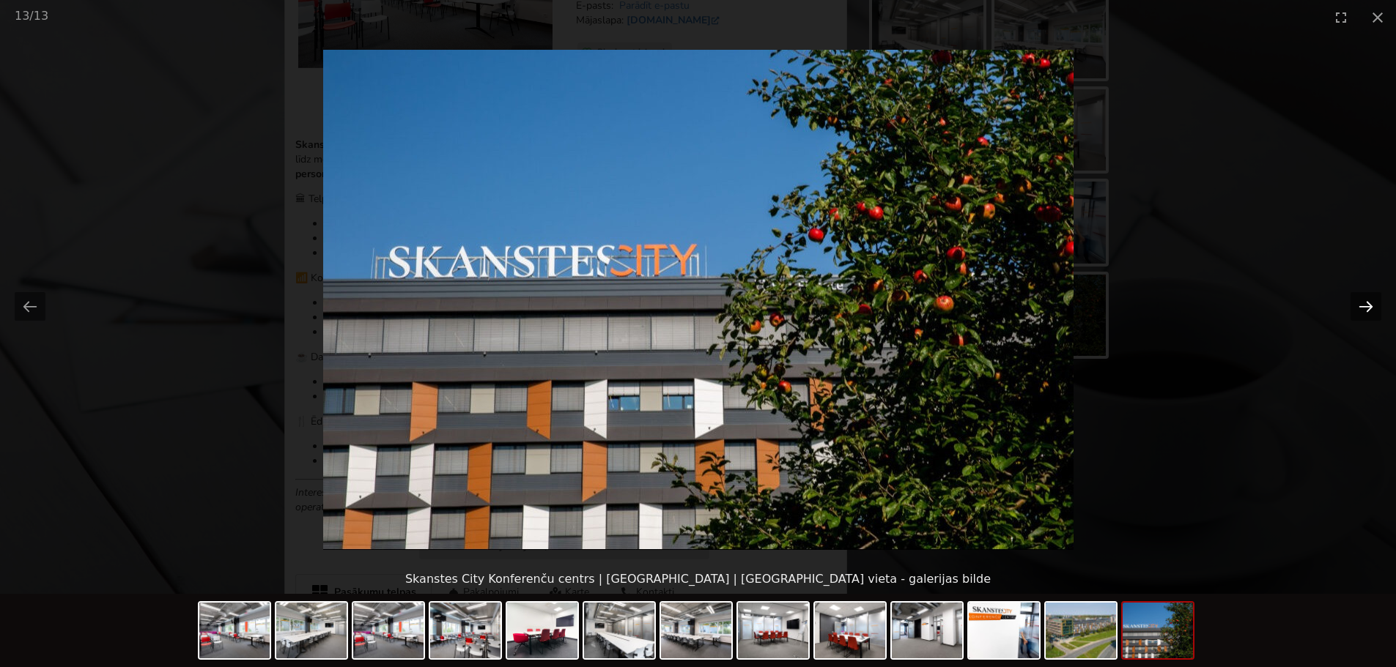
click at [1357, 298] on button "Next slide" at bounding box center [1365, 306] width 31 height 29
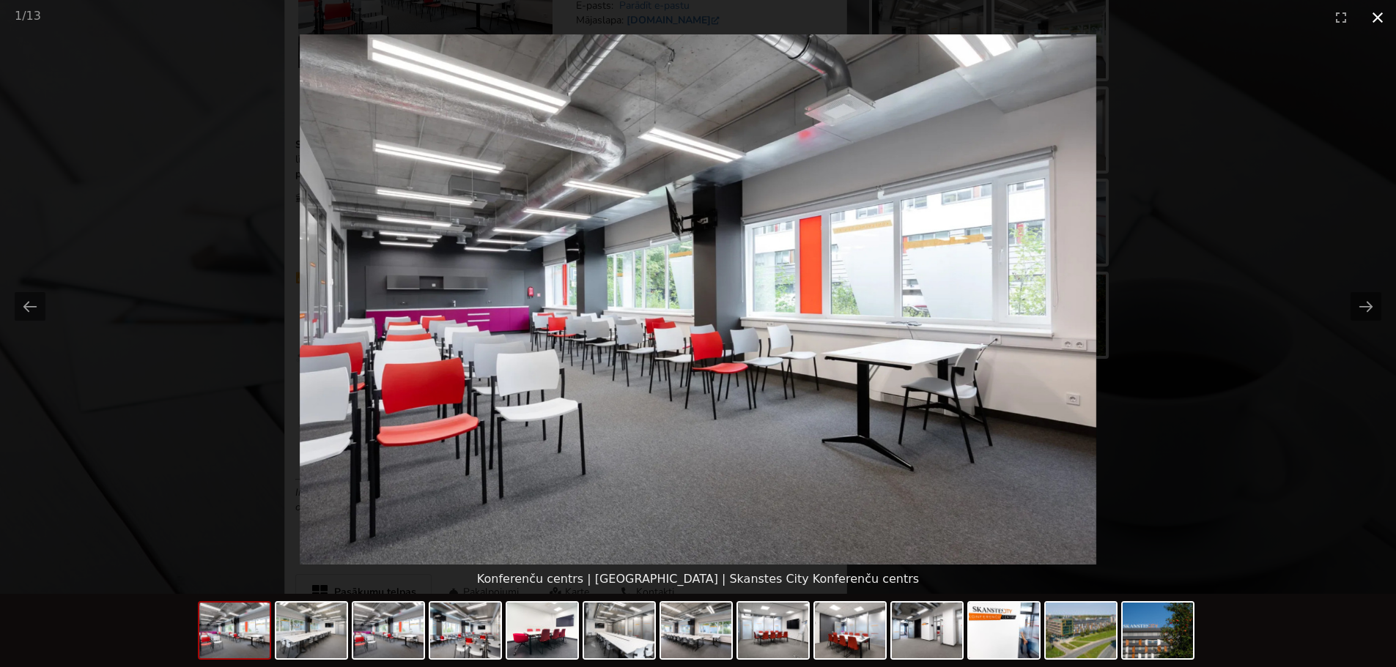
click at [1391, 1] on button "Close gallery" at bounding box center [1377, 17] width 37 height 34
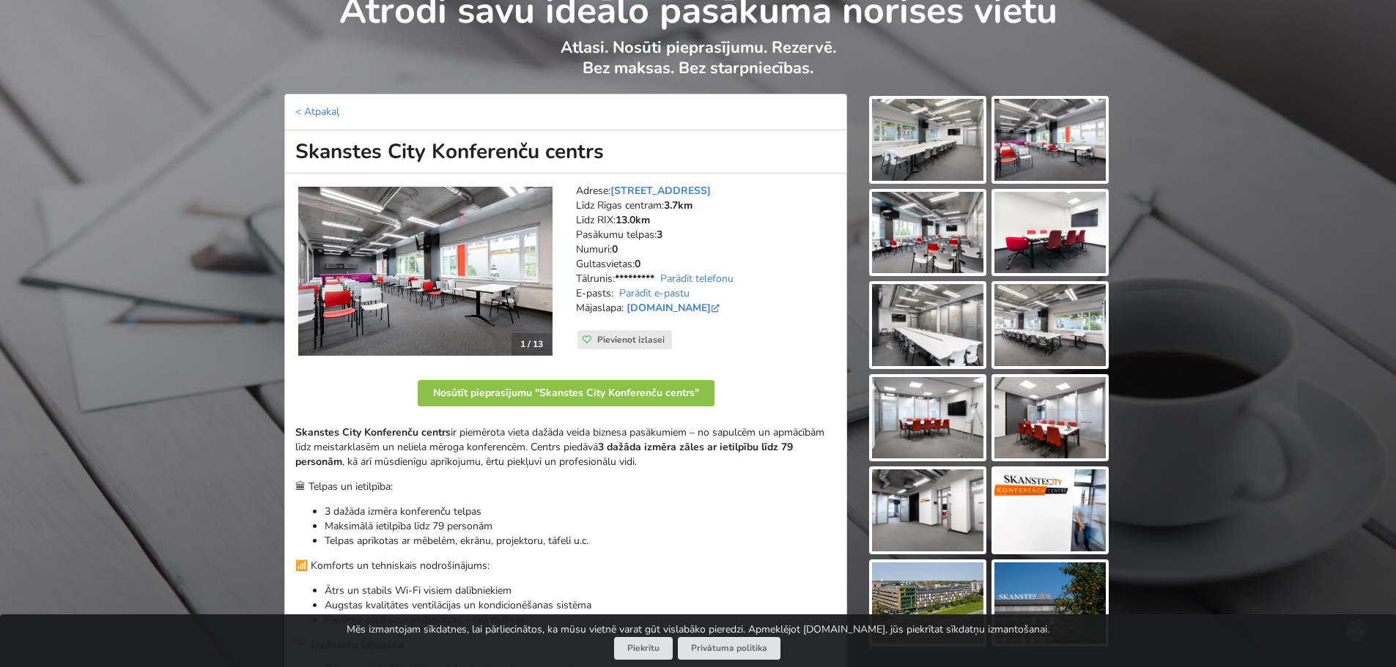
scroll to position [0, 0]
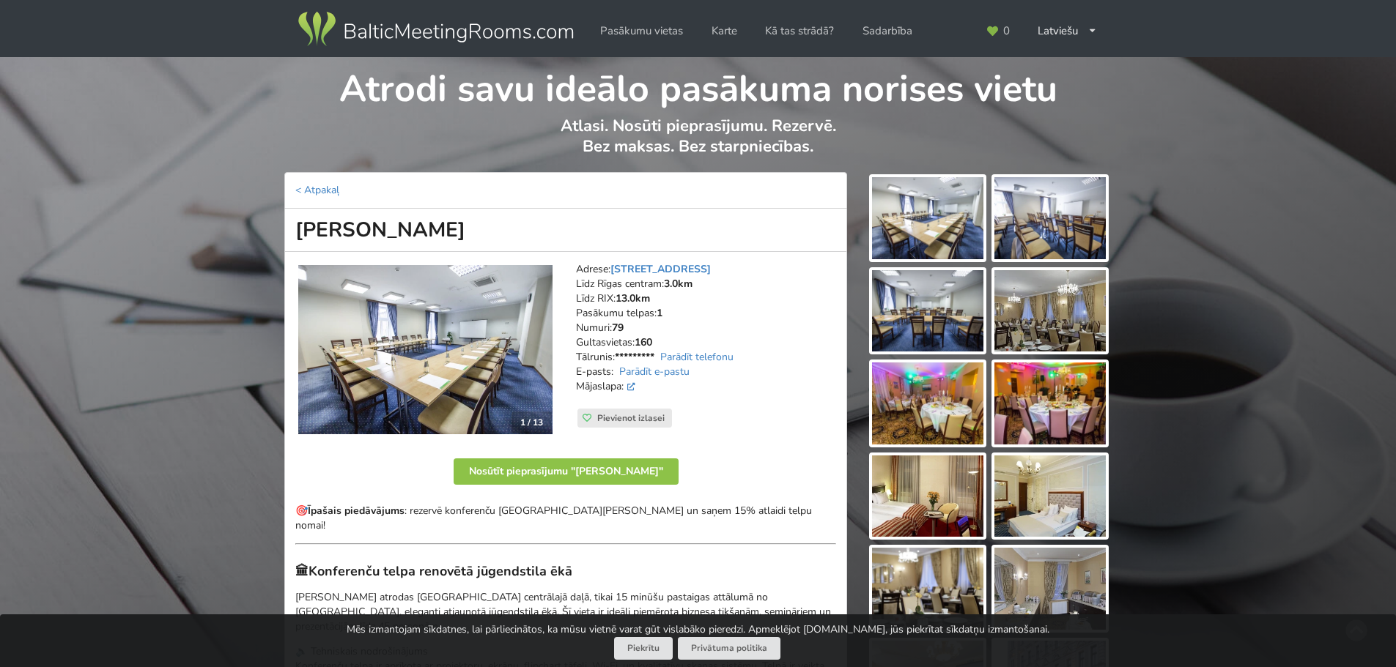
click at [987, 223] on div at bounding box center [988, 657] width 264 height 971
click at [964, 230] on img at bounding box center [927, 218] width 111 height 82
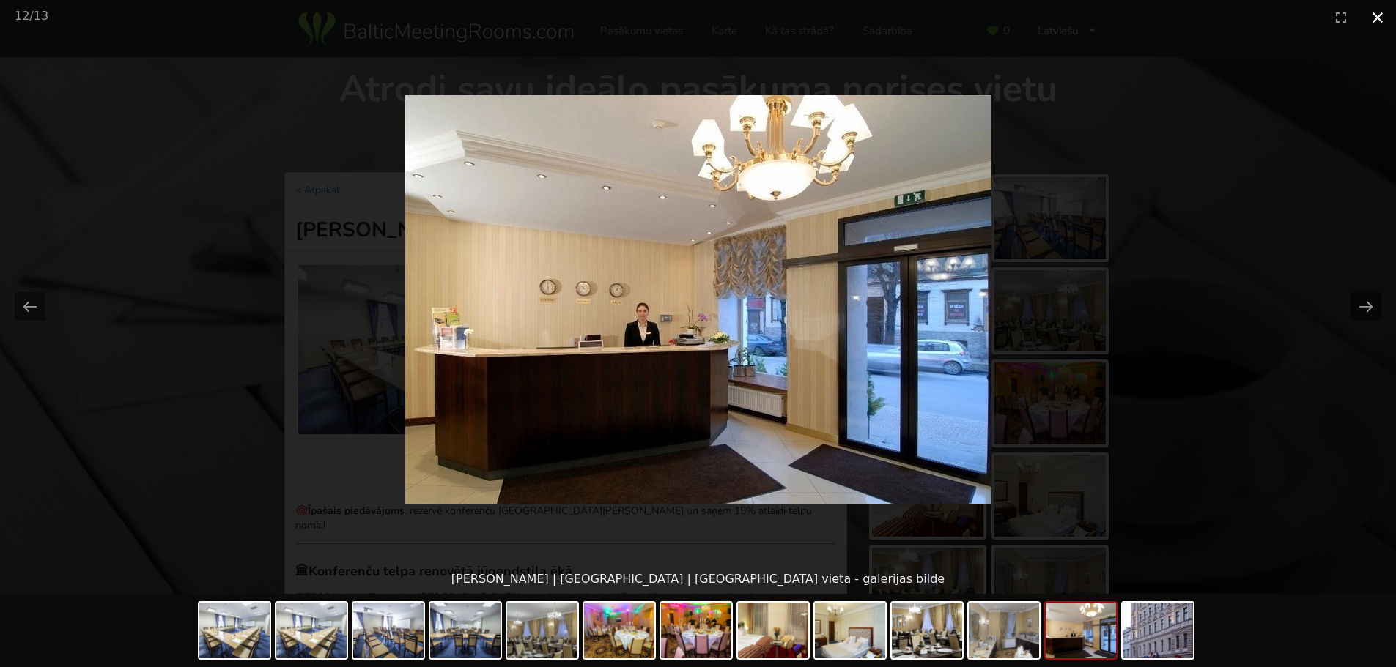
click at [1377, 11] on button "Close gallery" at bounding box center [1377, 17] width 37 height 34
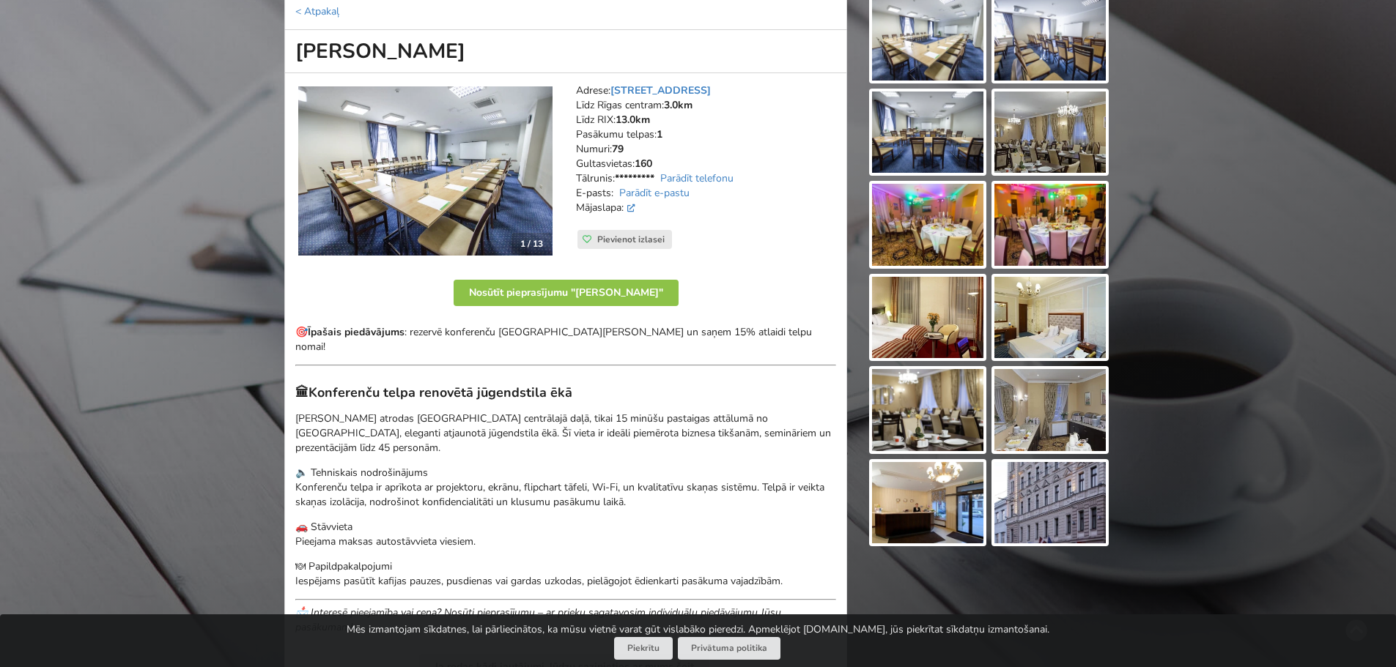
scroll to position [220, 0]
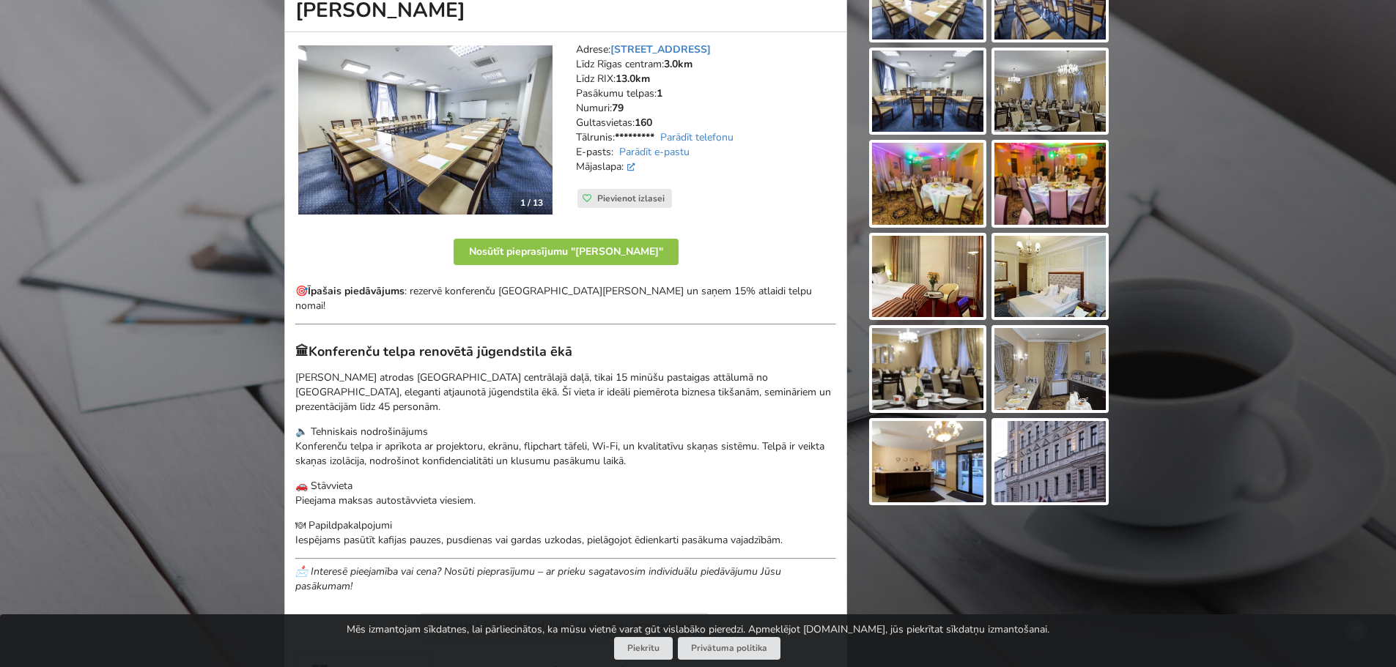
click at [1111, 467] on div at bounding box center [988, 437] width 264 height 971
click at [1072, 467] on img at bounding box center [1049, 462] width 111 height 82
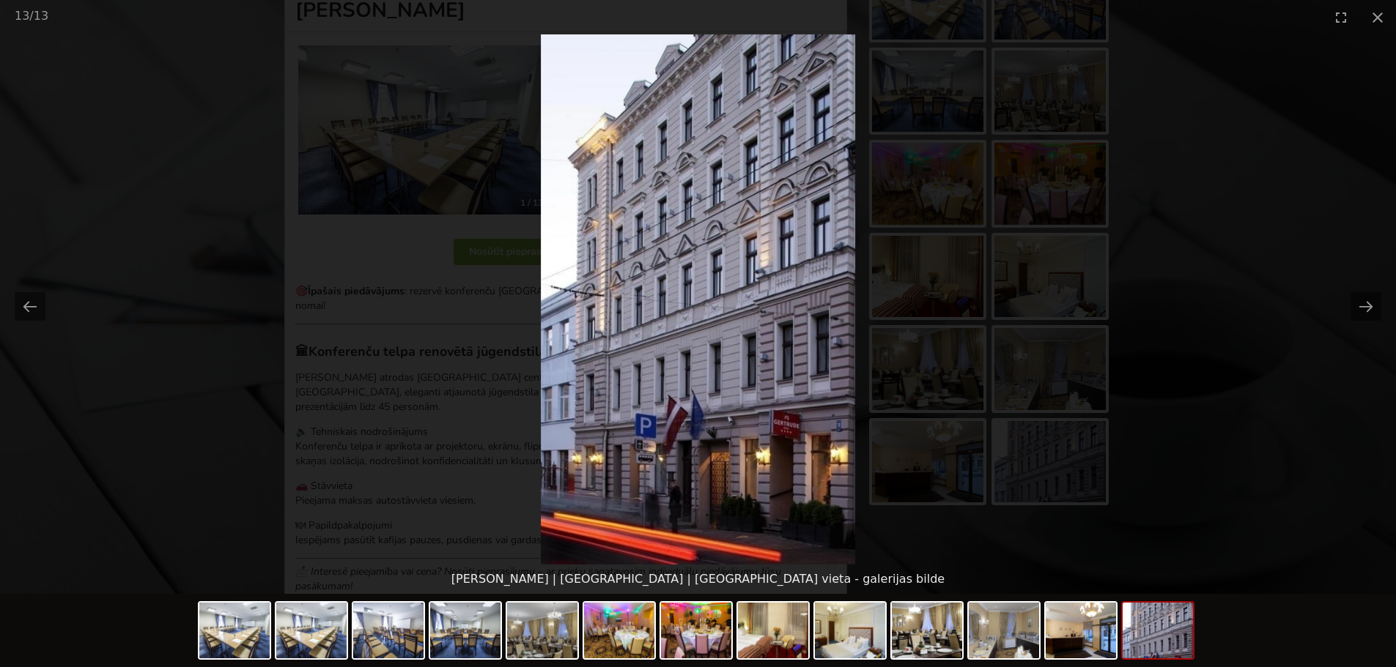
scroll to position [0, 0]
click at [14, 307] on picture at bounding box center [698, 299] width 1396 height 530
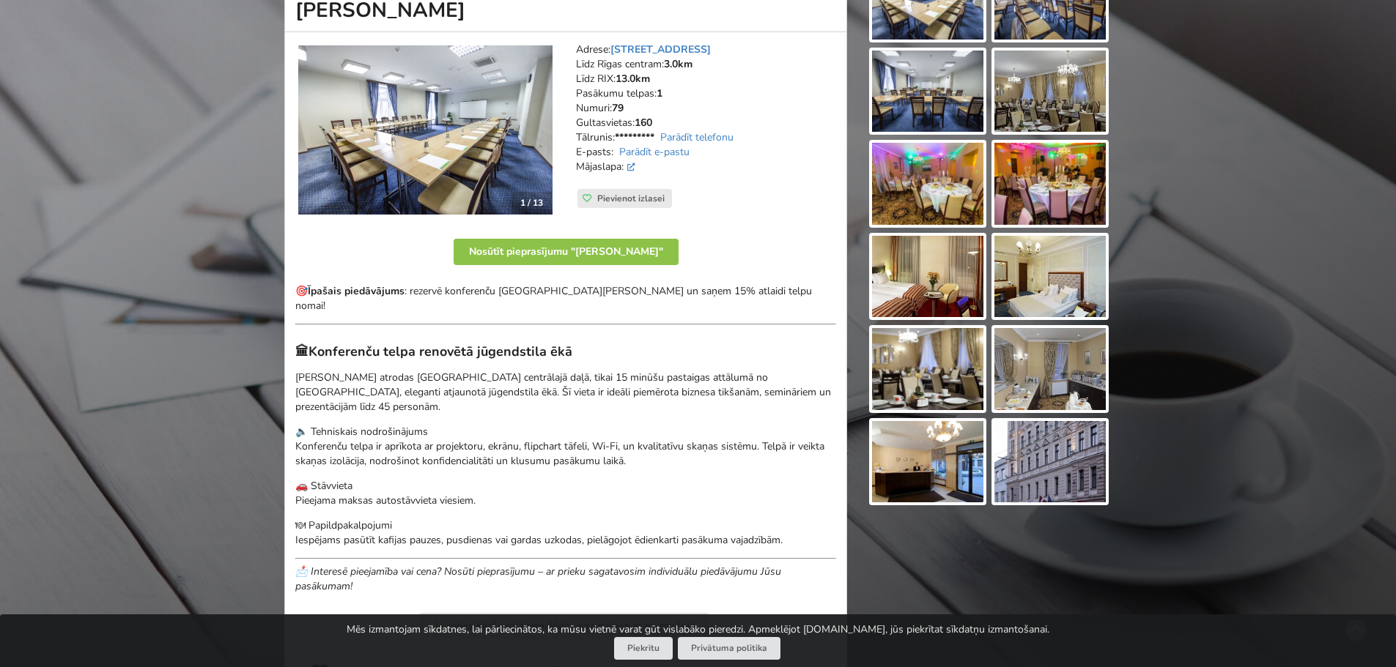
click at [926, 471] on img at bounding box center [927, 462] width 111 height 82
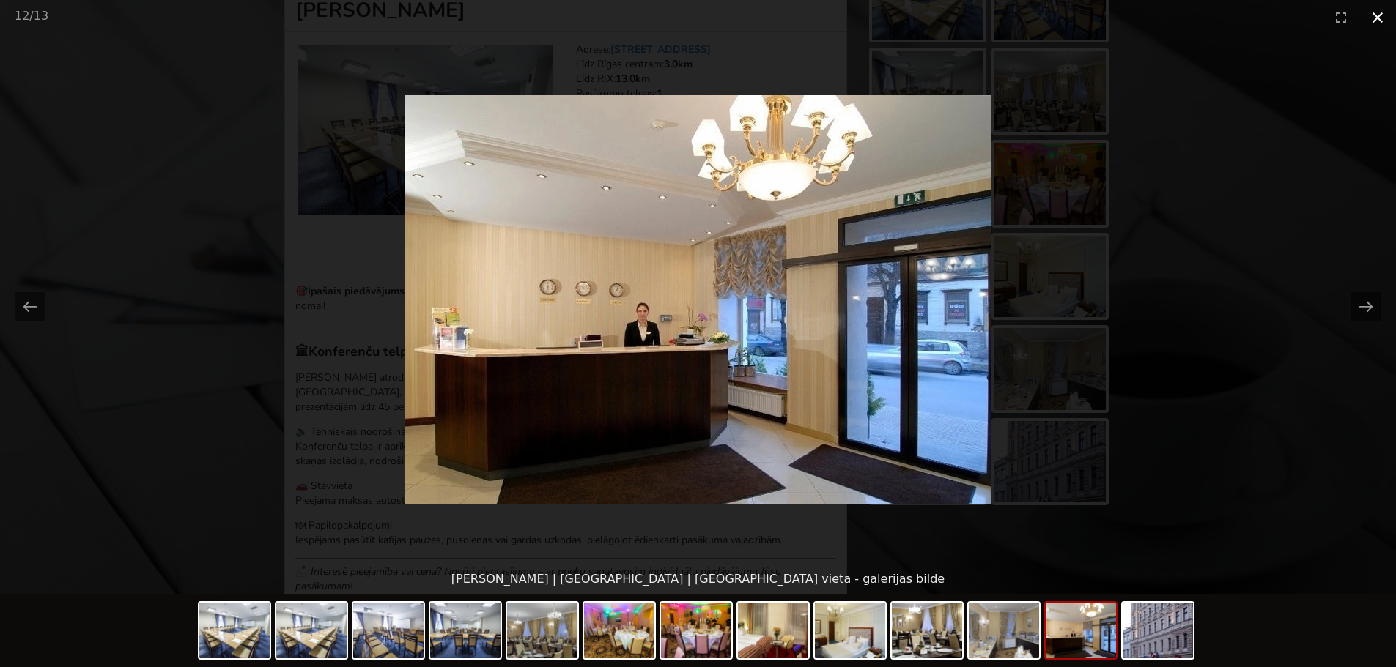
click at [1380, 17] on button "Close gallery" at bounding box center [1377, 17] width 37 height 34
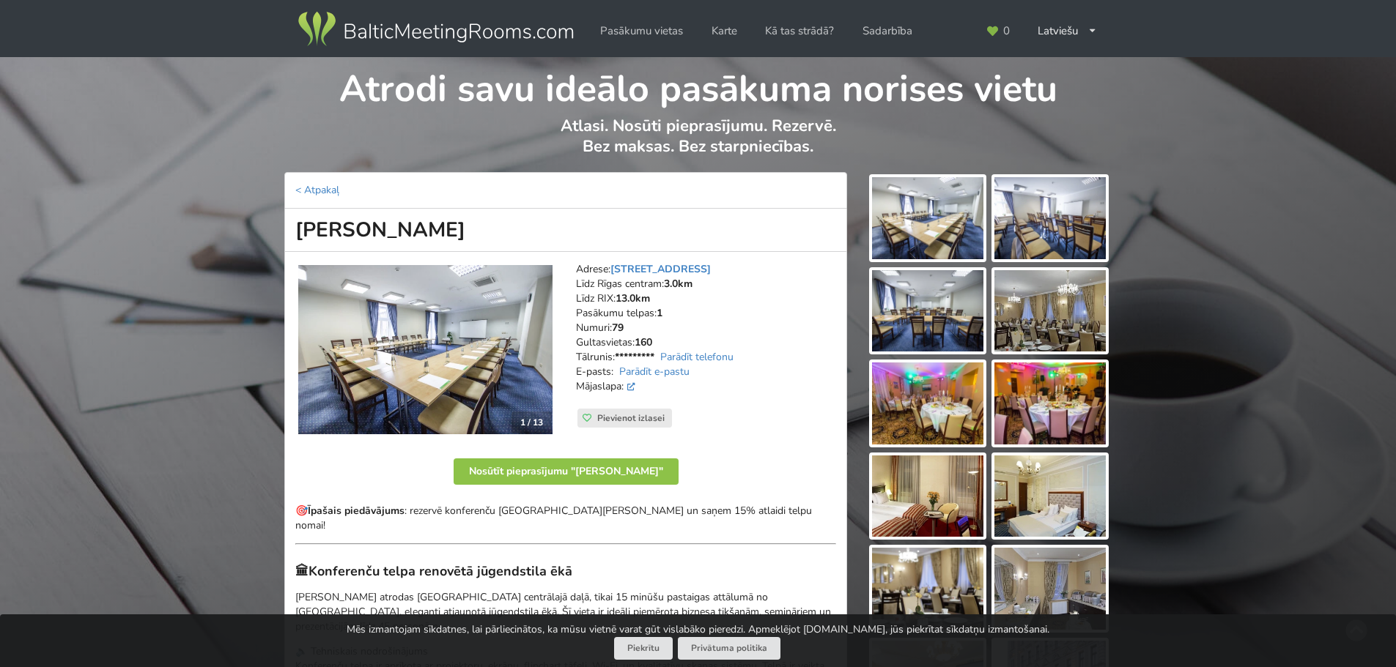
click at [962, 225] on img at bounding box center [927, 218] width 111 height 82
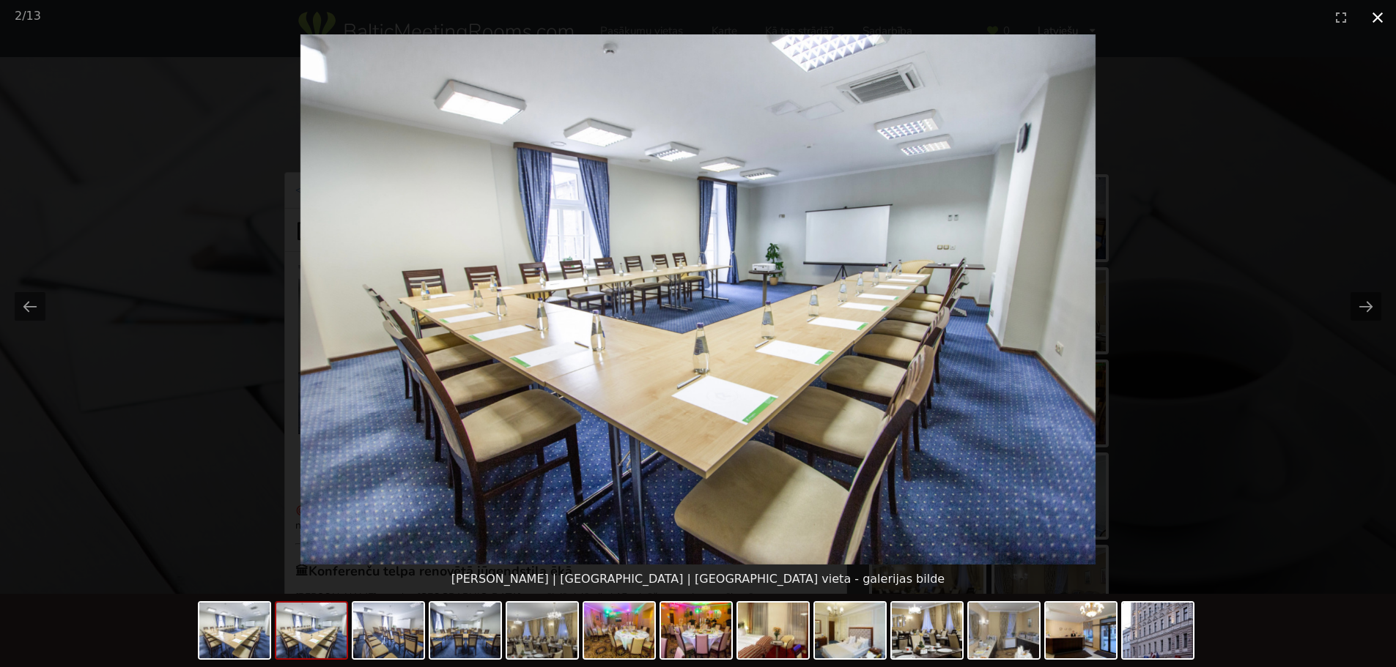
click at [1386, 16] on button "Close gallery" at bounding box center [1377, 17] width 37 height 34
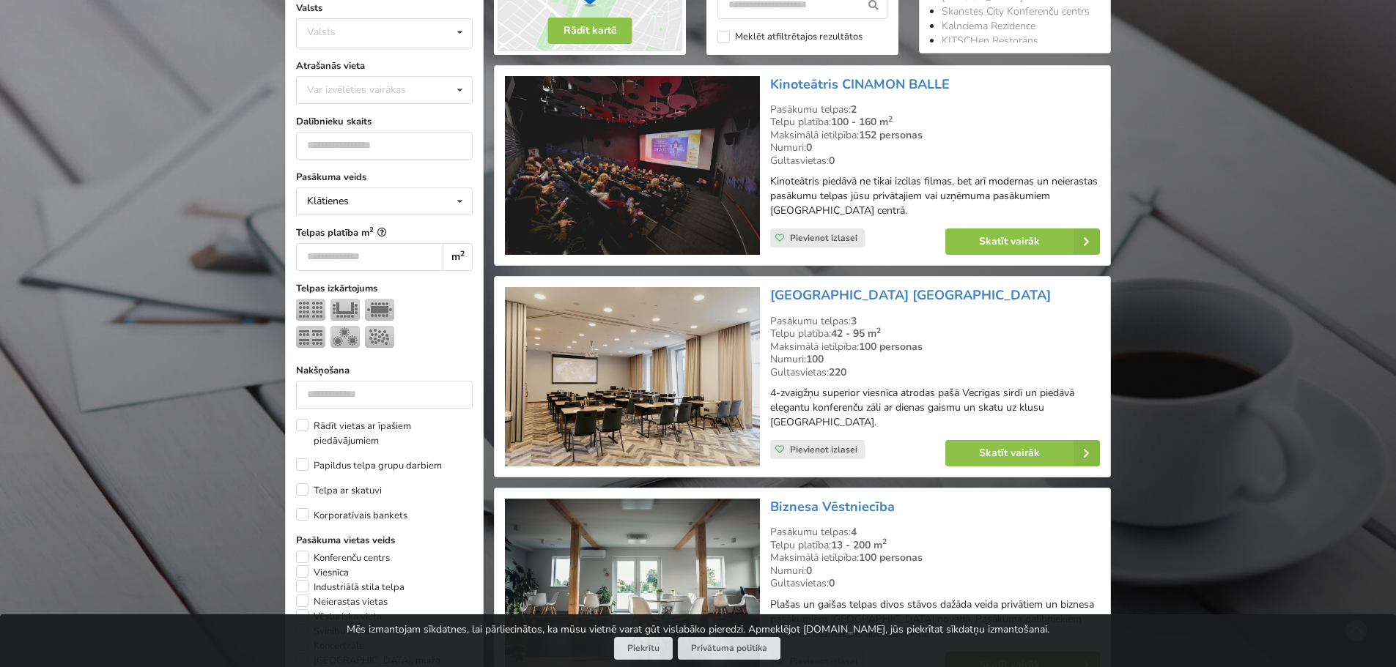
scroll to position [147, 0]
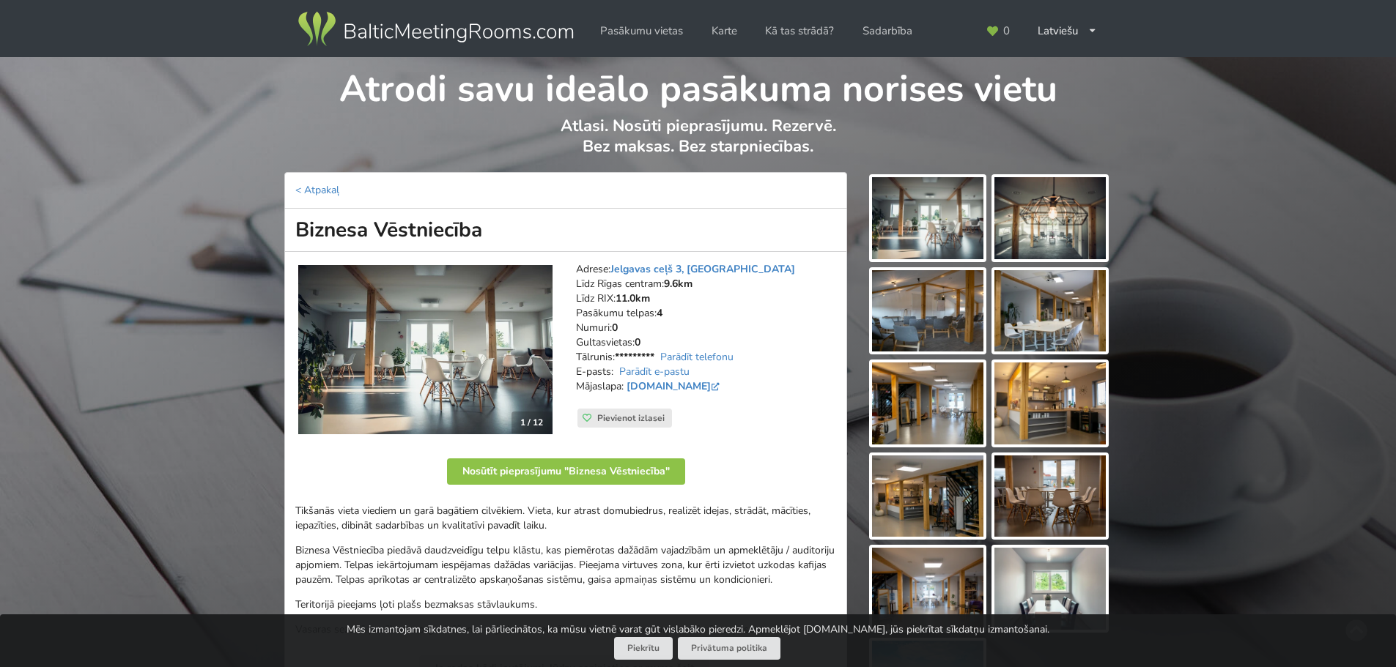
click at [902, 212] on img at bounding box center [927, 218] width 111 height 82
